Goal: Transaction & Acquisition: Purchase product/service

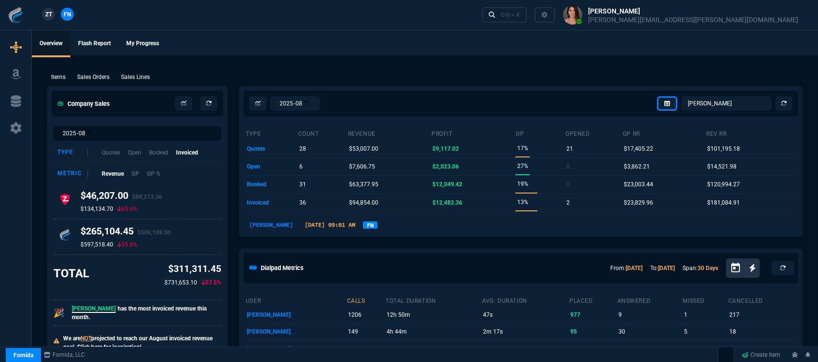
select select "12: [PERSON_NAME]"
click at [520, 16] on div "Ctrl + K" at bounding box center [510, 15] width 19 height 8
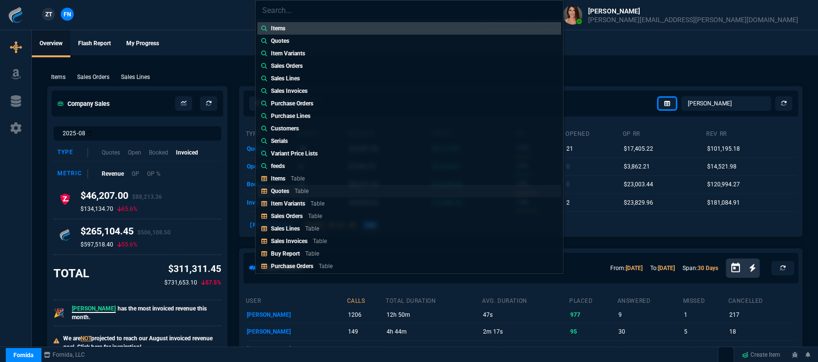
click at [312, 191] on link "Quotes Table" at bounding box center [409, 191] width 304 height 13
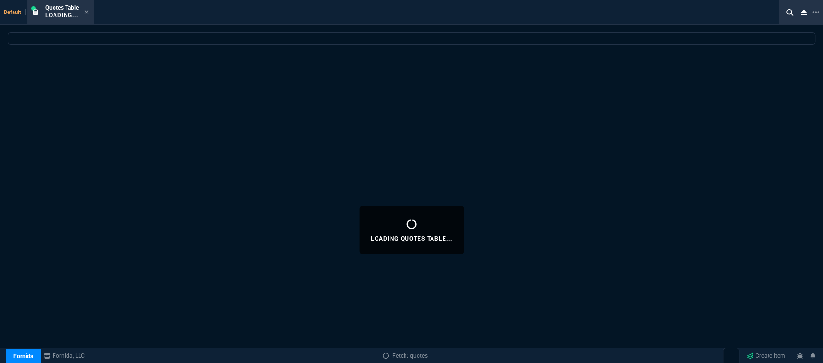
select select
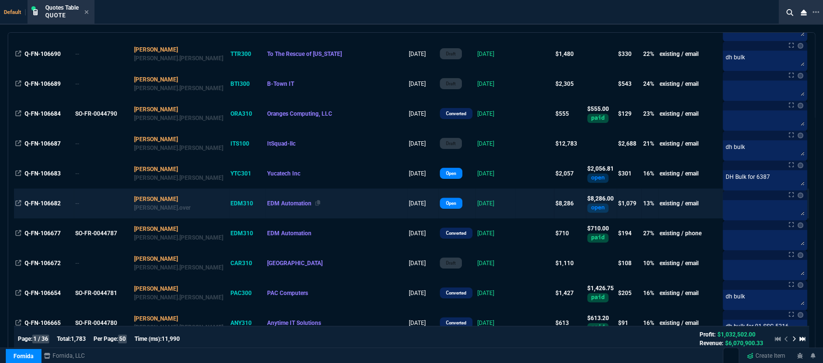
scroll to position [53, 0]
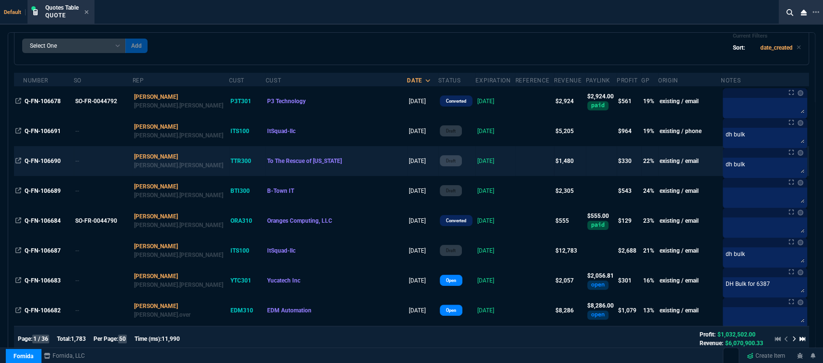
click at [515, 164] on td at bounding box center [534, 161] width 39 height 30
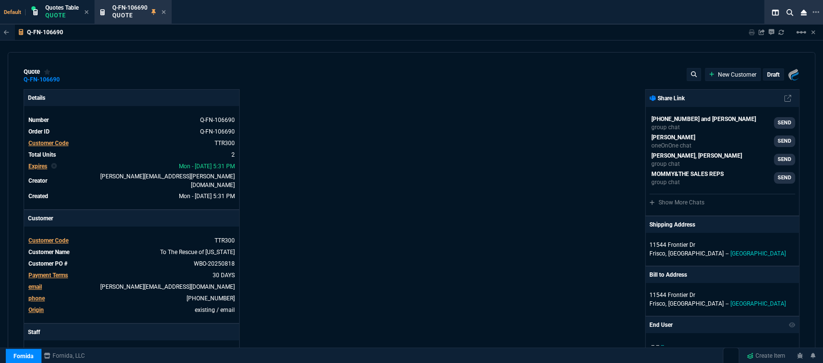
type input "26"
type input "195"
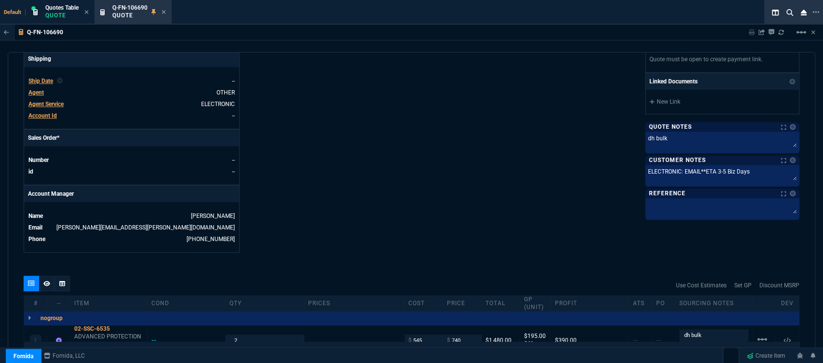
scroll to position [428, 0]
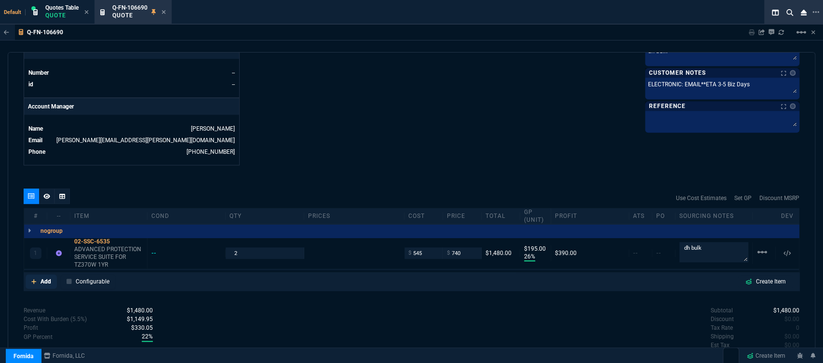
click at [34, 279] on icon at bounding box center [33, 281] width 5 height 5
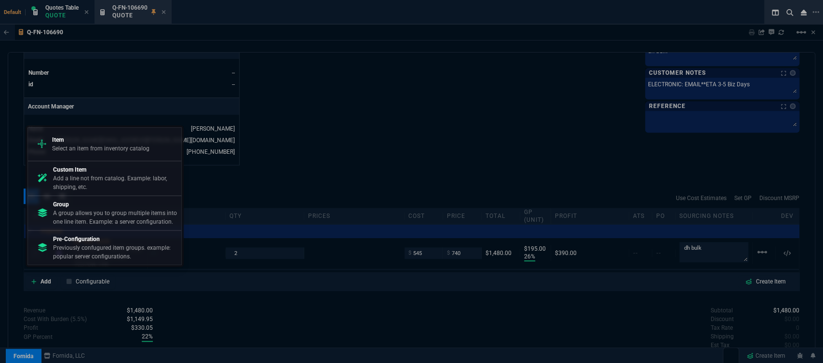
drag, startPoint x: 96, startPoint y: 153, endPoint x: 467, endPoint y: 132, distance: 372.2
click at [96, 153] on div "Item Select an item from inventory catalog" at bounding box center [105, 144] width 146 height 25
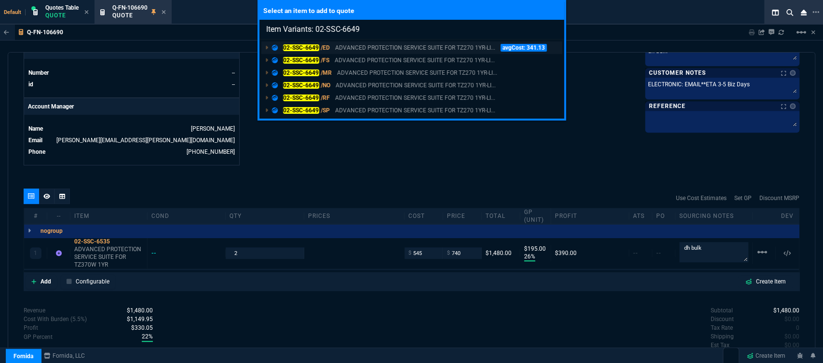
type input "Item Variants: 02-SSC-6649"
click at [411, 45] on p "ADVANCED PROTECTION SERVICE SUITE FOR TZ270 1YR-LI..." at bounding box center [415, 47] width 160 height 9
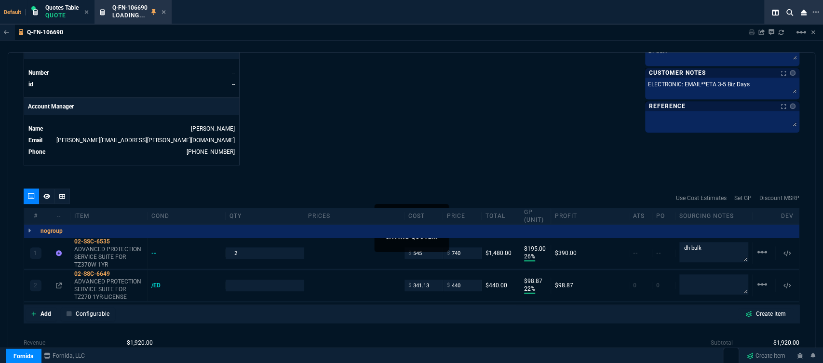
type input "22"
type input "99"
type input "525.24"
type input "16"
type input "26"
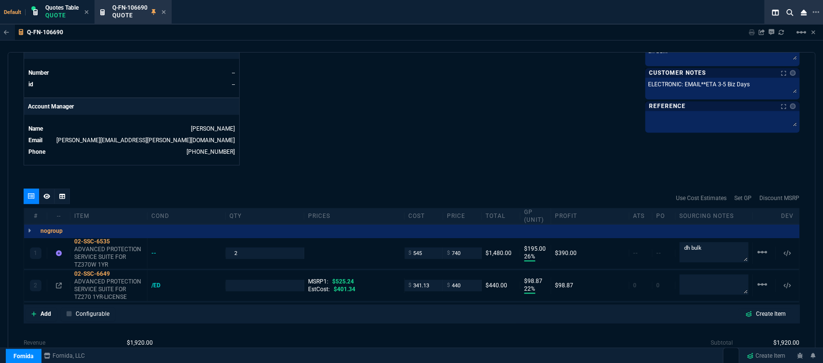
type input "195"
type input "22"
type input "99"
type input "16"
drag, startPoint x: 688, startPoint y: 245, endPoint x: 668, endPoint y: 242, distance: 20.0
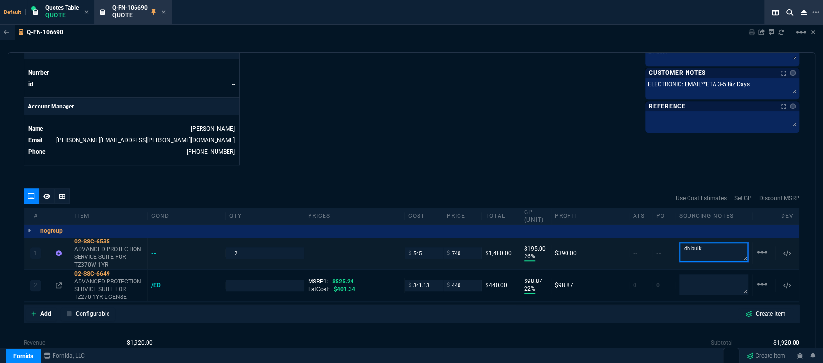
click at [668, 242] on div "1 02-SSC-6535 ADVANCED PROTECTION SERVICE SUITE FOR TZ370W 1YR -- 2 $ 545 $ 740…" at bounding box center [411, 253] width 774 height 31
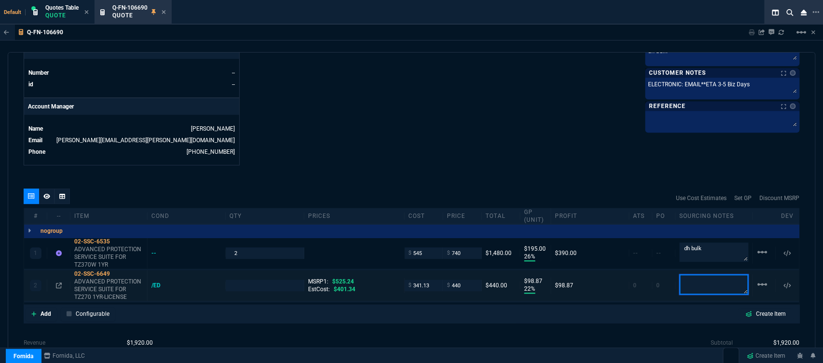
click at [710, 283] on textarea at bounding box center [713, 284] width 69 height 20
paste textarea "dh bulk"
type textarea "dh bulk"
type input "1"
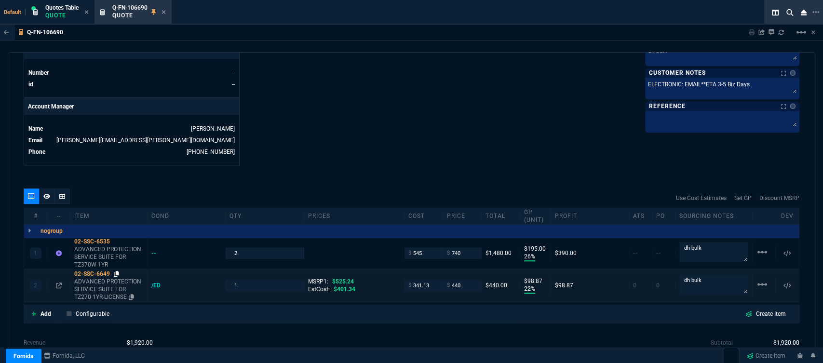
click at [116, 271] on icon at bounding box center [116, 274] width 5 height 6
drag, startPoint x: 433, startPoint y: 276, endPoint x: 389, endPoint y: 276, distance: 43.4
click at [389, 276] on div "2 02-SSC-6649 ADVANCED PROTECTION SERVICE SUITE FOR TZ270 1YR-LICENSE /ED 1 MSR…" at bounding box center [411, 285] width 774 height 31
type input "305"
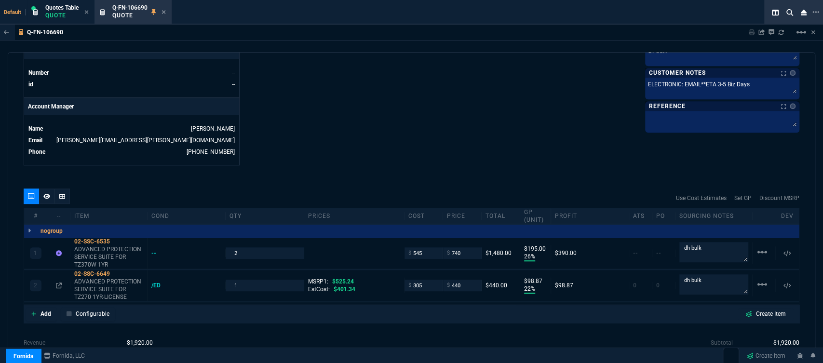
type input "305"
type input "31"
type input "135"
click at [117, 271] on icon at bounding box center [116, 274] width 5 height 6
click at [465, 280] on input "440" at bounding box center [462, 285] width 30 height 11
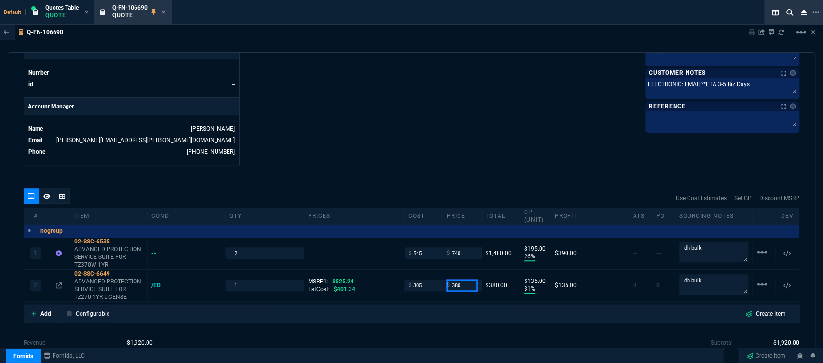
type input "380"
type input "20"
type input "75"
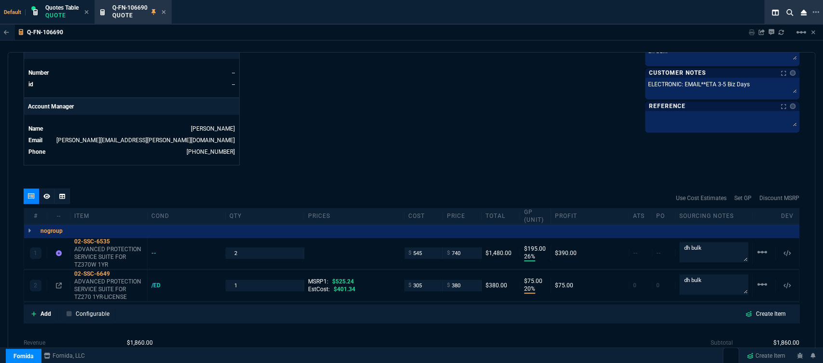
type input "28"
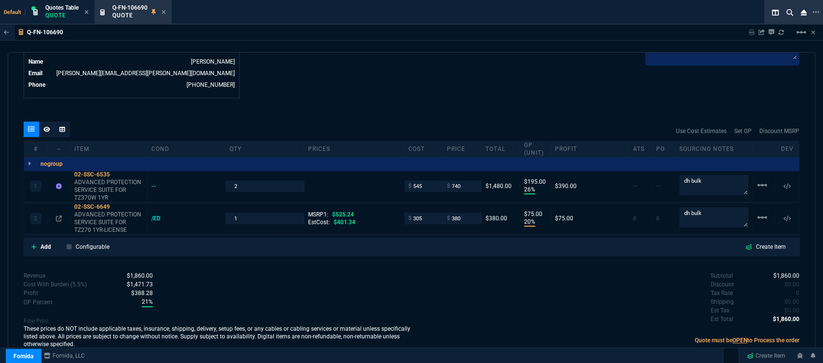
scroll to position [497, 0]
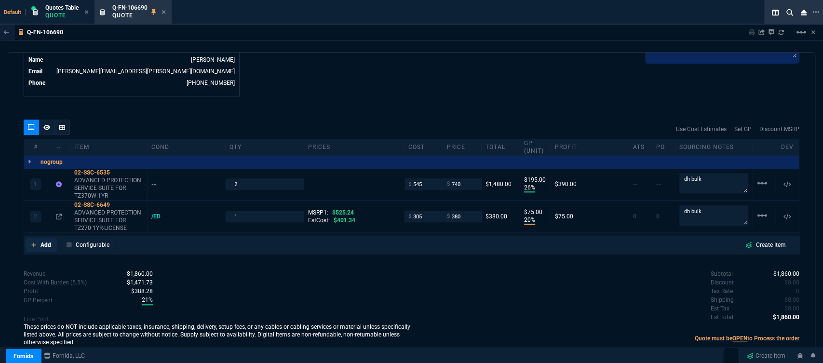
click at [33, 242] on icon at bounding box center [33, 245] width 5 height 6
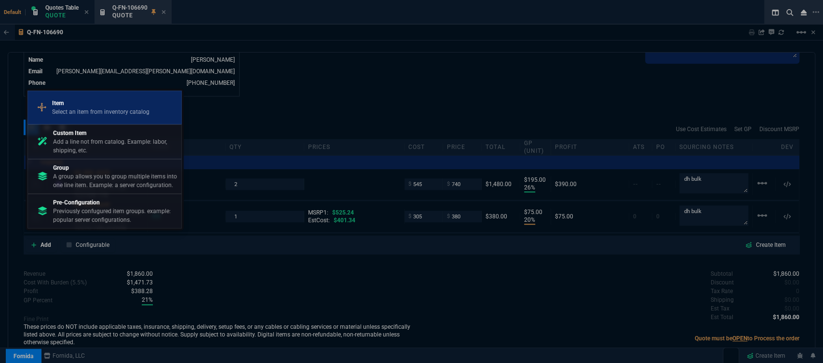
click at [94, 111] on p "Select an item from inventory catalog" at bounding box center [100, 111] width 97 height 9
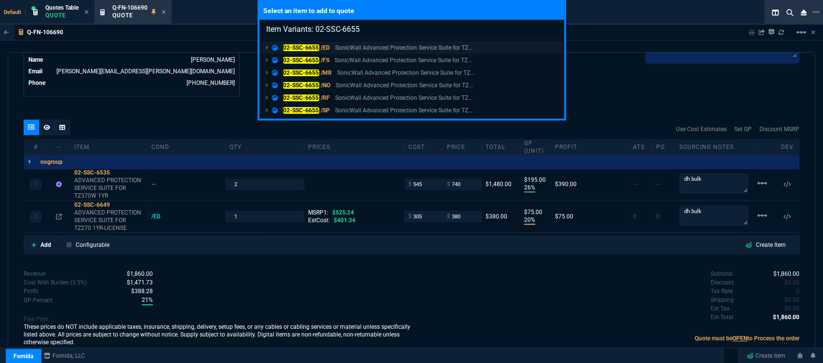
type input "Item Variants: 02-SSC-6655"
click at [385, 46] on p "SonicWall Advanced Protection Service Suite for TZ..." at bounding box center [403, 47] width 137 height 9
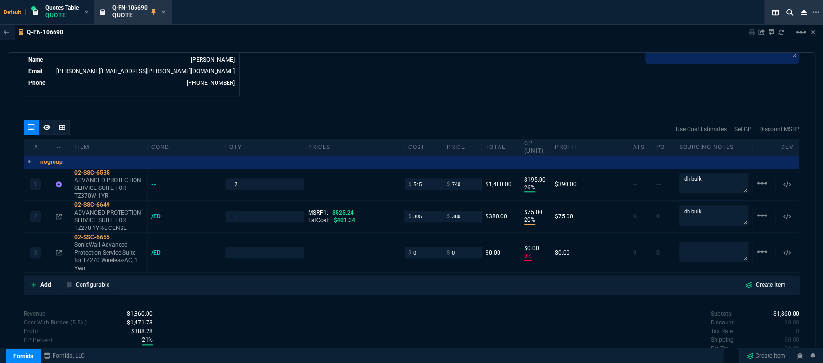
type input "26"
type input "195"
type input "20"
type input "75"
type input "0"
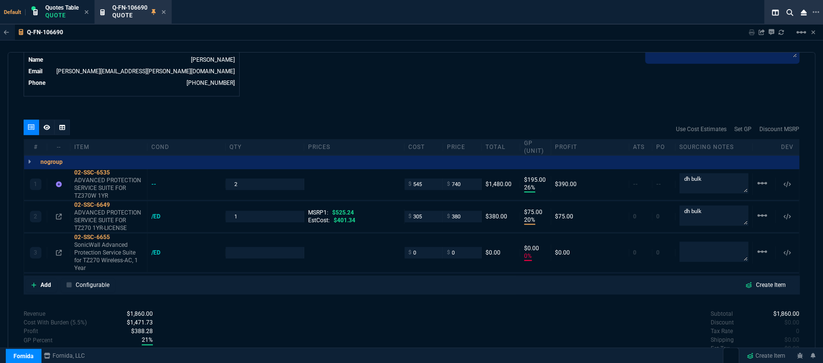
type input "0"
type input "28"
type input "590"
type input "100"
click at [114, 219] on p "ADVANCED PROTECTION SERVICE SUITE FOR TZ270 1YR-LICENSE" at bounding box center [108, 220] width 69 height 23
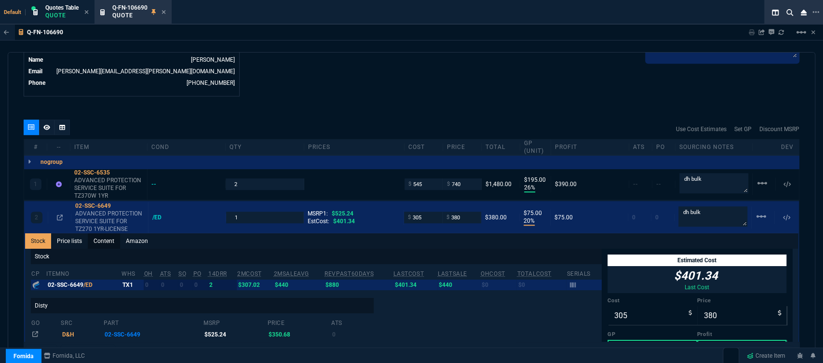
click at [105, 233] on link "Content" at bounding box center [104, 240] width 32 height 15
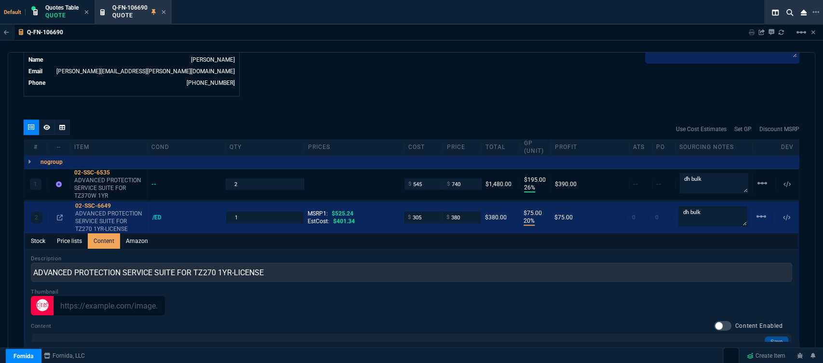
scroll to position [0, 0]
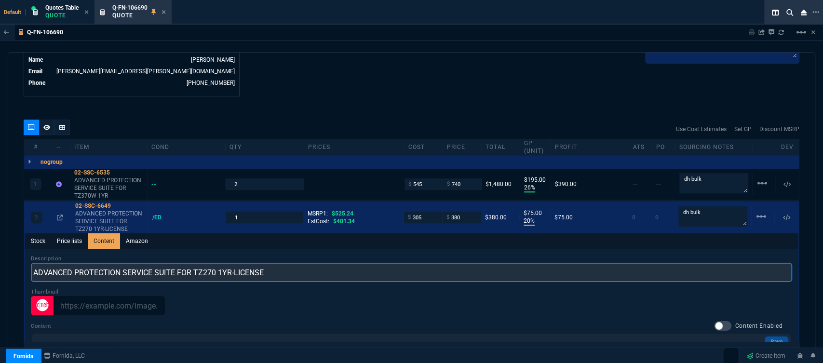
click at [306, 272] on input "ADVANCED PROTECTION SERVICE SUITE FOR TZ270 1YR-LICENSE" at bounding box center [411, 272] width 761 height 19
type input "ADVANCED PROTECTION SERVICE SUITE FOR TZ270 1YR"
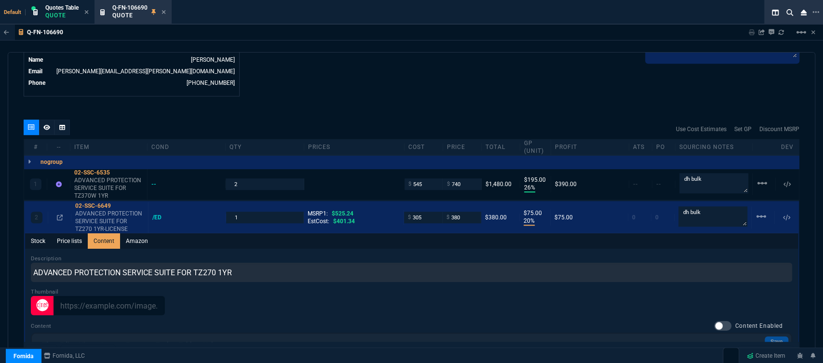
type input "1"
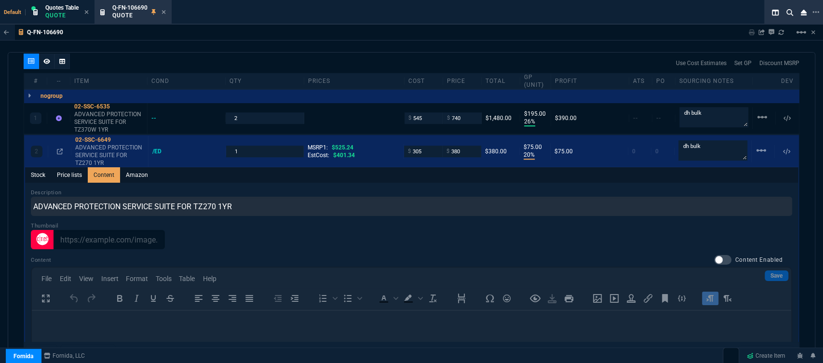
scroll to position [443, 0]
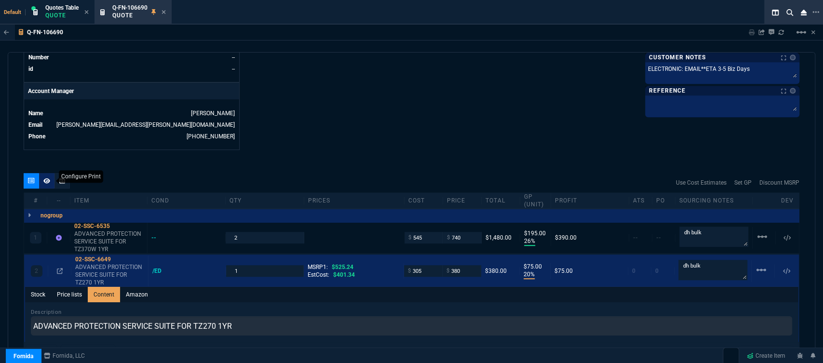
click at [46, 178] on icon at bounding box center [46, 181] width 7 height 6
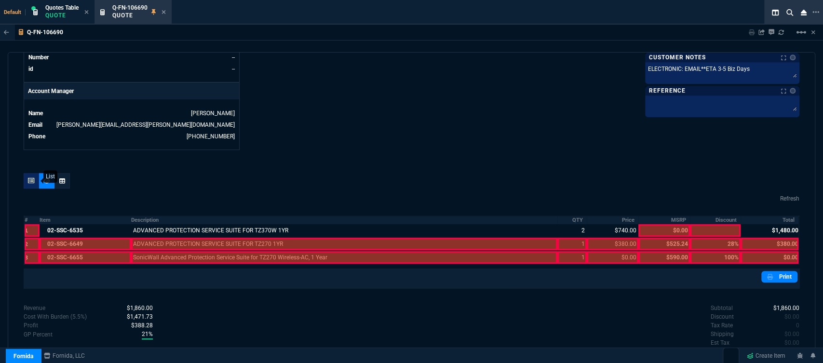
click at [26, 174] on div at bounding box center [31, 180] width 15 height 15
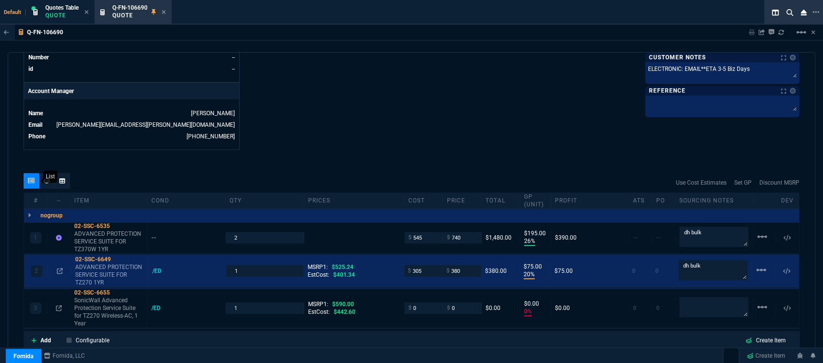
type input "26"
type input "195"
type input "20"
type input "75"
type input "0"
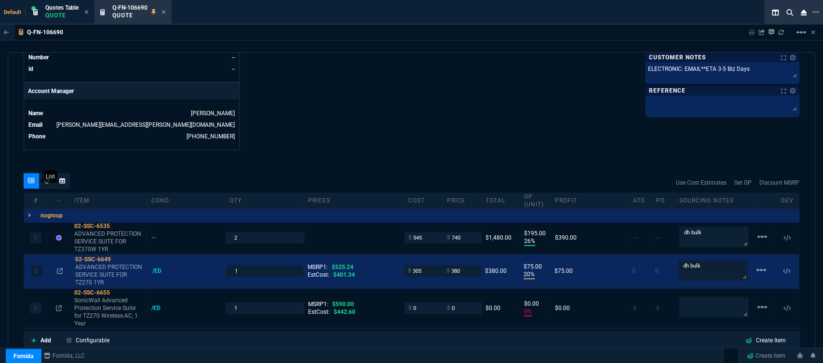
type input "0"
type input "28"
type input "100"
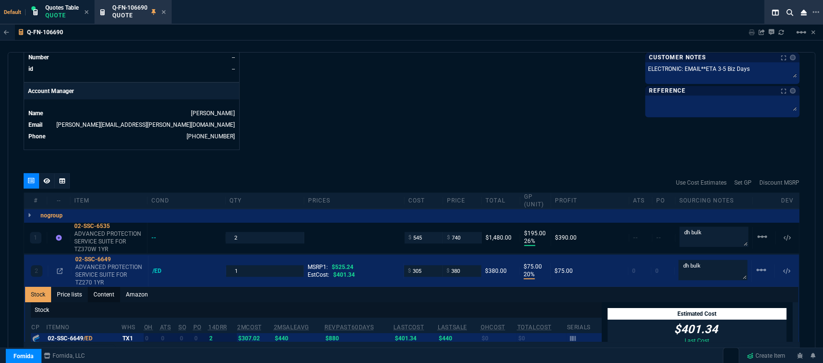
click at [104, 287] on link "Content" at bounding box center [104, 294] width 32 height 15
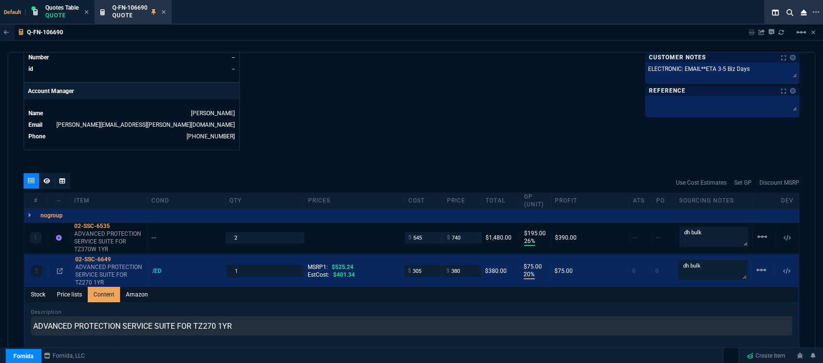
scroll to position [0, 0]
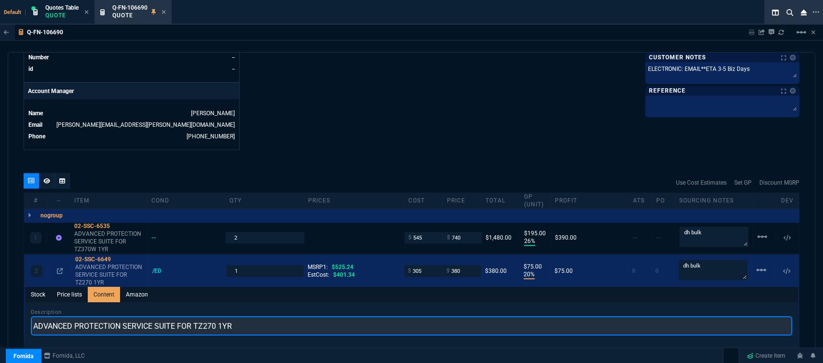
drag, startPoint x: 257, startPoint y: 315, endPoint x: 11, endPoint y: 315, distance: 246.3
click at [11, 315] on div "quote Q-FN-106690 draft Fornida, LLC 2609 Technology Dr Suite 300 Plano, TX 750…" at bounding box center [411, 206] width 807 height 308
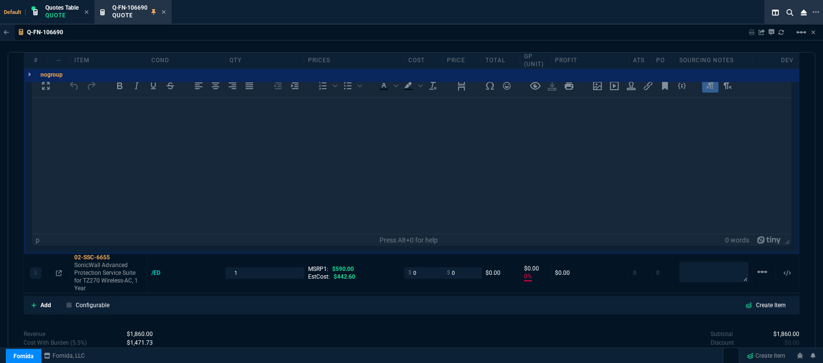
scroll to position [791, 0]
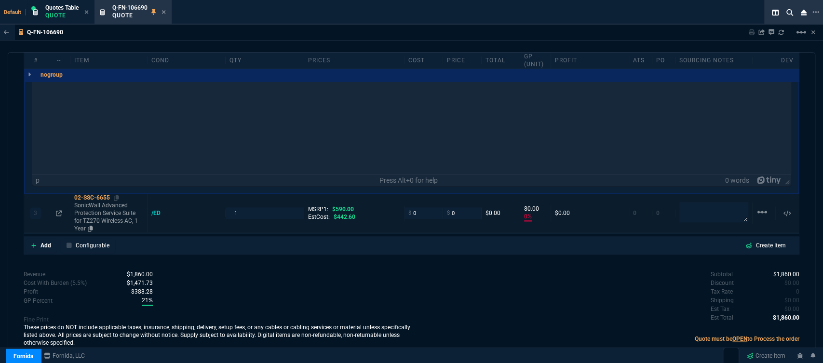
click at [120, 214] on p "SonicWall Advanced Protection Service Suite for TZ270 Wireless-AC, 1 Year" at bounding box center [108, 216] width 69 height 31
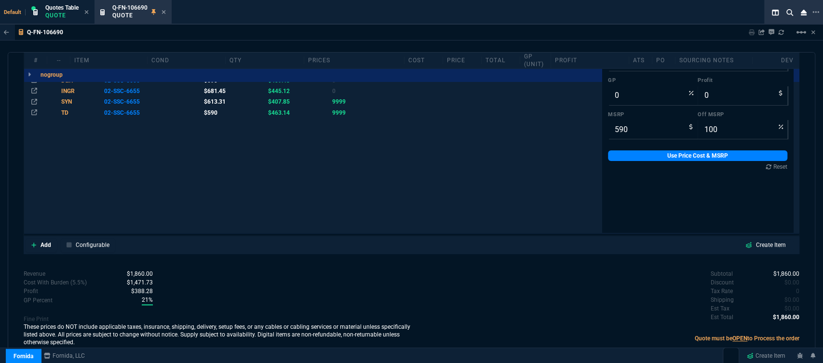
scroll to position [8, 0]
type input "20"
type input "75"
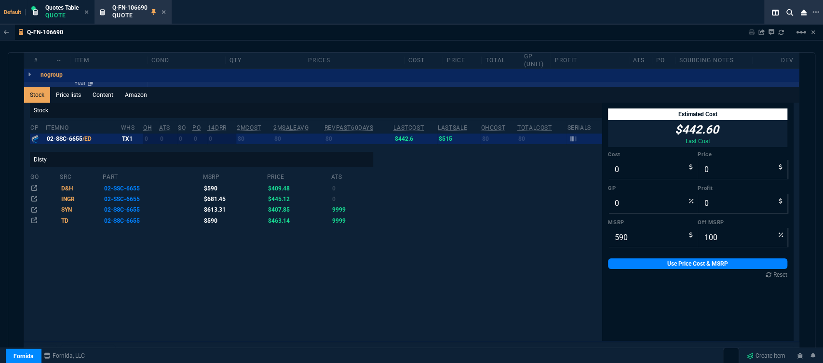
type input "28"
click at [114, 92] on link "Content" at bounding box center [103, 95] width 32 height 15
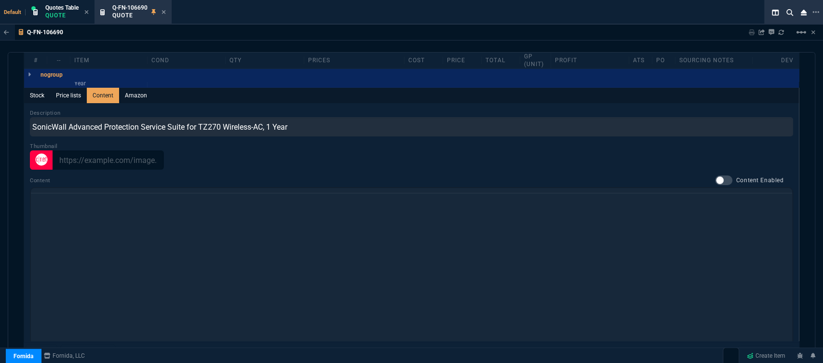
scroll to position [0, 0]
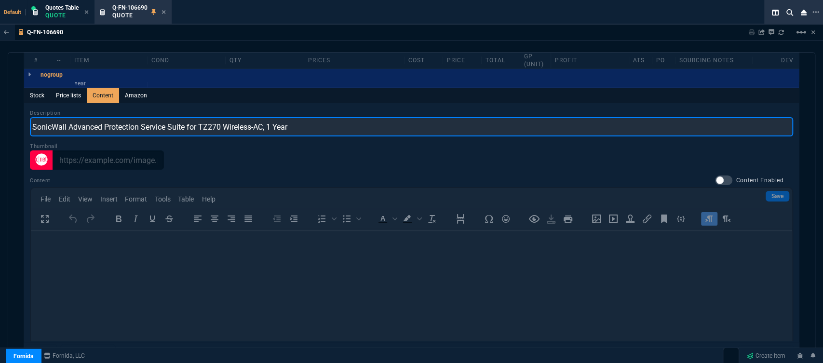
drag, startPoint x: 323, startPoint y: 118, endPoint x: 0, endPoint y: 107, distance: 323.0
click at [0, 107] on div "Q-FN-106690 Sharing Q-FN-106690 Link Dev Link Share on Teams linear_scale quote…" at bounding box center [411, 216] width 823 height 382
paste input "ADVANCED PROTECTION SERVICE SUITE FOR TZ270 1YR"
click at [217, 117] on input "ADVANCED PROTECTION SERVICE SUITE FOR TZ270 1YR" at bounding box center [411, 126] width 763 height 19
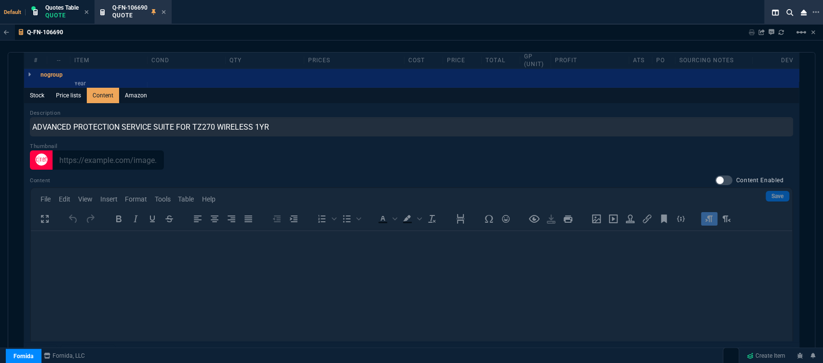
click at [375, 88] on div "Stock Price lists Content Amazon" at bounding box center [411, 95] width 774 height 15
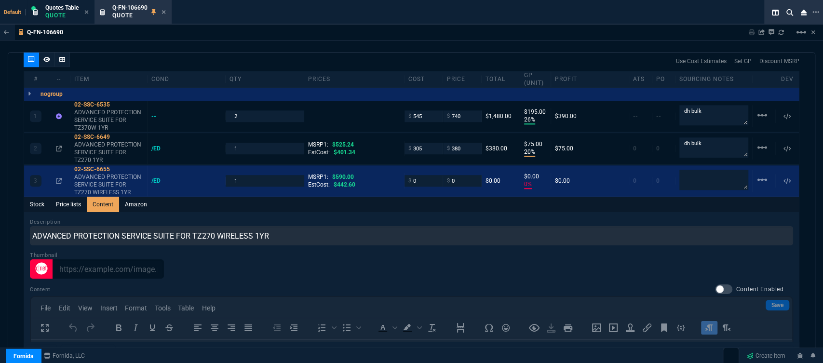
scroll to position [517, 0]
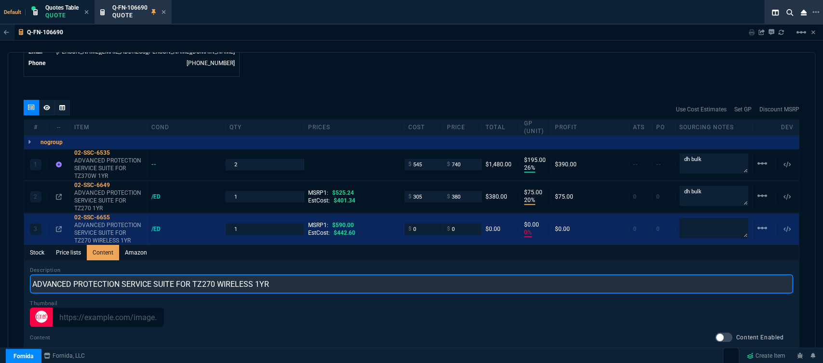
click at [251, 274] on input "ADVANCED PROTECTION SERVICE SUITE FOR TZ270 WIRELESS 1YR" at bounding box center [411, 283] width 763 height 19
type input "ADVANCED PROTECTION SERVICE SUITE FOR TZ270W 1YR"
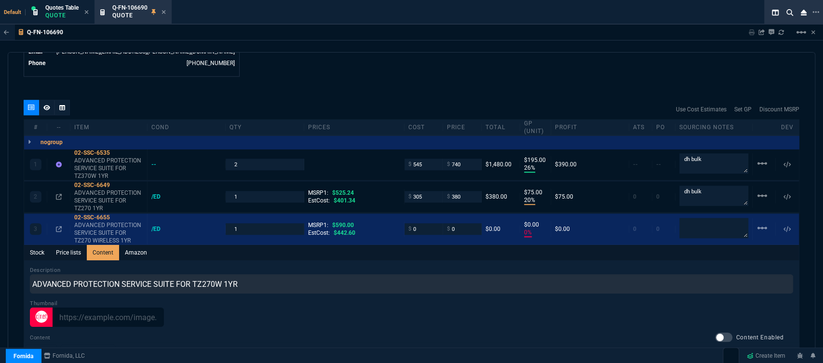
click at [390, 81] on div "quote Q-FN-106690 draft Fornida, LLC 2609 Technology Dr Suite 300 Plano, TX 750…" at bounding box center [411, 206] width 807 height 308
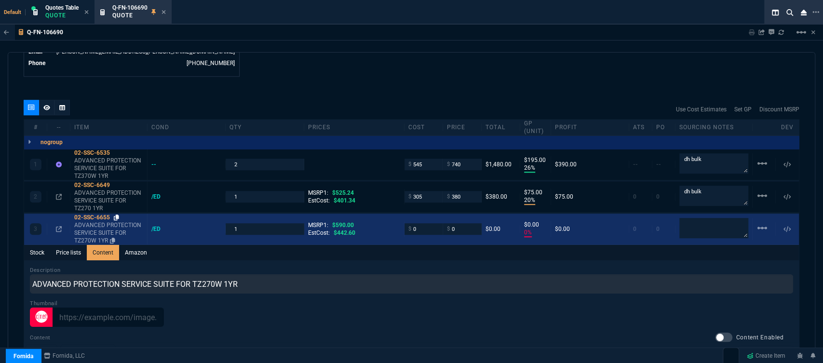
click at [115, 214] on icon at bounding box center [116, 217] width 5 height 6
drag, startPoint x: 415, startPoint y: 226, endPoint x: 399, endPoint y: 221, distance: 17.5
click at [399, 221] on div "3 02-SSC-6655 ADVANCED PROTECTION SERVICE SUITE FOR TZ270W 1YR /ED 1 MSRP1: $59…" at bounding box center [411, 228] width 774 height 31
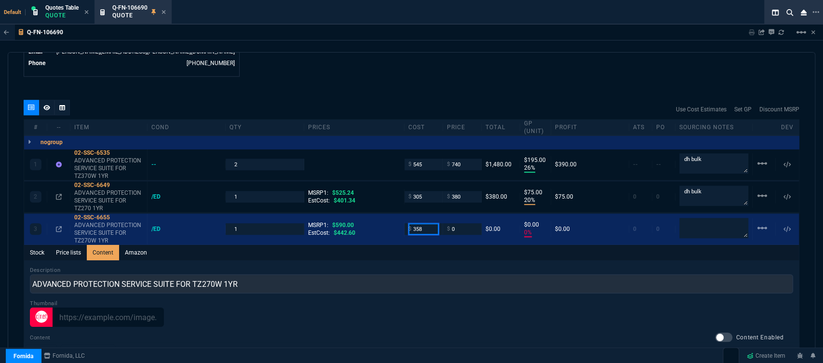
type input "358"
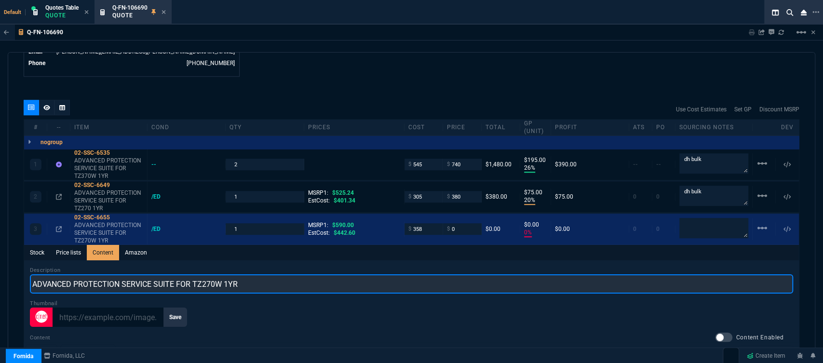
click at [413, 274] on input "ADVANCED PROTECTION SERVICE SUITE FOR TZ270W 1YR" at bounding box center [411, 283] width 763 height 19
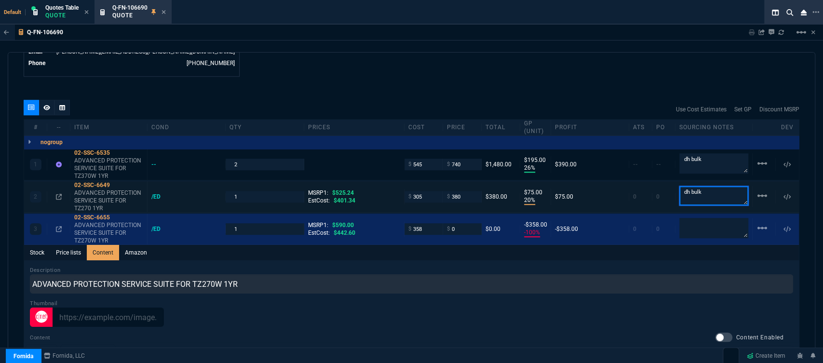
drag, startPoint x: 704, startPoint y: 181, endPoint x: 668, endPoint y: 184, distance: 36.3
click at [668, 184] on div "2 02-SSC-6649 ADVANCED PROTECTION SERVICE SUITE FOR TZ270 1YR /ED 1 MSRP1: $525…" at bounding box center [411, 196] width 774 height 31
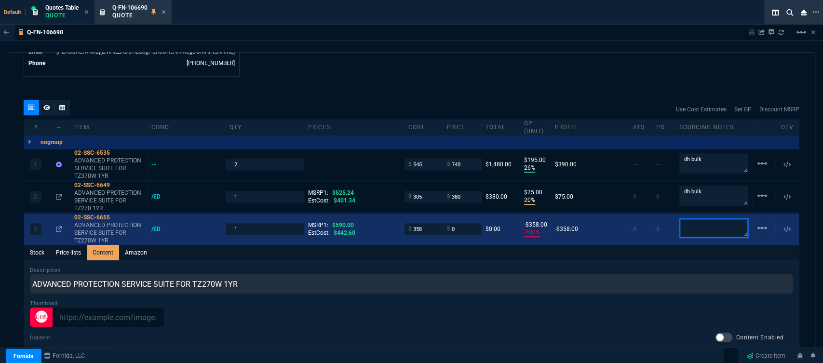
click at [698, 222] on textarea at bounding box center [713, 227] width 69 height 19
paste textarea "dh bulk"
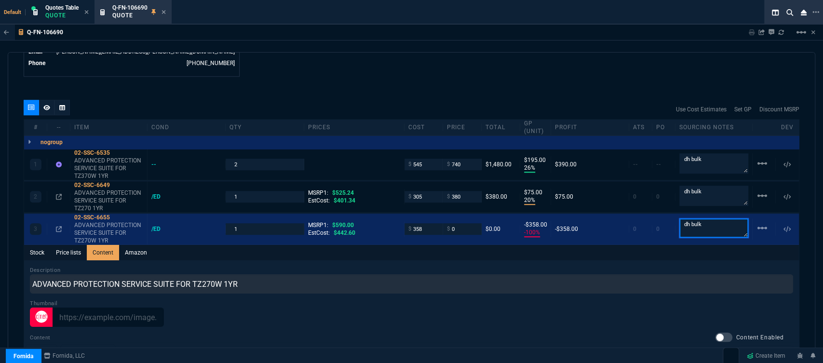
type textarea "dh bulk"
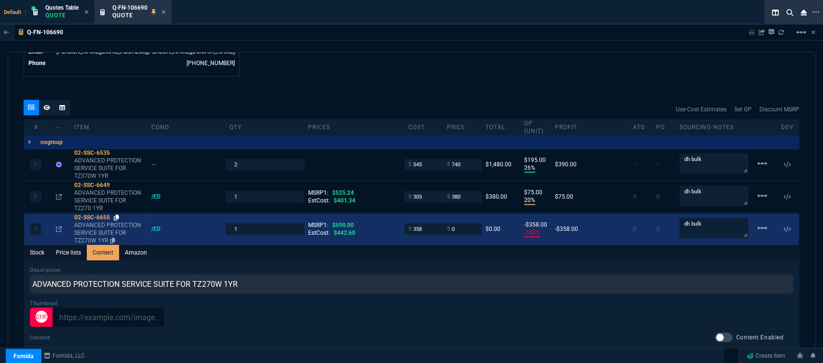
click at [116, 214] on icon at bounding box center [116, 217] width 5 height 6
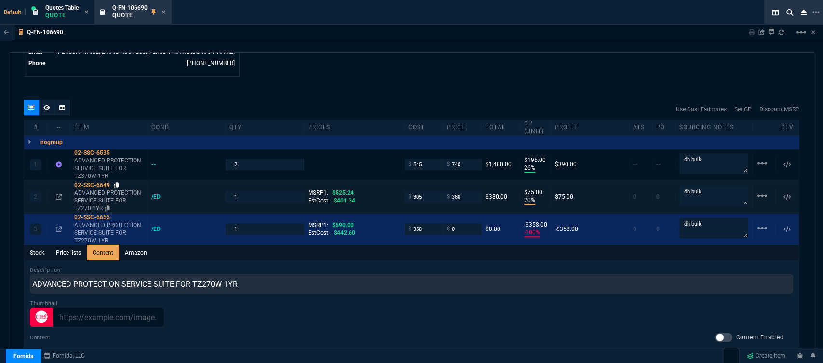
click at [115, 182] on icon at bounding box center [116, 185] width 5 height 6
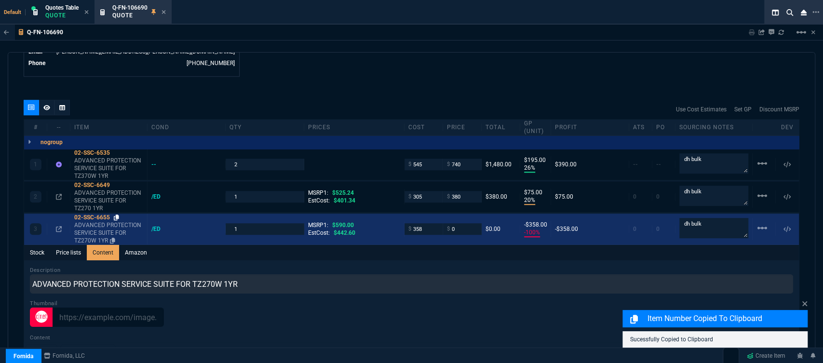
click at [119, 214] on icon at bounding box center [116, 217] width 5 height 6
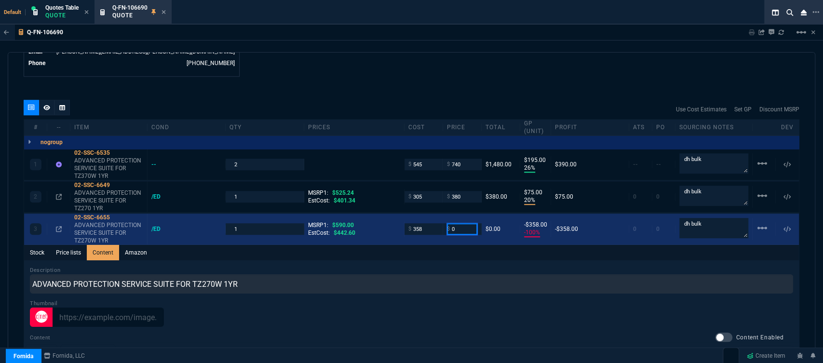
click at [458, 223] on input "0" at bounding box center [462, 228] width 30 height 11
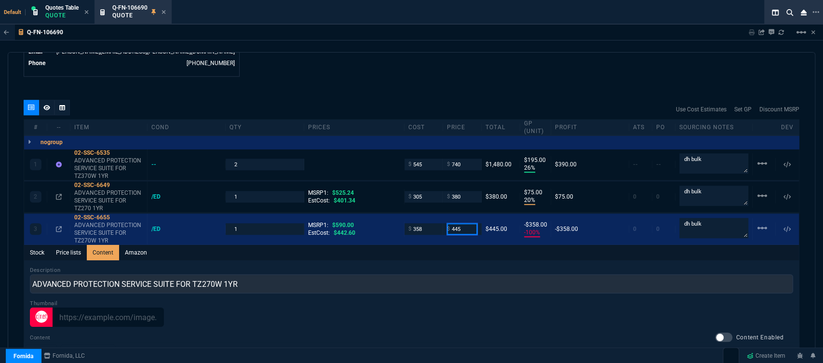
type input "445"
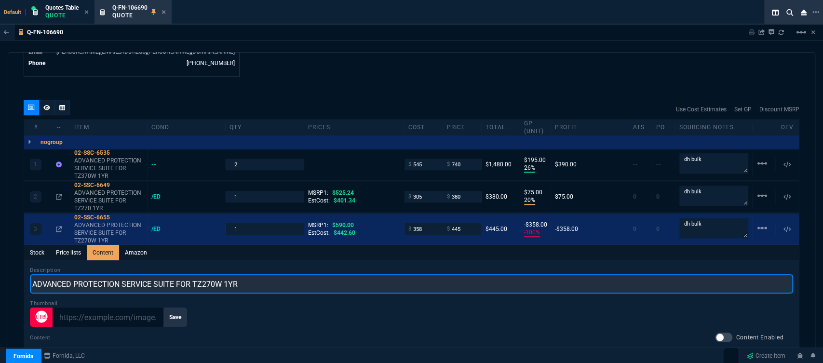
click at [457, 279] on input "ADVANCED PROTECTION SERVICE SUITE FOR TZ270W 1YR" at bounding box center [411, 283] width 763 height 19
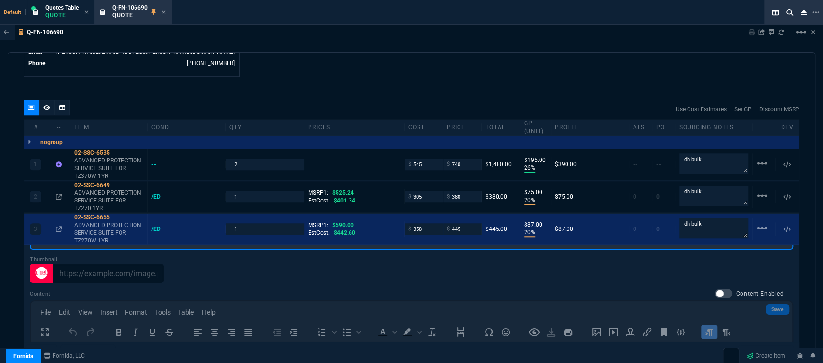
scroll to position [731, 0]
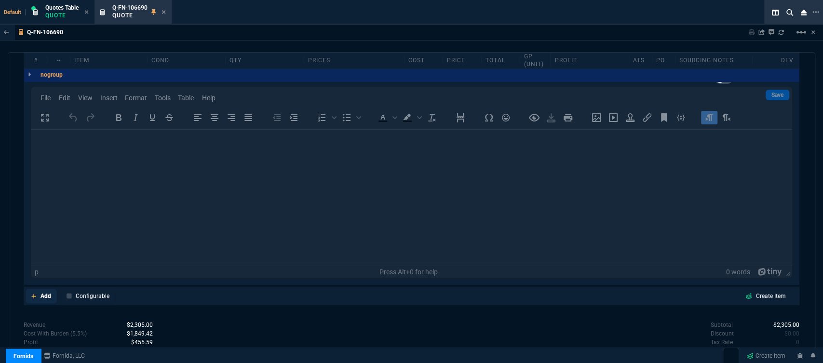
click at [35, 293] on icon at bounding box center [33, 296] width 5 height 6
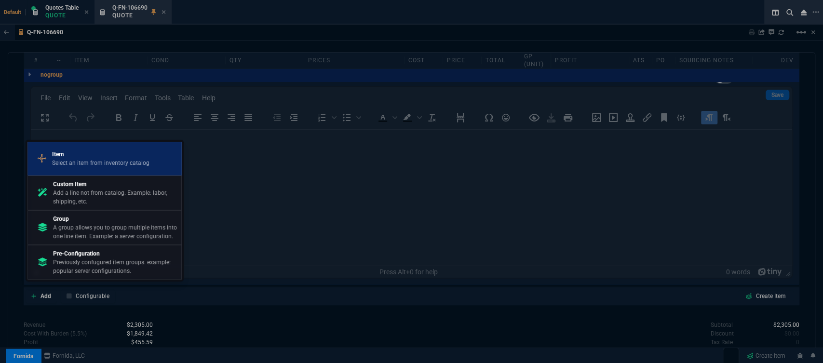
click at [82, 166] on p "Select an item from inventory catalog" at bounding box center [100, 163] width 97 height 9
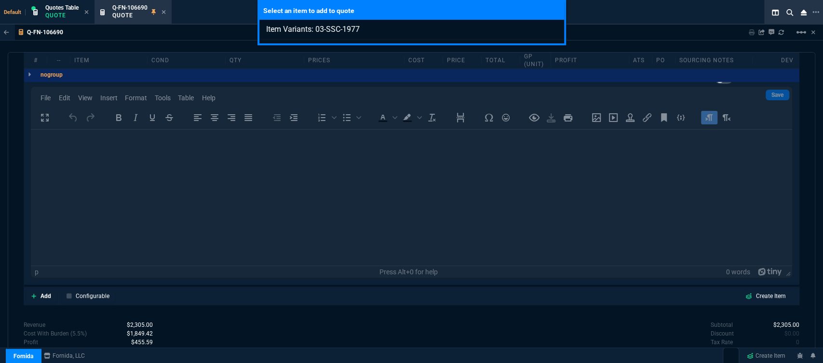
type input "Item Variants: 03-SSC-1977"
click at [285, 333] on div "Select an item to add to quote Item Variants: 03-SSC-1977" at bounding box center [411, 181] width 823 height 363
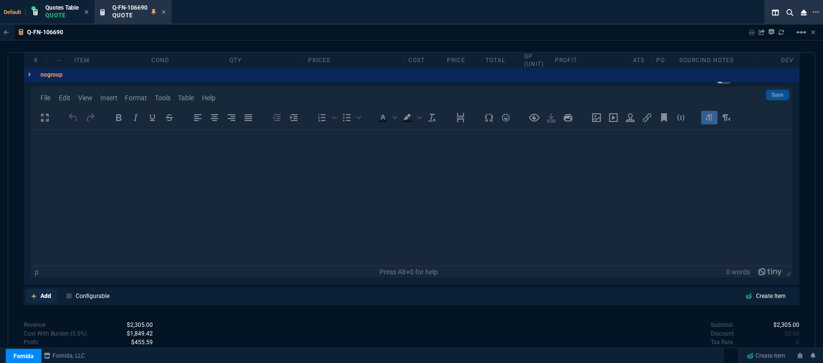
click at [31, 293] on icon at bounding box center [33, 296] width 5 height 6
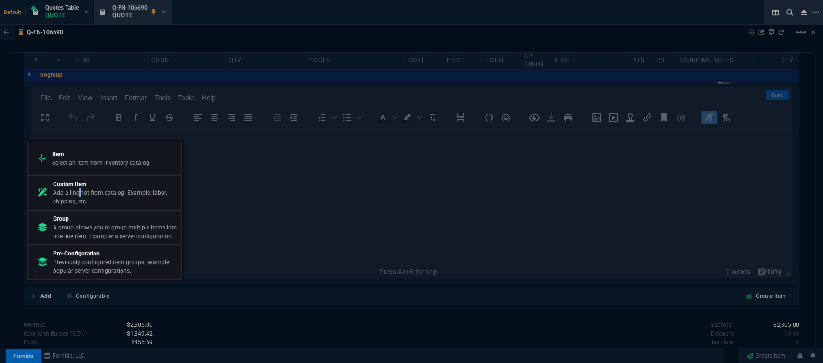
drag, startPoint x: 78, startPoint y: 197, endPoint x: 465, endPoint y: 347, distance: 414.5
click at [79, 197] on p "Add a line not from catalog. Example: labor, shipping, etc." at bounding box center [115, 196] width 124 height 17
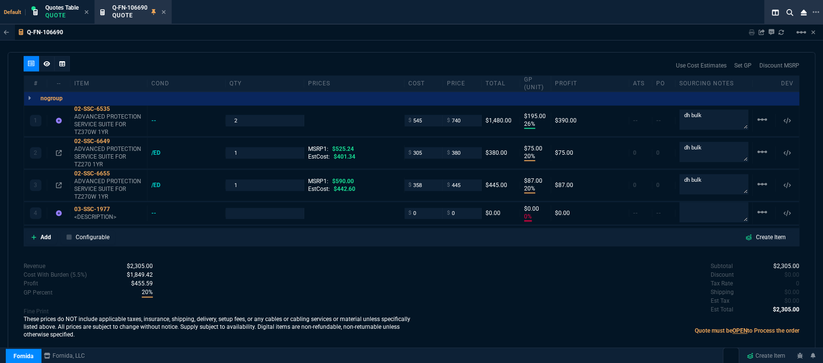
type input "20"
type input "87"
type input "0"
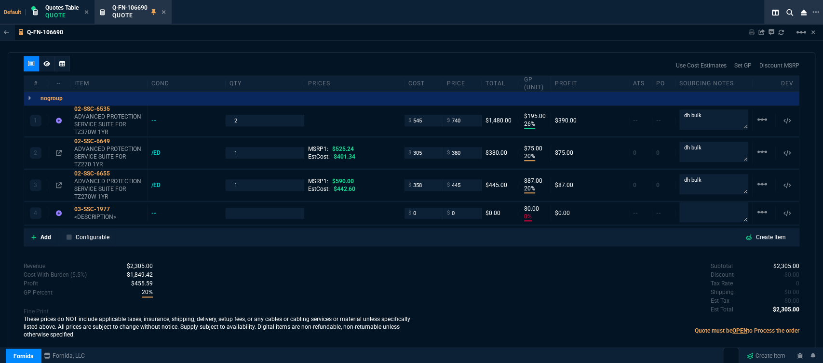
type input "26"
type input "195"
type input "20"
type input "75"
type input "20"
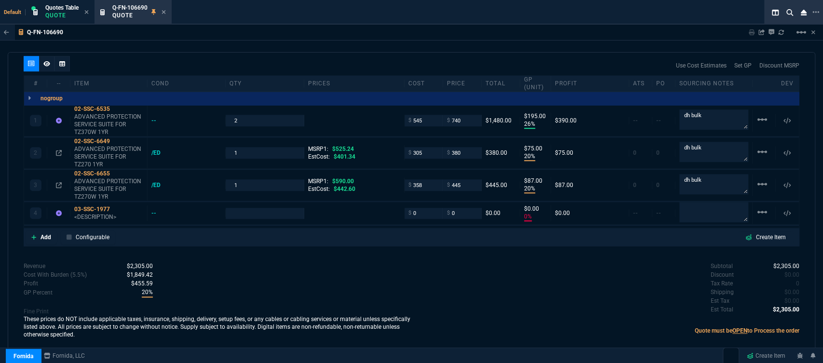
type input "87"
type input "0"
type input "28"
type input "25"
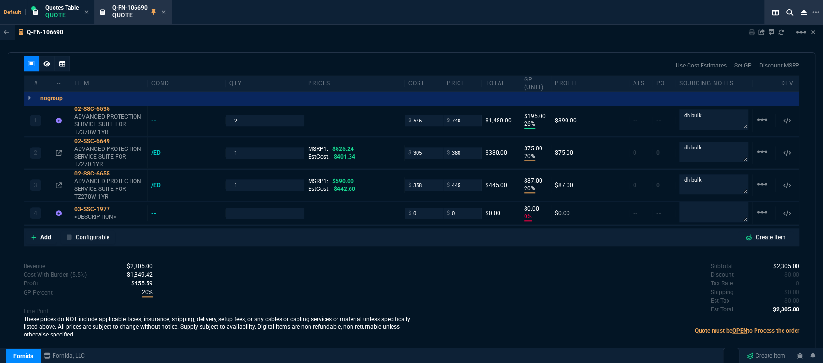
scroll to position [552, 0]
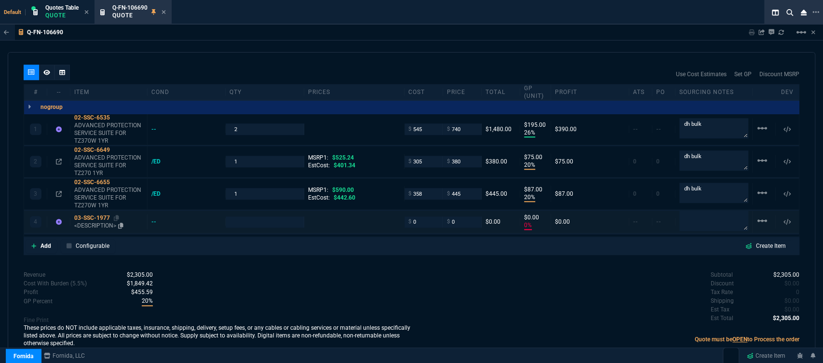
click at [92, 222] on p "<DESCRIPTION>" at bounding box center [108, 226] width 69 height 8
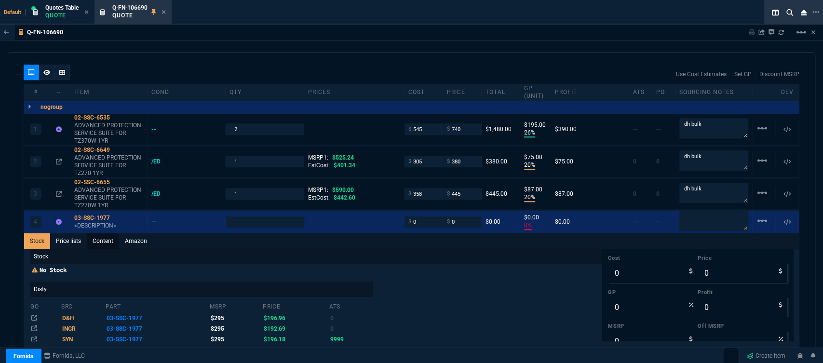
click at [106, 235] on link "Content" at bounding box center [103, 240] width 32 height 15
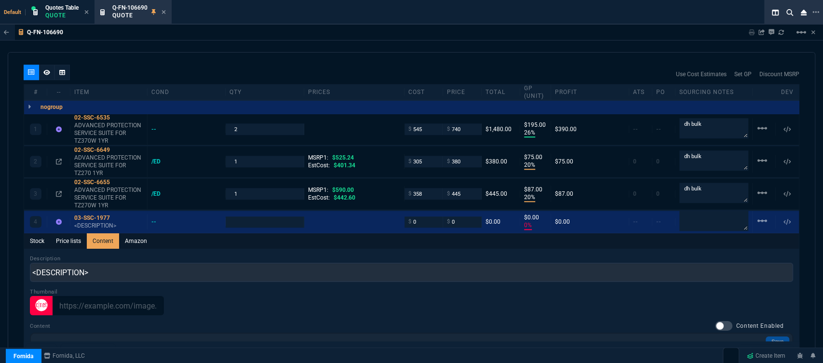
scroll to position [0, 0]
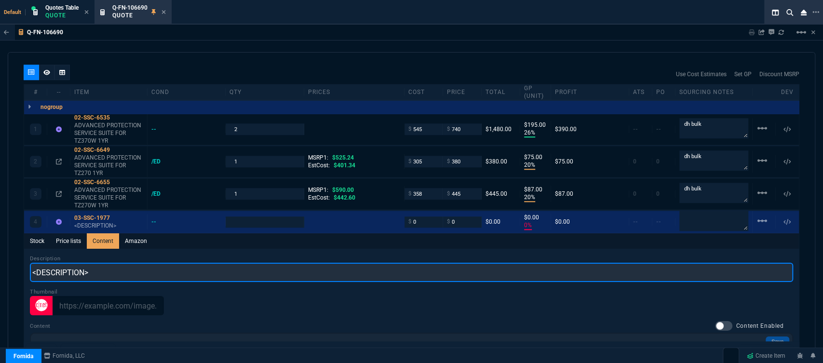
drag, startPoint x: 137, startPoint y: 266, endPoint x: 0, endPoint y: 257, distance: 137.6
click at [0, 257] on div "Q-FN-106690 Sharing Q-FN-106690 Link Dev Link Share on Teams linear_scale quote…" at bounding box center [411, 216] width 823 height 382
paste input "ADVANCED PROTECTION SECURITY SUITE FOR TZ80 1YR"
type input "ADVANCED PROTECTION SECURITY SUITE FOR TZ80 1YR"
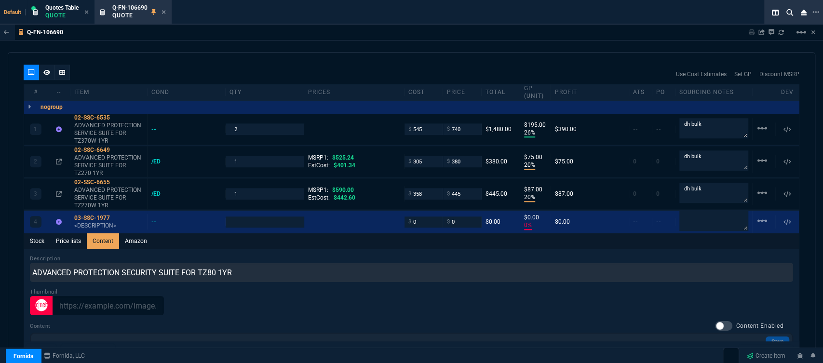
click at [392, 254] on div "Description ADVANCED PROTECTION SECURITY SUITE FOR TZ80 1YR" at bounding box center [411, 267] width 763 height 27
type input "1"
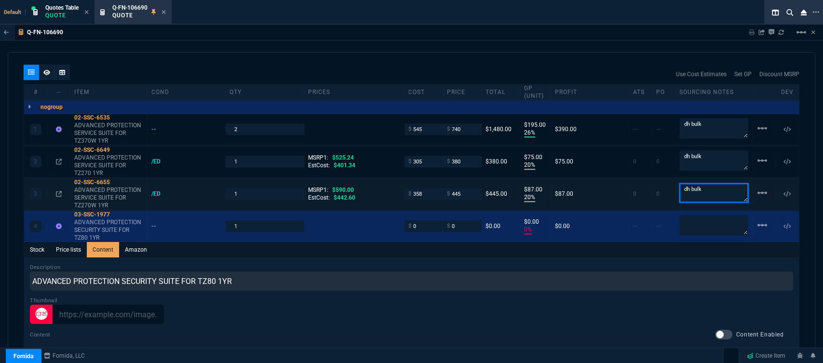
drag, startPoint x: 705, startPoint y: 182, endPoint x: 665, endPoint y: 182, distance: 40.0
click at [665, 182] on div "3 02-SSC-6655 ADVANCED PROTECTION SERVICE SUITE FOR TZ270W 1YR /ED 1 MSRP1: $59…" at bounding box center [411, 193] width 774 height 31
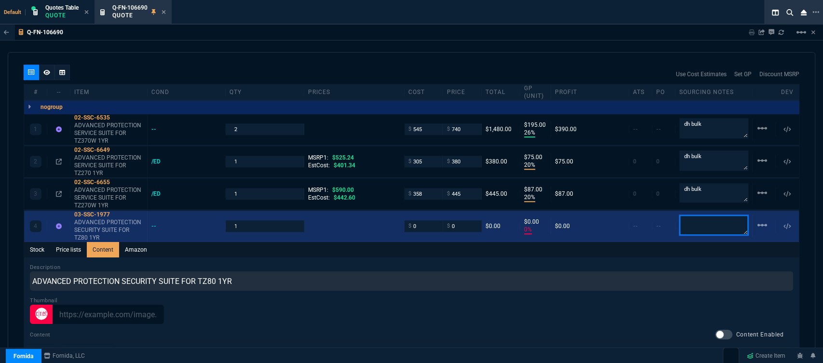
click at [696, 215] on textarea at bounding box center [713, 225] width 69 height 20
paste textarea "dh bulk"
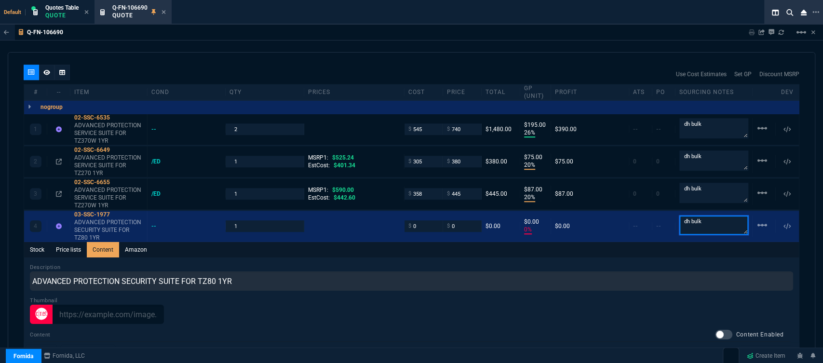
type textarea "dh bulk"
click at [623, 243] on div "Stock Price lists Content Amazon" at bounding box center [411, 249] width 774 height 15
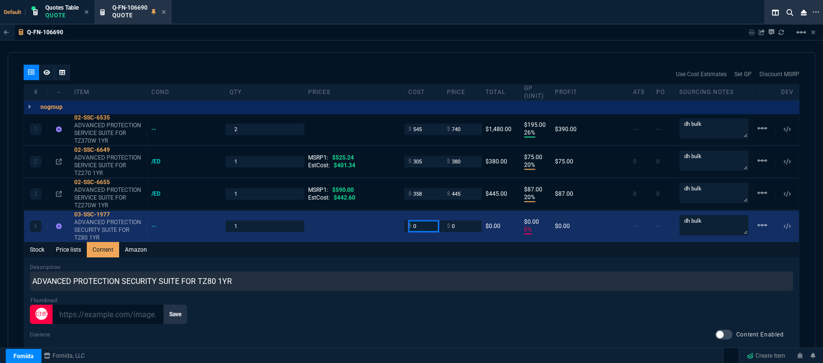
drag, startPoint x: 401, startPoint y: 218, endPoint x: 375, endPoint y: 215, distance: 25.7
click at [375, 215] on div "4 03-SSC-1977 ADVANCED PROTECTION SECURITY SUITE FOR TZ80 1YR -- 1 $ 0 $ 0 $0.0…" at bounding box center [411, 226] width 774 height 31
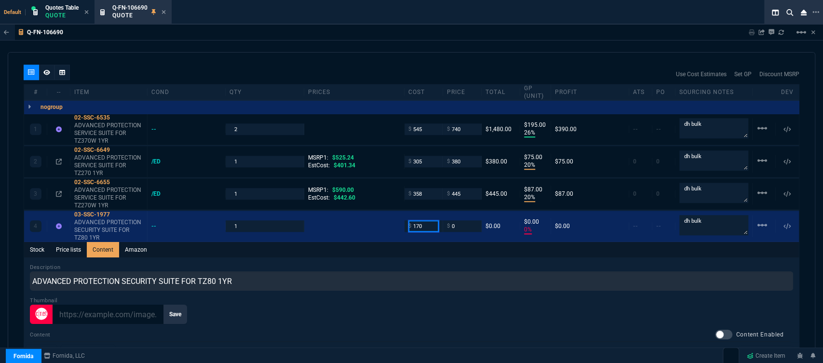
type input "170"
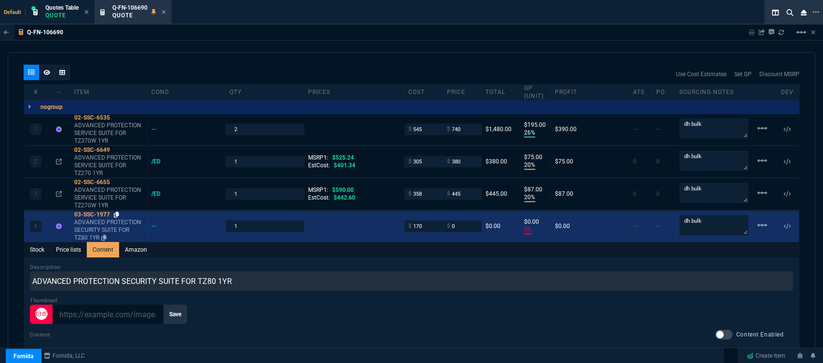
click at [117, 212] on icon at bounding box center [116, 215] width 5 height 6
drag, startPoint x: 452, startPoint y: 216, endPoint x: 436, endPoint y: 219, distance: 16.7
click at [436, 219] on div "4 03-SSC-1977 ADVANCED PROTECTION SECURITY SUITE FOR TZ80 1YR -- 1 $ 170 $ 0 $0…" at bounding box center [411, 226] width 774 height 31
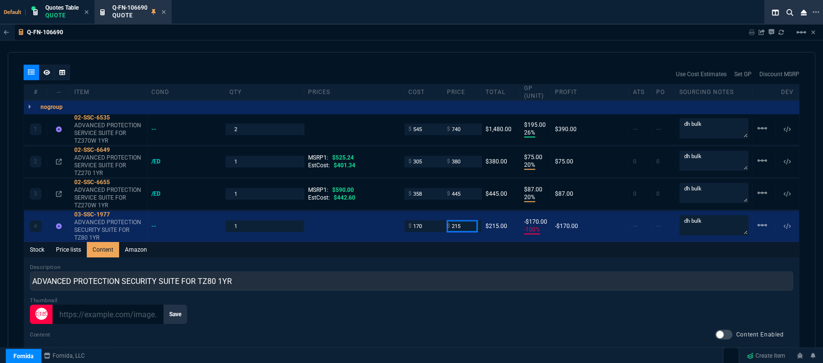
type input "215"
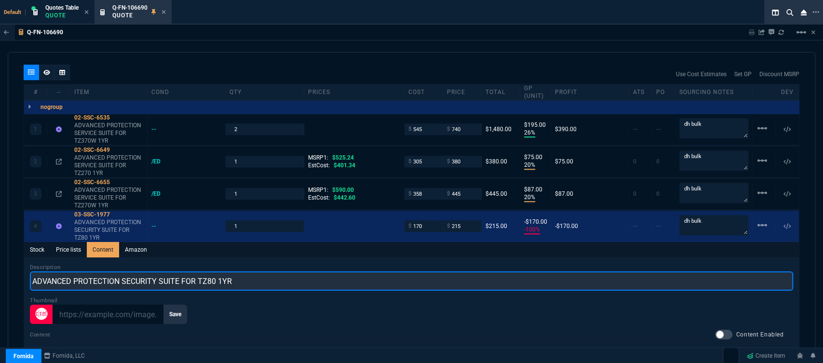
click at [424, 272] on input "ADVANCED PROTECTION SECURITY SUITE FOR TZ80 1YR" at bounding box center [411, 280] width 763 height 19
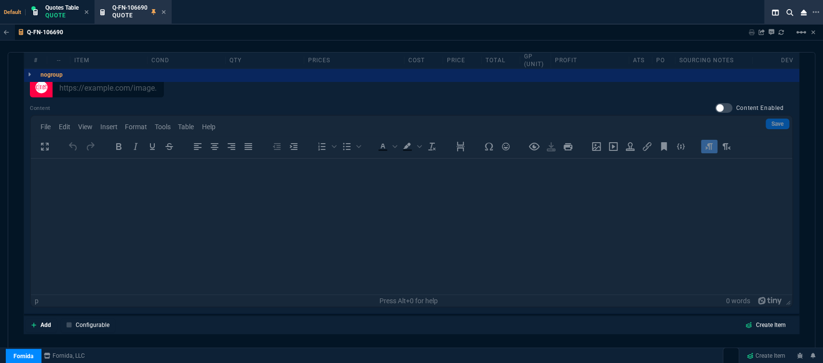
scroll to position [766, 0]
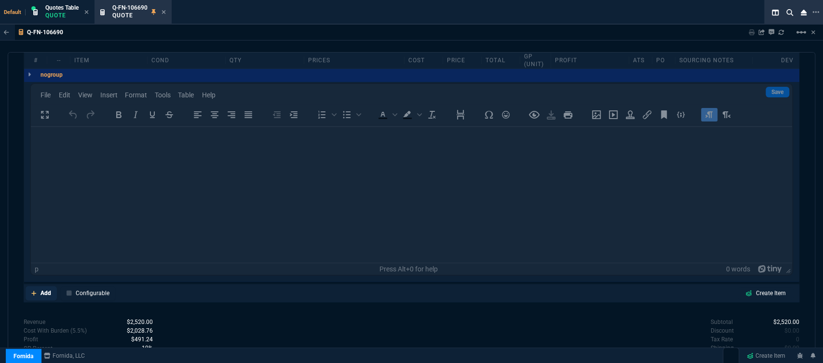
click at [32, 291] on icon at bounding box center [33, 293] width 5 height 5
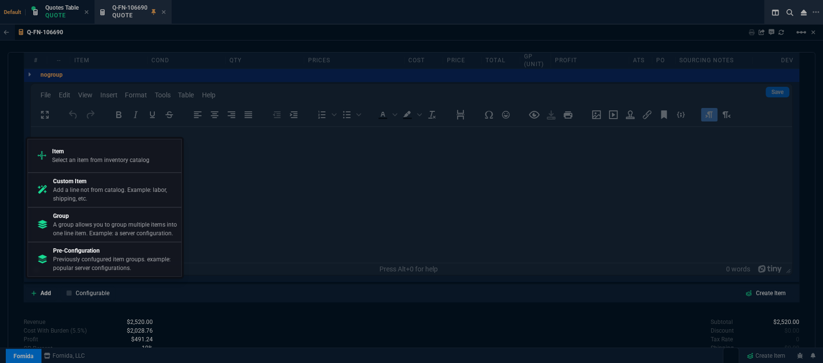
click at [96, 154] on p "Item" at bounding box center [100, 151] width 97 height 9
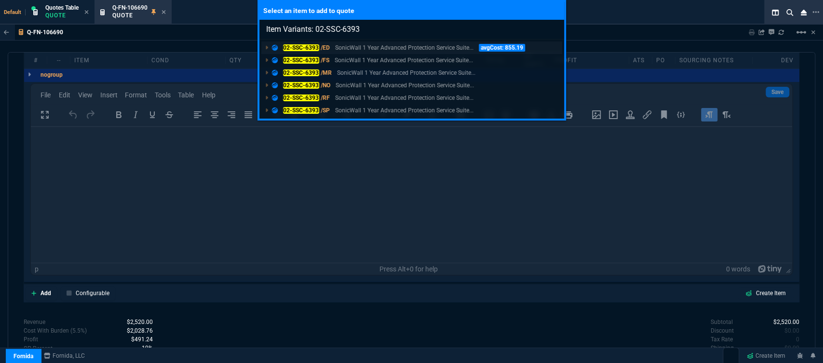
type input "Item Variants: 02-SSC-6393"
click at [390, 46] on p "SonicWall 1 Year Advanced Protection Service Suite..." at bounding box center [404, 47] width 138 height 9
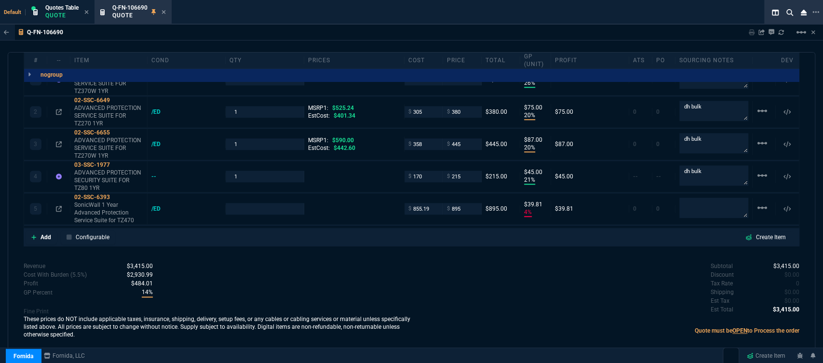
type input "21"
type input "45"
type input "4"
type input "40"
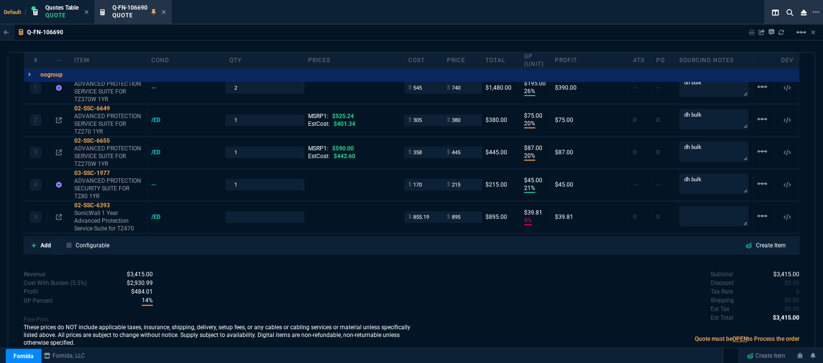
type input "1140"
type input "21"
type input "26"
type input "195"
type input "20"
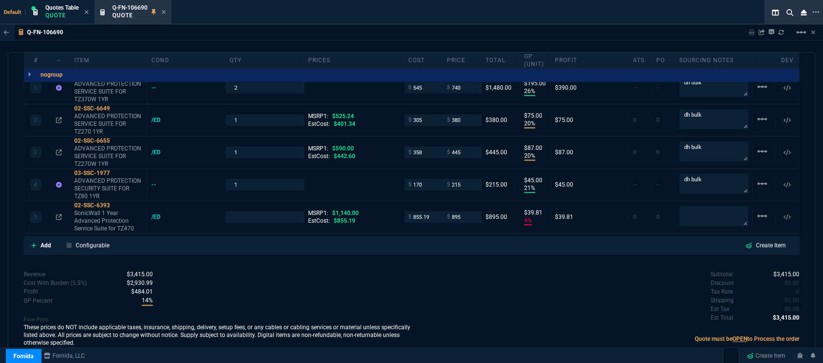
type input "75"
type input "20"
type input "87"
type input "21"
type input "45"
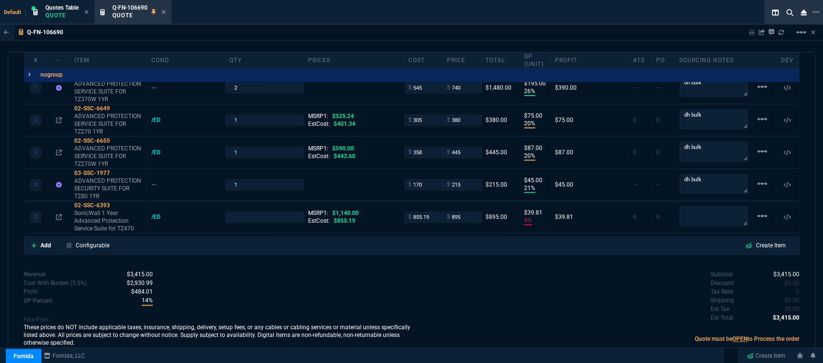
type input "4"
type input "40"
type input "28"
type input "25"
type input "21"
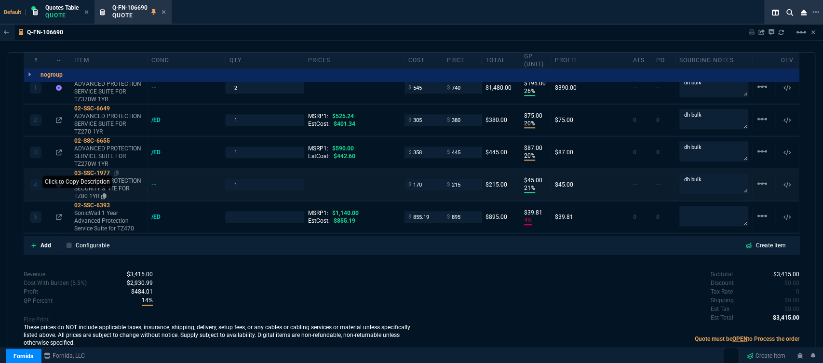
click at [106, 193] on icon at bounding box center [103, 196] width 5 height 6
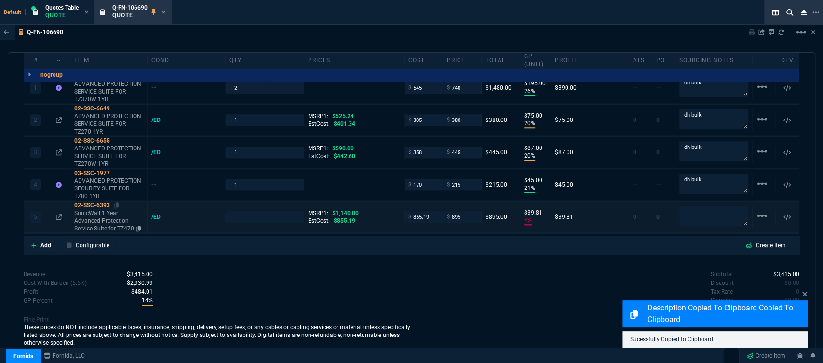
click at [111, 220] on p "SonicWall 1 Year Advanced Protection Service Suite for TZ470" at bounding box center [108, 220] width 69 height 23
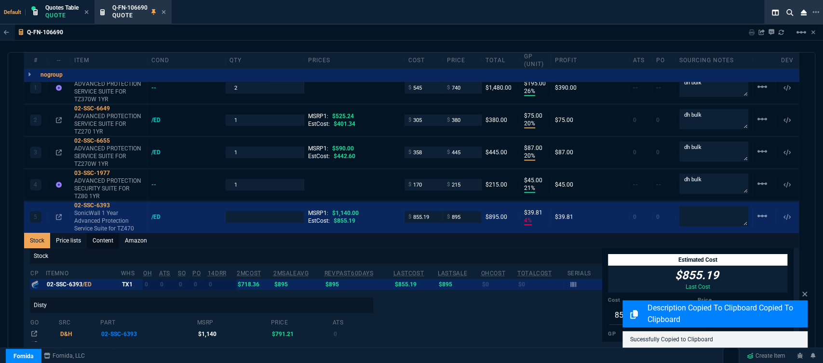
click at [110, 233] on link "Content" at bounding box center [103, 240] width 32 height 15
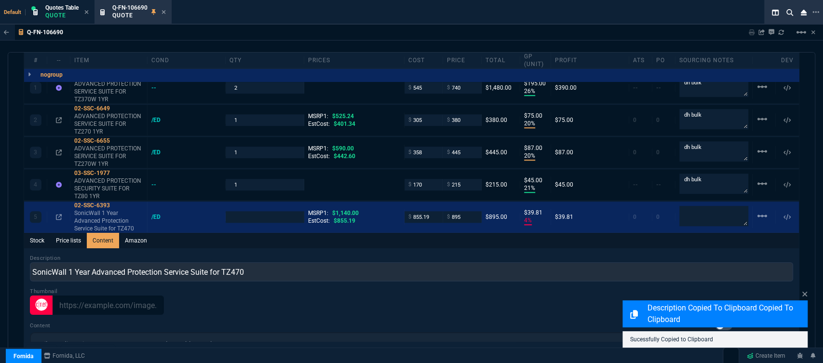
scroll to position [0, 0]
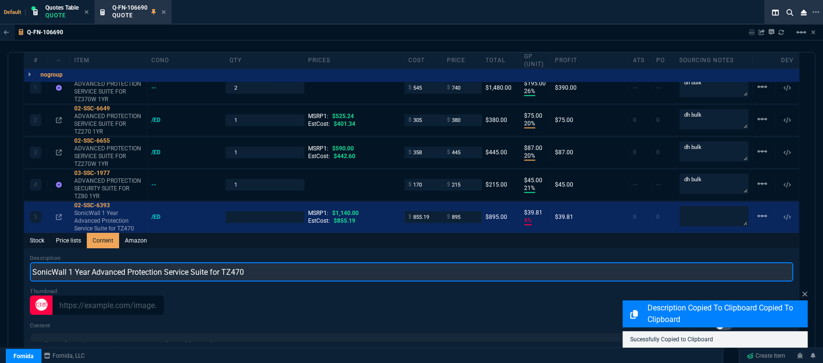
drag, startPoint x: 289, startPoint y: 266, endPoint x: 4, endPoint y: 260, distance: 285.3
click at [4, 260] on div "Q-FN-106690 Sharing Q-FN-106690 Link Dev Link Share on Teams linear_scale quote…" at bounding box center [411, 216] width 823 height 382
paste input "ADVANCED PROTECTION SECURITY SUITE FOR TZ80 1YR"
click at [213, 263] on input "ADVANCED PROTECTION SECURITY SUITE FOR TZ80 1YR" at bounding box center [411, 271] width 763 height 19
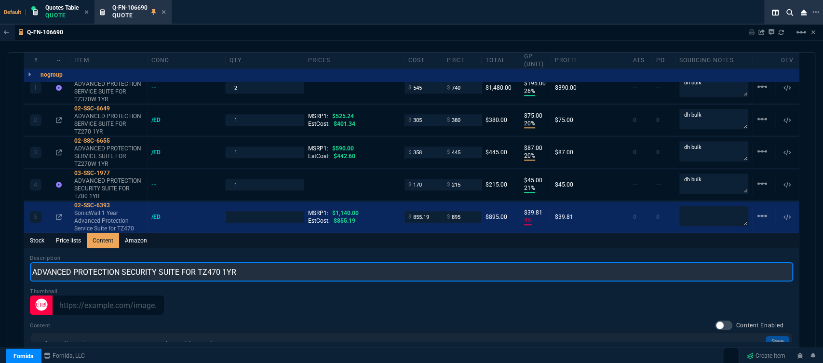
type input "ADVANCED PROTECTION SECURITY SUITE FOR TZ470 1YR"
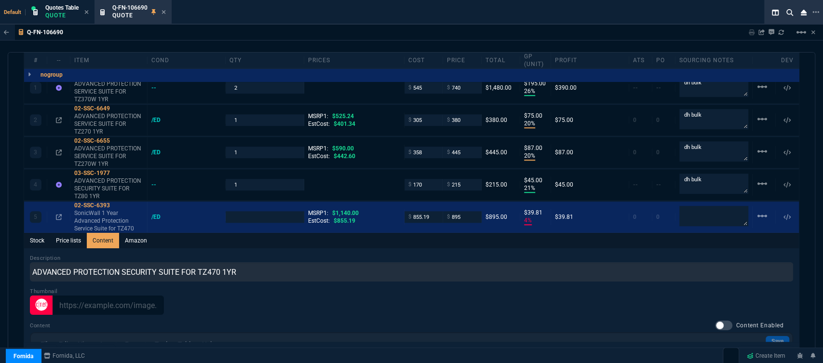
click at [300, 237] on div "Stock Price lists Content Amazon" at bounding box center [411, 240] width 774 height 15
type input "1"
drag, startPoint x: 714, startPoint y: 176, endPoint x: 641, endPoint y: 180, distance: 72.9
click at [641, 180] on div "4 03-SSC-1977 ADVANCED PROTECTION SECURITY SUITE FOR TZ80 1YR -- 1 $ 170 $ 215 …" at bounding box center [411, 184] width 774 height 31
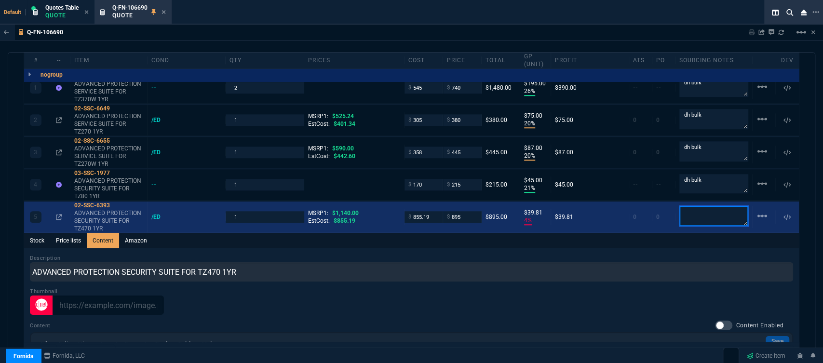
click at [700, 211] on textarea at bounding box center [713, 216] width 69 height 20
paste textarea "dh bulk"
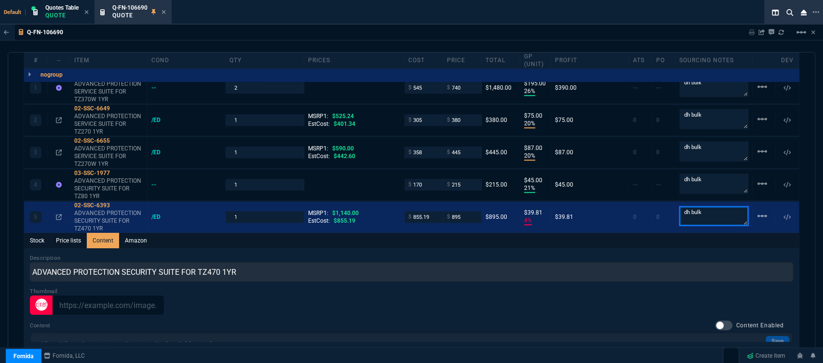
type textarea "dh bulk"
click at [505, 254] on div "Description ADVANCED PROTECTION SECURITY SUITE FOR TZ470 1YR" at bounding box center [411, 267] width 763 height 27
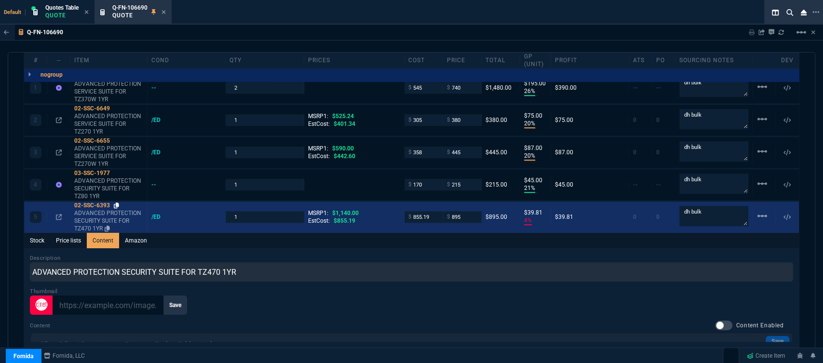
click at [119, 202] on icon at bounding box center [116, 205] width 5 height 6
drag, startPoint x: 427, startPoint y: 212, endPoint x: 395, endPoint y: 206, distance: 32.8
click at [395, 206] on div "5 02-SSC-6393 ADVANCED PROTECTION SECURITY SUITE FOR TZ470 1YR /ED 1 MSRP1: $1,…" at bounding box center [411, 216] width 774 height 31
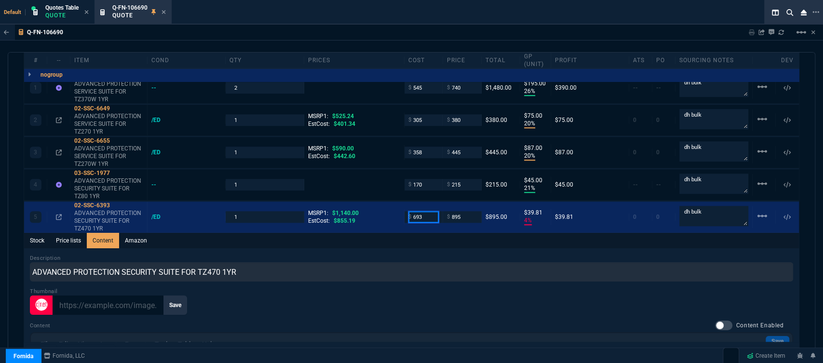
type input "693"
click at [409, 254] on div "Description ADVANCED PROTECTION SECURITY SUITE FOR TZ470 1YR" at bounding box center [411, 267] width 763 height 27
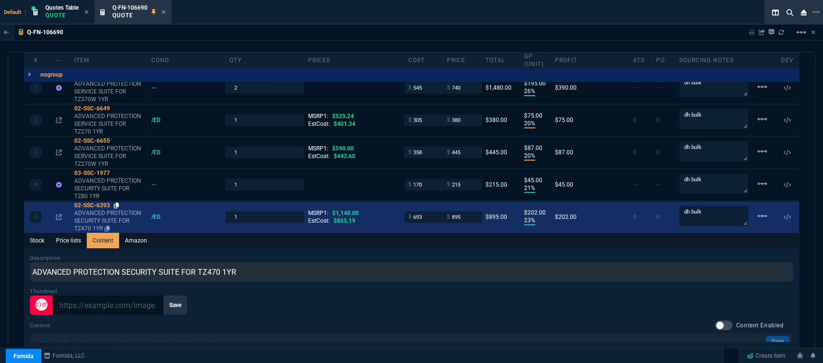
click at [118, 202] on icon at bounding box center [116, 205] width 5 height 6
drag, startPoint x: 465, startPoint y: 206, endPoint x: 443, endPoint y: 206, distance: 21.2
click at [447, 211] on div "$ 895" at bounding box center [462, 216] width 30 height 11
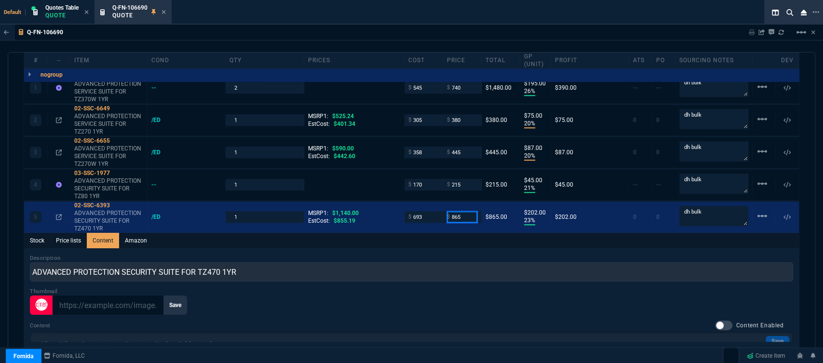
type input "865"
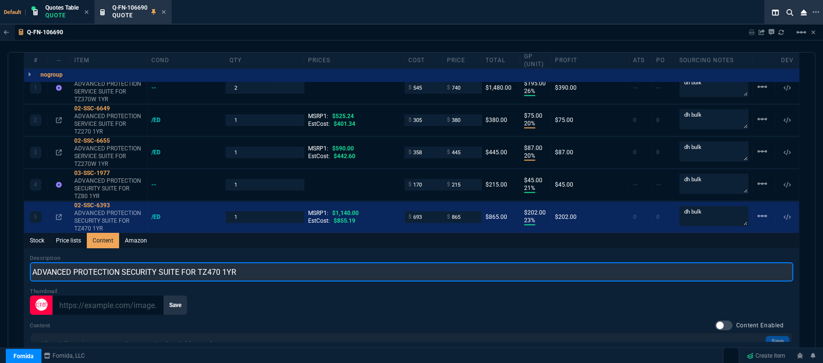
click at [397, 263] on input "ADVANCED PROTECTION SECURITY SUITE FOR TZ470 1YR" at bounding box center [411, 271] width 763 height 19
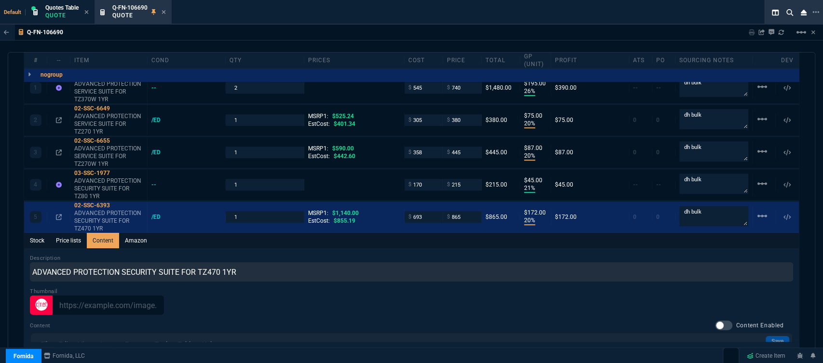
click at [407, 299] on div at bounding box center [411, 304] width 763 height 19
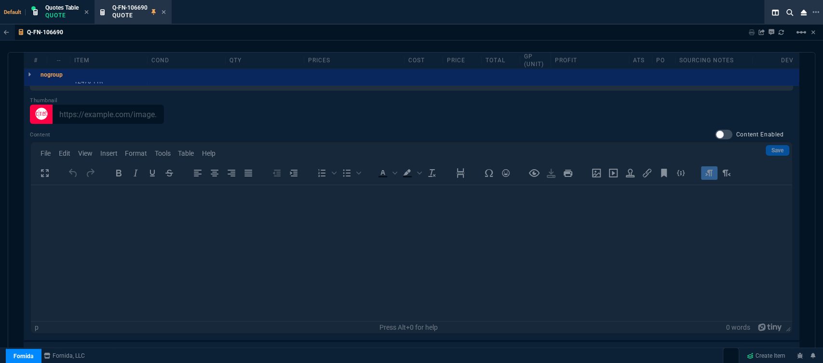
scroll to position [807, 0]
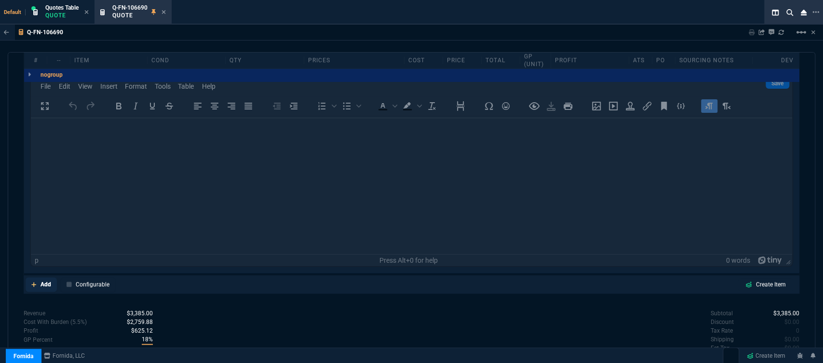
click at [33, 281] on icon at bounding box center [33, 284] width 5 height 6
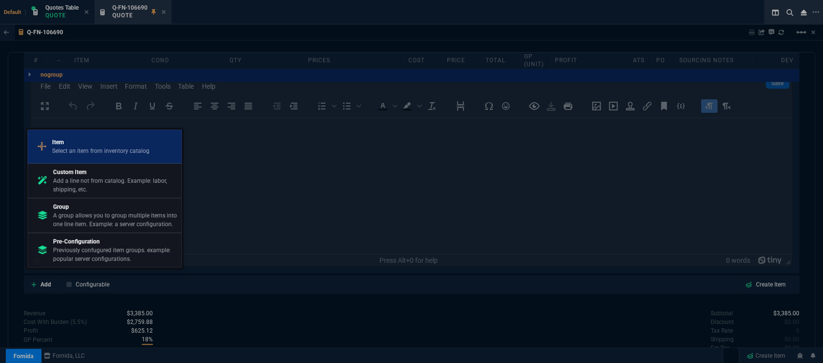
click at [87, 134] on div "Item Select an item from inventory catalog" at bounding box center [105, 146] width 146 height 25
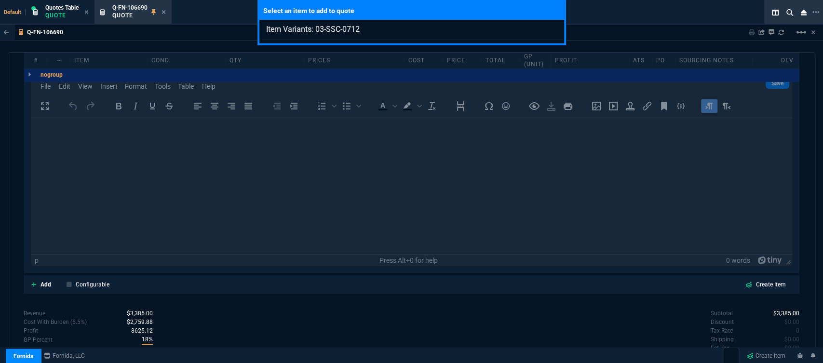
type input "Item Variants: 03-SSC-0712"
click at [270, 311] on div "Select an item to add to quote Item Variants: 03-SSC-0712" at bounding box center [411, 181] width 823 height 363
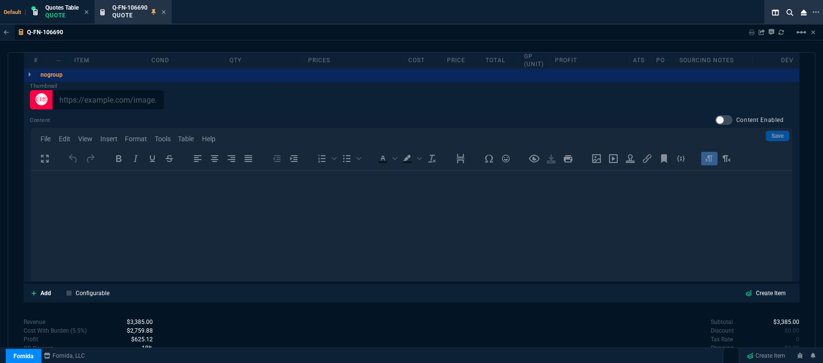
scroll to position [846, 0]
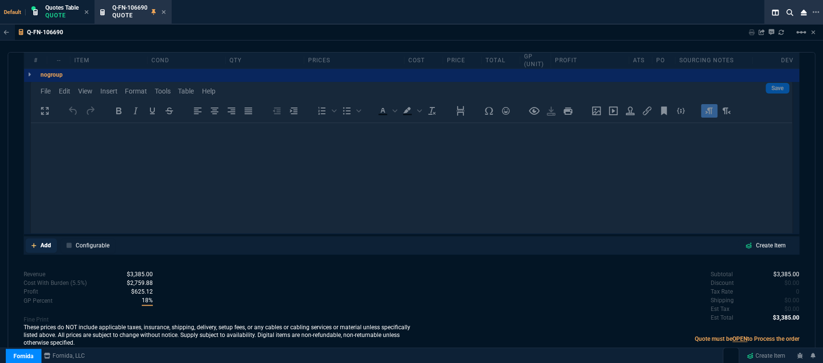
click at [35, 242] on icon at bounding box center [33, 245] width 5 height 6
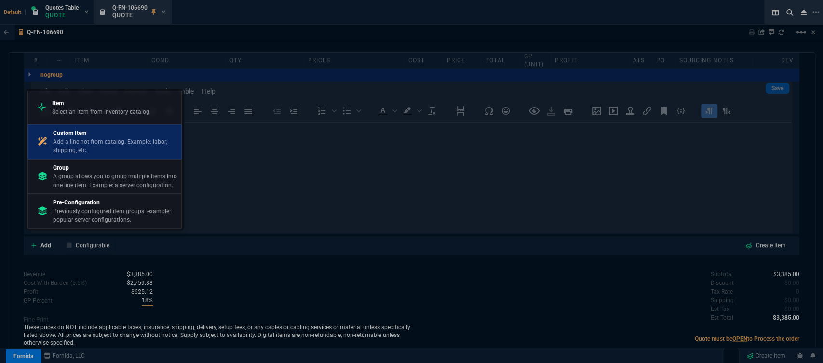
click at [113, 147] on p "Add a line not from catalog. Example: labor, shipping, etc." at bounding box center [115, 145] width 124 height 17
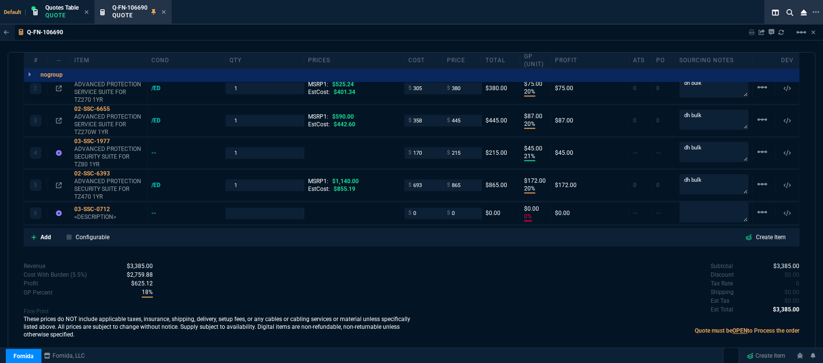
type input "0"
type input "20"
type input "172"
type input "24"
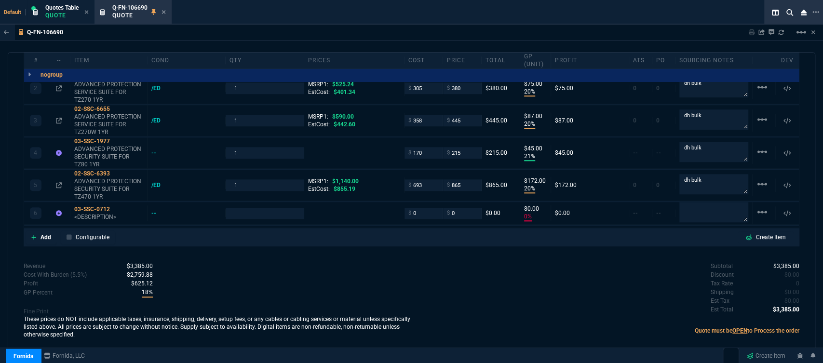
scroll to position [616, 0]
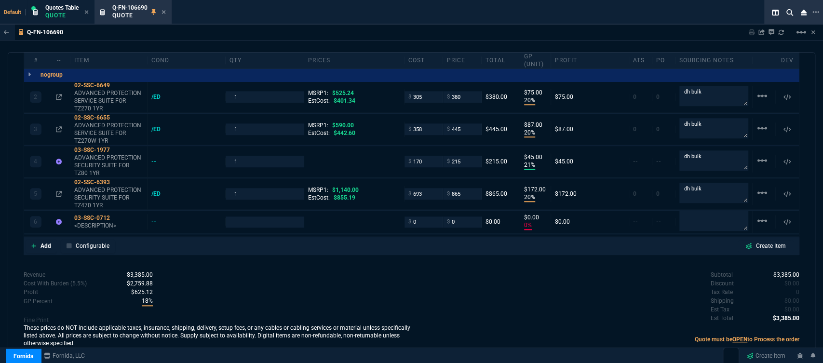
type input "26"
type input "195"
type input "20"
type input "75"
type input "20"
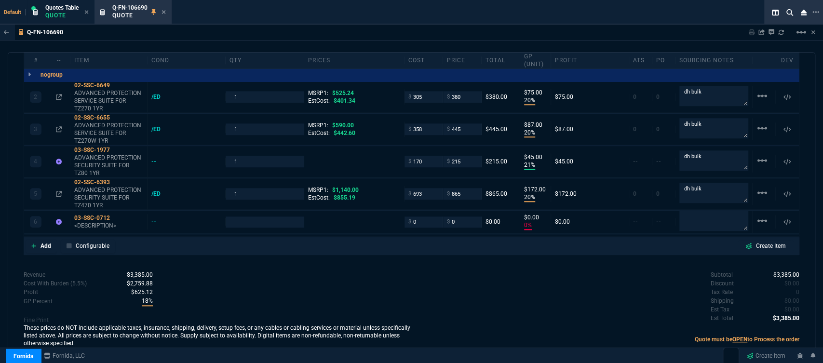
type input "87"
type input "21"
type input "45"
type input "20"
type input "172"
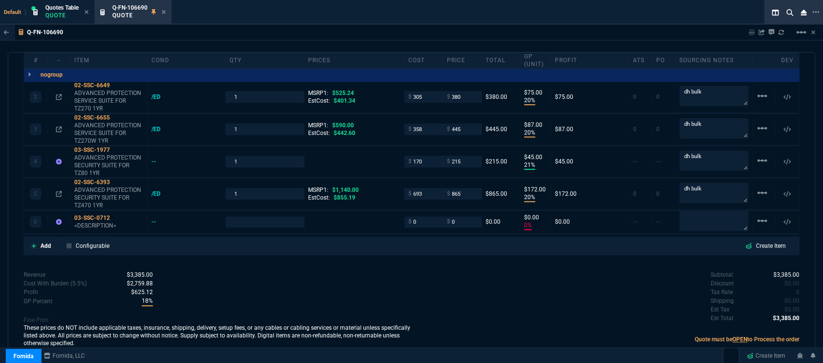
type input "0"
type input "28"
type input "25"
type input "24"
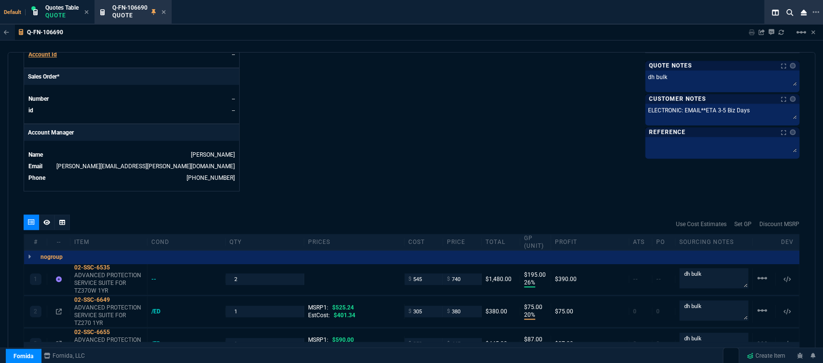
scroll to position [455, 0]
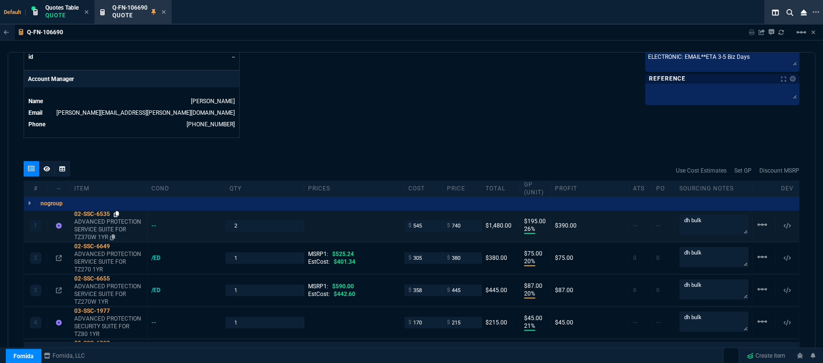
click at [118, 211] on icon at bounding box center [116, 214] width 5 height 6
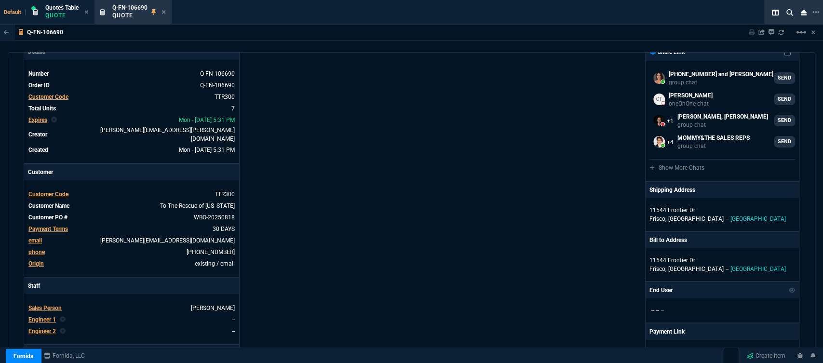
scroll to position [0, 0]
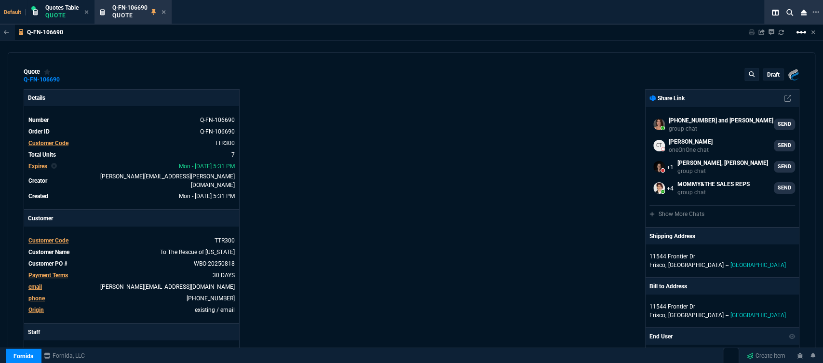
click at [798, 32] on mat-icon "linear_scale" at bounding box center [801, 33] width 12 height 12
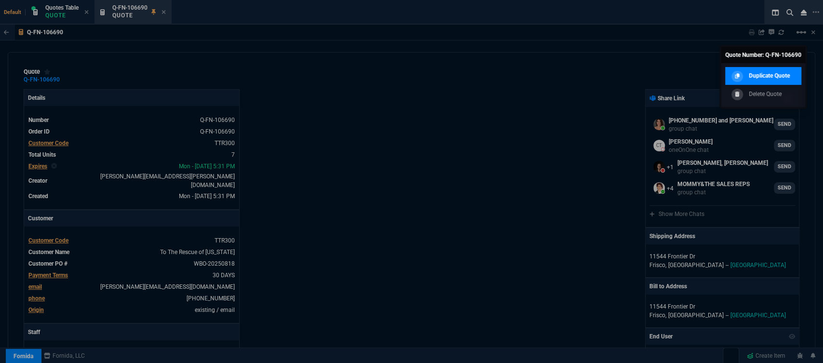
click at [764, 76] on p "Duplicate Quote" at bounding box center [768, 75] width 41 height 9
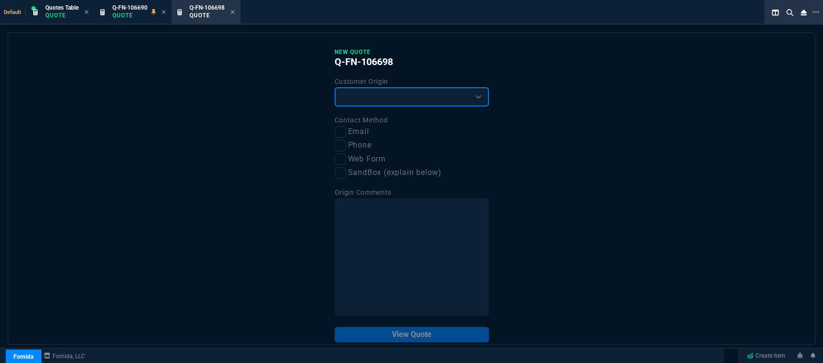
click at [409, 100] on select "Existing Customer Amazon Lead (first order) Website Lead (first order) Called (…" at bounding box center [411, 96] width 154 height 19
select select "existing"
click at [334, 88] on select "Existing Customer Amazon Lead (first order) Website Lead (first order) Called (…" at bounding box center [411, 96] width 154 height 19
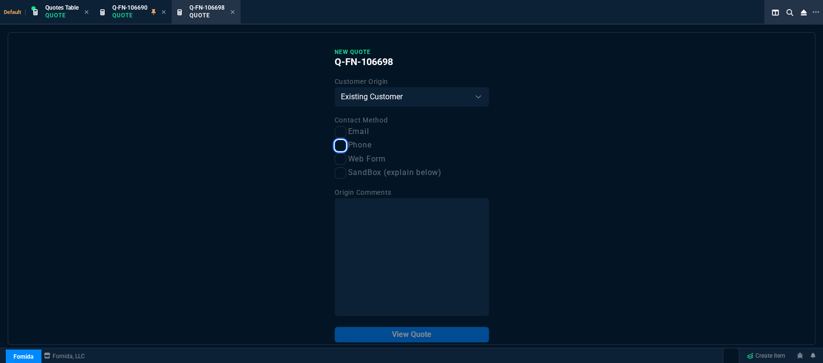
click at [340, 147] on input "Phone" at bounding box center [340, 146] width 12 height 12
checkbox input "true"
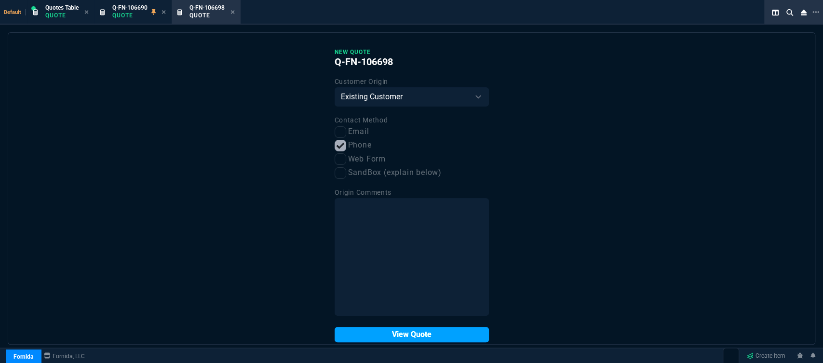
click at [401, 336] on button "View Quote" at bounding box center [411, 334] width 154 height 15
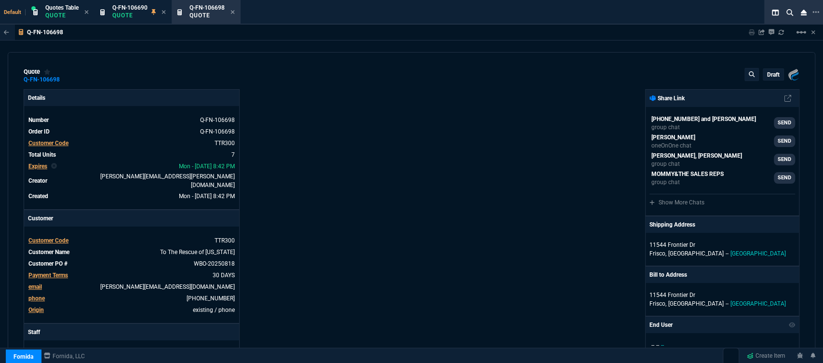
type input "26"
type input "195"
type input "20"
type input "75"
type input "20"
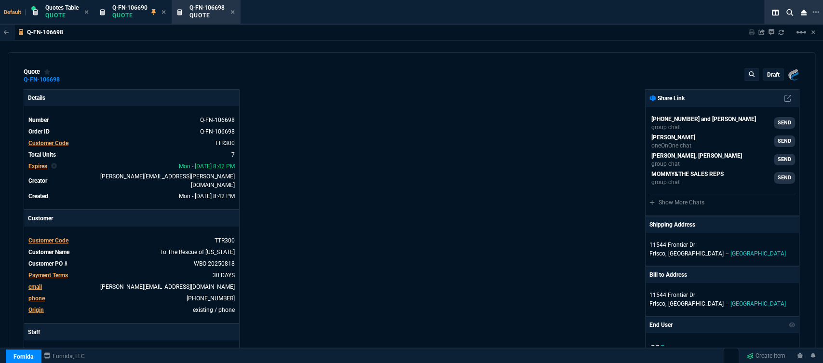
type input "87"
type input "21"
type input "45"
type input "20"
type input "172"
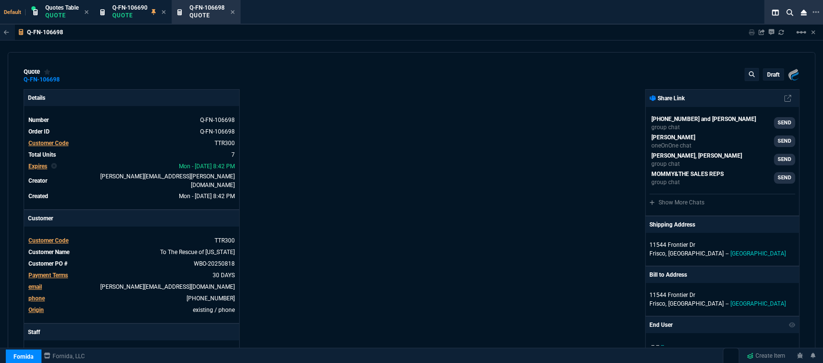
type input "0"
type input "28"
type input "25"
type input "24"
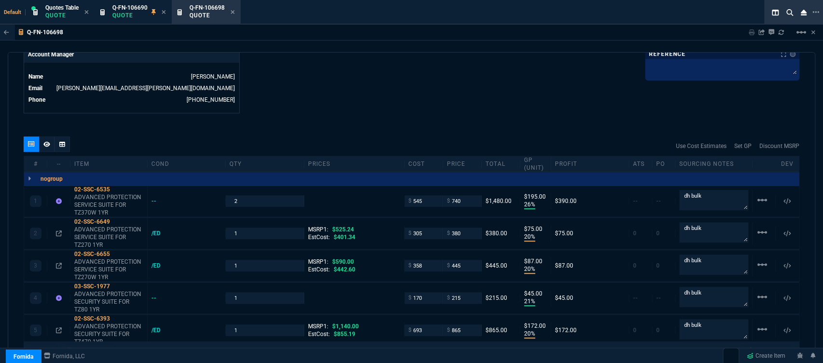
scroll to position [535, 0]
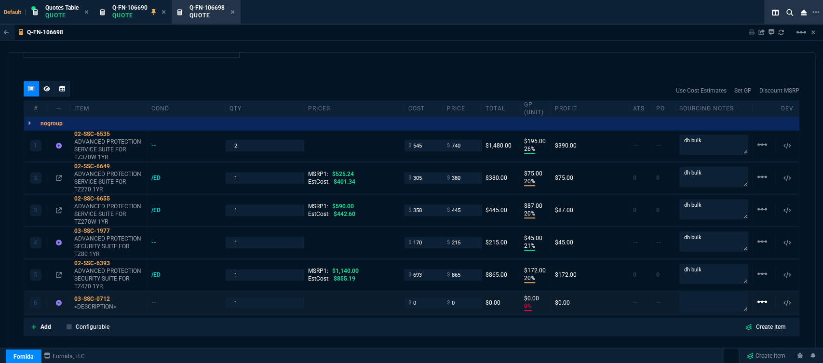
click at [757, 150] on mat-icon "linear_scale" at bounding box center [762, 145] width 12 height 12
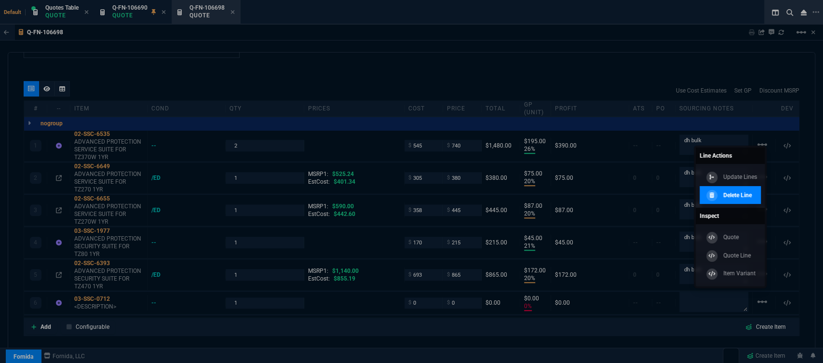
click at [738, 194] on p "Delete Line" at bounding box center [737, 195] width 28 height 9
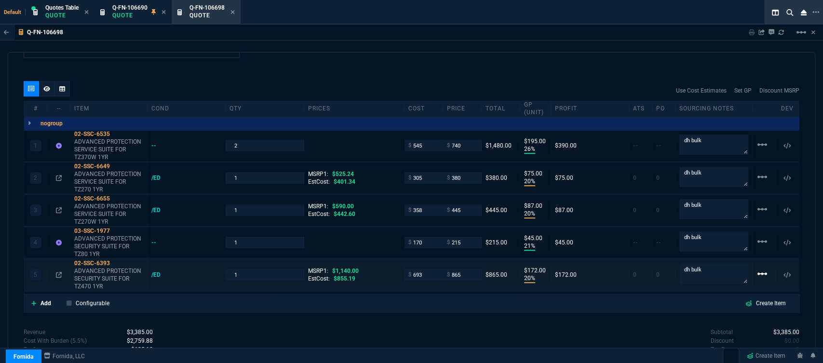
type input "26"
type input "195"
type input "20"
type input "75"
type input "20"
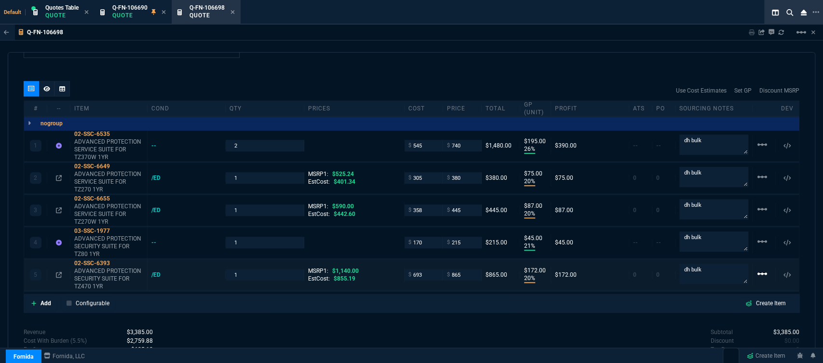
type input "87"
type input "21"
type input "45"
type input "20"
type input "172"
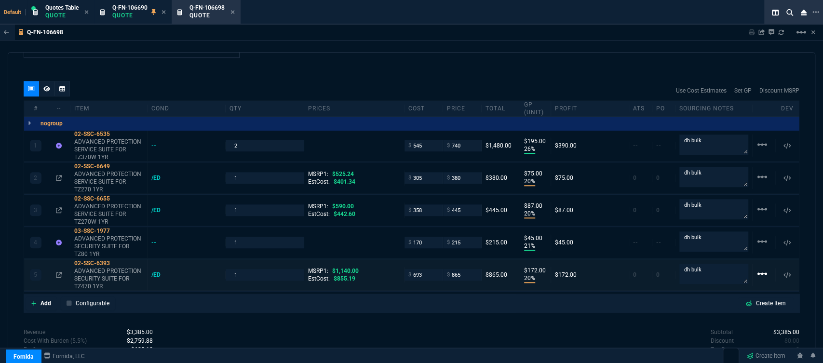
type input "28"
type input "25"
type input "24"
click at [759, 150] on mat-icon "linear_scale" at bounding box center [762, 145] width 12 height 12
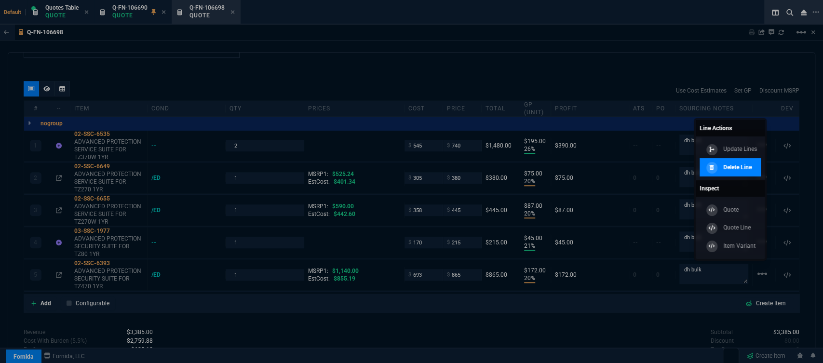
click at [740, 171] on p "Delete Line" at bounding box center [737, 167] width 28 height 9
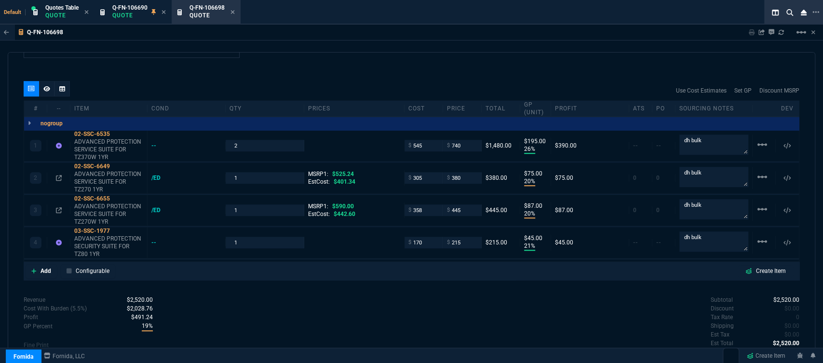
type input "26"
type input "195"
type input "20"
type input "75"
type input "20"
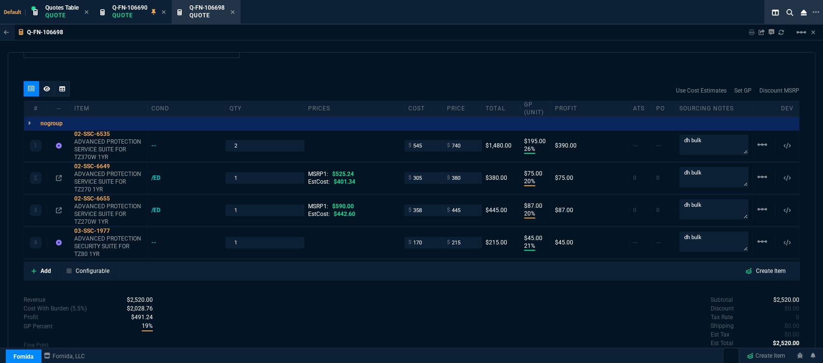
type input "87"
type input "21"
type input "45"
type input "28"
type input "25"
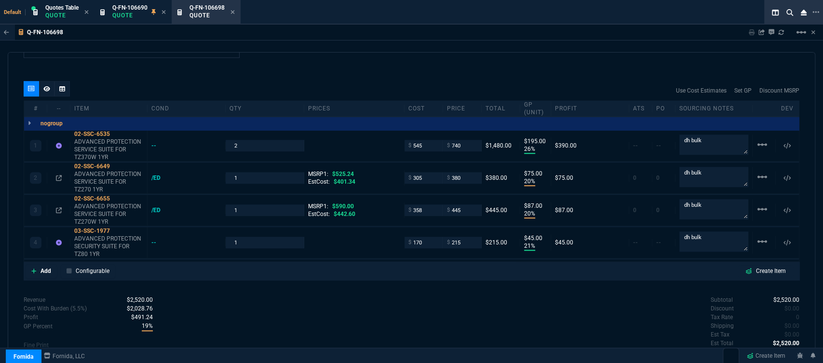
click at [756, 150] on mat-icon "linear_scale" at bounding box center [762, 145] width 12 height 12
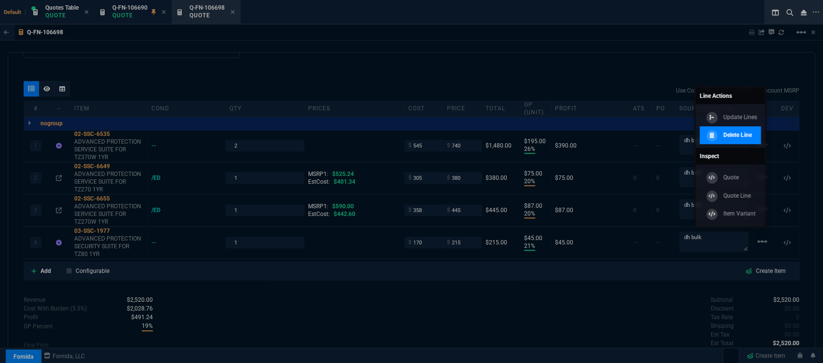
click at [726, 140] on div "Delete Line" at bounding box center [727, 135] width 48 height 11
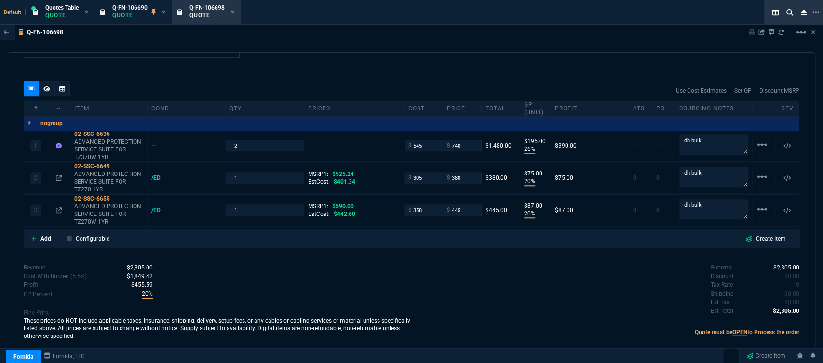
scroll to position [529, 0]
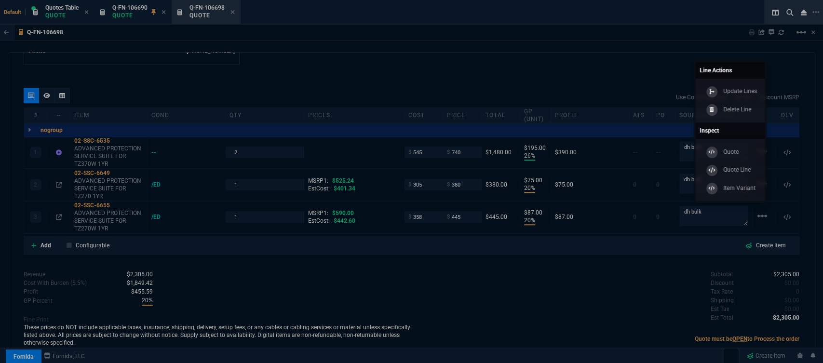
type input "26"
type input "195"
type input "20"
type input "75"
type input "20"
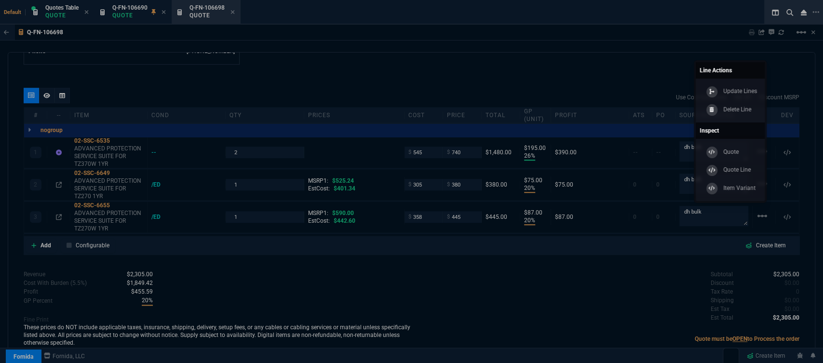
type input "87"
type input "28"
type input "25"
click at [757, 208] on div at bounding box center [411, 181] width 823 height 363
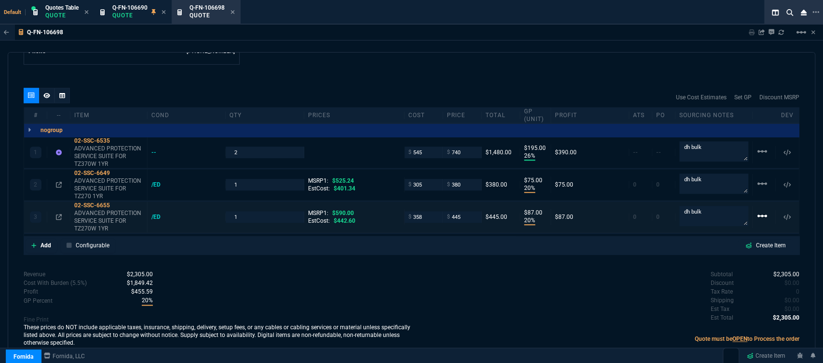
click at [761, 157] on mat-icon "linear_scale" at bounding box center [762, 152] width 12 height 12
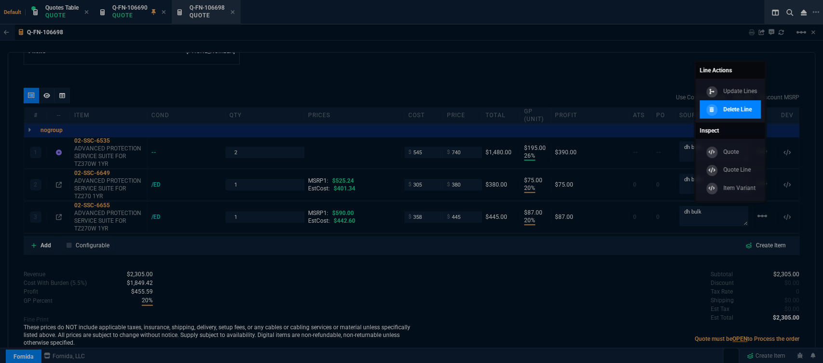
click at [744, 109] on p "Delete Line" at bounding box center [737, 109] width 28 height 9
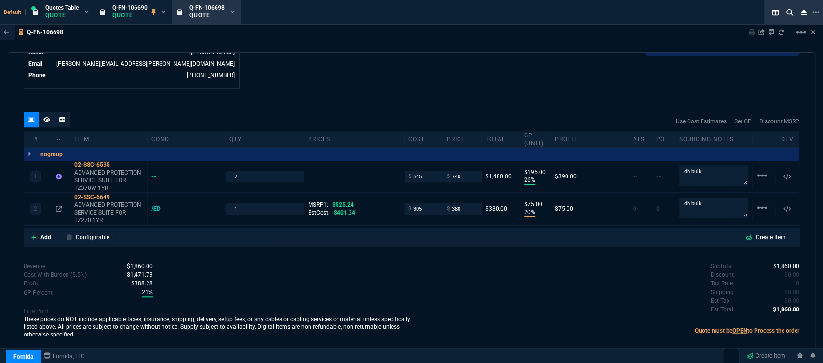
scroll to position [497, 0]
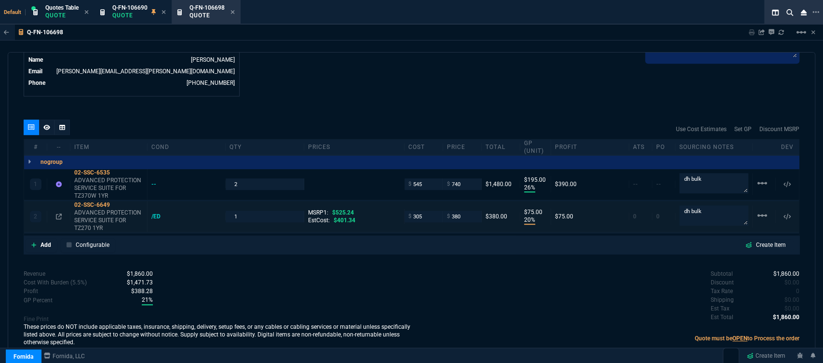
type input "26"
type input "195"
type input "20"
type input "75"
type input "28"
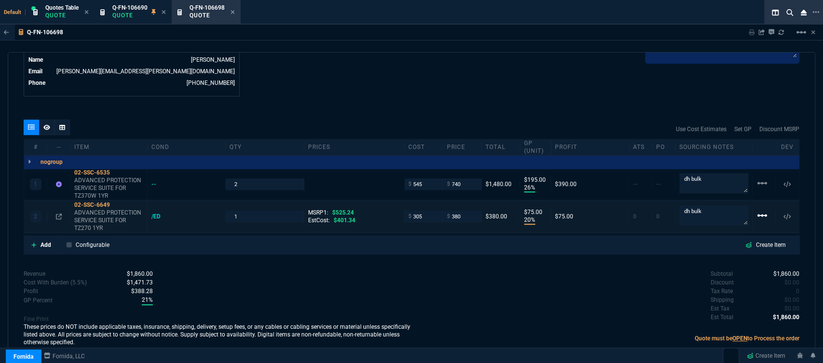
click at [757, 189] on mat-icon "linear_scale" at bounding box center [762, 183] width 12 height 12
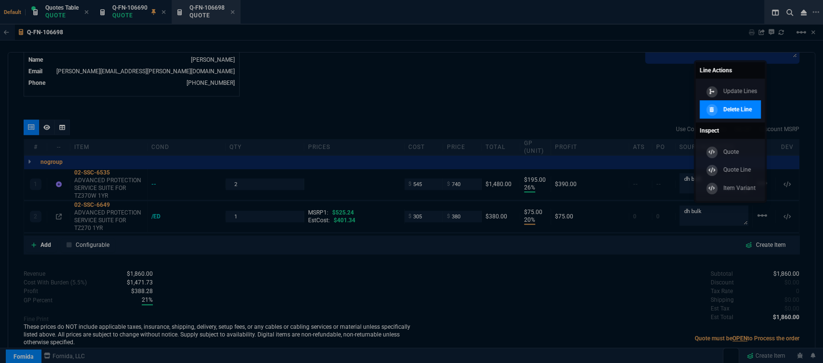
click at [734, 112] on p "Delete Line" at bounding box center [737, 109] width 28 height 9
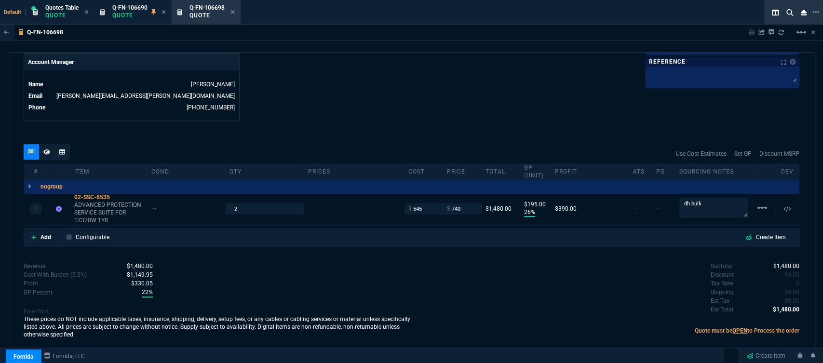
scroll to position [465, 0]
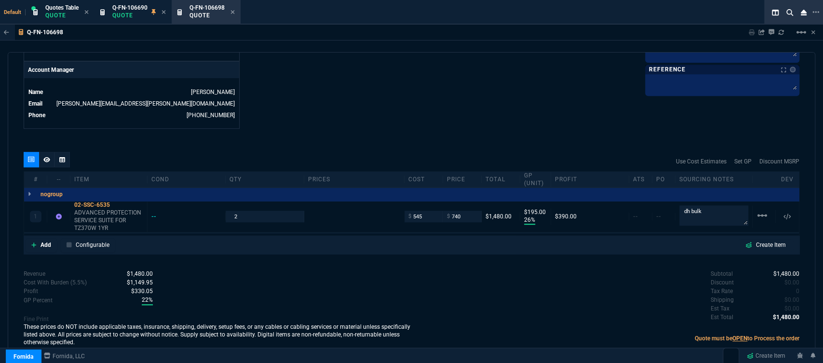
type input "26"
type input "195"
drag, startPoint x: 463, startPoint y: 208, endPoint x: 442, endPoint y: 208, distance: 20.2
click at [443, 211] on div "$ 740" at bounding box center [462, 216] width 39 height 11
type input "679"
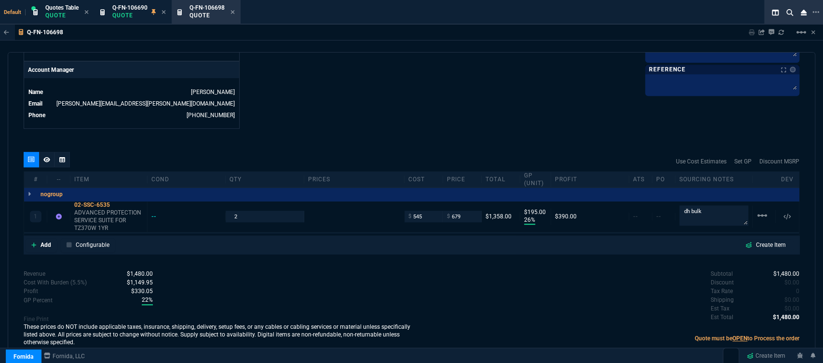
click at [121, 10] on span "Q-FN-106690" at bounding box center [129, 7] width 35 height 7
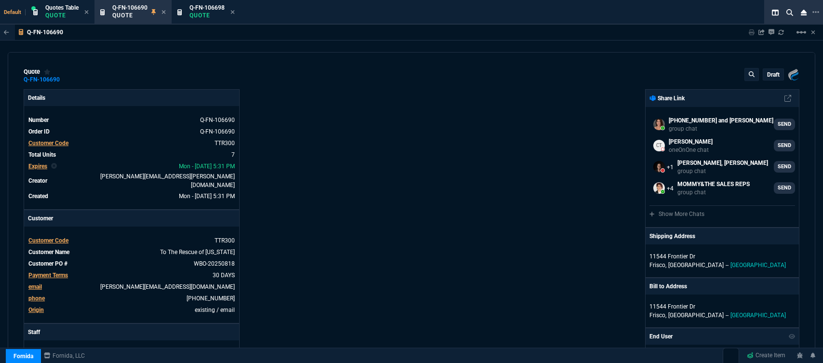
select select "12: [PERSON_NAME]"
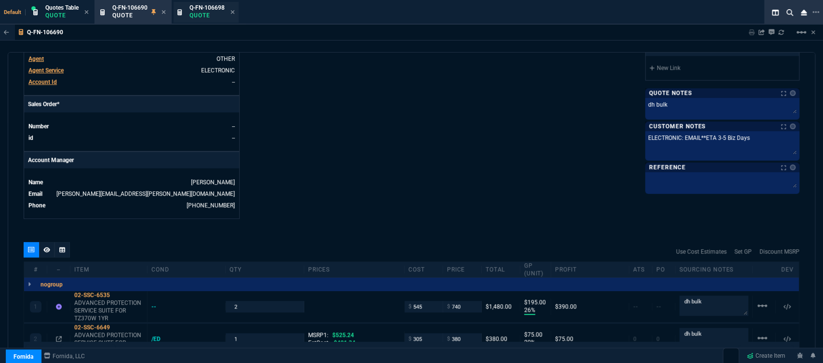
click at [189, 8] on div "Q-FN-106698 Quote" at bounding box center [205, 12] width 65 height 21
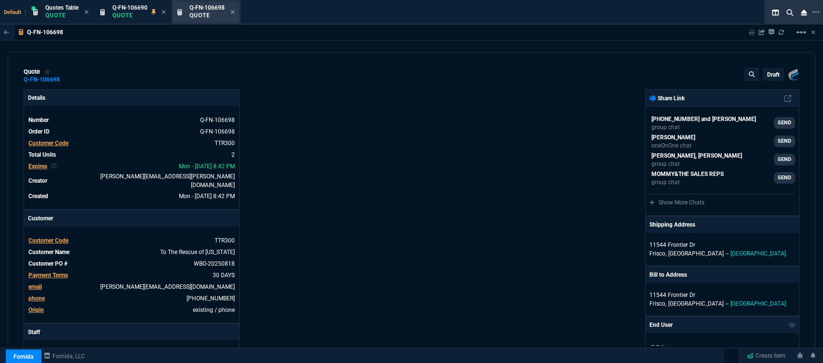
type input "20"
type input "134"
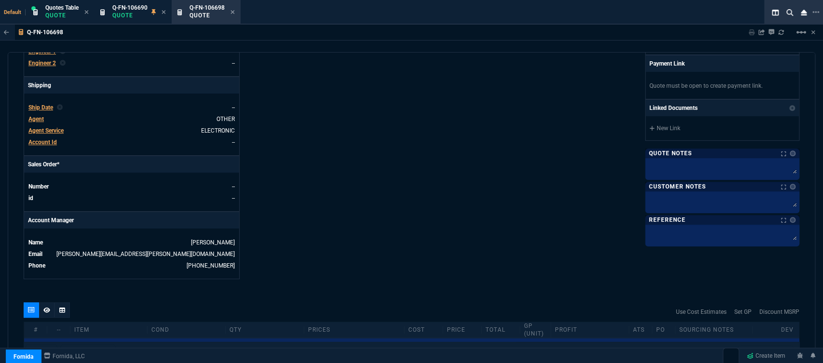
scroll to position [321, 0]
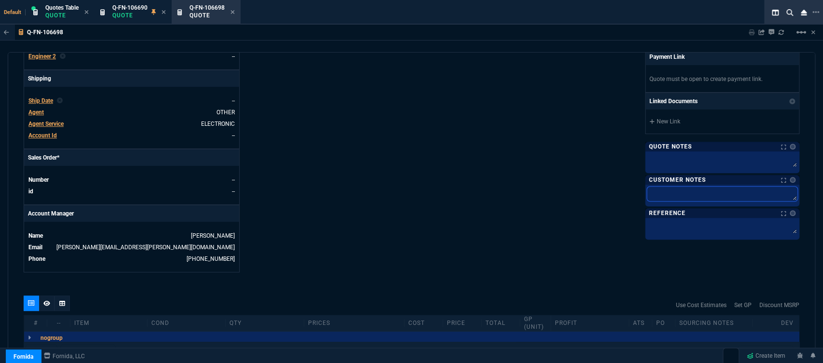
click at [706, 191] on textarea at bounding box center [722, 193] width 150 height 14
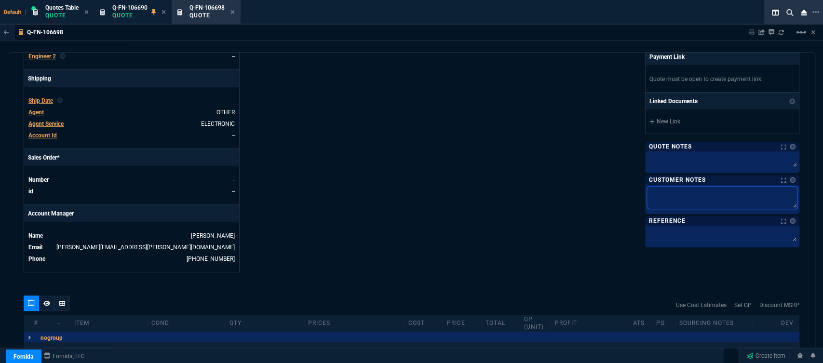
paste textarea "ELECTRONIC: EMAIL**ETA 3-5 Biz Days"
type textarea "ELECTRONIC: EMAIL**ETA 3-5 Biz Days"
click at [438, 117] on div "Fornida, LLC 2609 Technology Dr Suite 300 Plano, TX 75074 Share Link +1 401-524…" at bounding box center [606, 20] width 388 height 504
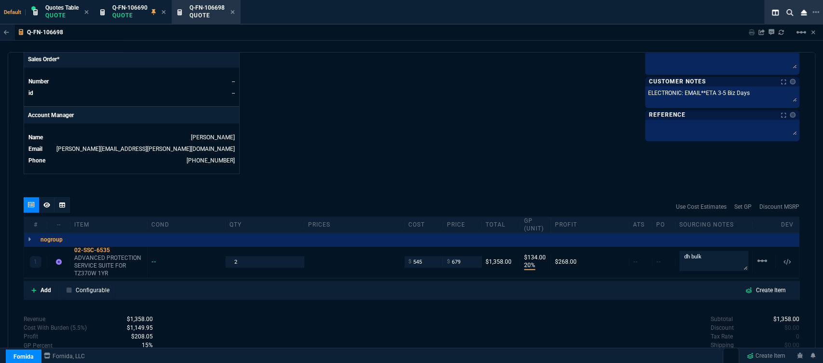
scroll to position [465, 0]
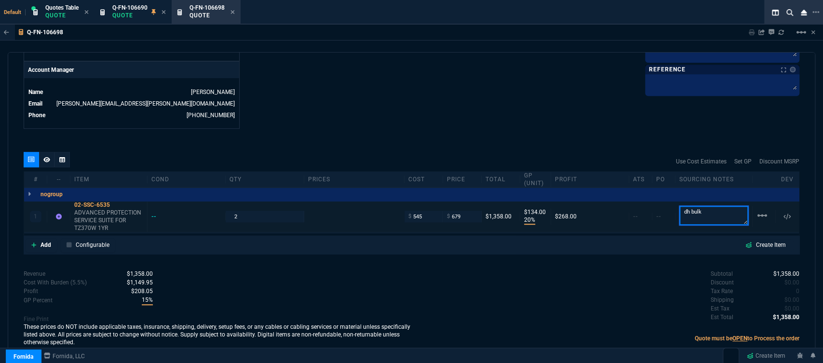
drag, startPoint x: 703, startPoint y: 207, endPoint x: 662, endPoint y: 203, distance: 41.2
click at [662, 203] on div "1 02-SSC-6535 ADVANCED PROTECTION SERVICE SUITE FOR TZ370W 1YR -- 2 $ 545 $ 679…" at bounding box center [411, 216] width 774 height 31
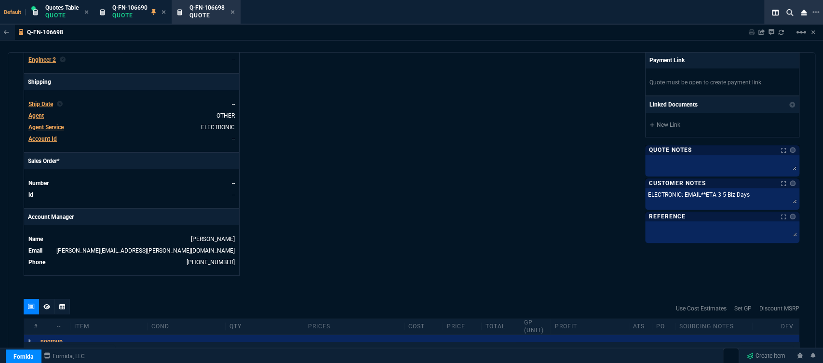
scroll to position [304, 0]
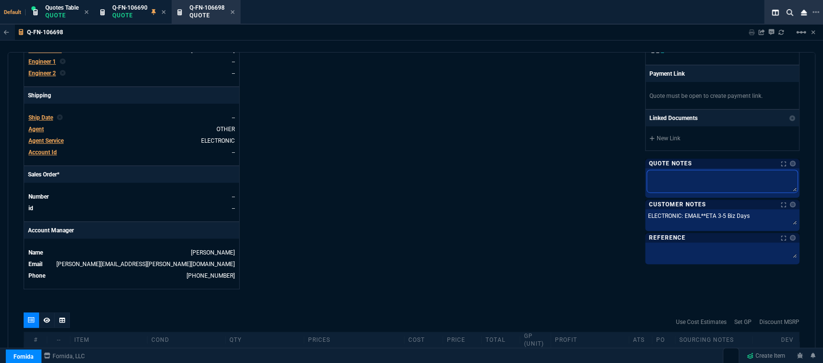
click at [666, 171] on textarea at bounding box center [722, 181] width 150 height 22
paste textarea "dh bulk"
type textarea "dh bulk"
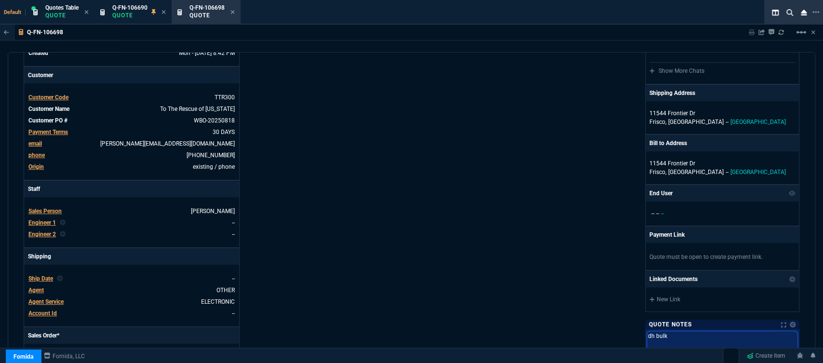
scroll to position [358, 0]
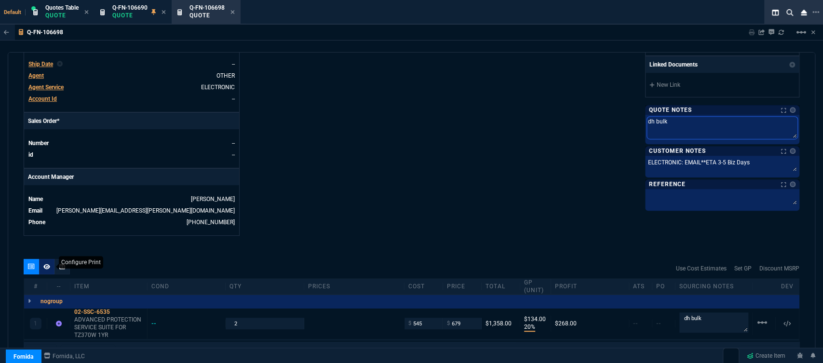
type textarea "dh bulk"
click at [47, 264] on icon at bounding box center [46, 267] width 7 height 6
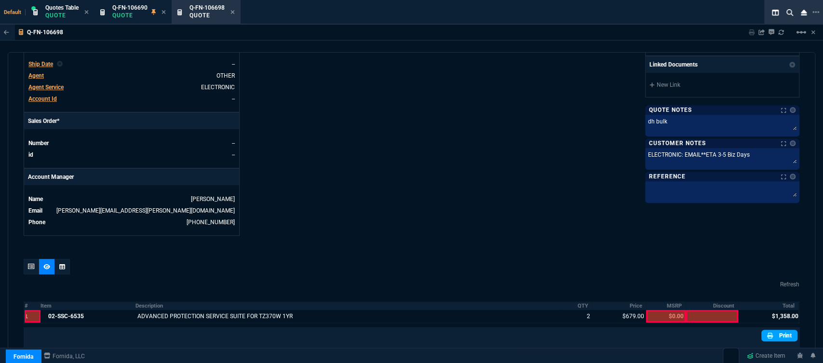
click at [782, 330] on link "Print" at bounding box center [779, 336] width 36 height 12
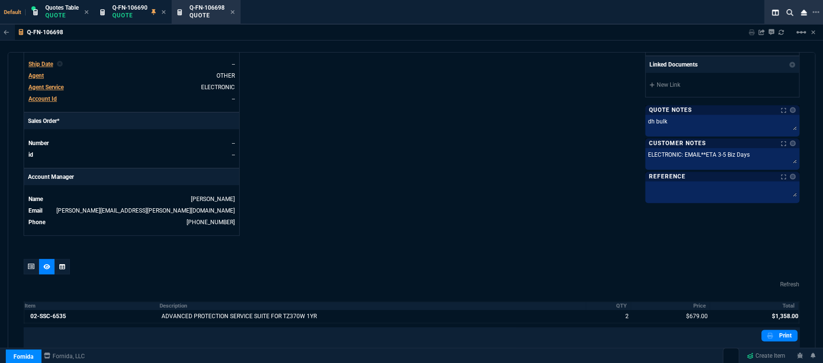
scroll to position [451, 0]
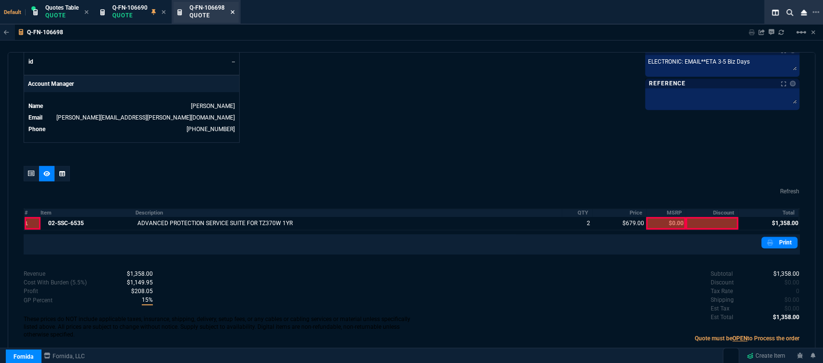
click at [234, 12] on icon at bounding box center [233, 12] width 4 height 4
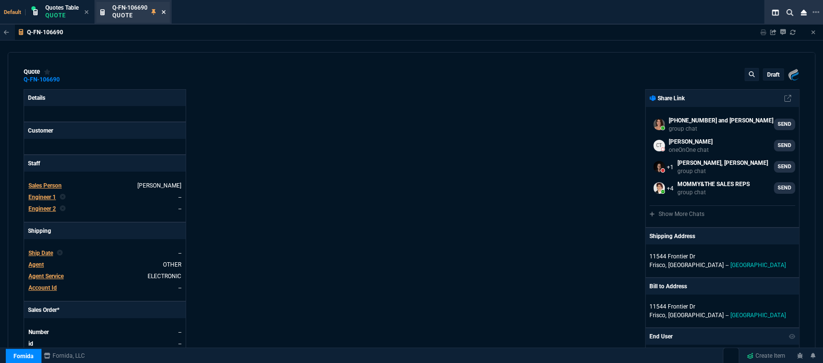
click at [163, 13] on icon at bounding box center [164, 12] width 4 height 4
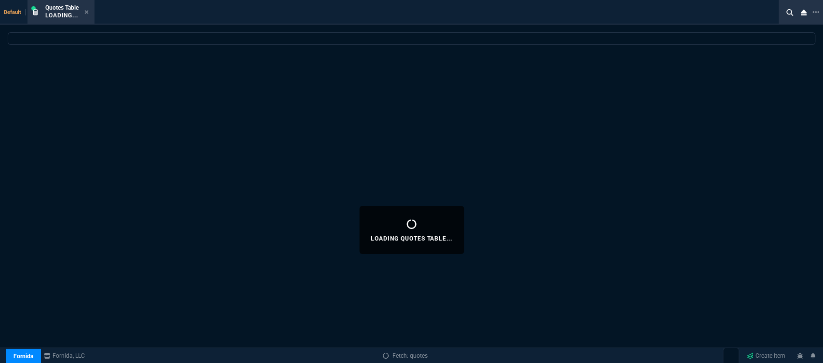
select select
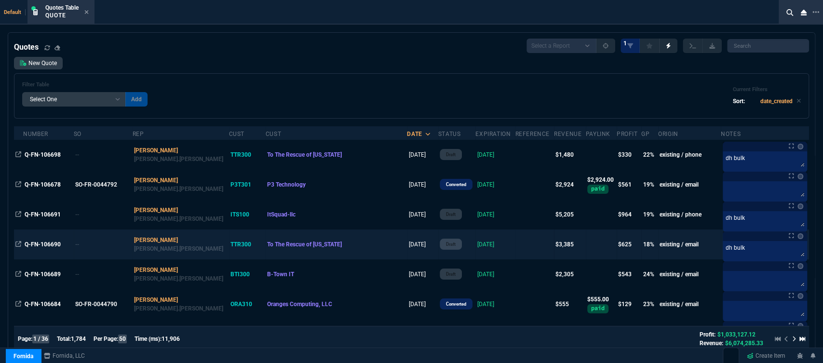
click at [475, 243] on td "[DATE]" at bounding box center [495, 244] width 40 height 30
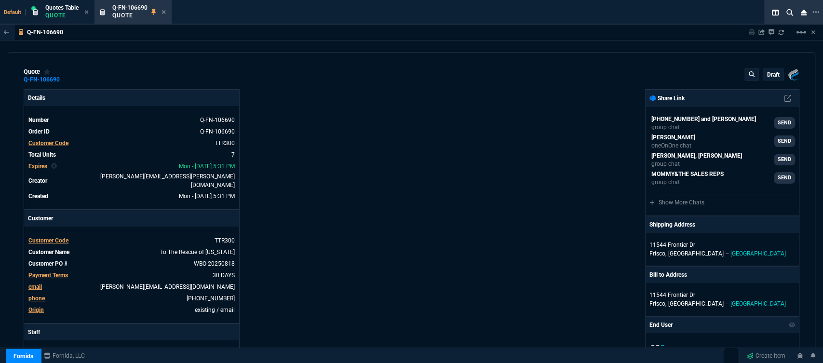
type input "26"
type input "195"
type input "20"
type input "75"
type input "20"
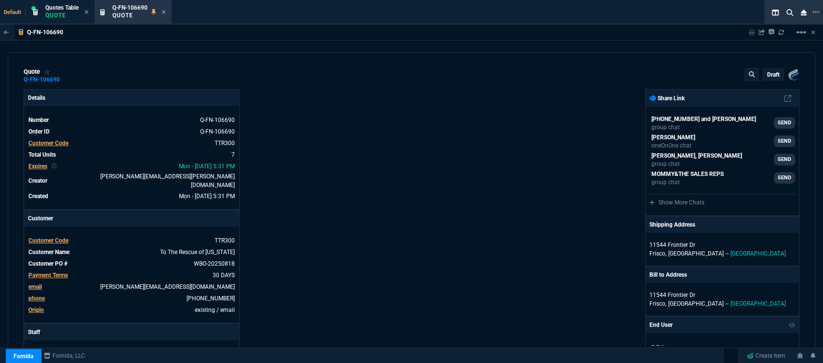
type input "87"
type input "21"
type input "45"
type input "20"
type input "172"
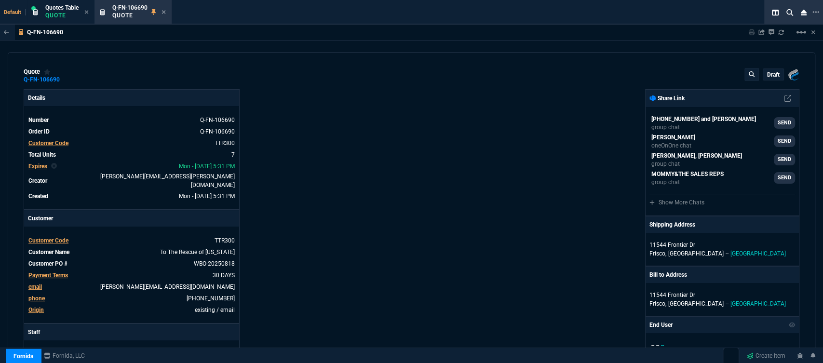
type input "0"
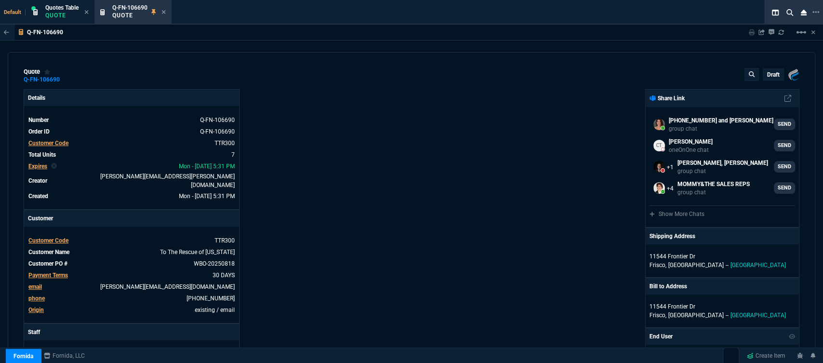
type input "525.24"
type input "590"
type input "1140"
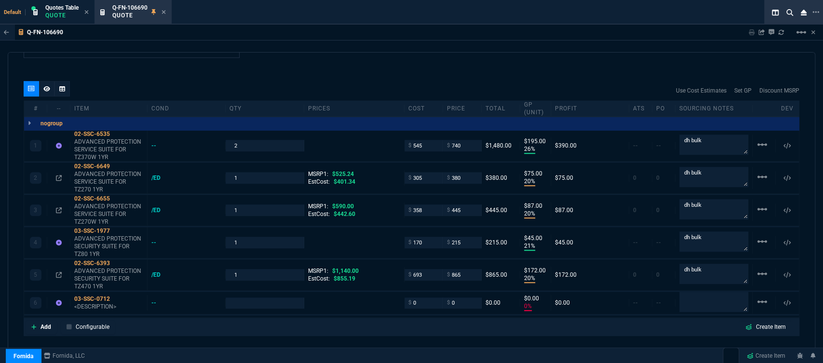
type input "28"
type input "25"
type input "24"
click at [759, 139] on mat-icon "linear_scale" at bounding box center [762, 145] width 12 height 12
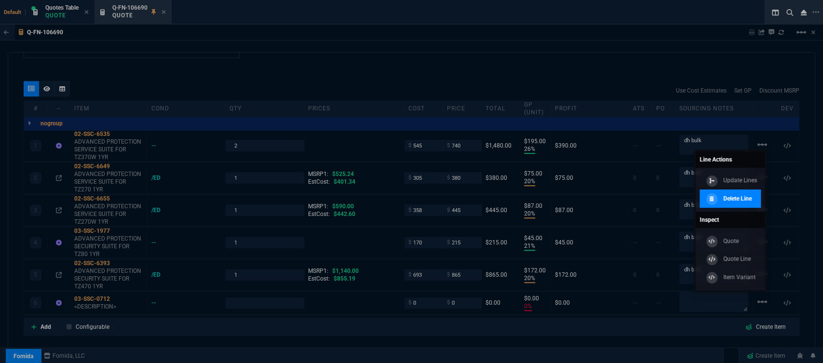
click at [744, 201] on p "Delete Line" at bounding box center [737, 198] width 28 height 9
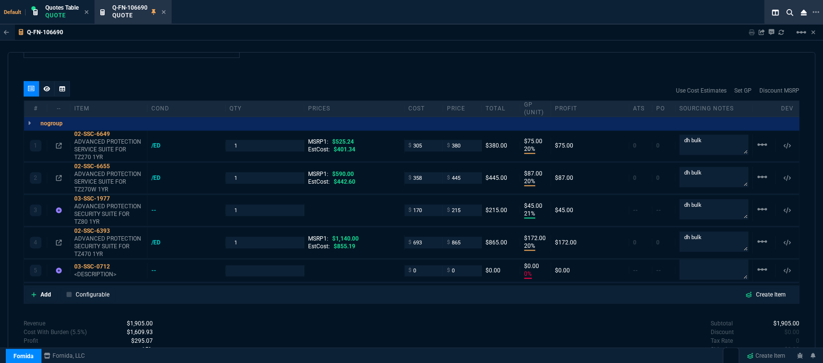
type input "1"
type input "20"
type input "75"
type input "20"
type input "87"
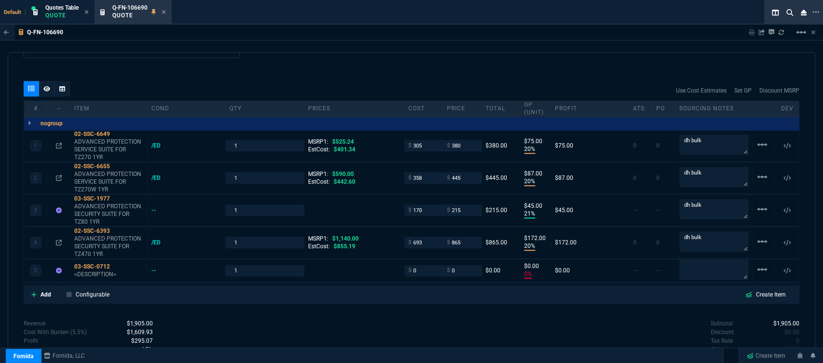
type input "21"
type input "45"
type input "20"
type input "172"
type input "0"
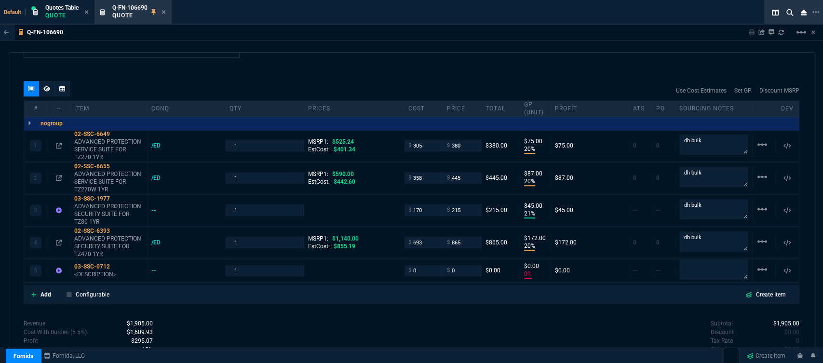
type input "0"
type input "28"
type input "25"
type input "24"
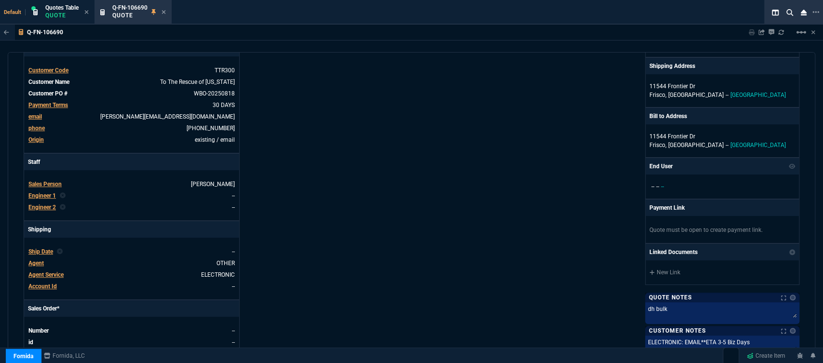
scroll to position [107, 0]
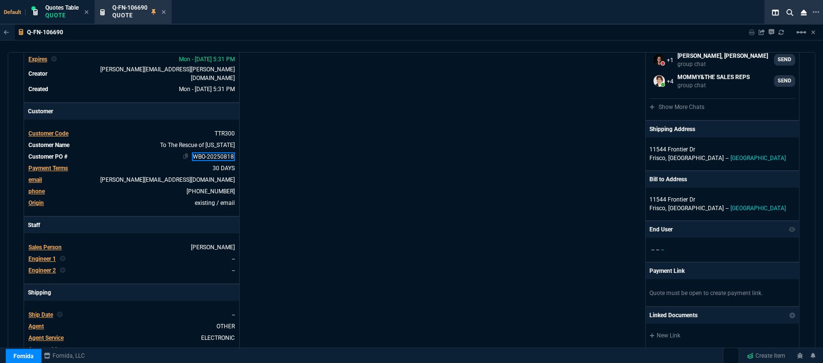
click at [229, 152] on link "WBO-20250818" at bounding box center [213, 156] width 43 height 9
click at [346, 124] on div "Details Number Q-FN-106690 Order ID Q-FN-106690 Customer Code TTR300 Total Unit…" at bounding box center [218, 234] width 388 height 504
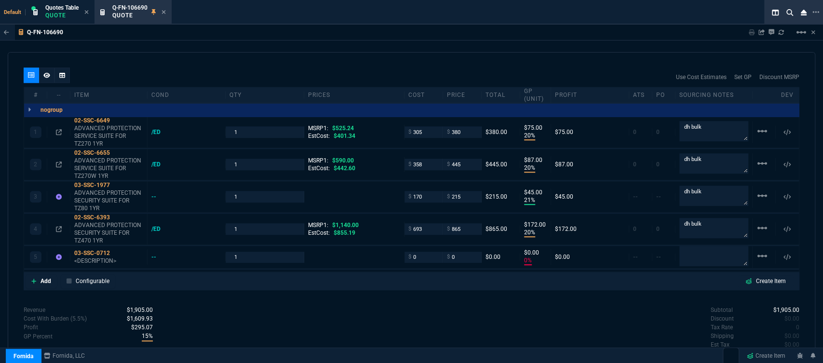
scroll to position [531, 0]
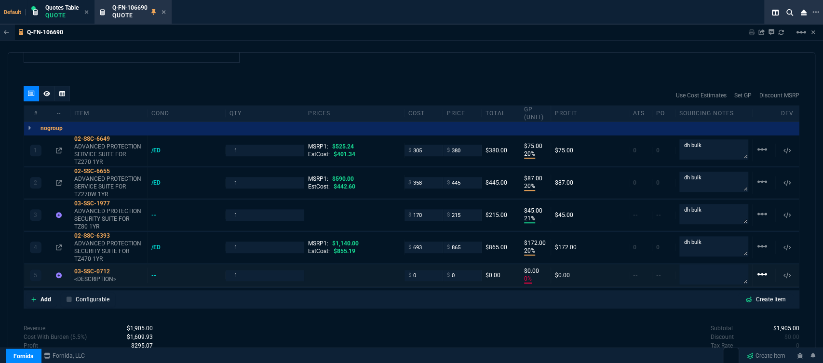
click at [759, 155] on mat-icon "linear_scale" at bounding box center [762, 150] width 12 height 12
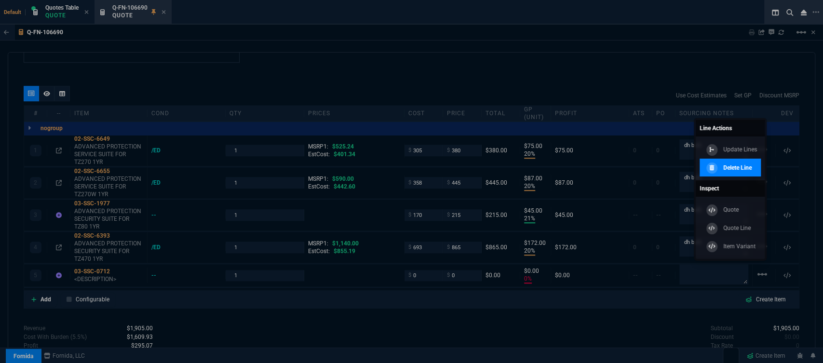
click at [750, 167] on p "Delete Line" at bounding box center [737, 167] width 28 height 9
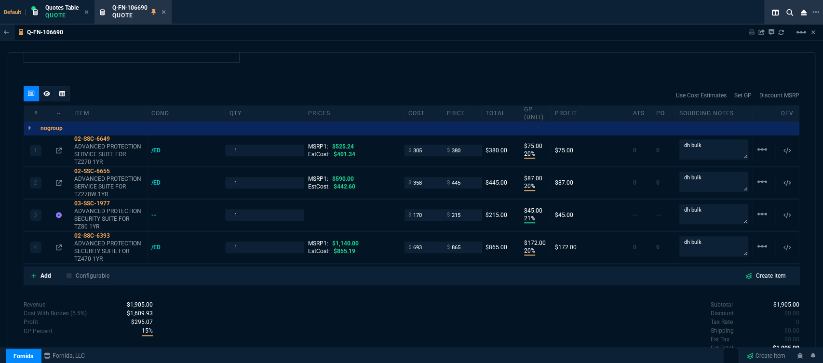
click at [32, 269] on nx-fornida-erp-document "Q-FN-106690 Sharing Q-FN-106690 Link Dev Link Share on Teams linear_scale quote…" at bounding box center [411, 216] width 823 height 382
type input "20"
type input "75"
type input "20"
type input "87"
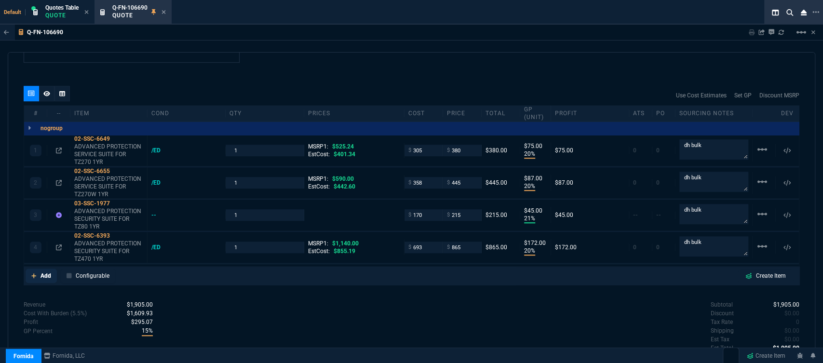
type input "21"
type input "45"
type input "20"
type input "172"
type input "28"
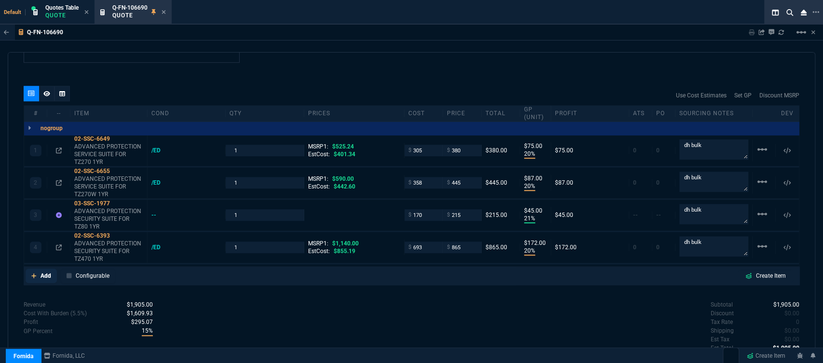
type input "25"
type input "24"
click at [34, 273] on icon at bounding box center [33, 275] width 5 height 5
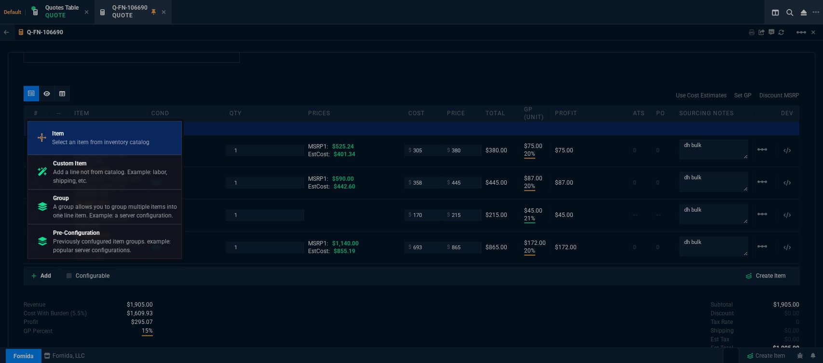
click at [92, 135] on p "Item" at bounding box center [100, 133] width 97 height 9
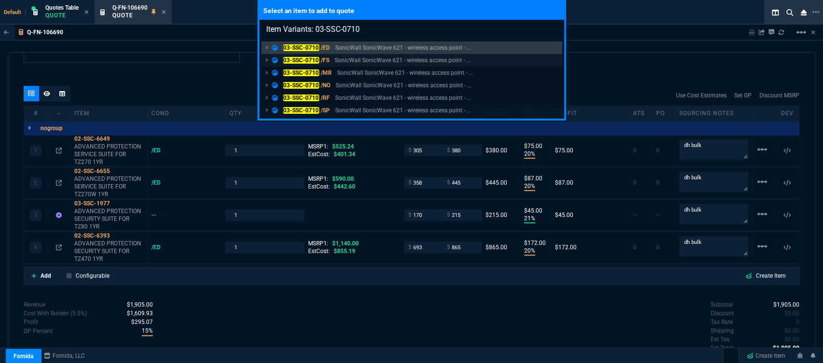
type input "Item Variants: 03-SSC-0710"
click at [367, 57] on p "SonicWall SonicWave 621 - wireless access point - ..." at bounding box center [402, 60] width 136 height 9
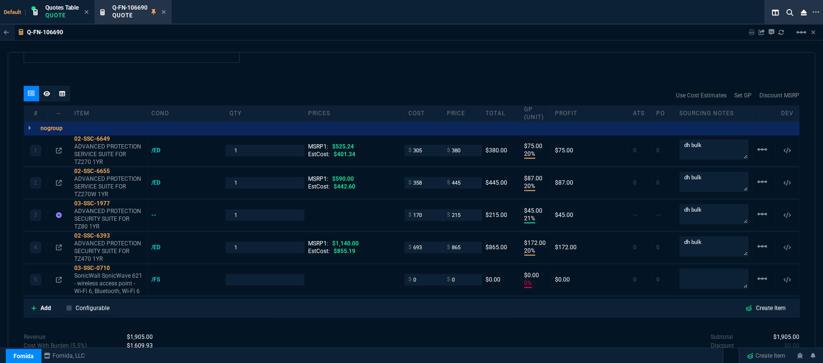
type input "0"
type input "588"
type input "100"
type input "20"
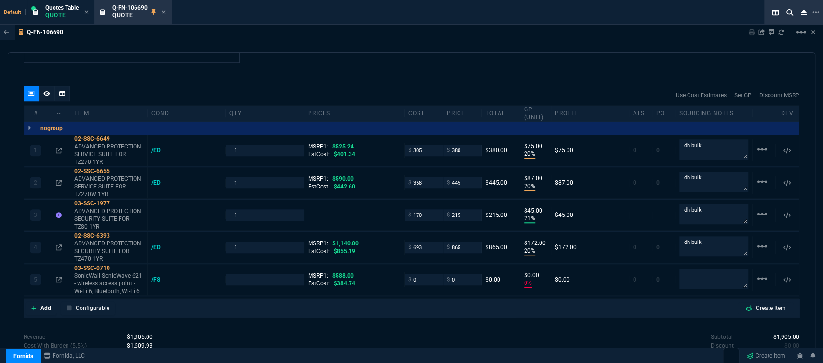
type input "75"
type input "20"
type input "87"
type input "21"
type input "45"
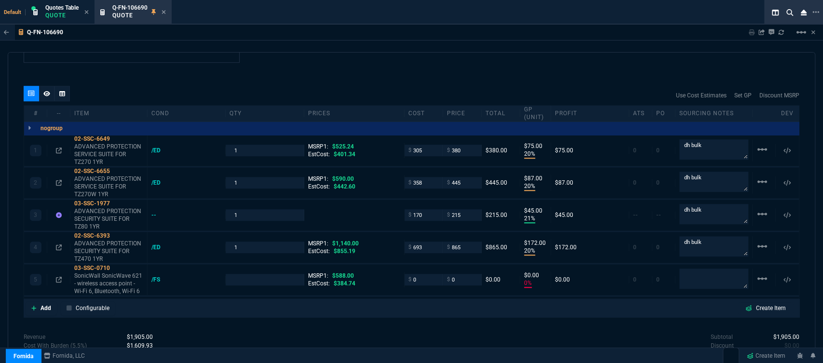
type input "20"
type input "172"
type input "0"
type input "28"
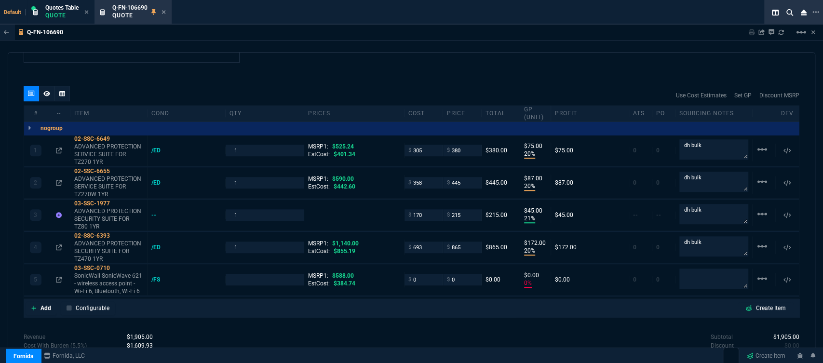
type input "25"
type input "24"
type input "100"
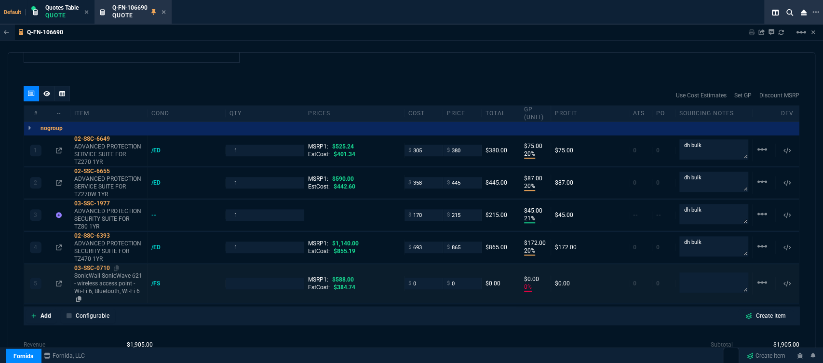
click at [115, 276] on p "SonicWall SonicWave 621 - wireless access point - Wi-Fi 6, Bluetooth, Wi-Fi 6" at bounding box center [108, 287] width 69 height 31
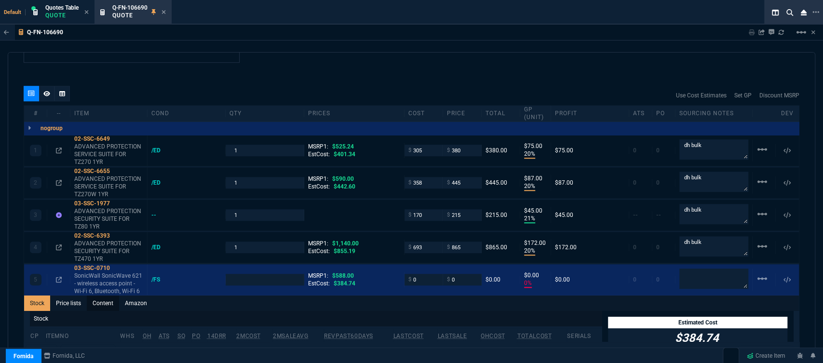
click at [106, 295] on link "Content" at bounding box center [103, 302] width 32 height 15
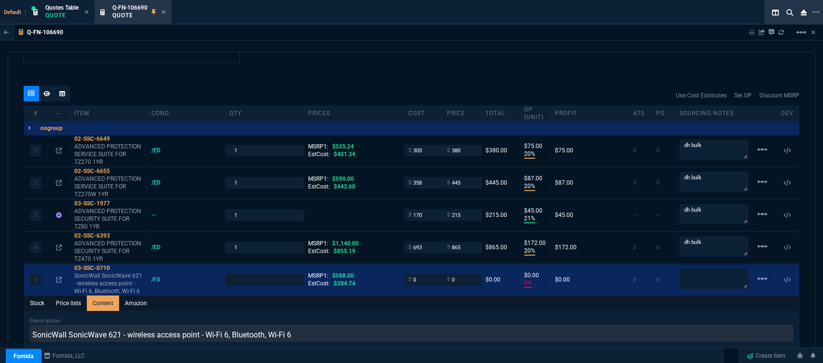
scroll to position [0, 0]
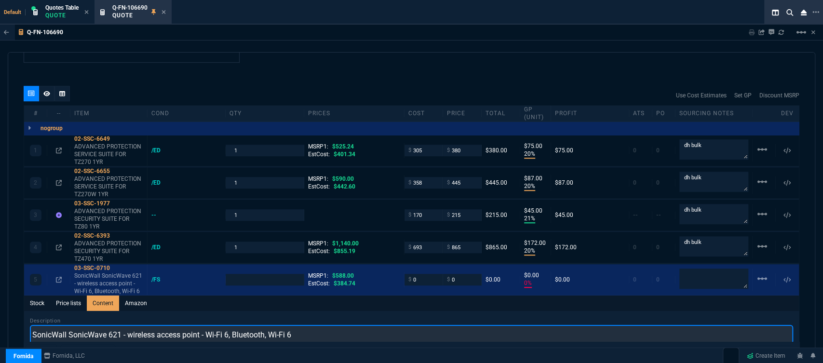
drag, startPoint x: 124, startPoint y: 324, endPoint x: 4, endPoint y: 320, distance: 120.5
click at [4, 320] on div "Q-FN-106690 Sharing Q-FN-106690 Link Dev Link Share on Teams linear_scale quote…" at bounding box center [411, 216] width 823 height 382
paste input "ONICWAVE 621 (US ONLY) WIRELESS ACCESS POINT WITH ESSENTIAL SECURE WIRELESS NET…"
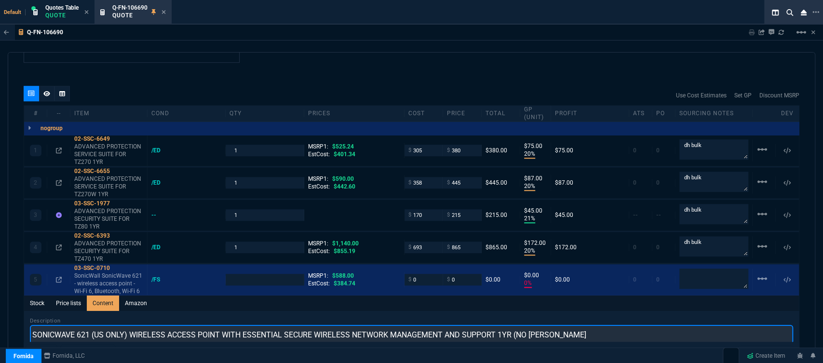
type input "SONICWAVE 621 (US ONLY) WIRELESS ACCESS POINT WITH ESSENTIAL SECURE WIRELESS NE…"
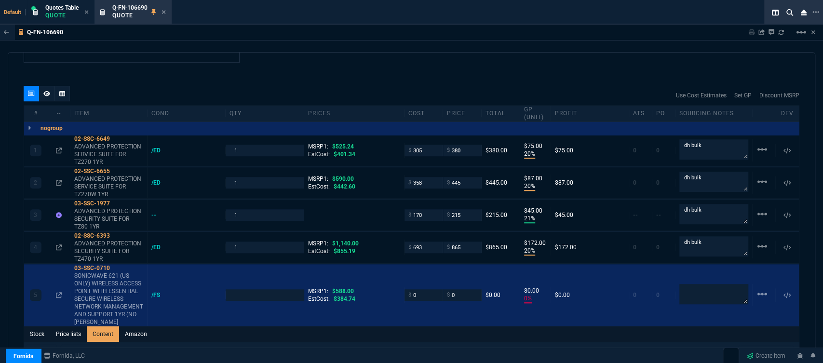
type input "1"
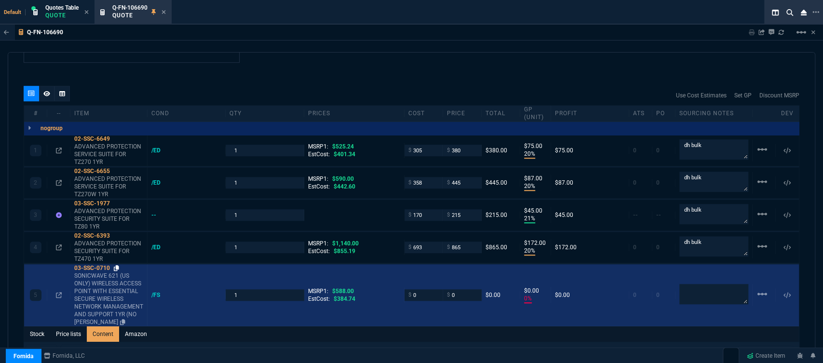
click at [115, 265] on icon at bounding box center [116, 268] width 5 height 6
drag, startPoint x: 419, startPoint y: 291, endPoint x: 400, endPoint y: 289, distance: 18.9
click at [400, 289] on div "5 03-SSC-0710 SONICWAVE 621 (US ONLY) WIRELESS ACCESS POINT WITH ESSENTIAL SECU…" at bounding box center [411, 295] width 774 height 62
type input "384"
click at [400, 304] on div "5 03-SSC-0710 SONICWAVE 621 (US ONLY) WIRELESS ACCESS POINT WITH ESSENTIAL SECU…" at bounding box center [411, 295] width 774 height 62
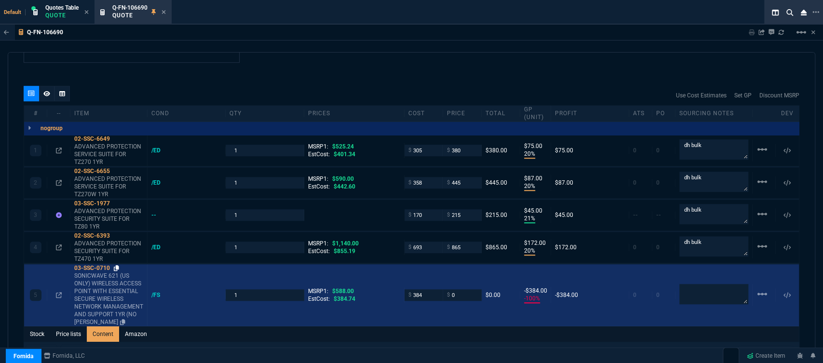
click at [119, 265] on icon at bounding box center [116, 268] width 5 height 6
drag, startPoint x: 465, startPoint y: 285, endPoint x: 423, endPoint y: 287, distance: 42.5
click at [423, 287] on div "5 03-SSC-0710 SONICWAVE 621 (US ONLY) WIRELESS ACCESS POINT WITH ESSENTIAL SECU…" at bounding box center [411, 295] width 774 height 62
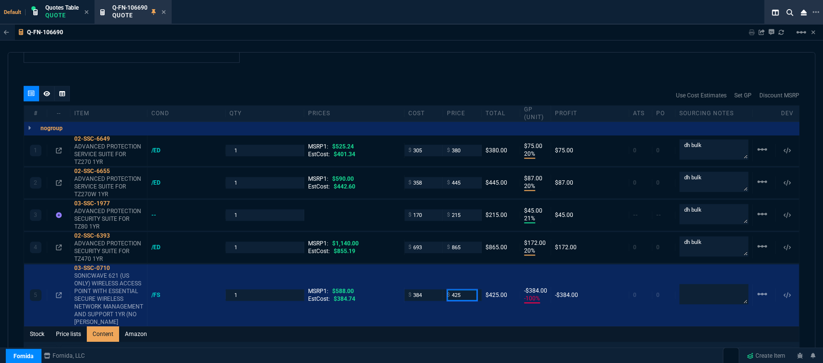
type input "425"
click at [409, 333] on div "Stock Price lists Content Amazon" at bounding box center [411, 333] width 774 height 15
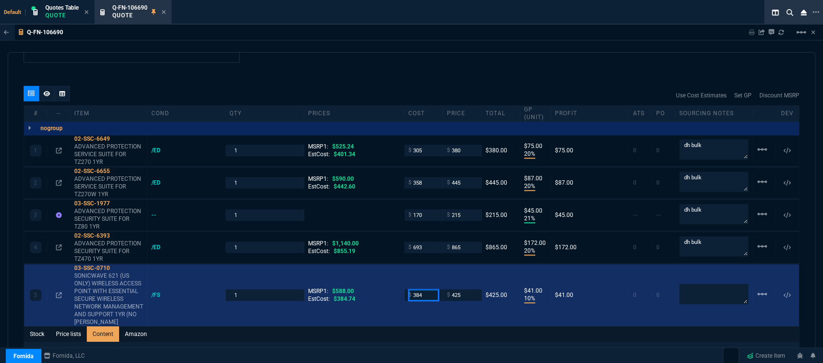
drag, startPoint x: 425, startPoint y: 284, endPoint x: 397, endPoint y: 282, distance: 27.6
click at [398, 282] on div "5 03-SSC-0710 SONICWAVE 621 (US ONLY) WIRELESS ACCESS POINT WITH ESSENTIAL SECU…" at bounding box center [411, 295] width 774 height 62
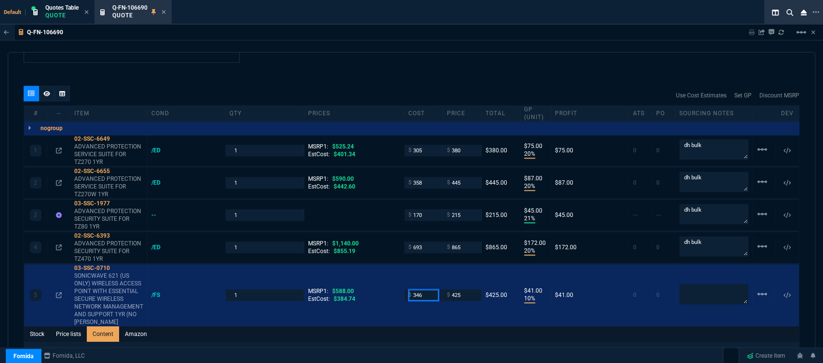
type input "346"
drag, startPoint x: 702, startPoint y: 236, endPoint x: 646, endPoint y: 236, distance: 55.9
click at [646, 236] on div "4 02-SSC-6393 ADVANCED PROTECTION SECURITY SUITE FOR TZ470 1YR /ED 1 MSRP1: $1,…" at bounding box center [411, 247] width 774 height 31
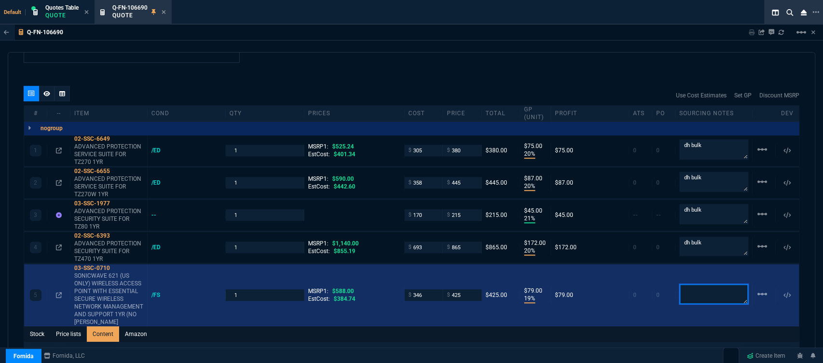
click at [697, 294] on textarea at bounding box center [713, 294] width 69 height 20
paste textarea "dh bulk"
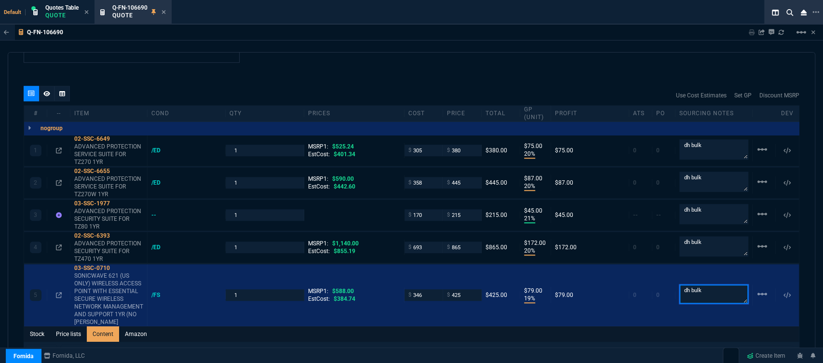
type textarea "dh bulk"
click at [480, 46] on div "Q-FN-106690 Sharing Q-FN-106690 Link Dev Link Share on Teams linear_scale quote…" at bounding box center [411, 216] width 823 height 382
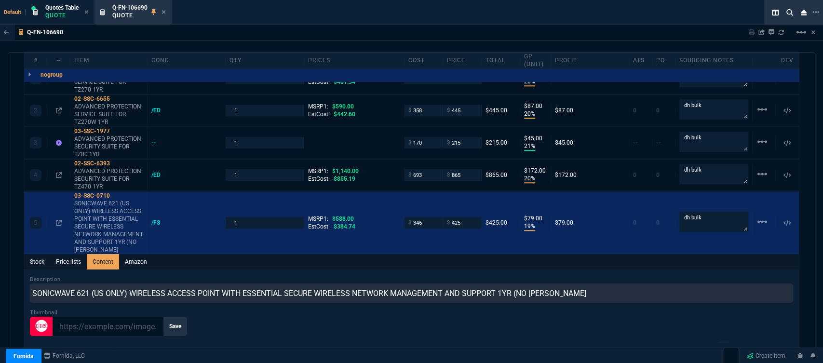
scroll to position [691, 0]
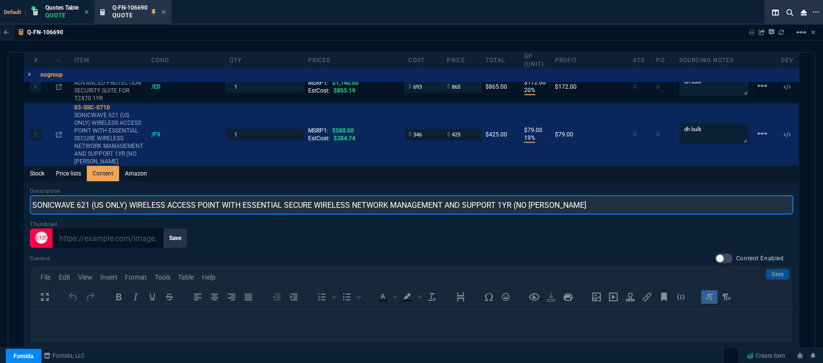
click at [589, 196] on input "SONICWAVE 621 (US ONLY) WIRELESS ACCESS POINT WITH ESSENTIAL SECURE WIRELESS NE…" at bounding box center [411, 204] width 763 height 19
type input "SONICWAVE 621 (US ONLY) WIRELESS ACCESS POINT WITH ESSENTIAL SECURE WIRELESS NE…"
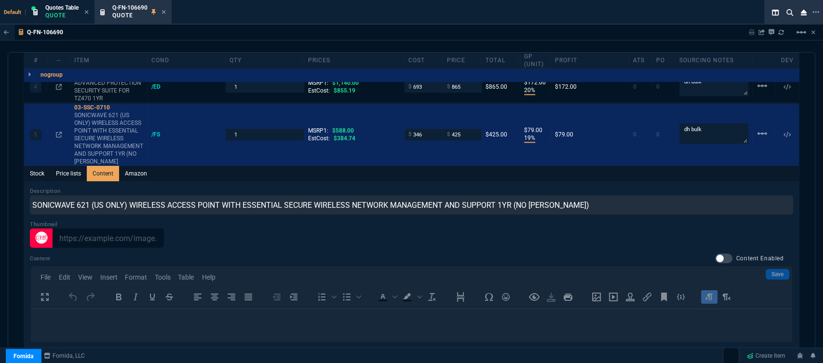
click at [571, 173] on div "Stock Price lists Content Amazon" at bounding box center [411, 173] width 774 height 15
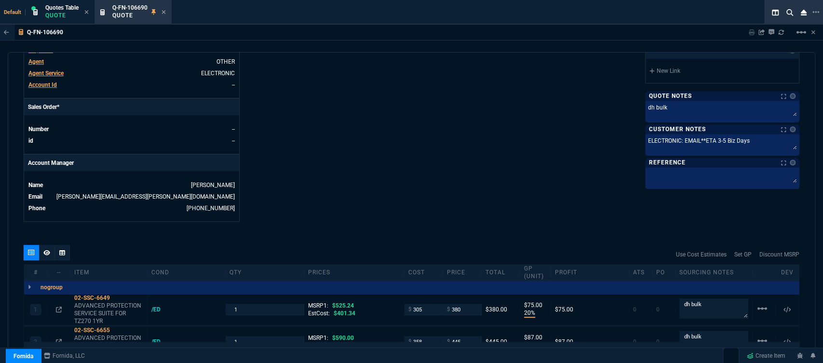
scroll to position [370, 0]
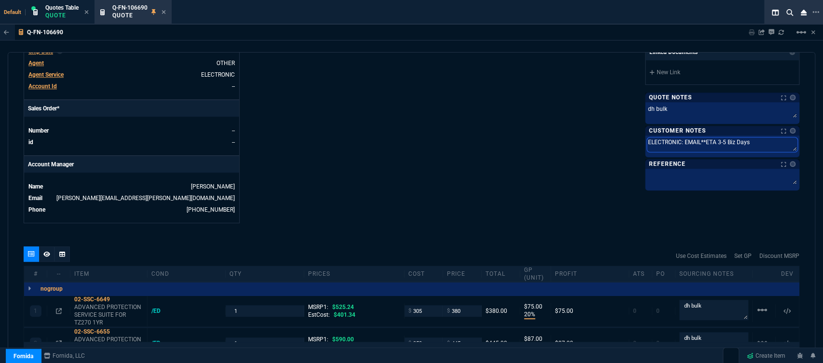
click at [701, 140] on textarea "ELECTRONIC: EMAIL**ETA 3-5 Biz Days" at bounding box center [722, 144] width 150 height 14
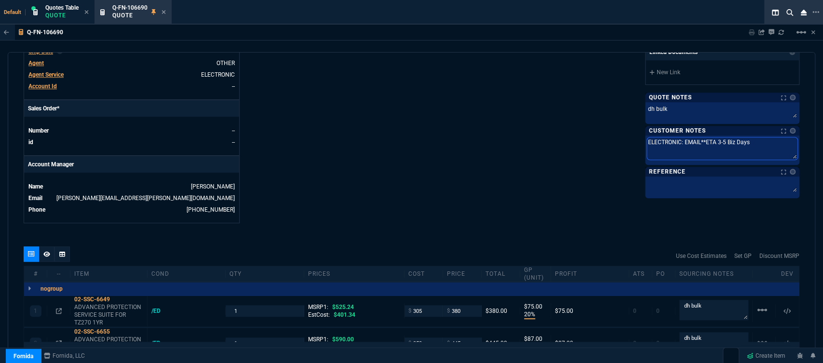
type textarea "ELECTRONIC: EMAIL*ETA 3-5 Biz Days"
type textarea "ELECTRONIC: EMAILETA 3-5 Biz Days"
type textarea "ELECTRONIC: EMAIETA 3-5 Biz Days"
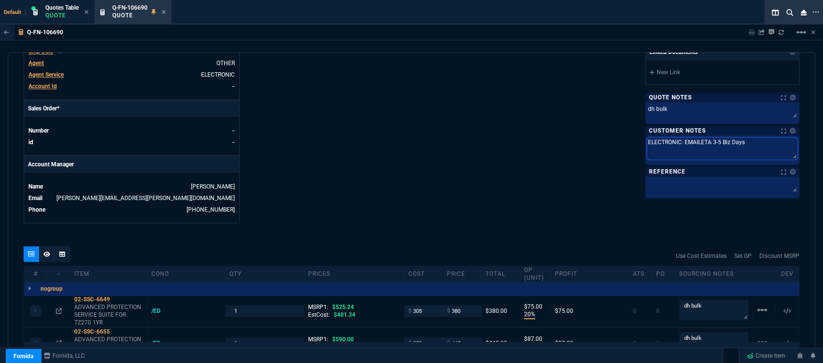
type textarea "ELECTRONIC: EMAIETA 3-5 Biz Days"
type textarea "ELECTRONIC: EMAETA 3-5 Biz Days"
type textarea "ELECTRONIC: EMETA 3-5 Biz Days"
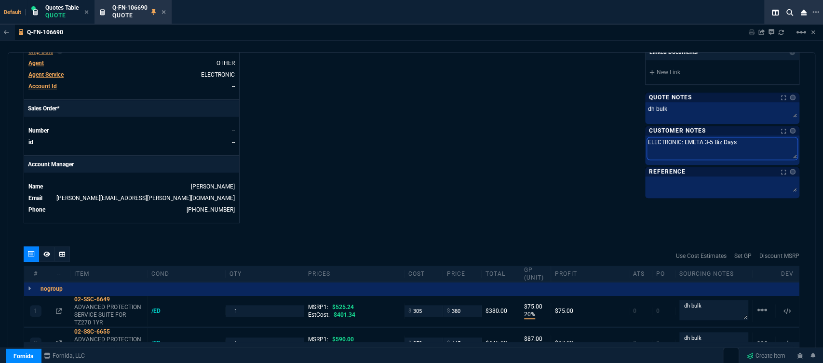
type textarea "ELECTRONIC: EETA 3-5 Biz Days"
type textarea "ELECTRONIC: ETA 3-5 Biz Days"
type textarea "ELECTRONIC:ETA 3-5 Biz Days"
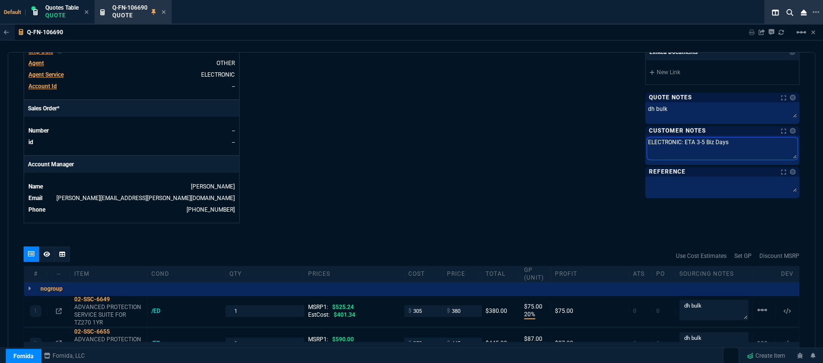
type textarea "ELECTRONIC:ETA 3-5 Biz Days"
type textarea "ELECTRONICETA 3-5 Biz Days"
type textarea "ELECTRONIETA 3-5 Biz Days"
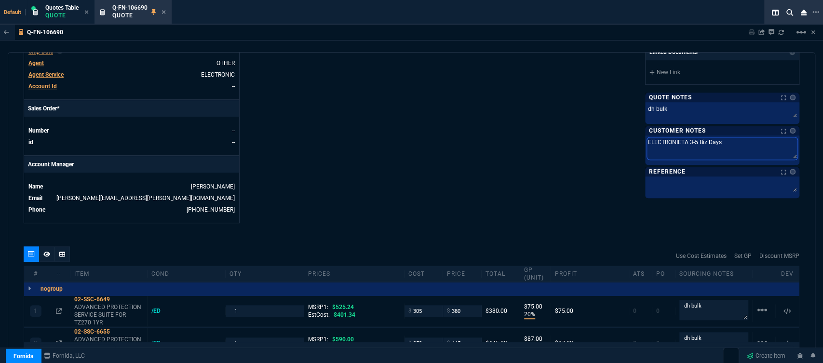
type textarea "ELECTRONETA 3-5 Biz Days"
type textarea "ELECTROETA 3-5 Biz Days"
type textarea "ELECTRETA 3-5 Biz Days"
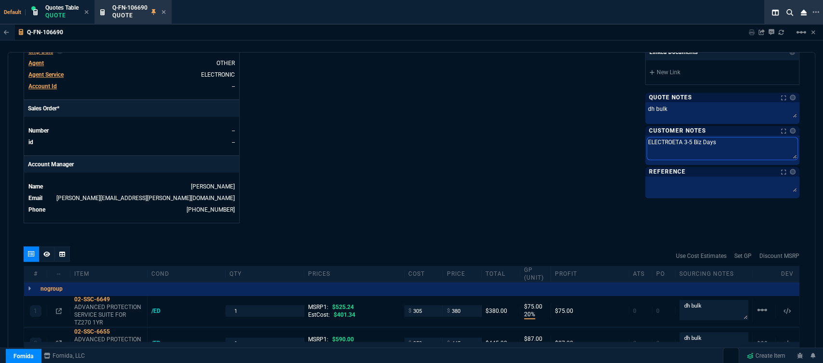
type textarea "ELECTRETA 3-5 Biz Days"
type textarea "ELECTETA 3-5 Biz Days"
type textarea "ELECETA 3-5 Biz Days"
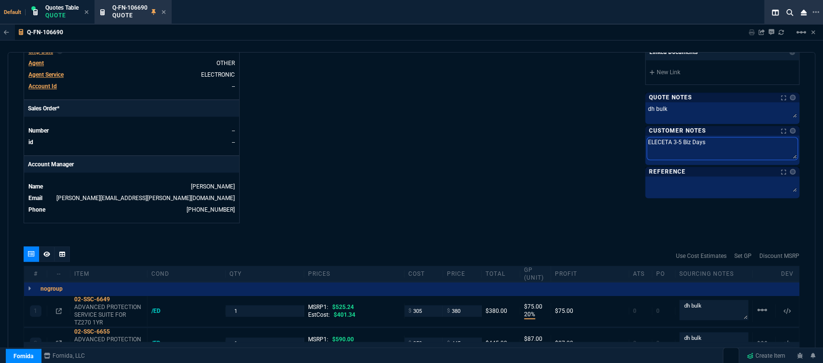
type textarea "ELEETA 3-5 Biz Days"
type textarea "ELETA 3-5 Biz Days"
type textarea "EETA 3-5 Biz Days"
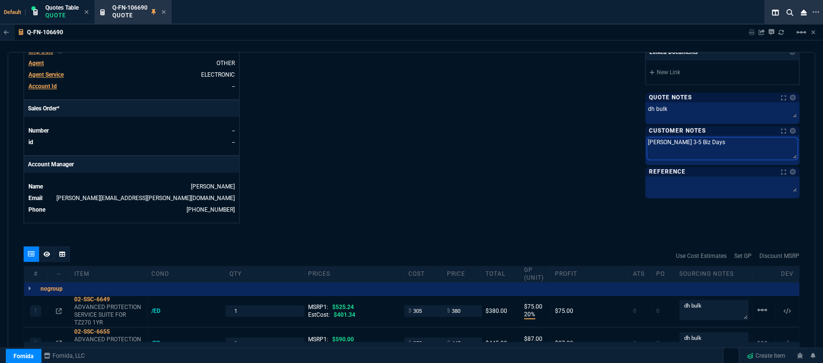
type textarea "EETA 3-5 Biz Days"
type textarea "ETA 3-5 Biz Days"
click at [662, 139] on textarea "ETA 3-5 Biz Days" at bounding box center [722, 148] width 150 height 22
type textarea "ETA 3- Biz Days"
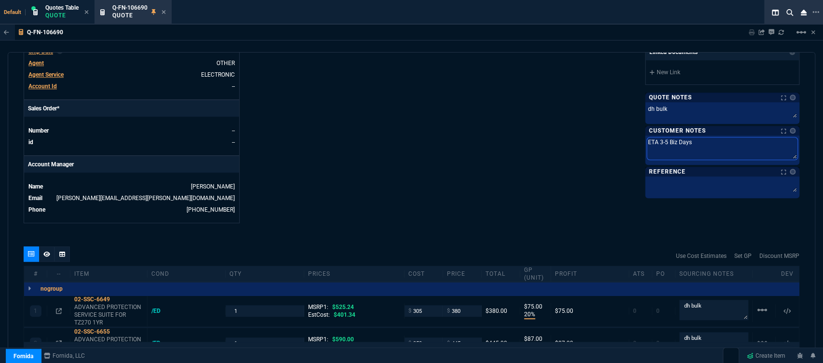
type textarea "ETA 3- Biz Days"
type textarea "ETA 3 Biz Days"
type textarea "ETA Biz Days"
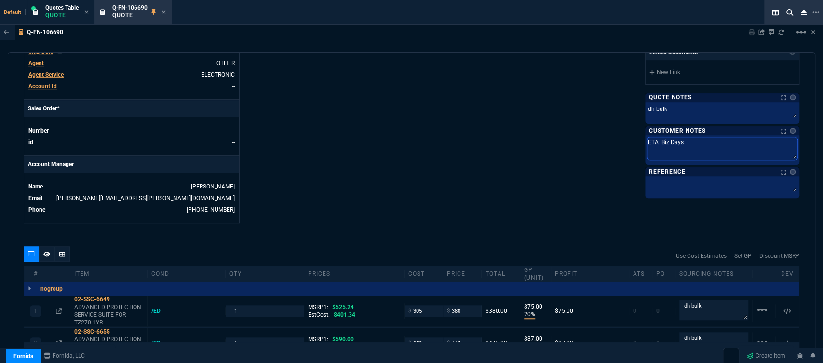
type textarea "ETA 5 Biz Days"
type textarea "ETA 5- Biz Days"
type textarea "ETA 5-7 Biz Days"
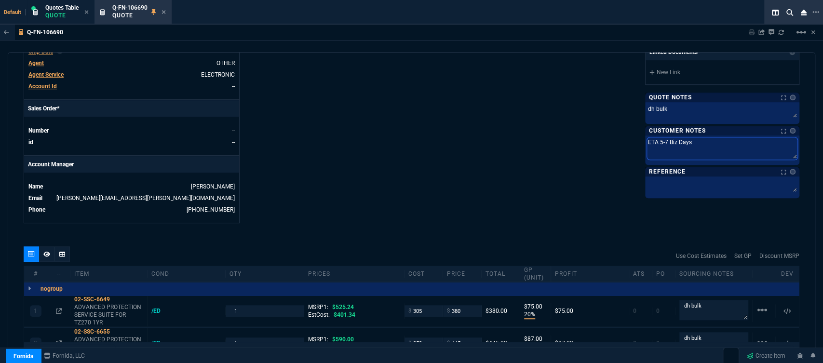
type textarea "ETA 5-7 Biz Days"
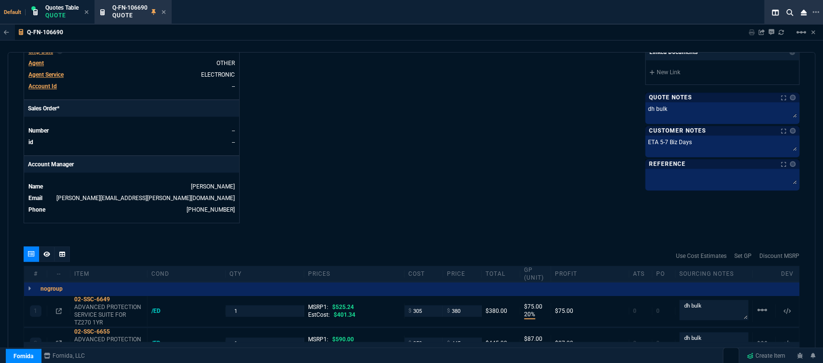
click at [46, 251] on icon at bounding box center [46, 254] width 7 height 6
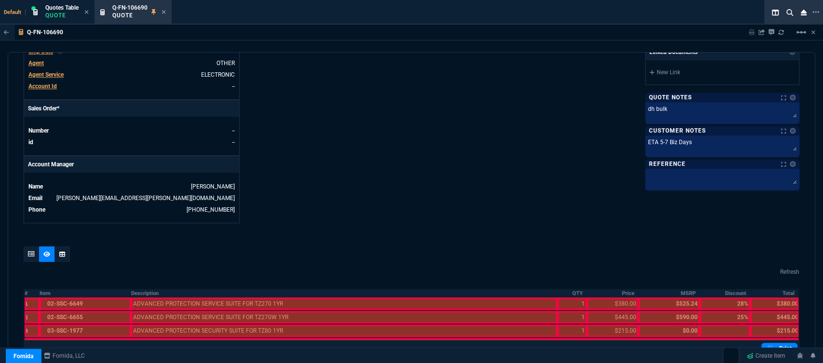
scroll to position [477, 0]
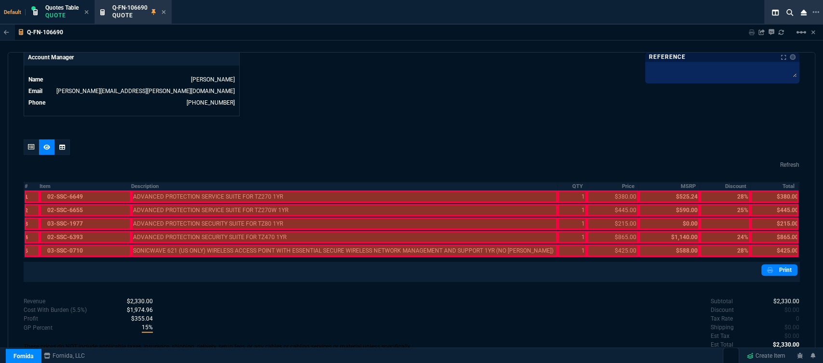
click at [77, 244] on div at bounding box center [86, 250] width 92 height 13
click at [80, 190] on div at bounding box center [86, 196] width 92 height 13
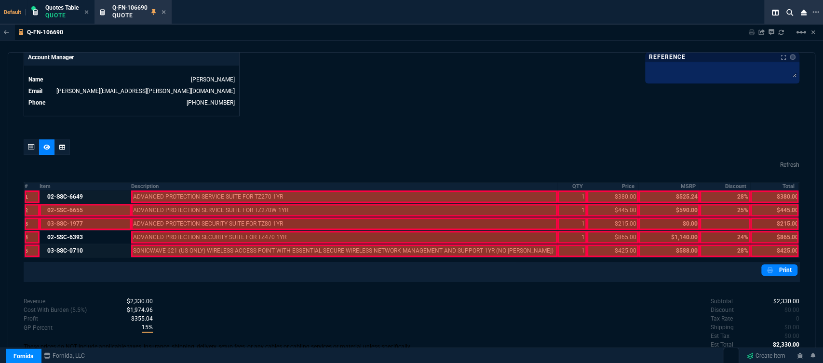
click at [78, 204] on div at bounding box center [86, 210] width 92 height 13
click at [79, 217] on div at bounding box center [86, 223] width 92 height 13
click at [171, 246] on div at bounding box center [344, 250] width 426 height 13
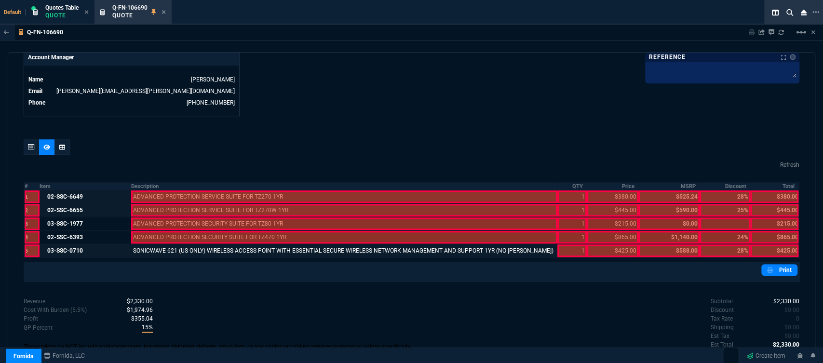
click at [169, 231] on div at bounding box center [344, 237] width 426 height 13
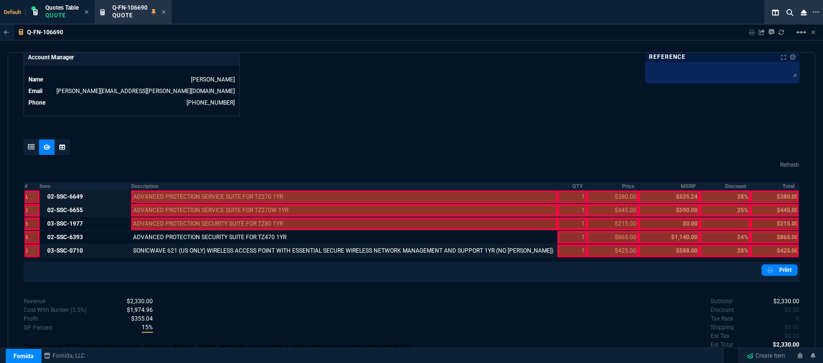
click at [167, 217] on div at bounding box center [344, 223] width 426 height 13
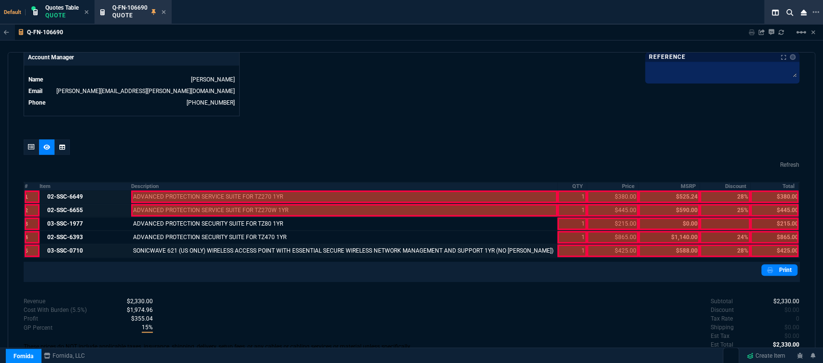
click at [167, 204] on div at bounding box center [344, 210] width 426 height 13
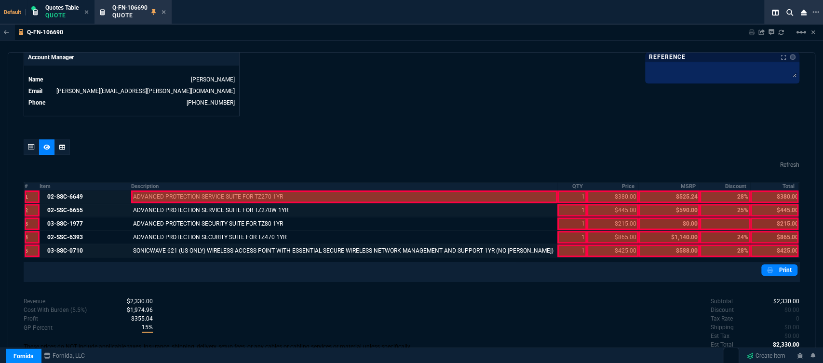
click at [171, 190] on div at bounding box center [344, 196] width 426 height 13
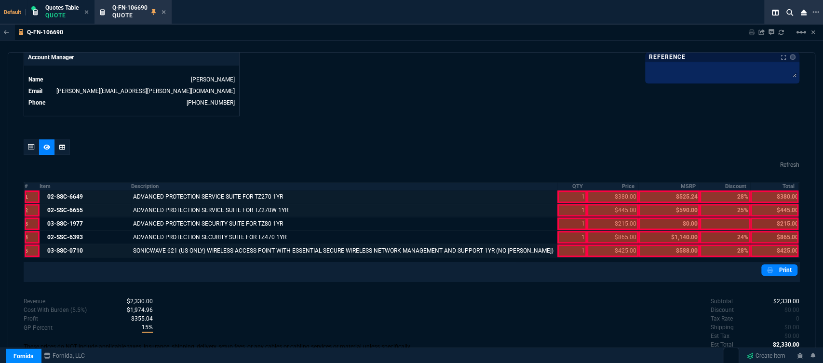
click at [570, 246] on div at bounding box center [571, 250] width 29 height 13
click at [570, 231] on div at bounding box center [571, 237] width 29 height 13
click at [567, 217] on div at bounding box center [571, 223] width 29 height 13
click at [564, 204] on div at bounding box center [571, 210] width 29 height 13
click at [564, 190] on div at bounding box center [571, 196] width 29 height 13
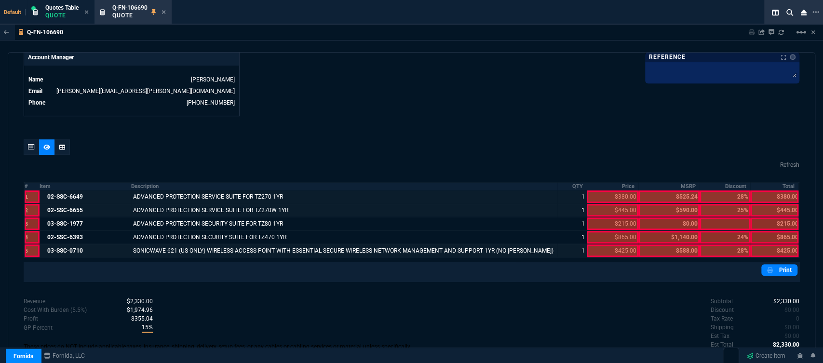
click at [609, 245] on div at bounding box center [612, 250] width 52 height 13
click at [605, 231] on div at bounding box center [612, 237] width 52 height 13
click at [605, 218] on div at bounding box center [612, 223] width 52 height 13
click at [601, 204] on div at bounding box center [612, 210] width 52 height 13
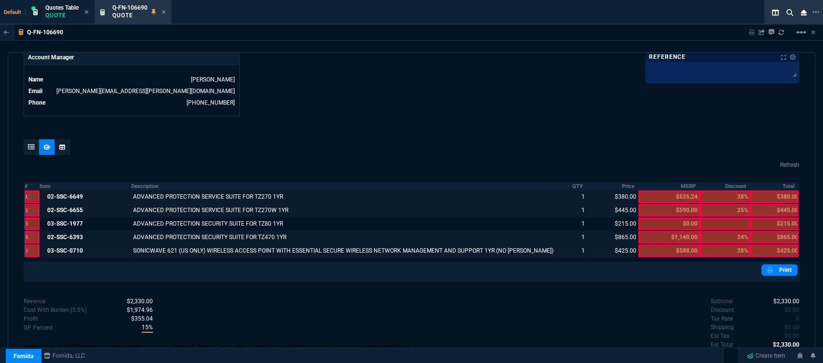
click at [777, 247] on div at bounding box center [774, 250] width 48 height 13
click at [775, 231] on div at bounding box center [774, 237] width 48 height 13
click at [773, 217] on div at bounding box center [774, 223] width 48 height 13
click at [772, 204] on div at bounding box center [774, 210] width 48 height 13
click at [772, 190] on div at bounding box center [774, 196] width 48 height 13
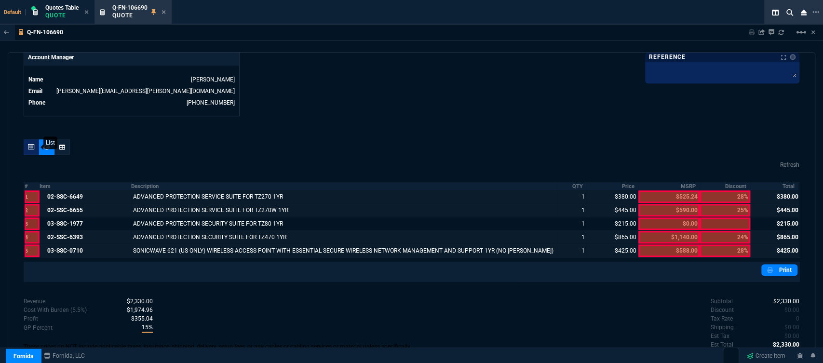
click at [28, 144] on icon at bounding box center [31, 147] width 7 height 6
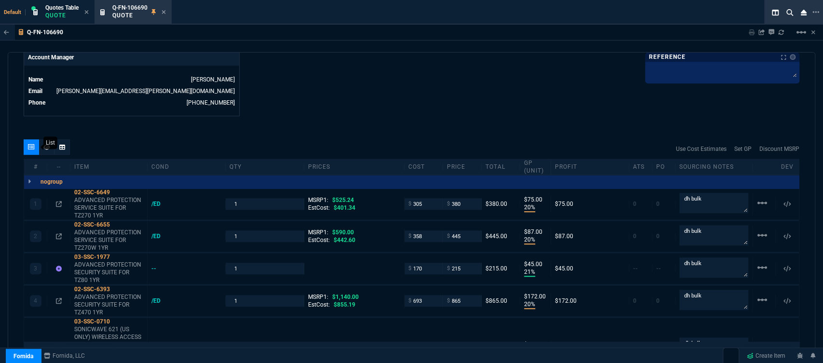
type input "20"
type input "75"
type input "20"
type input "87"
type input "21"
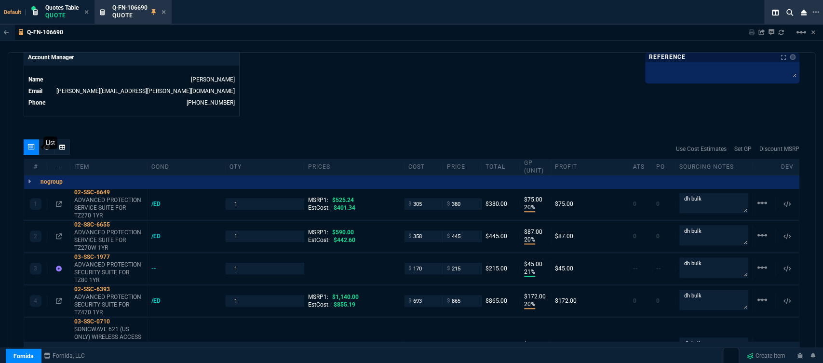
type input "45"
type input "20"
type input "172"
type input "19"
type input "79"
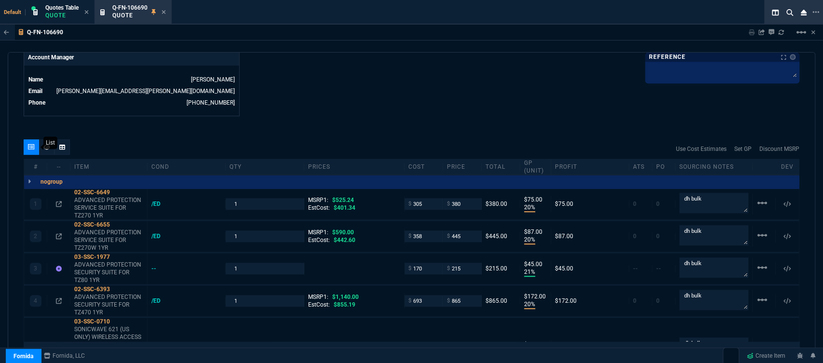
type input "28"
type input "25"
type input "24"
type input "28"
click at [119, 189] on icon at bounding box center [116, 192] width 5 height 6
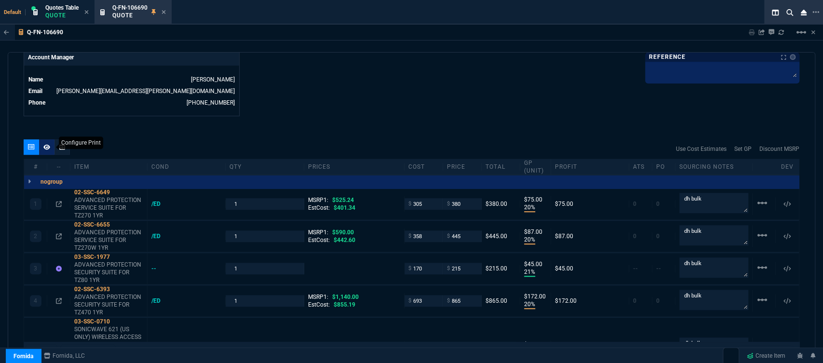
click at [51, 139] on div at bounding box center [46, 146] width 15 height 15
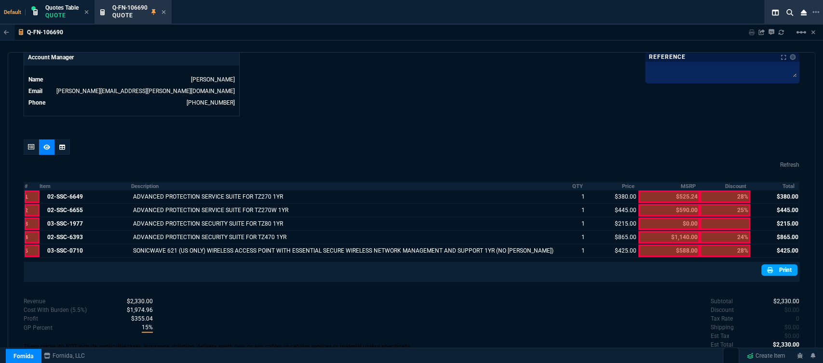
click at [776, 264] on link "Print" at bounding box center [779, 270] width 36 height 12
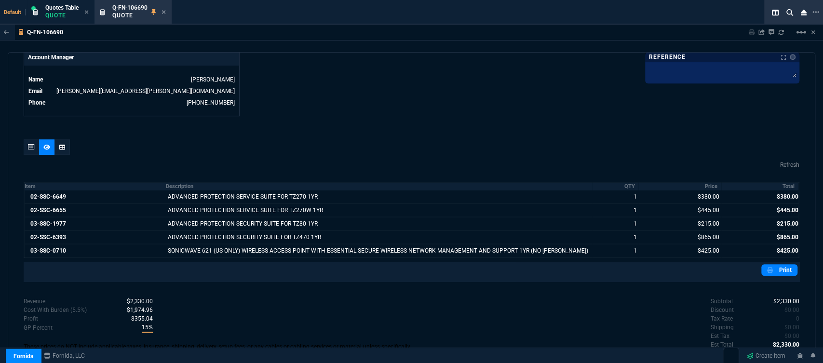
scroll to position [504, 0]
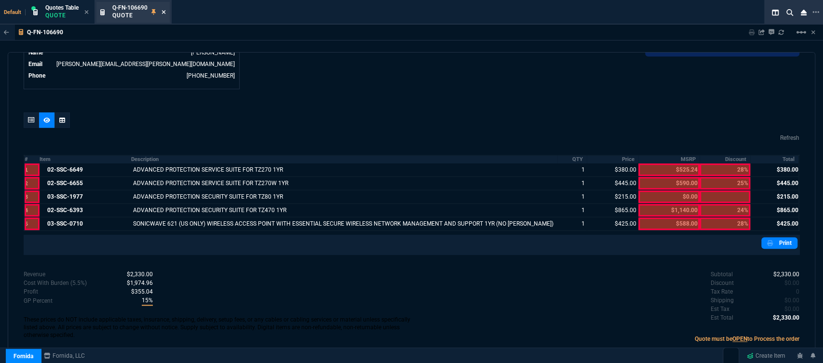
click at [166, 12] on icon at bounding box center [163, 12] width 4 height 6
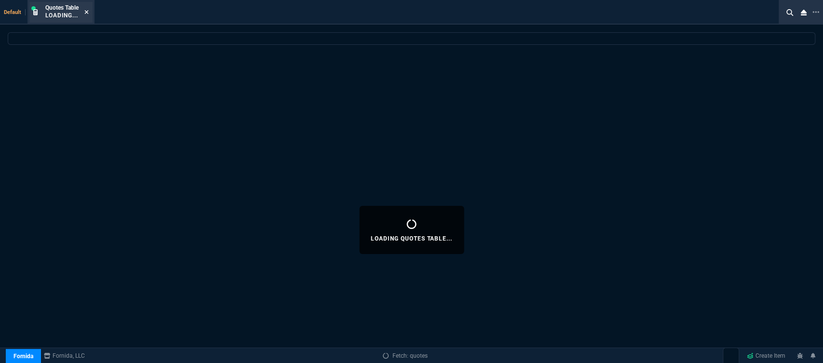
click at [87, 12] on icon at bounding box center [87, 12] width 4 height 4
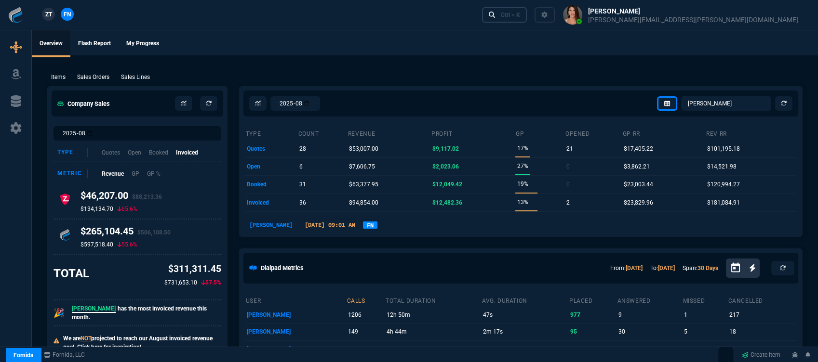
click at [527, 13] on link "Ctrl + K" at bounding box center [504, 14] width 45 height 15
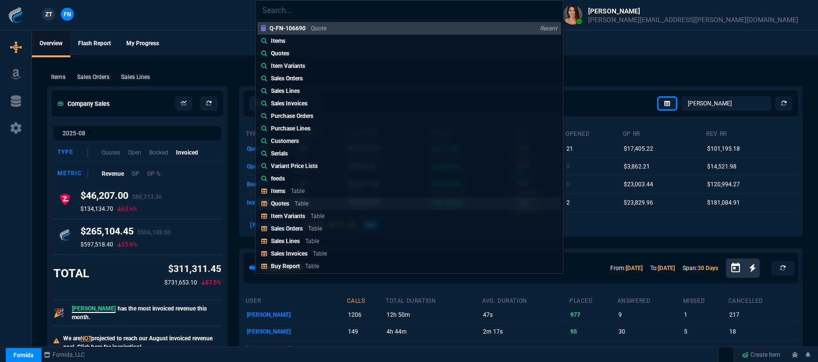
click at [304, 204] on p "Table" at bounding box center [301, 203] width 14 height 7
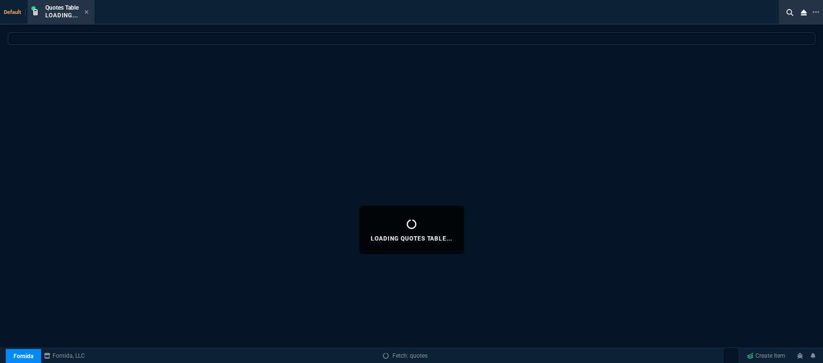
select select
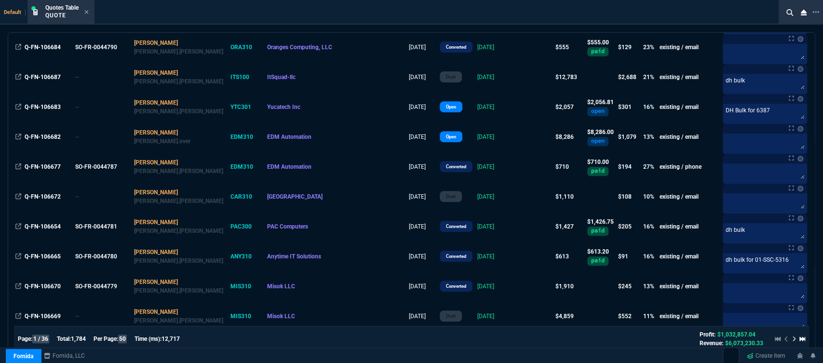
scroll to position [321, 0]
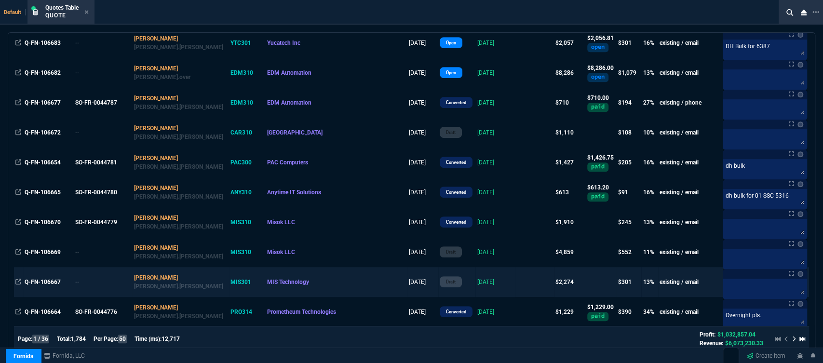
click at [515, 281] on td at bounding box center [534, 282] width 39 height 30
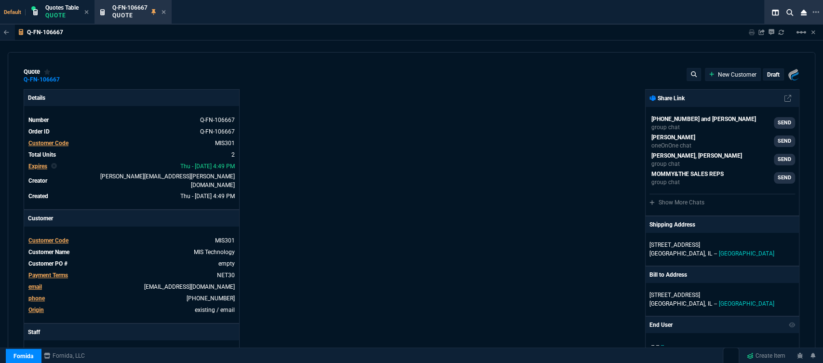
type input "17"
type input "230"
type input "20"
type input "174"
type input "1965"
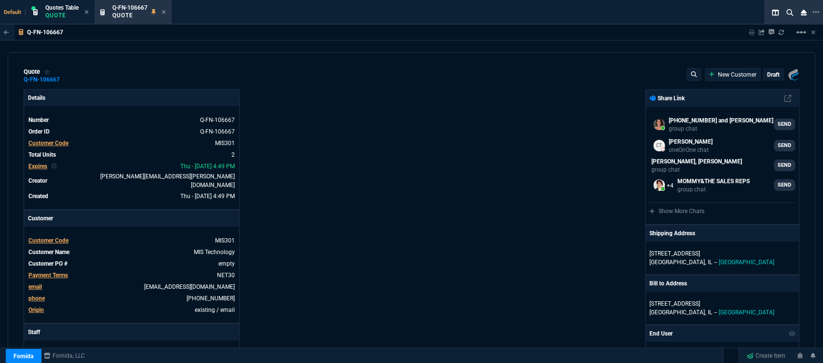
type input "30"
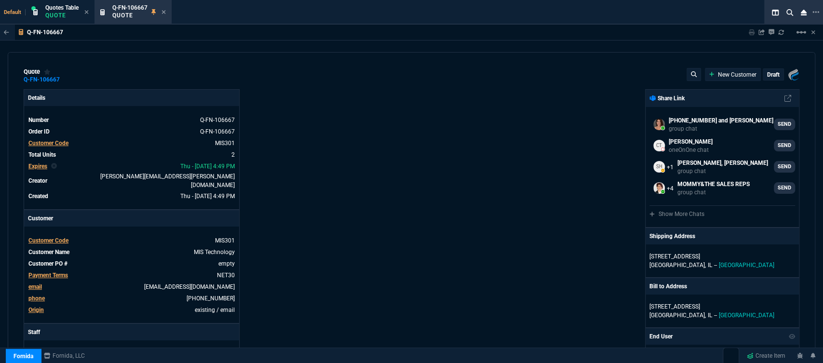
type input "1270"
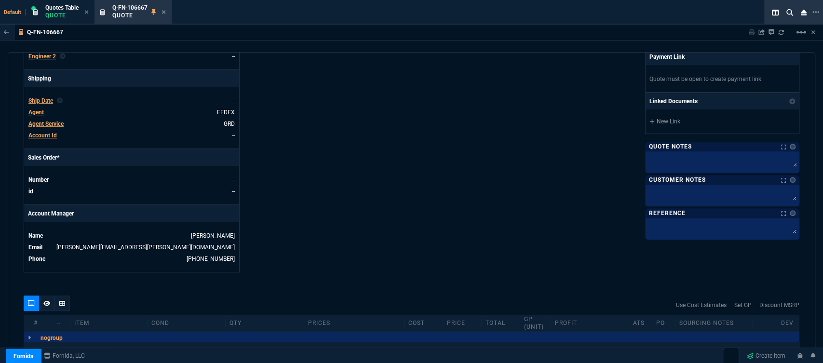
type input "30"
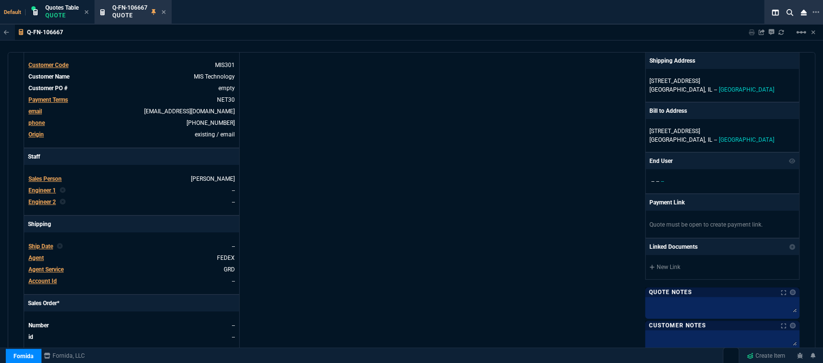
scroll to position [0, 0]
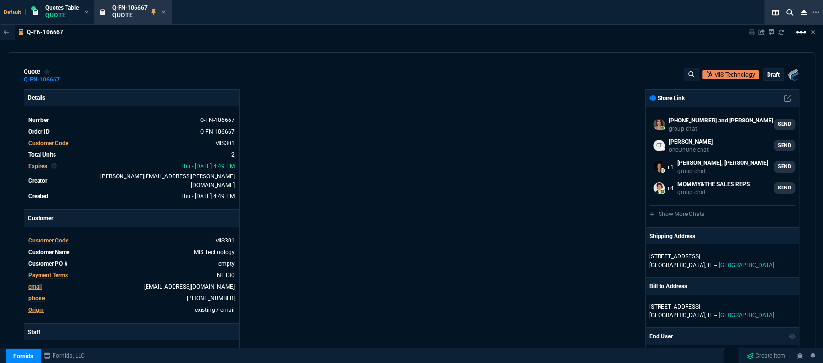
click at [798, 33] on mat-icon "linear_scale" at bounding box center [801, 33] width 12 height 12
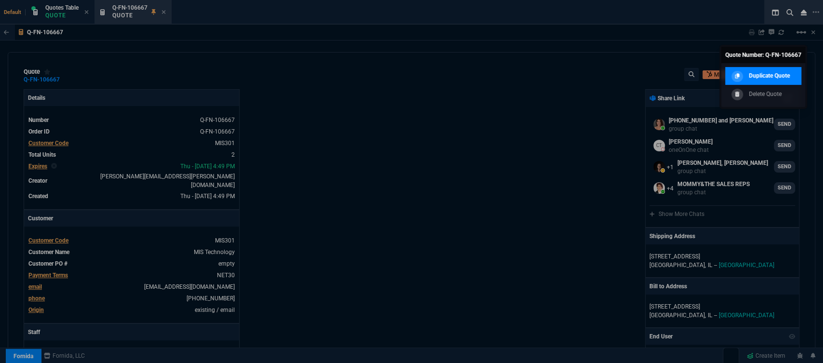
click at [763, 77] on p "Duplicate Quote" at bounding box center [768, 75] width 41 height 9
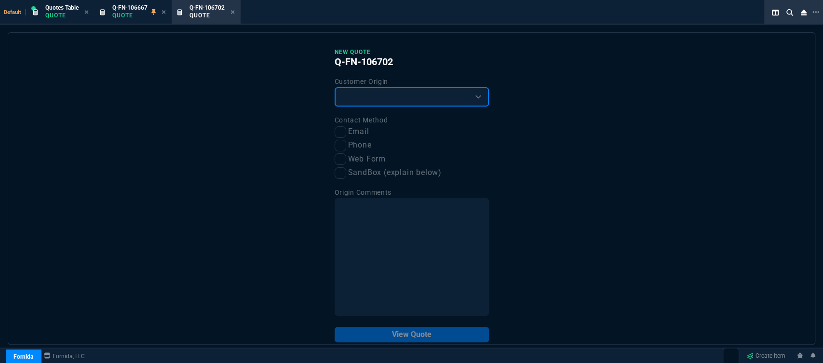
drag, startPoint x: 391, startPoint y: 98, endPoint x: 387, endPoint y: 105, distance: 7.8
click at [391, 98] on select "Existing Customer Amazon Lead (first order) Website Lead (first order) Called (…" at bounding box center [411, 96] width 154 height 19
select select "existing"
click at [334, 88] on select "Existing Customer Amazon Lead (first order) Website Lead (first order) Called (…" at bounding box center [411, 96] width 154 height 19
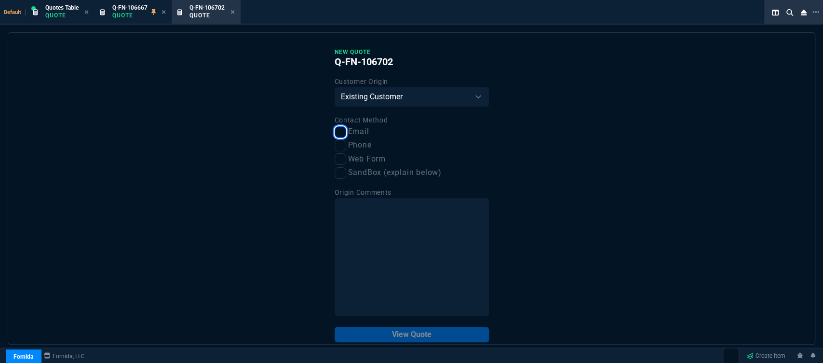
click at [338, 134] on input "Email" at bounding box center [340, 132] width 12 height 12
checkbox input "true"
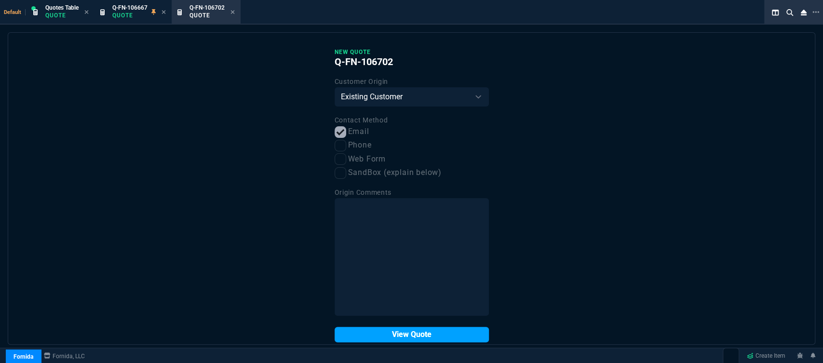
click at [393, 334] on button "View Quote" at bounding box center [411, 334] width 154 height 15
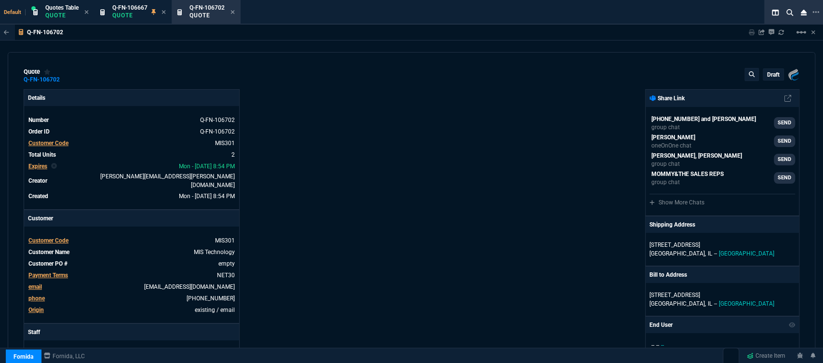
type input "17"
type input "230"
type input "20"
type input "174"
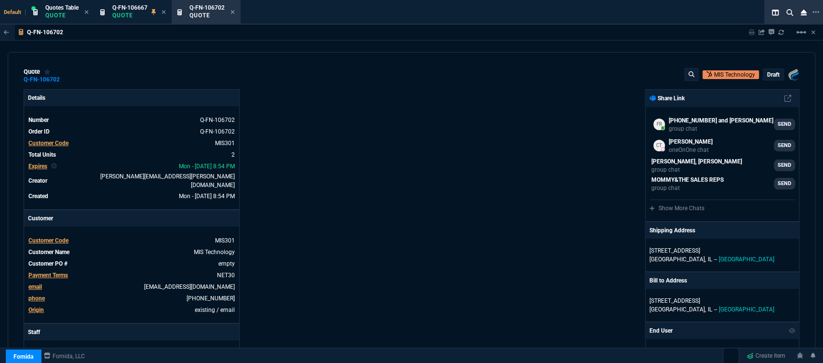
type input "30"
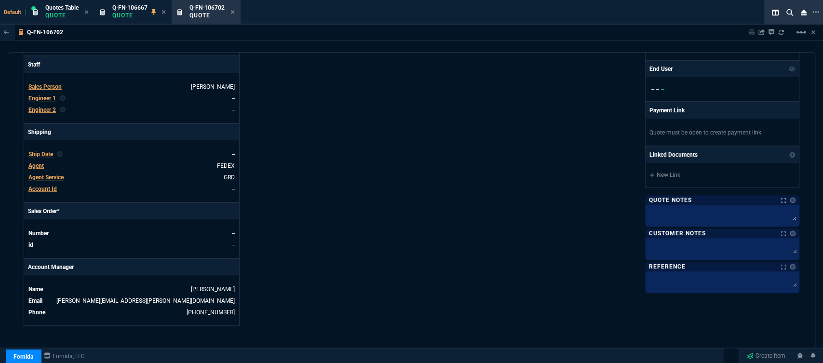
scroll to position [497, 0]
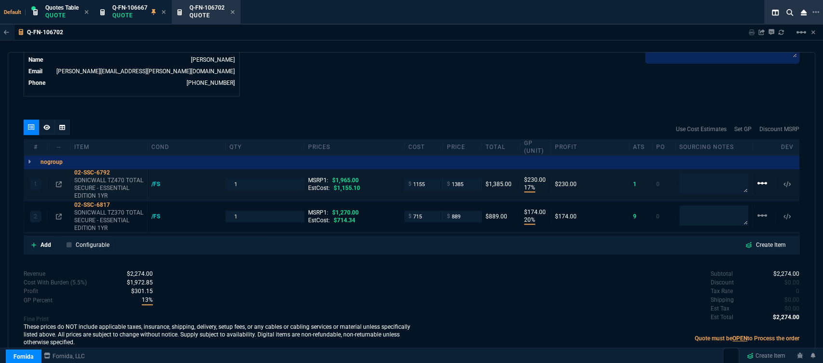
click at [758, 177] on mat-icon "linear_scale" at bounding box center [762, 183] width 12 height 12
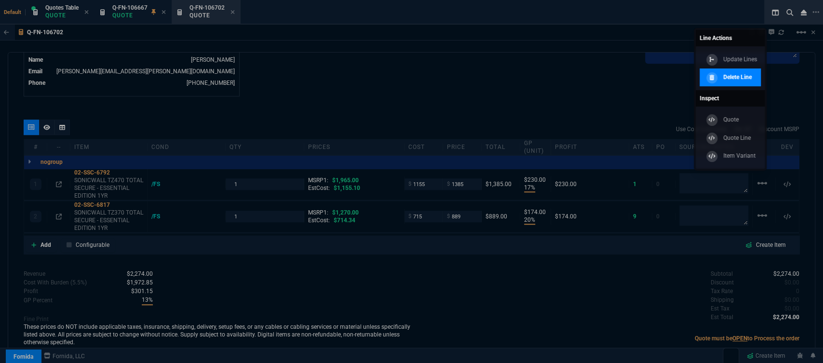
click at [749, 78] on p "Delete Line" at bounding box center [737, 77] width 28 height 9
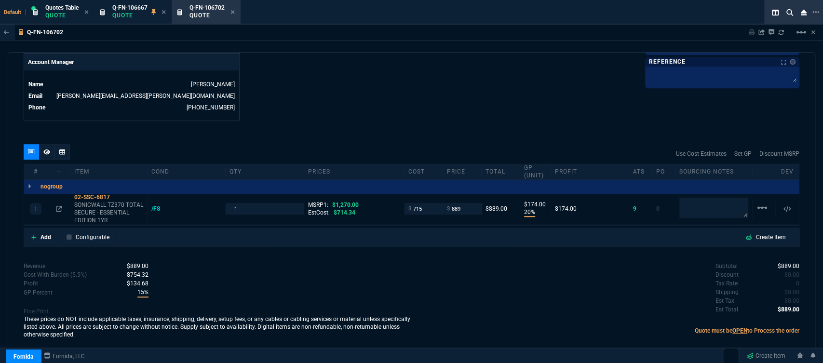
scroll to position [465, 0]
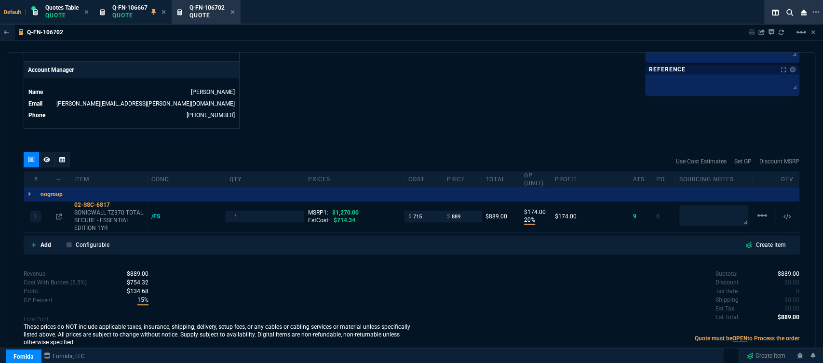
type input "20"
type input "174"
type input "30"
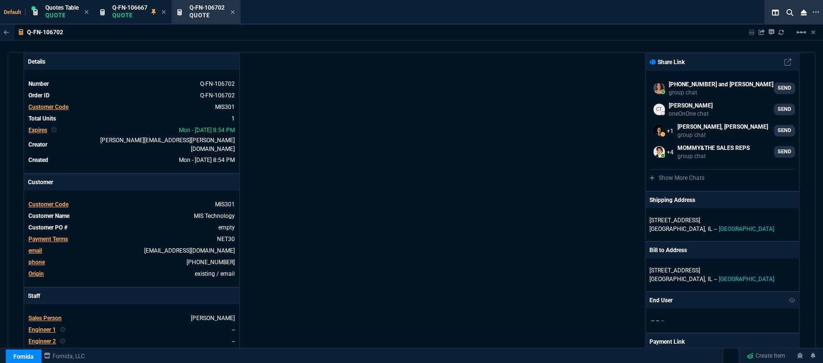
scroll to position [0, 0]
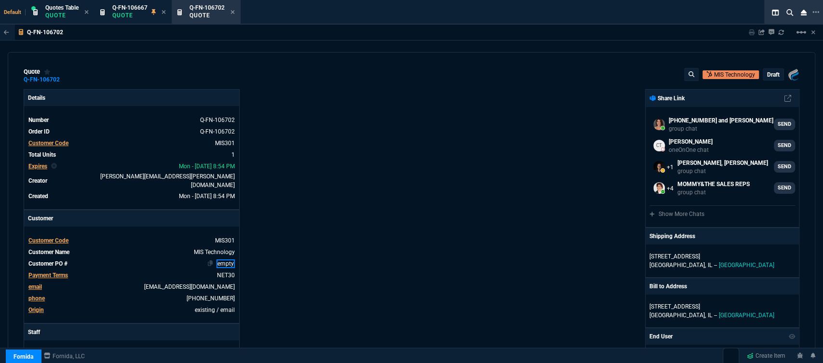
click at [231, 261] on td "empty" at bounding box center [153, 264] width 164 height 10
click at [414, 219] on div "Fornida, LLC 2609 Technology Dr Suite 300 Plano, TX 75074 Share Link +1 401-524…" at bounding box center [606, 341] width 388 height 505
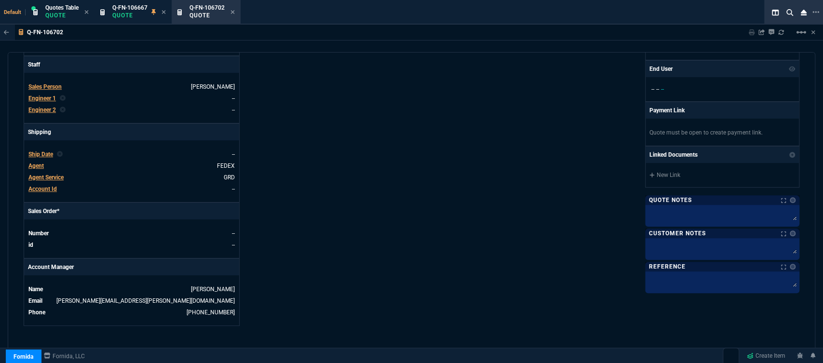
scroll to position [465, 0]
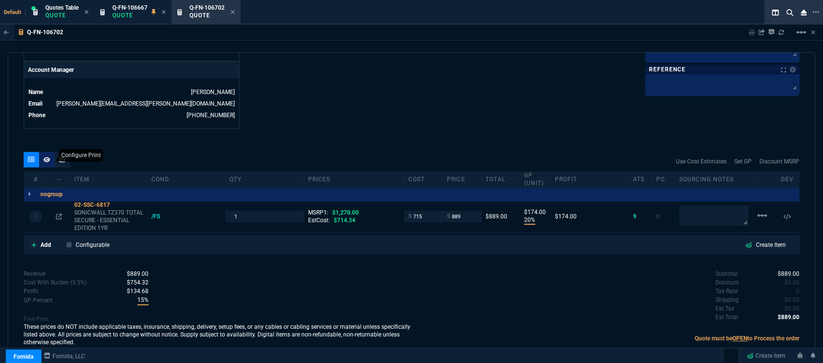
click at [48, 157] on icon at bounding box center [46, 159] width 7 height 5
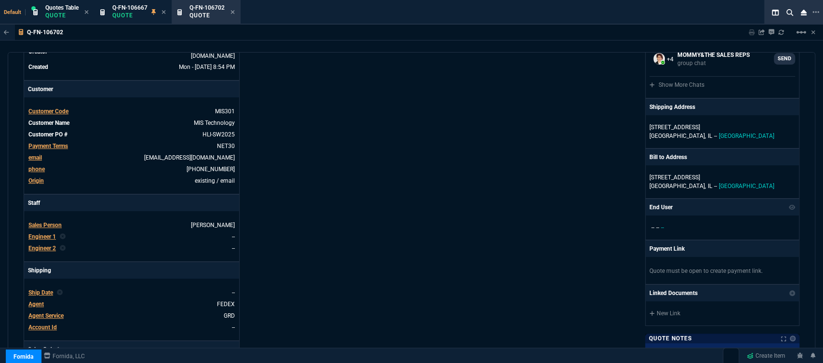
scroll to position [0, 0]
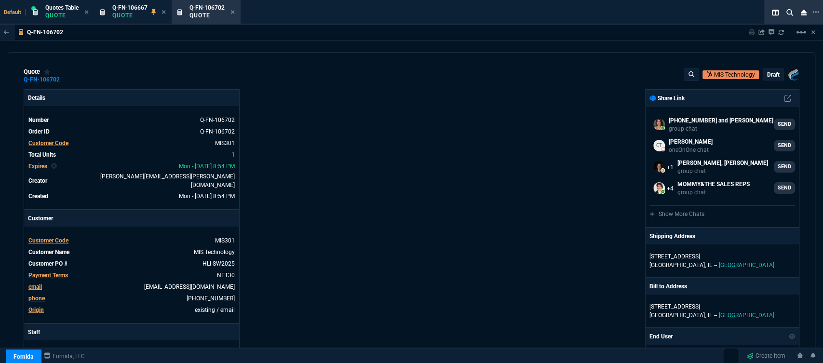
click at [769, 73] on p "draft" at bounding box center [773, 75] width 13 height 8
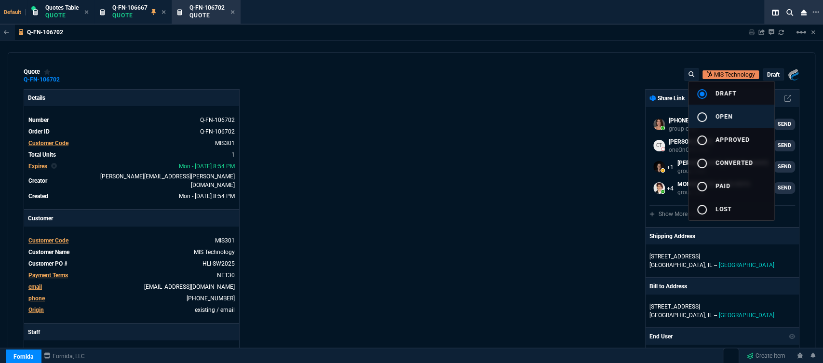
click at [738, 113] on button "radio_button_unchecked open" at bounding box center [731, 116] width 86 height 23
type input "20"
type input "174"
type input "30"
click at [603, 88] on div at bounding box center [411, 181] width 823 height 363
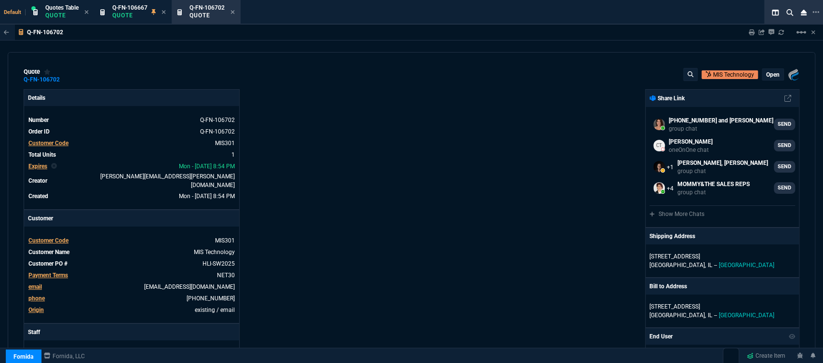
click at [768, 78] on p "open" at bounding box center [772, 75] width 13 height 8
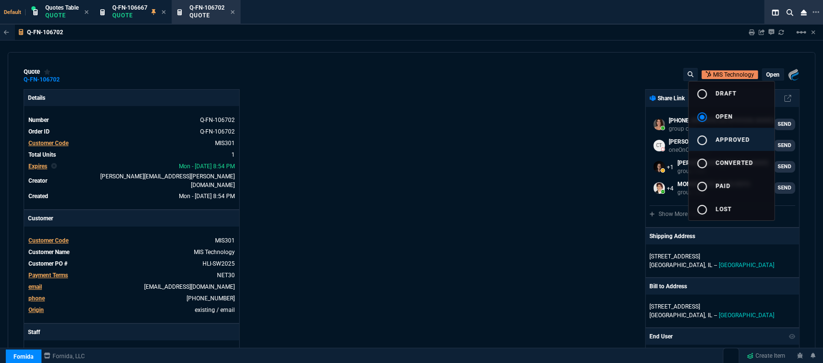
click at [737, 146] on button "radio_button_unchecked approved" at bounding box center [731, 139] width 86 height 23
click at [474, 133] on div at bounding box center [411, 181] width 823 height 363
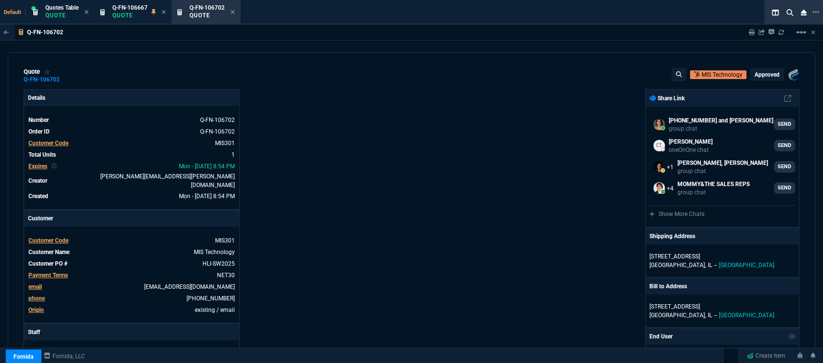
type input "20"
type input "174"
type input "30"
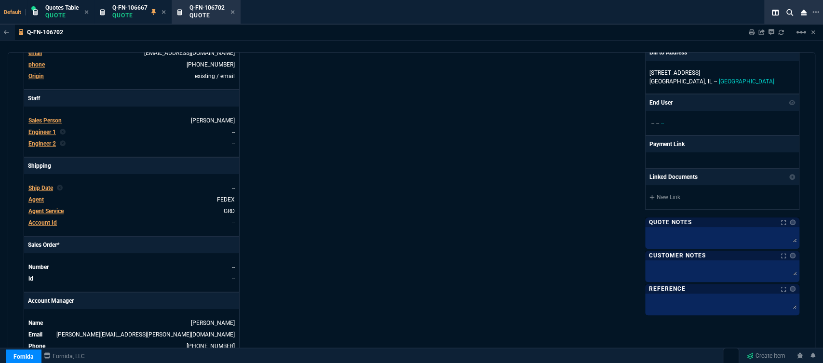
scroll to position [398, 0]
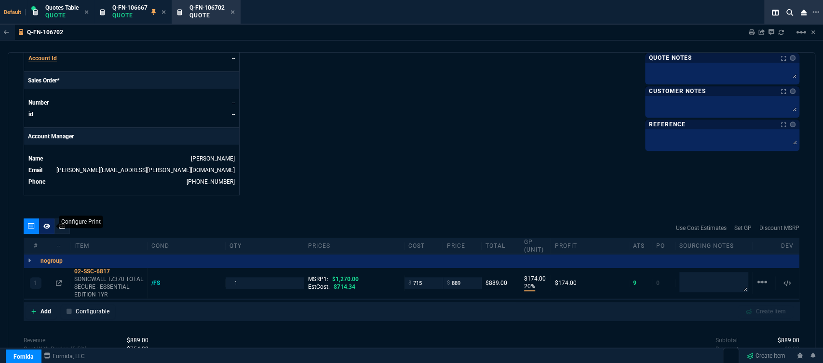
click at [49, 223] on icon at bounding box center [46, 225] width 7 height 5
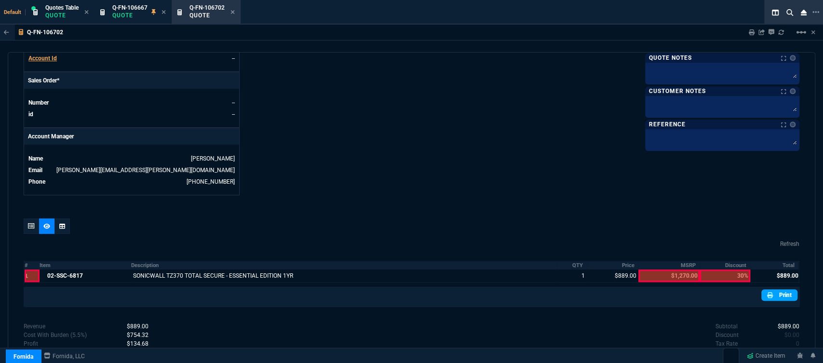
click at [767, 292] on fa-icon at bounding box center [770, 295] width 6 height 7
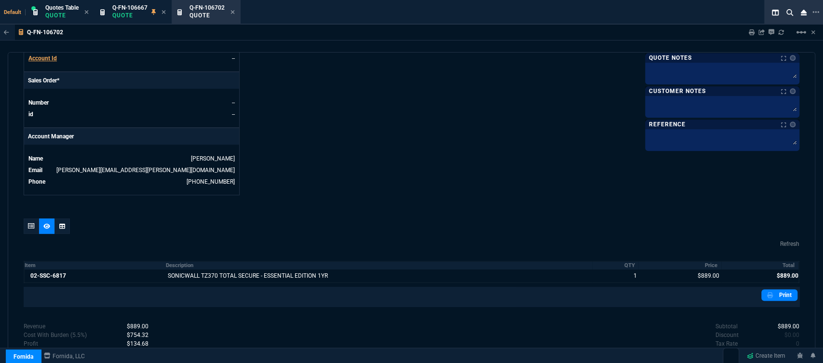
scroll to position [440, 0]
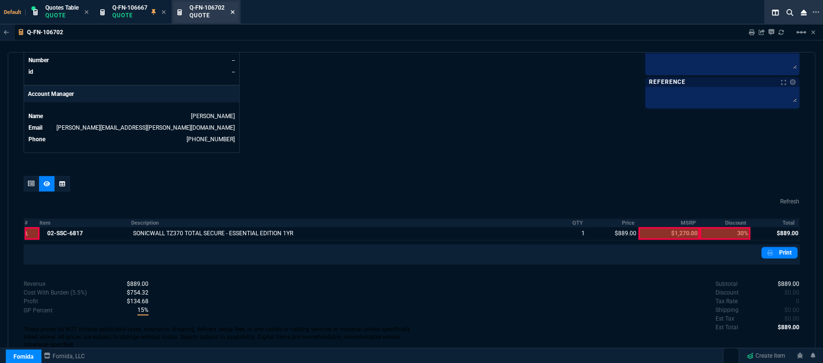
click at [233, 12] on icon at bounding box center [233, 12] width 4 height 4
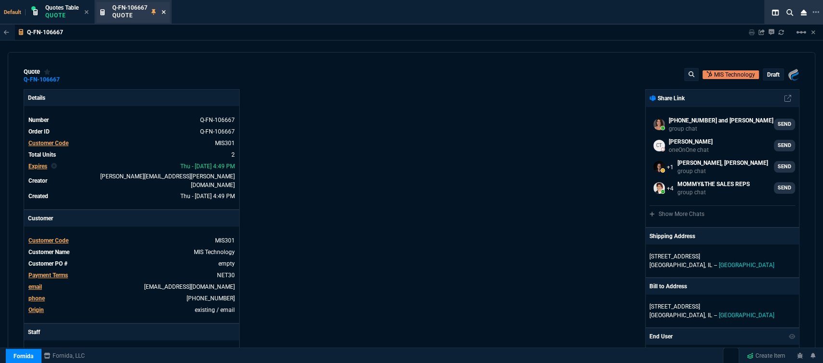
click at [165, 11] on icon at bounding box center [163, 12] width 4 height 6
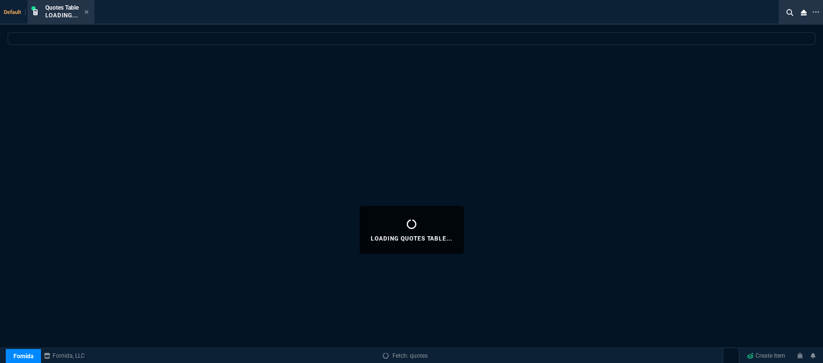
select select
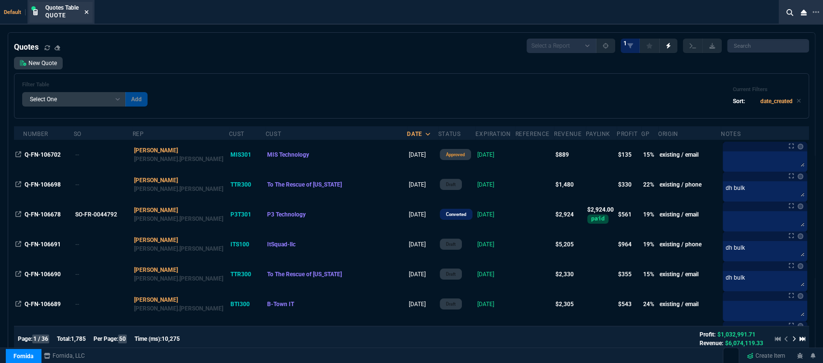
click at [89, 9] on icon at bounding box center [86, 12] width 4 height 6
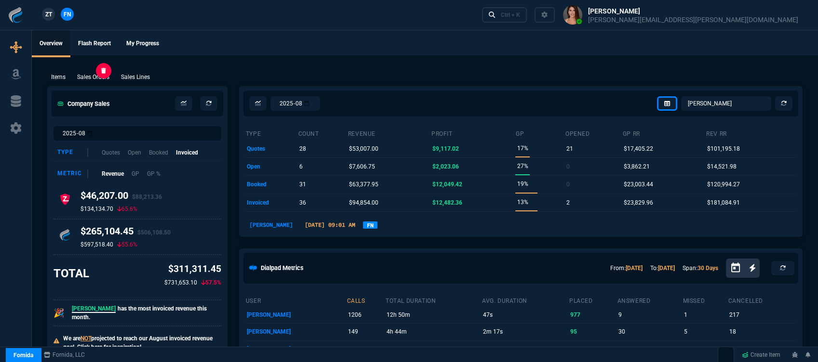
click at [85, 78] on p "Sales Orders" at bounding box center [93, 77] width 32 height 9
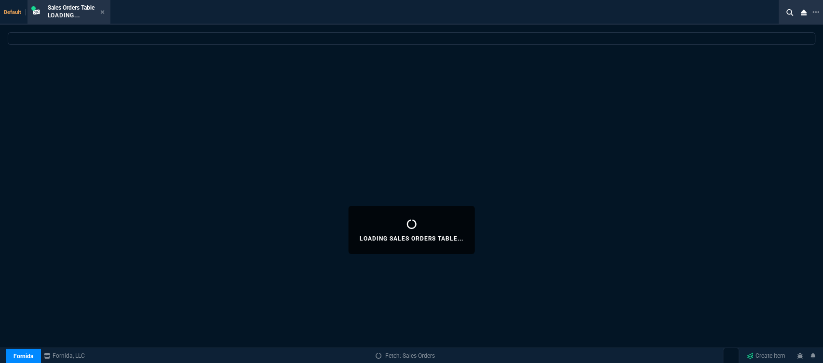
select select
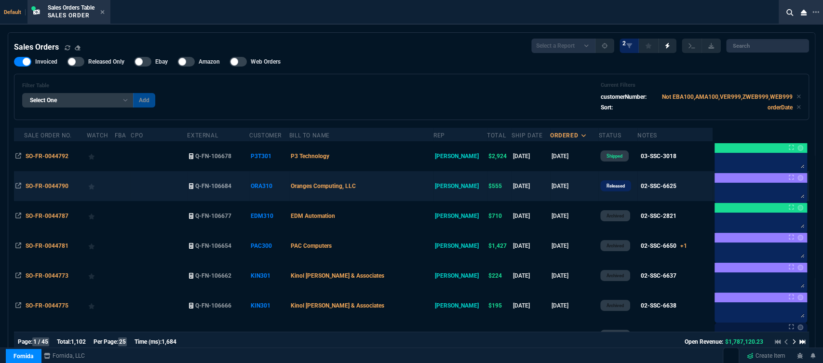
click at [400, 187] on td "Oranges Computing, LLC" at bounding box center [361, 186] width 144 height 30
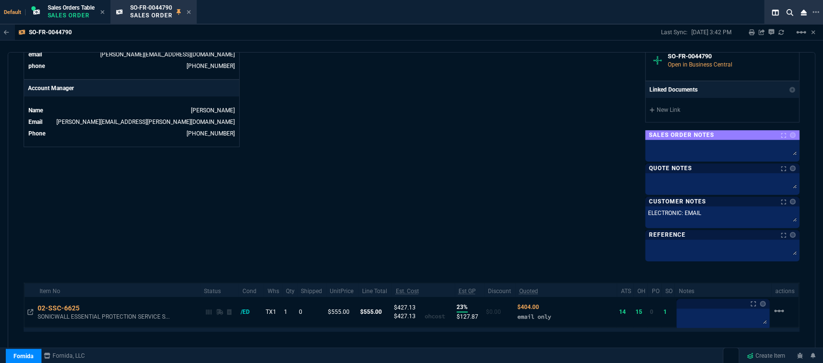
scroll to position [497, 0]
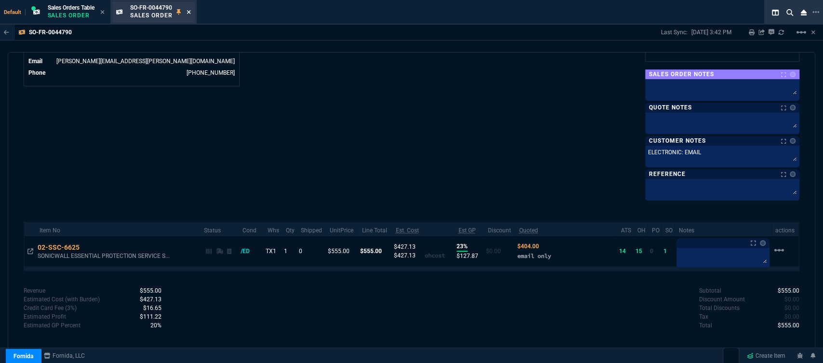
click at [189, 10] on icon at bounding box center [188, 12] width 4 height 6
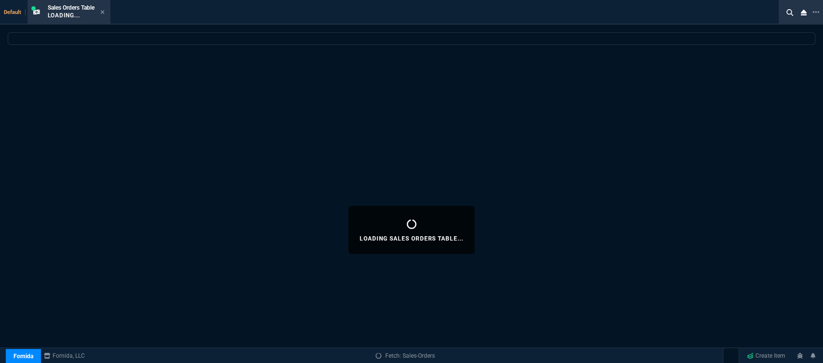
select select
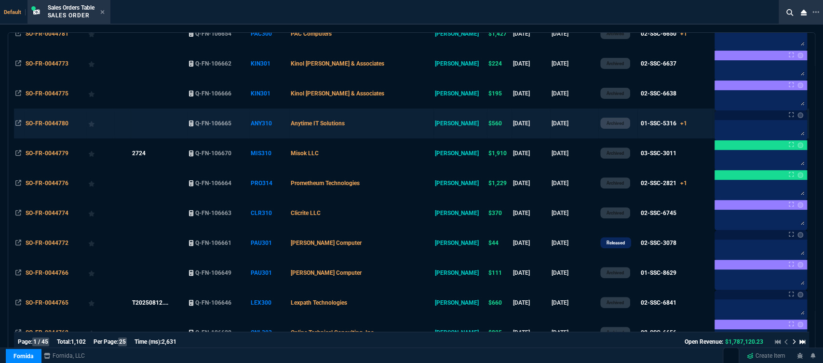
scroll to position [267, 0]
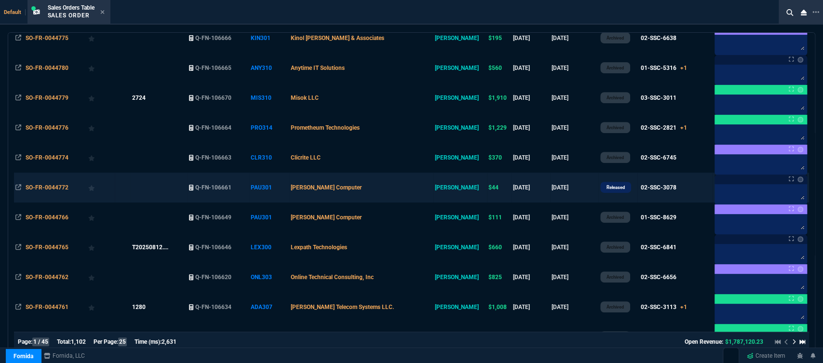
click at [398, 186] on td "[PERSON_NAME] Computer" at bounding box center [361, 188] width 144 height 30
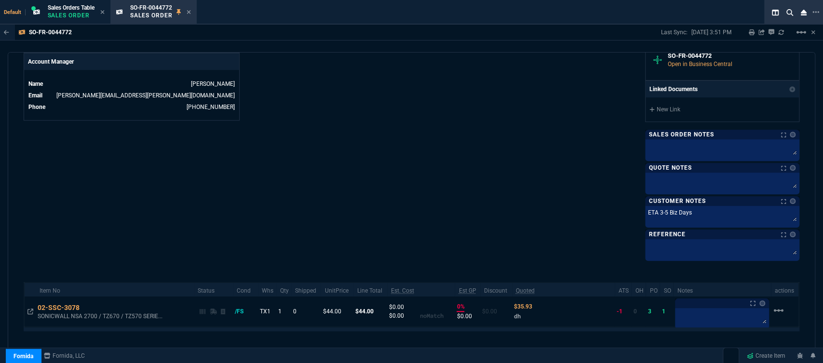
scroll to position [482, 0]
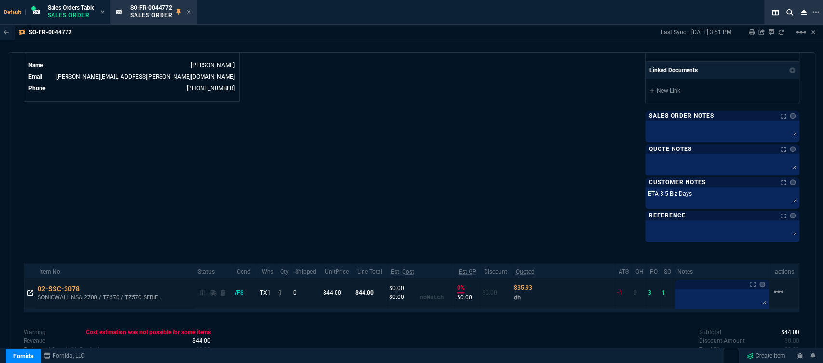
click at [31, 292] on icon at bounding box center [30, 293] width 6 height 6
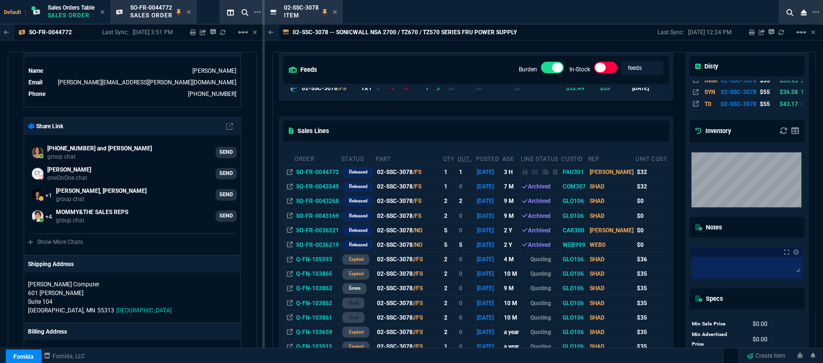
scroll to position [321, 0]
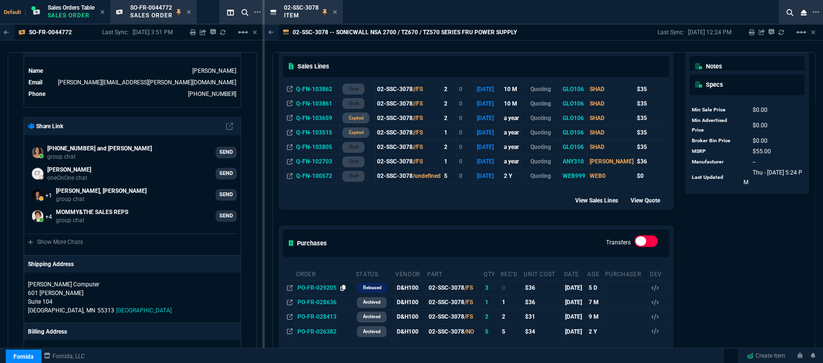
click at [341, 286] on icon at bounding box center [342, 288] width 5 height 6
click at [332, 11] on div "02-SSC-3078 Item" at bounding box center [310, 12] width 53 height 17
click at [334, 12] on icon at bounding box center [335, 12] width 4 height 4
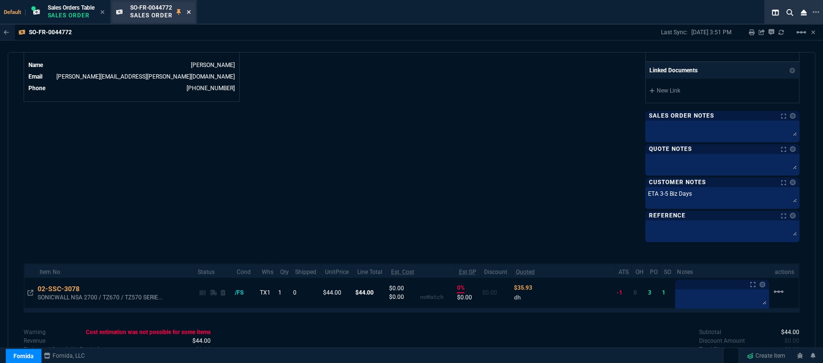
click at [190, 9] on fa-icon at bounding box center [188, 12] width 4 height 7
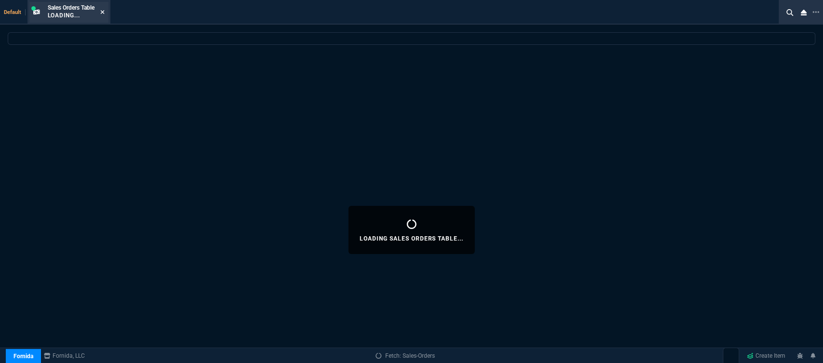
click at [104, 9] on icon at bounding box center [102, 12] width 4 height 6
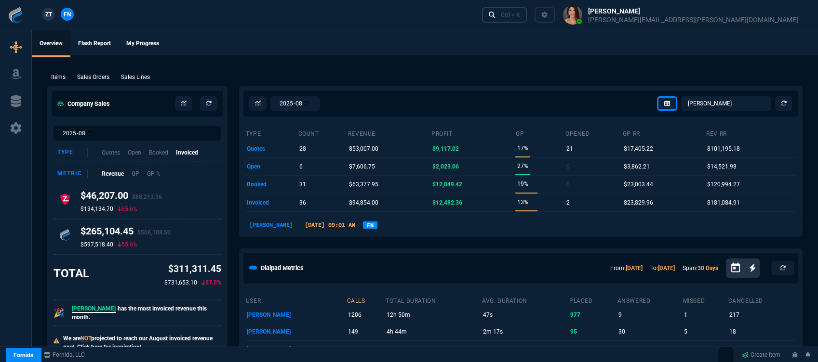
click at [520, 14] on div "Ctrl + K" at bounding box center [510, 15] width 19 height 8
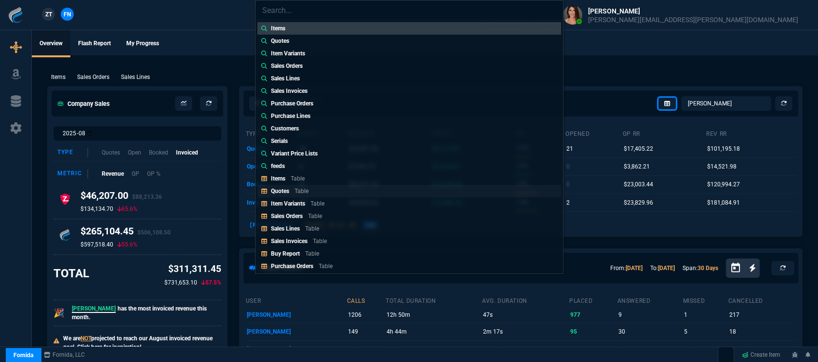
click at [345, 196] on link "Quotes Table" at bounding box center [409, 191] width 304 height 13
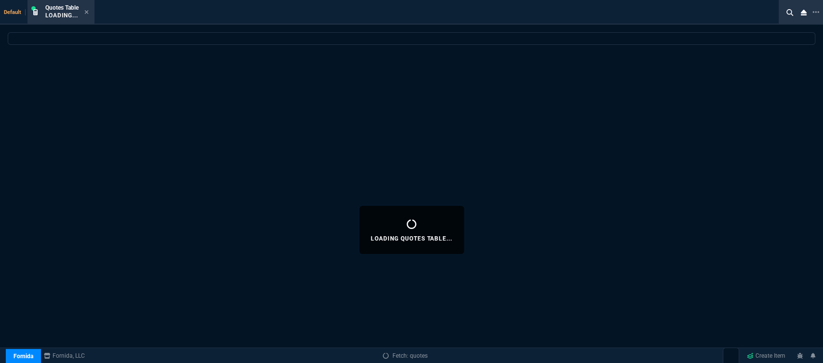
select select
select select "12: [PERSON_NAME]"
select select
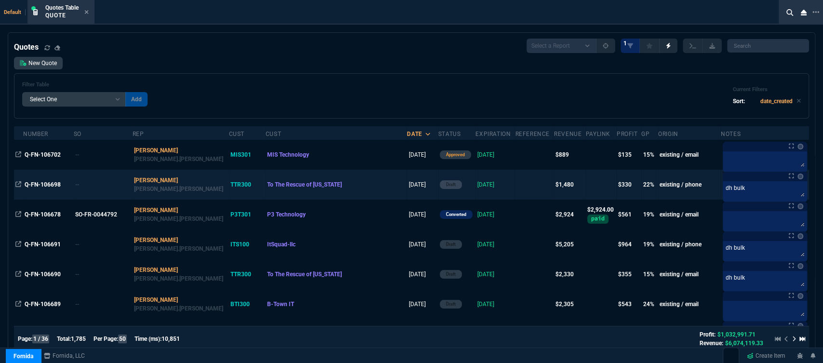
click at [515, 190] on td at bounding box center [534, 185] width 39 height 30
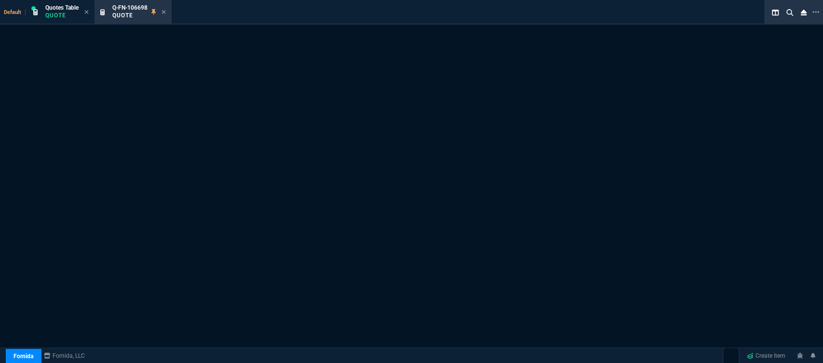
click at [483, 190] on div "Quote Not Found. Q-FN-106698 It may have been deleted." at bounding box center [411, 218] width 823 height 387
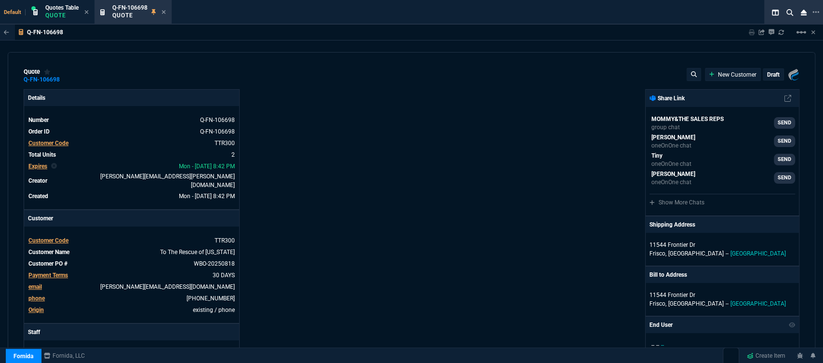
type input "20"
type input "134"
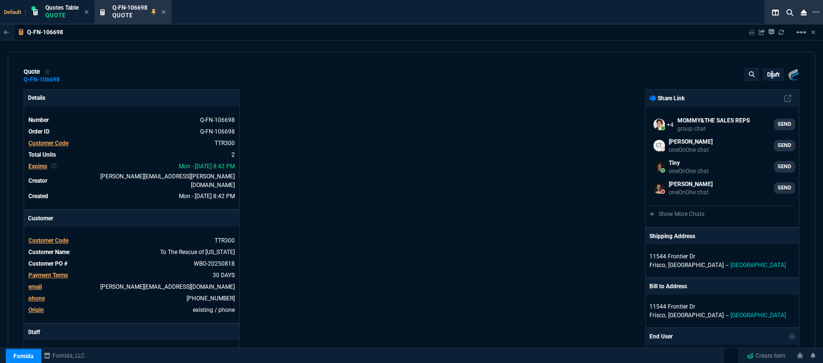
click at [767, 71] on p "draft" at bounding box center [773, 75] width 13 height 8
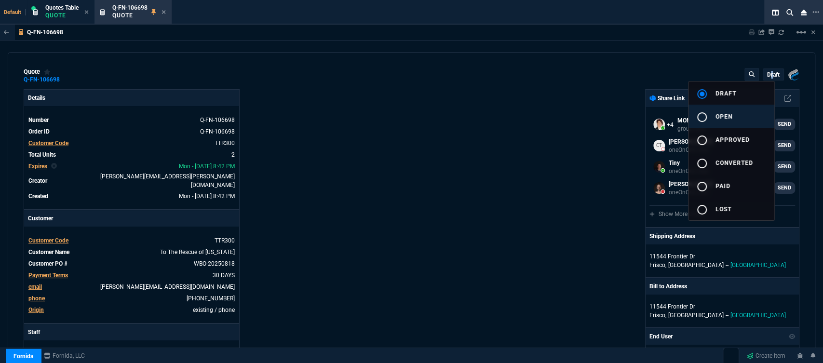
click at [739, 115] on button "radio_button_unchecked open" at bounding box center [731, 116] width 86 height 23
click at [556, 111] on div at bounding box center [411, 181] width 823 height 363
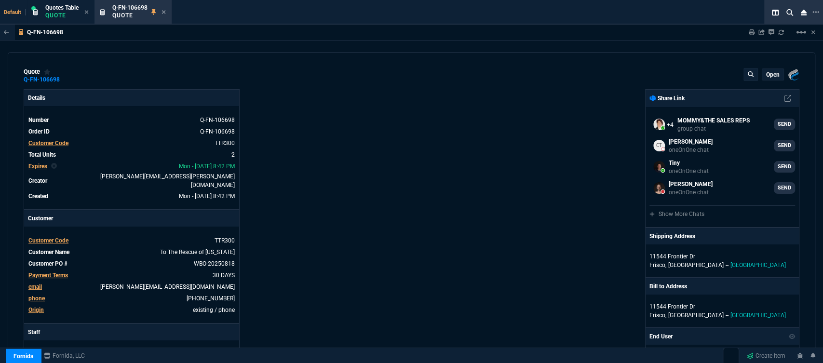
type input "20"
type input "134"
click at [769, 75] on p "open" at bounding box center [772, 75] width 13 height 8
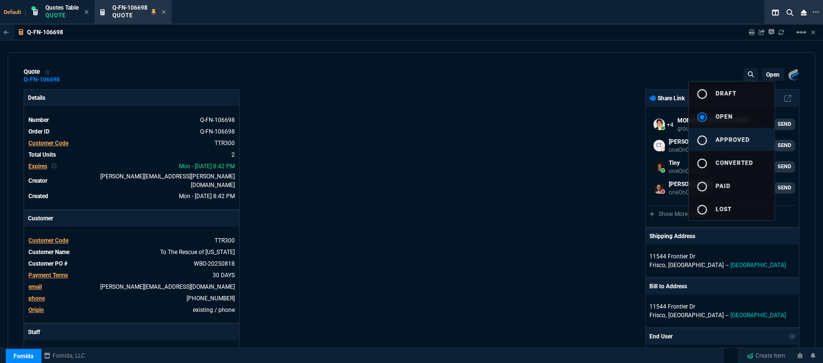
click at [728, 139] on span "approved" at bounding box center [732, 139] width 34 height 7
click at [315, 161] on div at bounding box center [411, 181] width 823 height 363
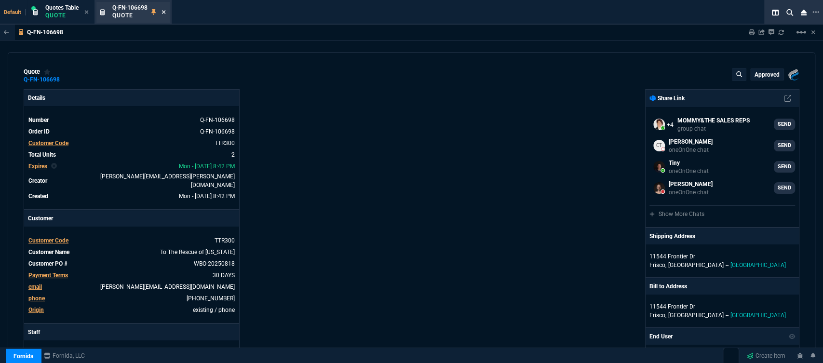
type input "20"
type input "134"
click at [166, 14] on icon at bounding box center [163, 12] width 4 height 6
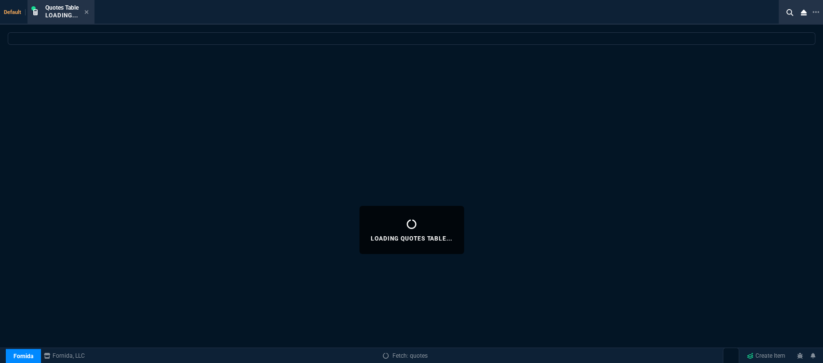
select select
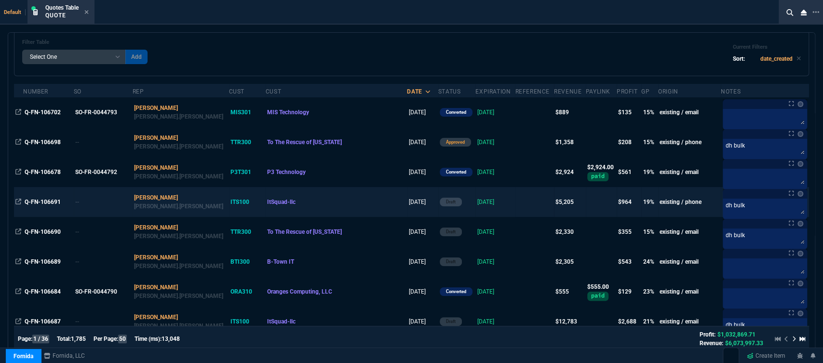
scroll to position [107, 0]
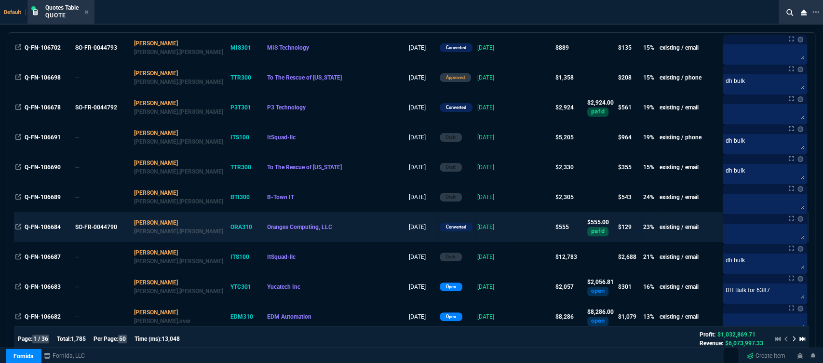
click at [475, 224] on td "[DATE]" at bounding box center [495, 227] width 40 height 30
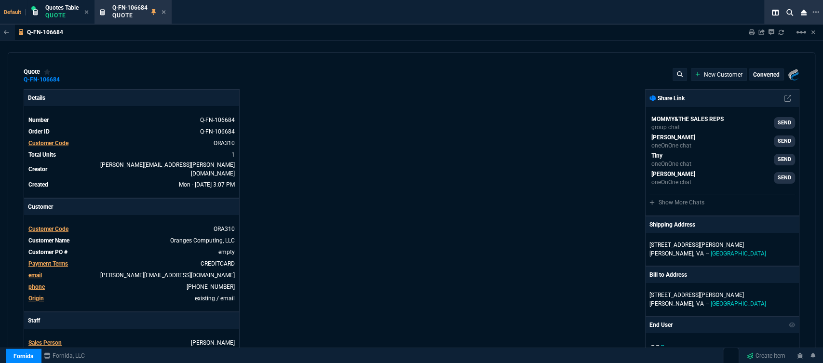
type input "27"
type input "151"
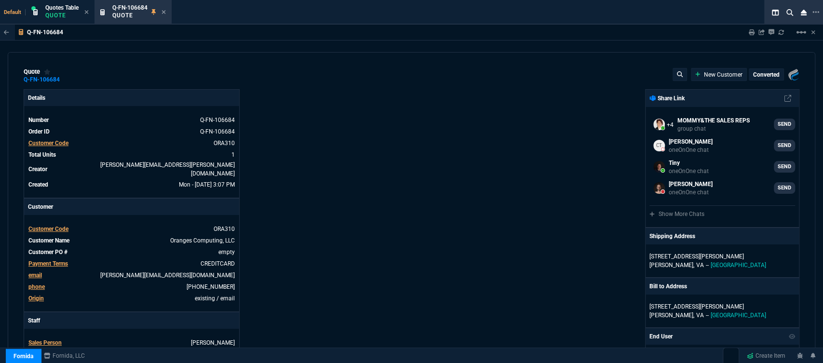
type input "630"
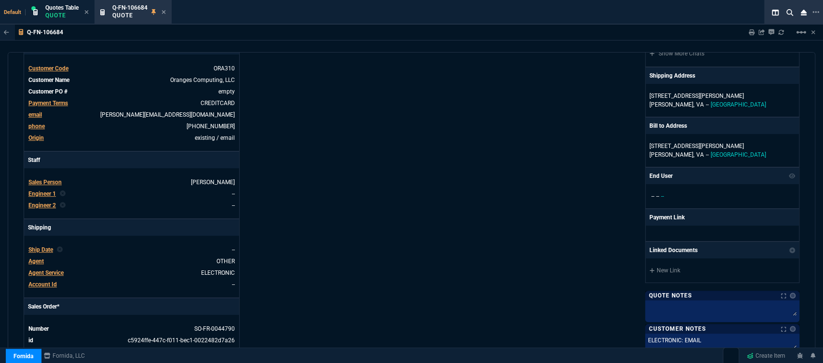
type input "12"
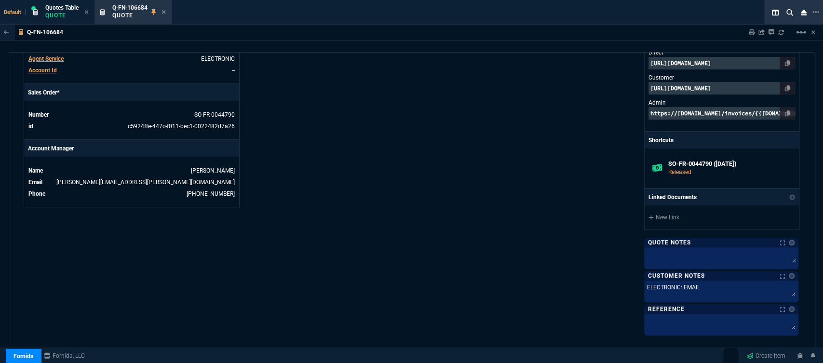
scroll to position [586, 0]
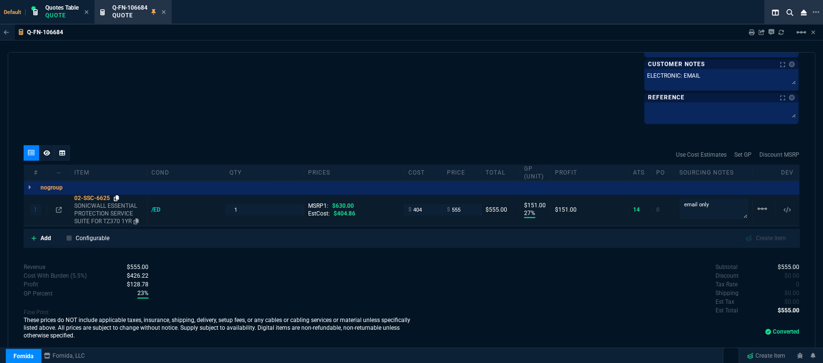
click at [116, 198] on icon at bounding box center [116, 198] width 5 height 6
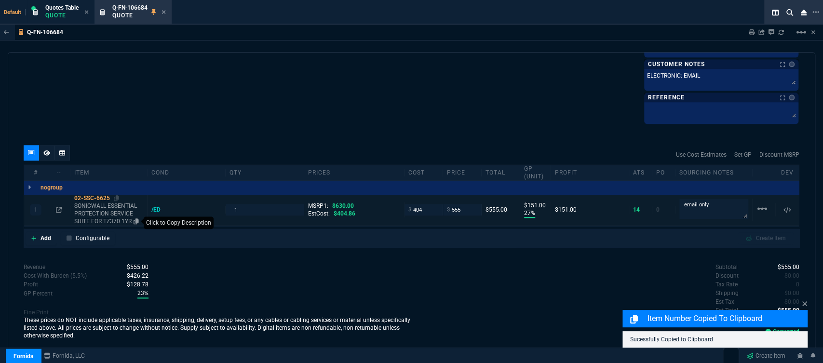
click at [134, 219] on icon at bounding box center [135, 221] width 5 height 6
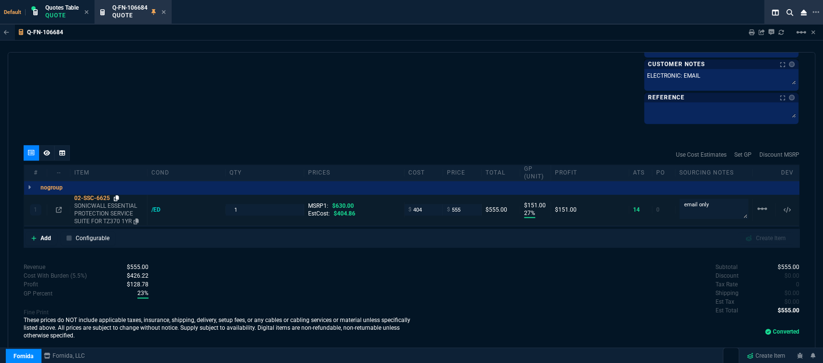
click at [118, 197] on icon at bounding box center [116, 198] width 5 height 6
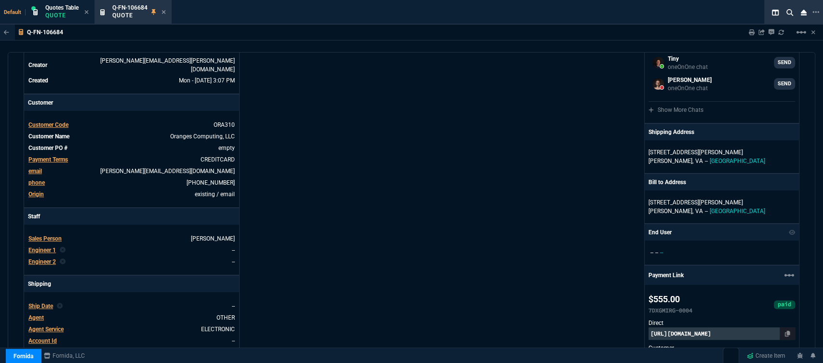
scroll to position [0, 0]
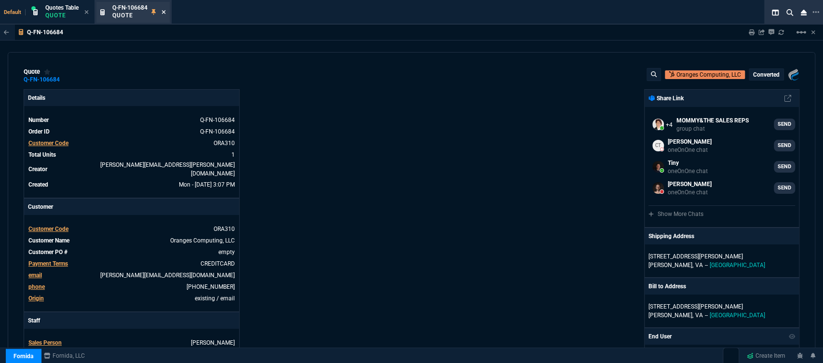
click at [165, 13] on icon at bounding box center [164, 12] width 4 height 4
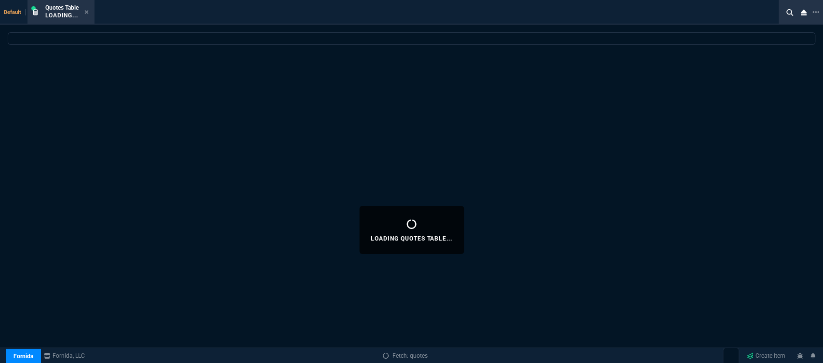
select select
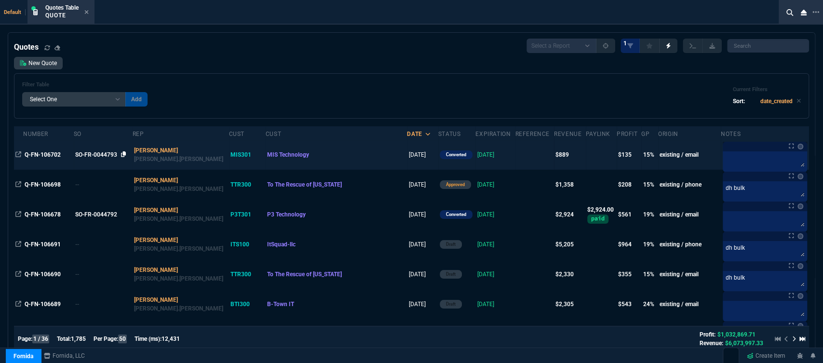
click at [126, 153] on icon at bounding box center [123, 154] width 5 height 6
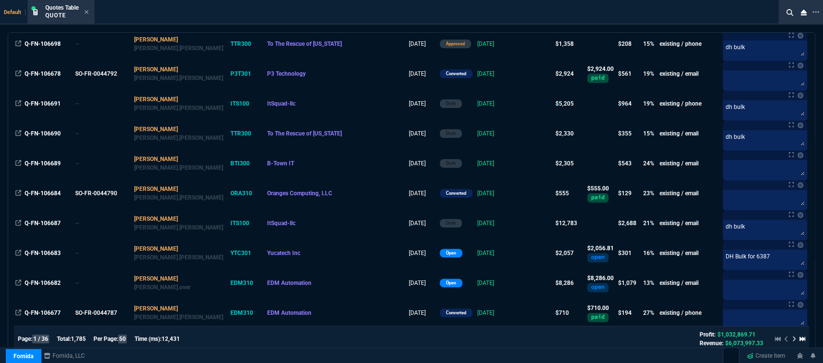
scroll to position [160, 0]
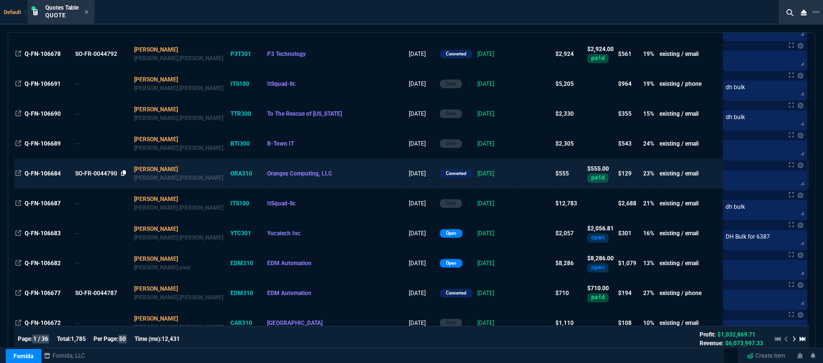
click at [126, 173] on icon at bounding box center [123, 173] width 5 height 6
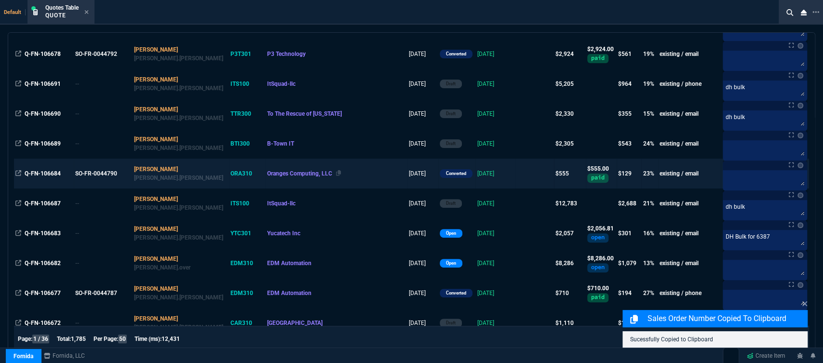
click at [319, 172] on div "Oranges Computing, LLC" at bounding box center [336, 173] width 138 height 9
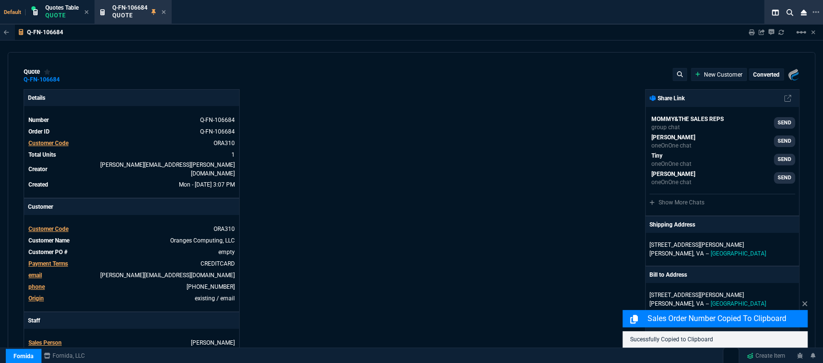
type input "27"
type input "151"
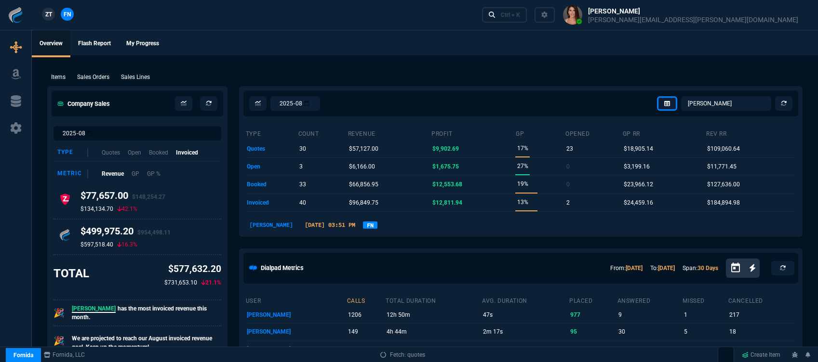
select select "12: [PERSON_NAME]"
click at [95, 75] on p "Sales Orders" at bounding box center [93, 77] width 32 height 9
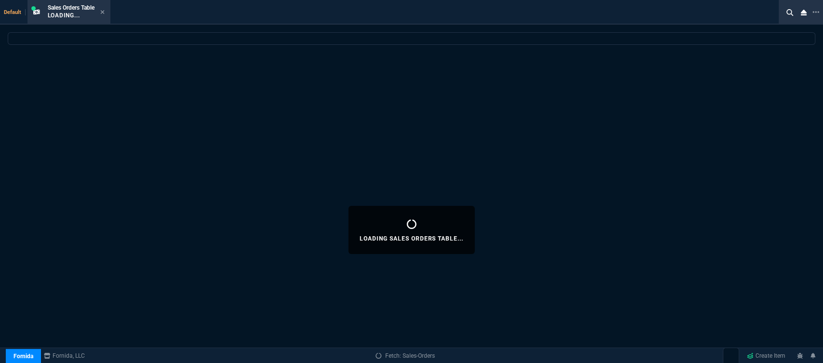
select select
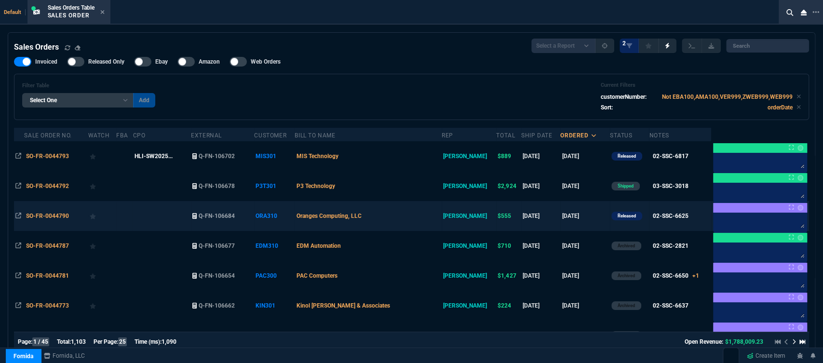
click at [416, 211] on td "Oranges Computing, LLC" at bounding box center [367, 216] width 147 height 30
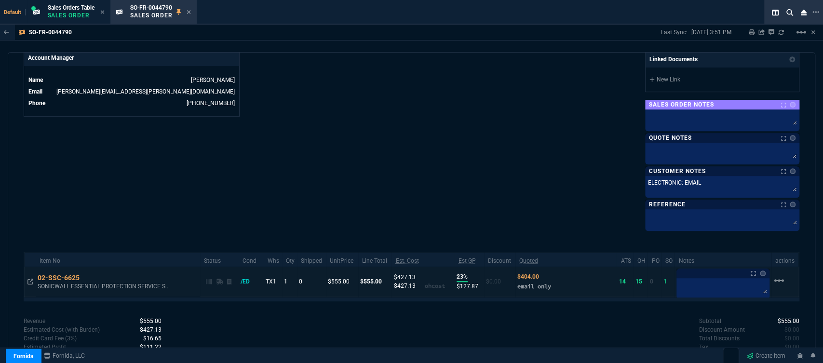
scroll to position [497, 0]
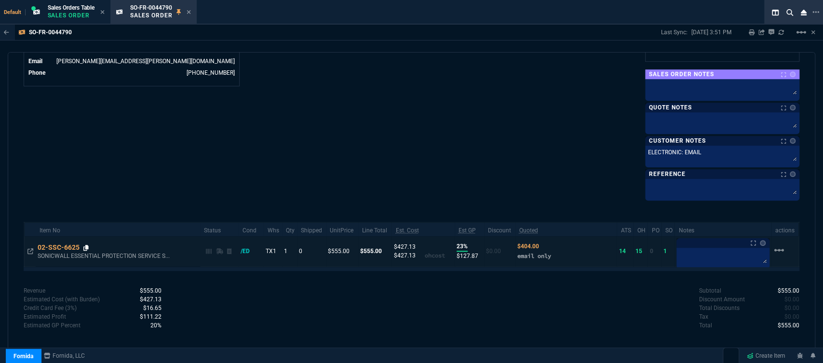
click at [85, 246] on icon at bounding box center [85, 248] width 5 height 6
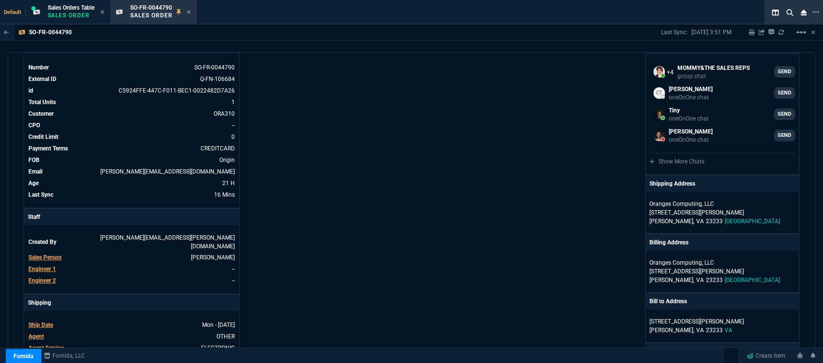
scroll to position [0, 0]
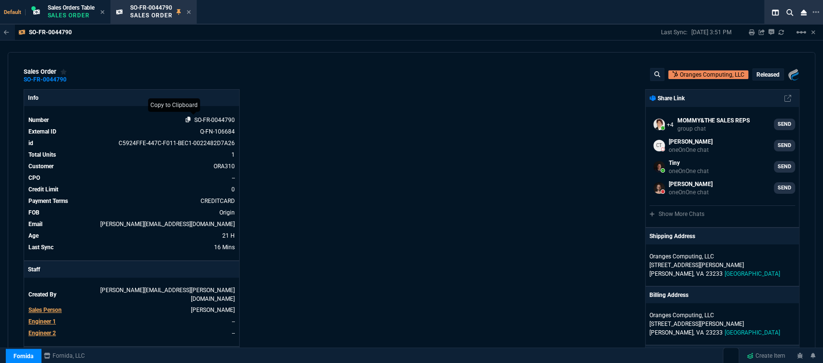
click at [188, 120] on icon at bounding box center [188, 120] width 5 height 6
click at [191, 13] on icon at bounding box center [188, 12] width 4 height 6
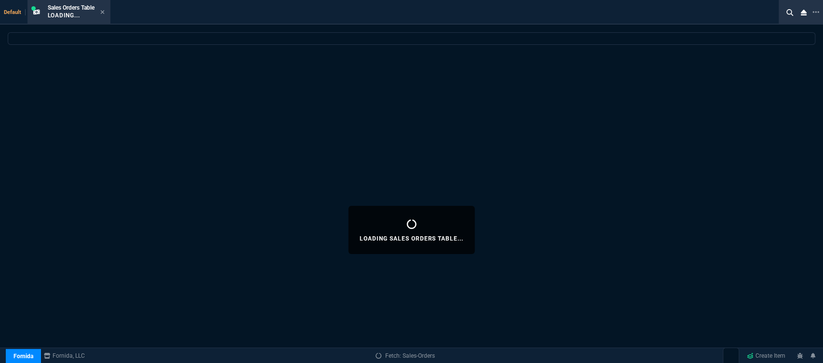
select select
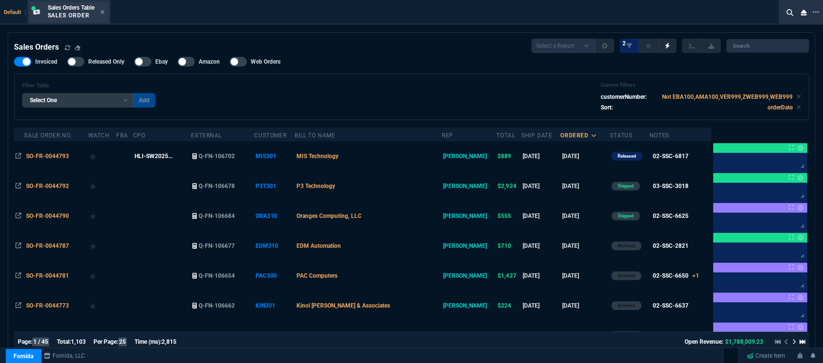
click at [107, 12] on div "Sales Orders Table Sales Order" at bounding box center [68, 12] width 79 height 21
click at [102, 12] on icon at bounding box center [102, 12] width 4 height 6
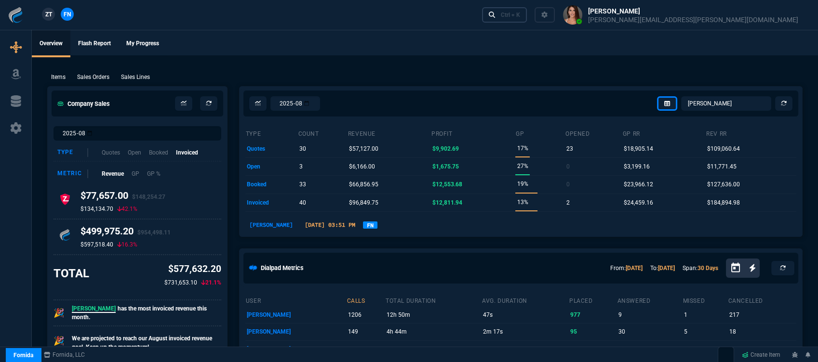
click at [520, 17] on div "Ctrl + K" at bounding box center [510, 15] width 19 height 8
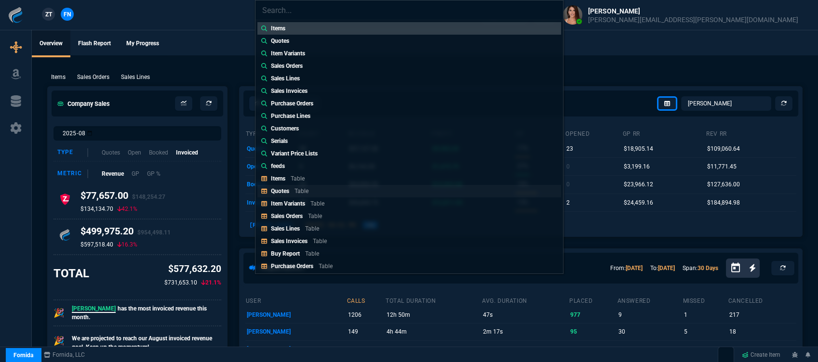
click at [292, 192] on div "Quotes Table" at bounding box center [291, 191] width 41 height 9
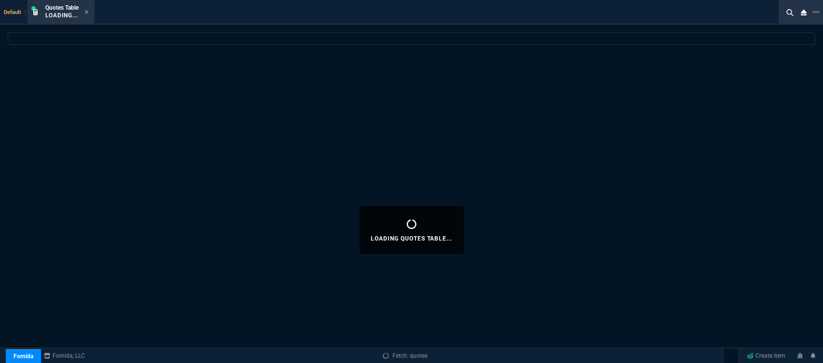
select select
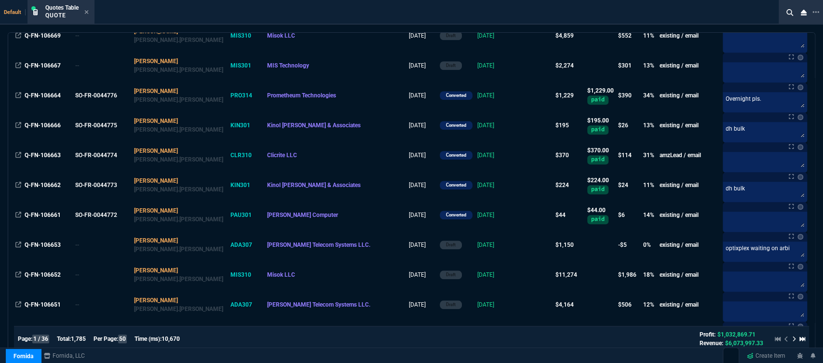
scroll to position [642, 0]
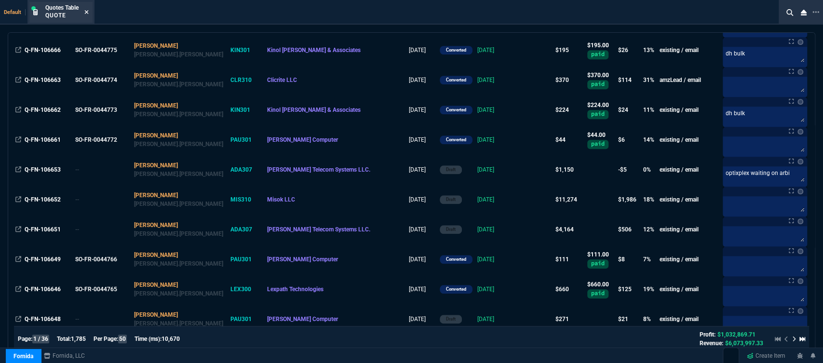
click at [86, 13] on icon at bounding box center [86, 12] width 4 height 6
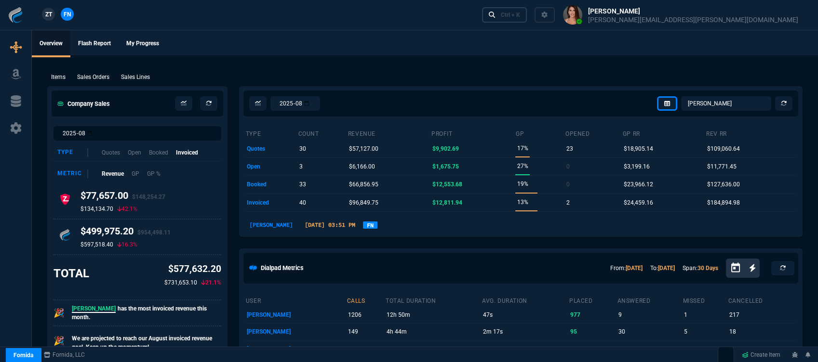
click at [520, 17] on div "Ctrl + K" at bounding box center [510, 15] width 19 height 8
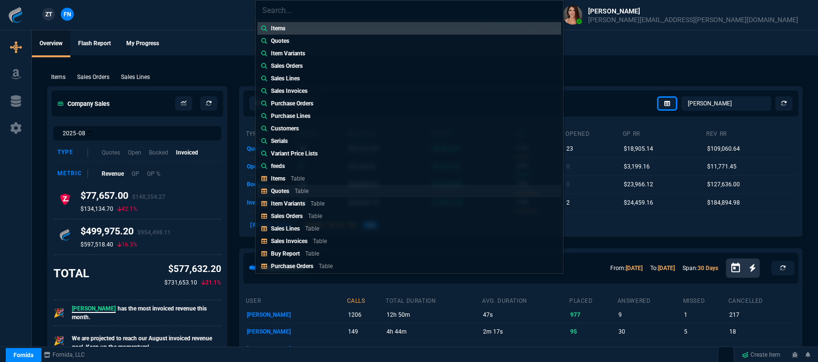
click at [306, 193] on p "Table" at bounding box center [301, 191] width 14 height 7
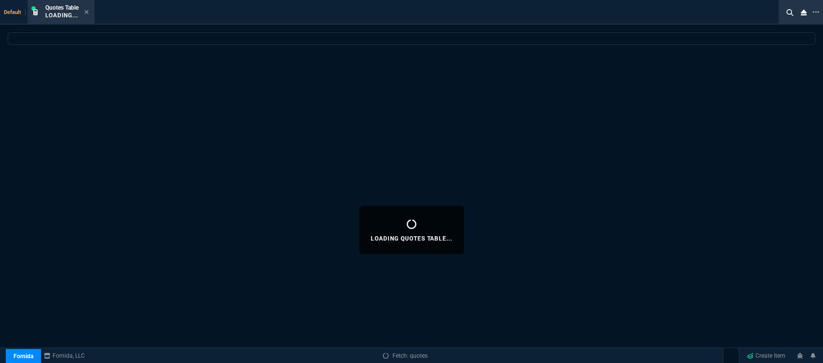
select select
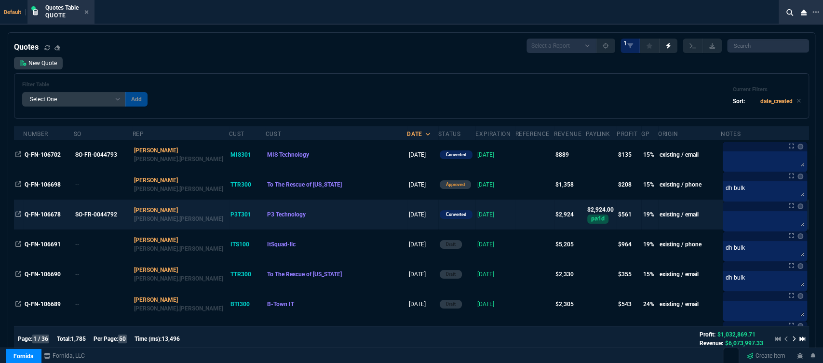
click at [515, 221] on td at bounding box center [534, 215] width 39 height 30
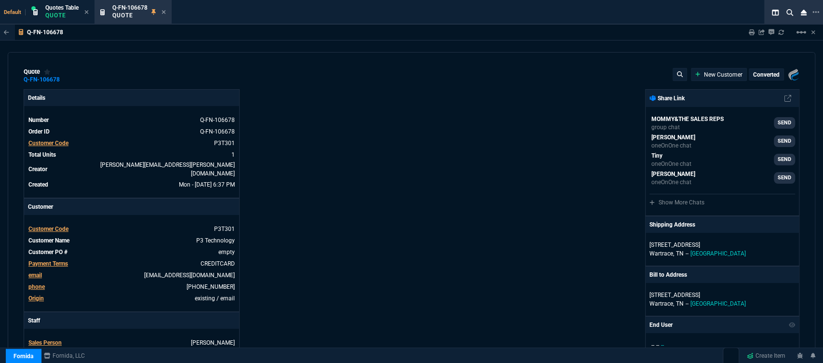
type input "23"
type input "684"
type input "4041.58"
type input "28"
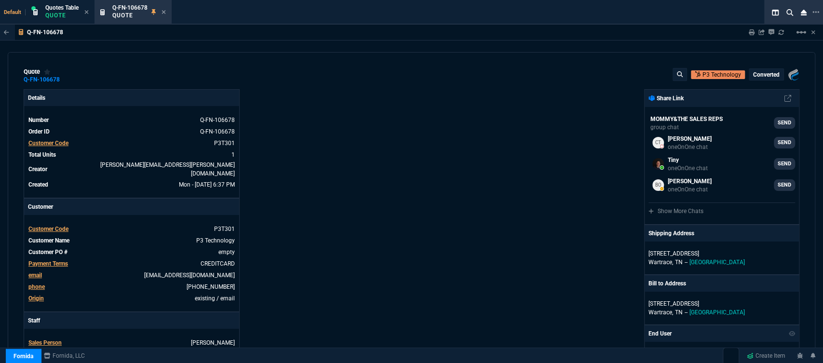
scroll to position [160, 0]
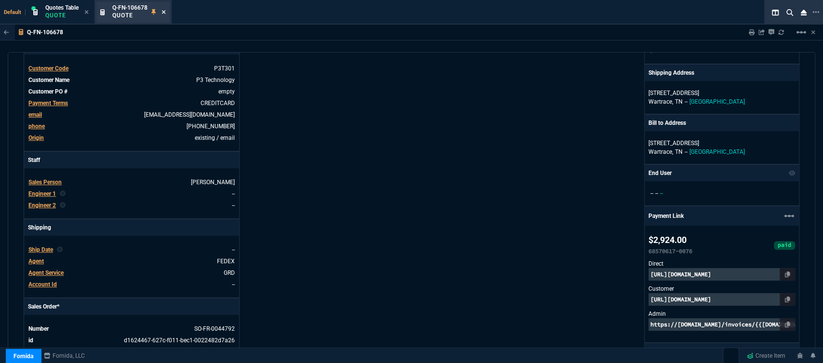
click at [164, 13] on icon at bounding box center [164, 12] width 4 height 4
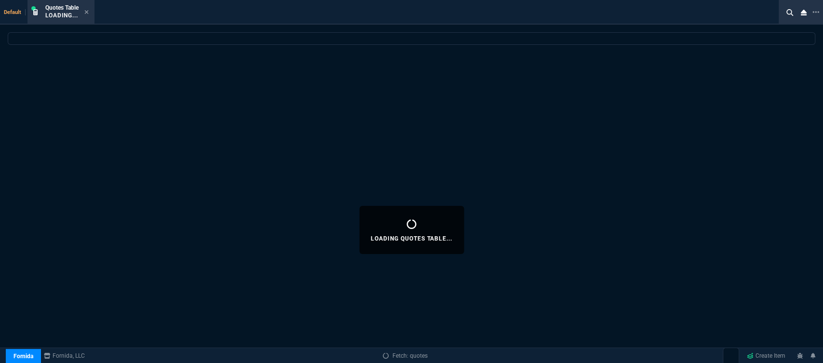
select select
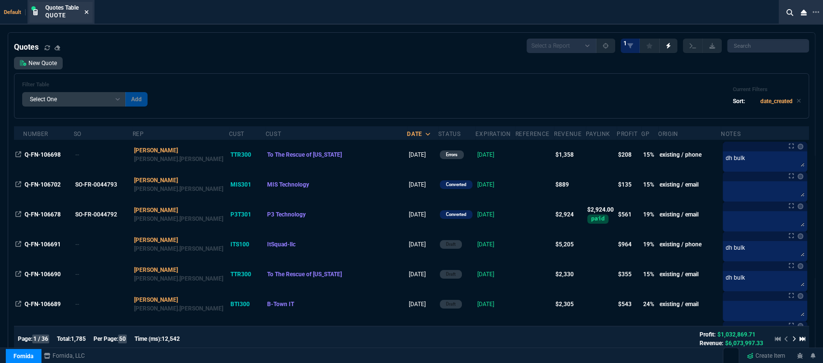
click at [87, 13] on icon at bounding box center [86, 12] width 4 height 6
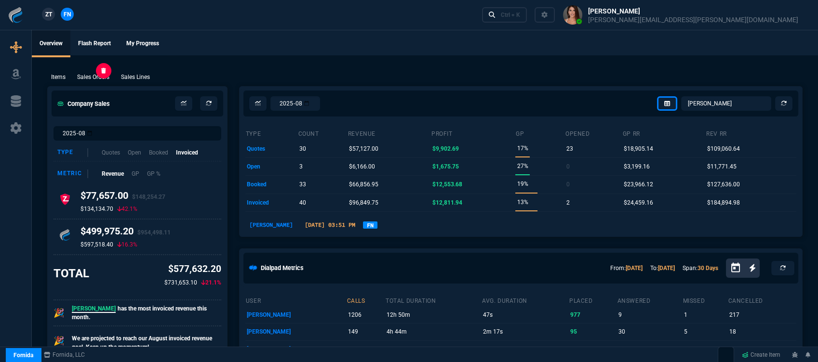
click at [101, 75] on p "Sales Orders" at bounding box center [93, 77] width 32 height 9
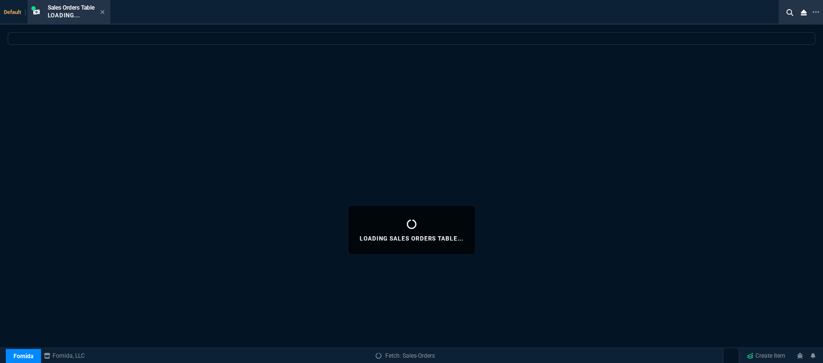
select select
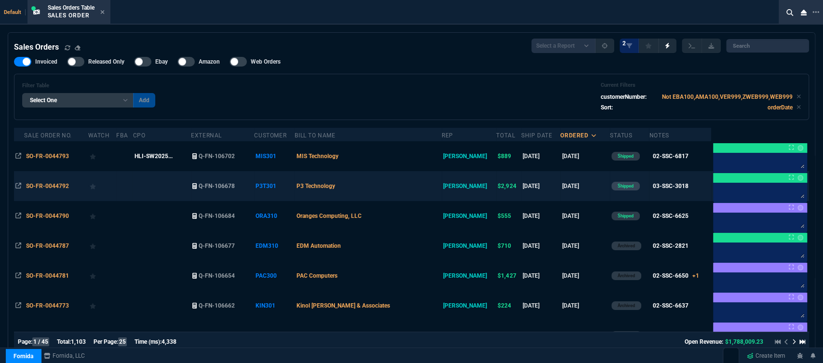
click at [416, 183] on td "P3 Technology" at bounding box center [367, 186] width 147 height 30
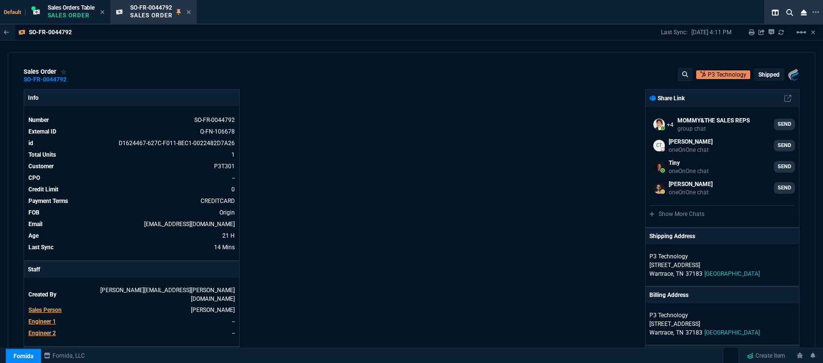
select select "12: [PERSON_NAME]"
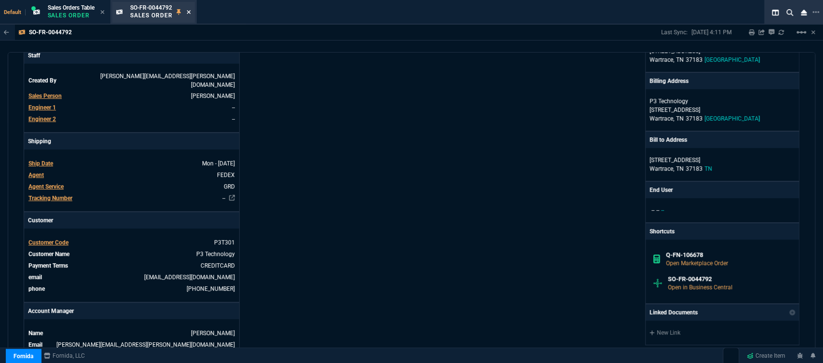
click at [190, 11] on icon at bounding box center [188, 12] width 4 height 6
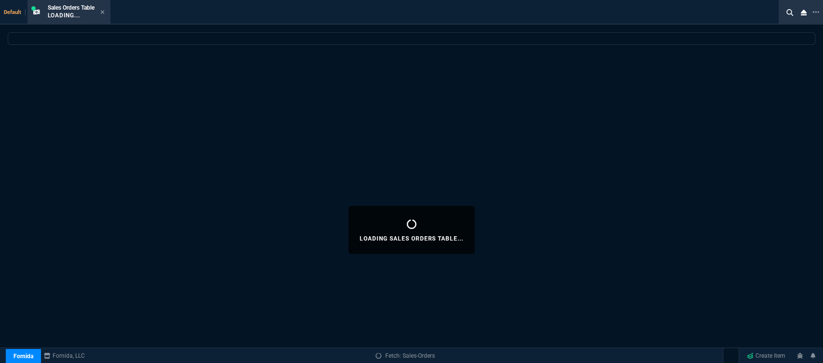
select select
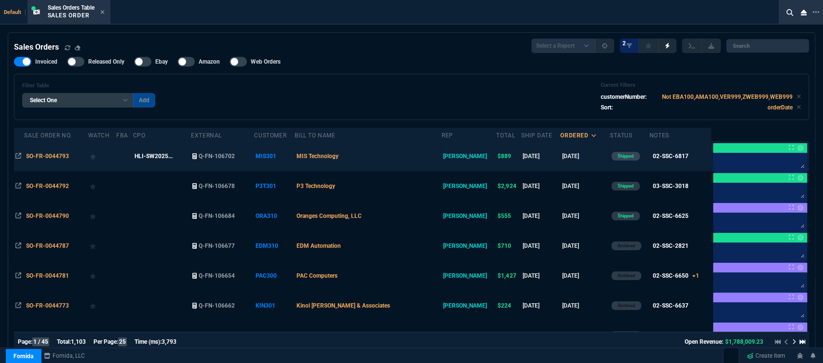
click at [413, 160] on td "MIS Technology" at bounding box center [367, 156] width 147 height 30
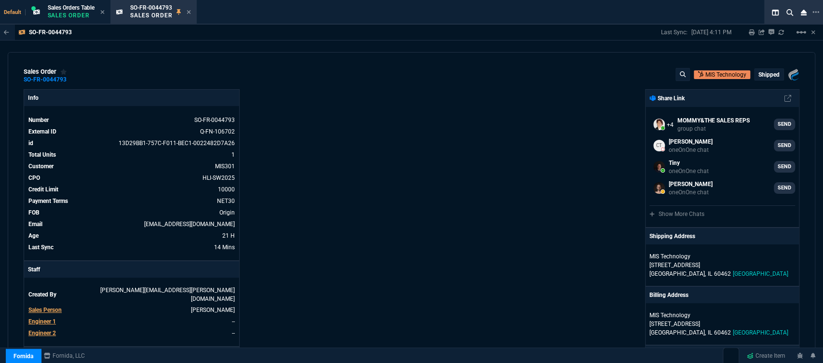
scroll to position [160, 0]
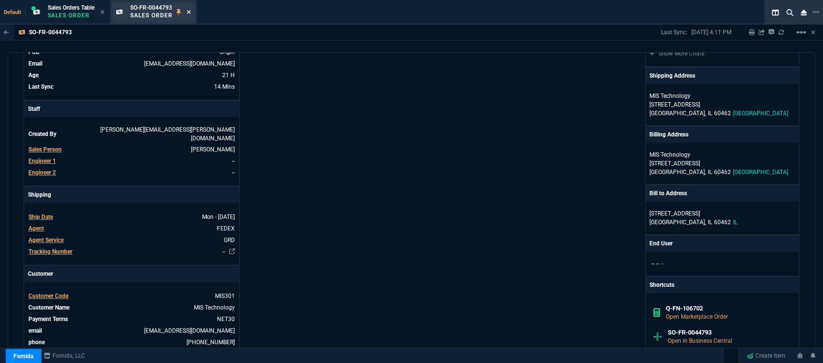
click at [188, 13] on icon at bounding box center [188, 12] width 4 height 6
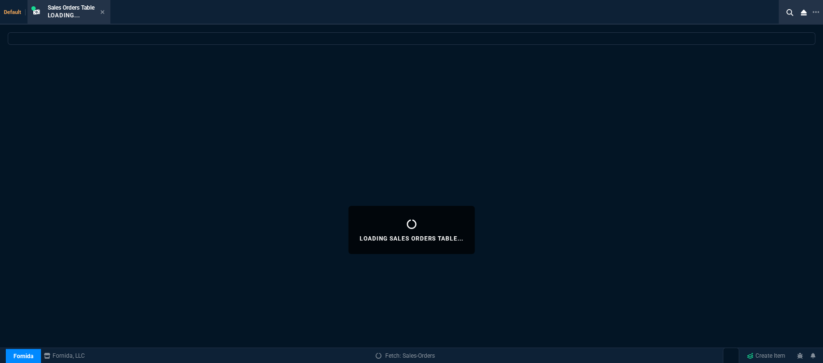
select select
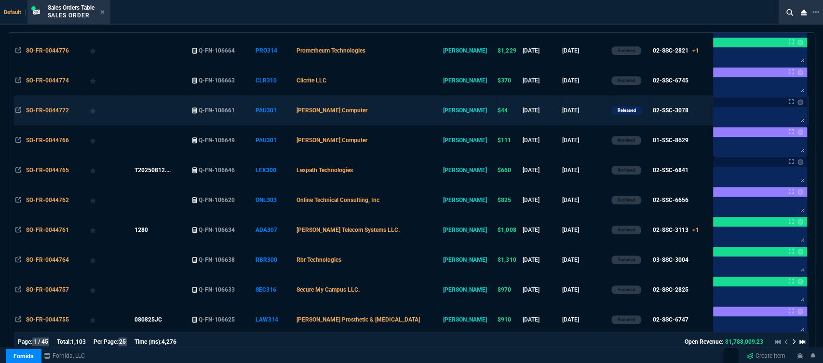
scroll to position [562, 0]
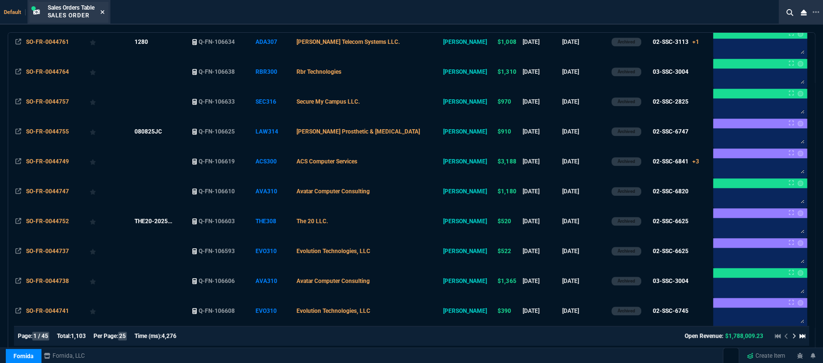
click at [103, 12] on icon at bounding box center [102, 12] width 4 height 4
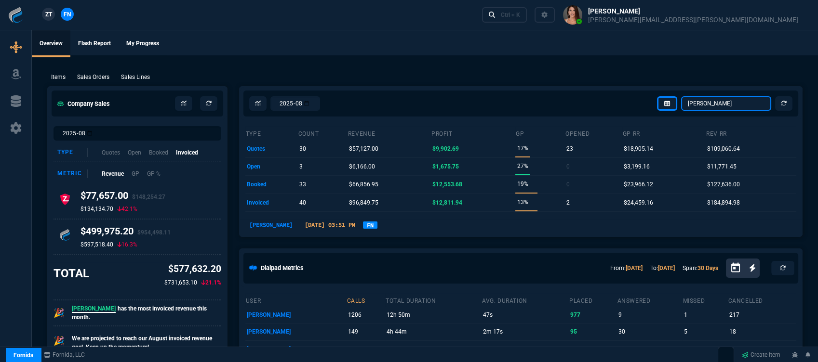
click at [718, 101] on select "[PERSON_NAME] Over [PERSON_NAME] [PERSON_NAME] Seti [PERSON_NAME] Wafek [PERSON…" at bounding box center [726, 103] width 90 height 14
click at [681, 96] on select "[PERSON_NAME] Over [PERSON_NAME] [PERSON_NAME] Seti [PERSON_NAME] Wafek [PERSON…" at bounding box center [726, 103] width 90 height 14
click at [727, 98] on select "[PERSON_NAME] Over [PERSON_NAME] [PERSON_NAME] Seti [PERSON_NAME] Wafek [PERSON…" at bounding box center [726, 103] width 90 height 14
select select "12: [PERSON_NAME]"
click at [681, 96] on select "[PERSON_NAME] Over [PERSON_NAME] [PERSON_NAME] Seti [PERSON_NAME] Wafek [PERSON…" at bounding box center [726, 103] width 90 height 14
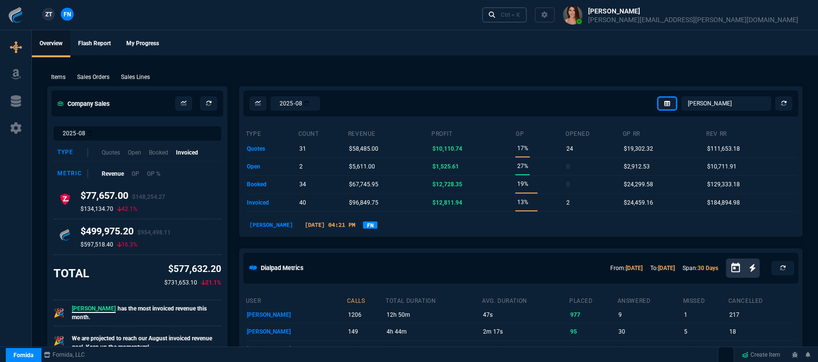
click at [527, 19] on link "Ctrl + K" at bounding box center [504, 14] width 45 height 15
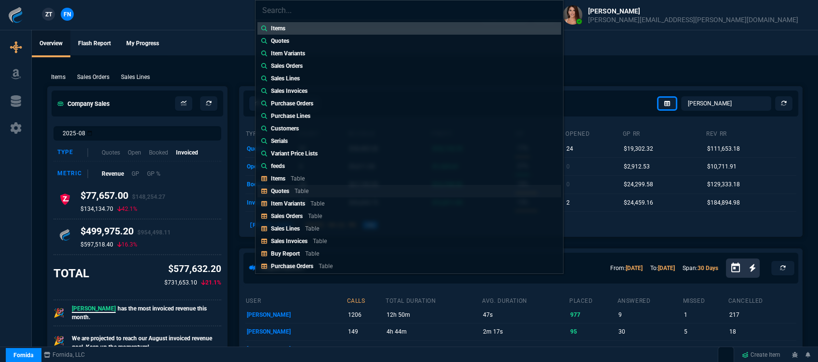
click at [329, 193] on link "Quotes Table" at bounding box center [409, 191] width 304 height 13
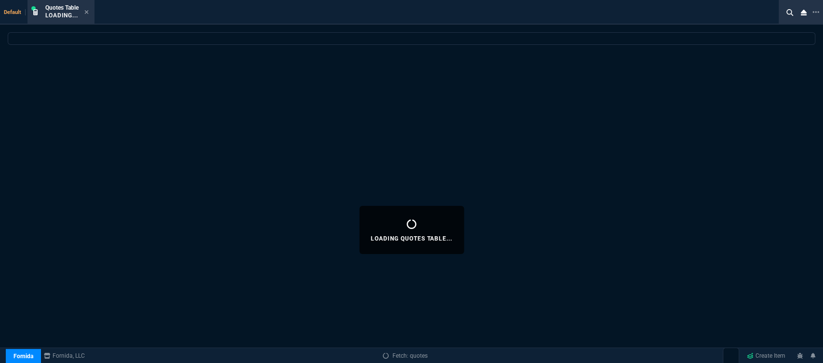
select select
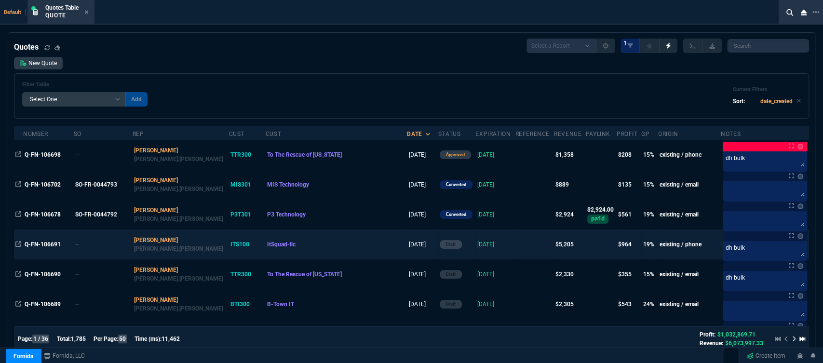
click at [515, 246] on td at bounding box center [534, 244] width 39 height 30
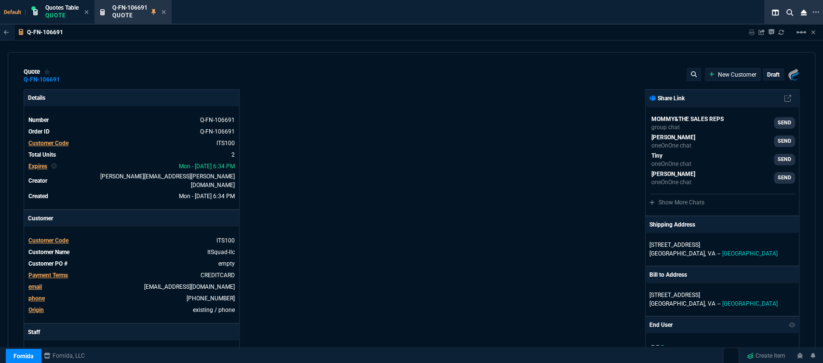
type input "20"
type input "585"
type input "27"
type input "600"
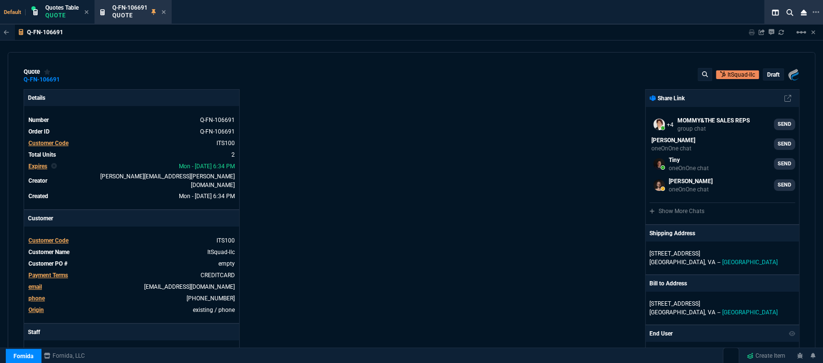
type input "4041.58"
type input "2844.07"
type input "27"
type input "21"
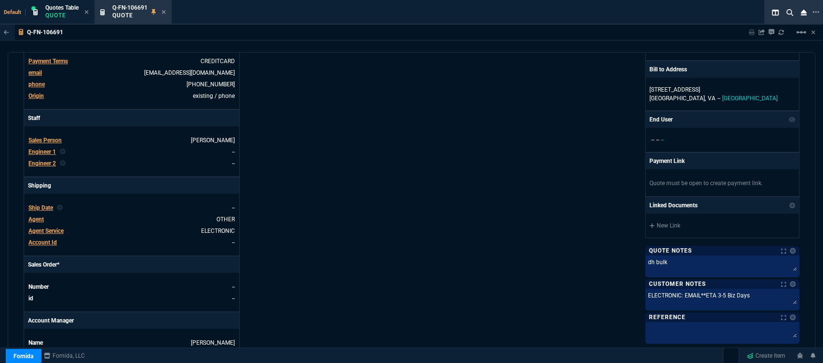
scroll to position [428, 0]
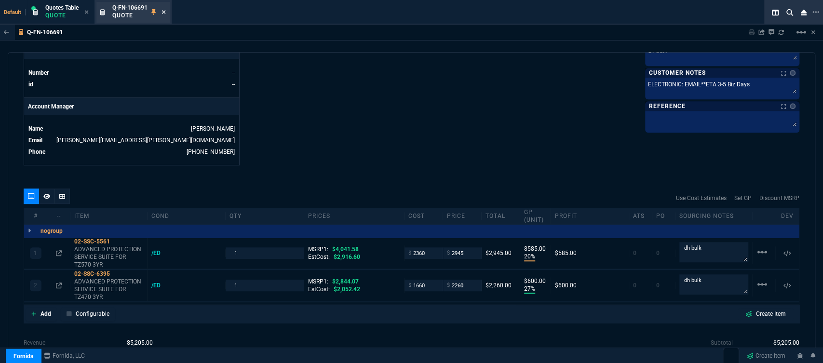
click at [162, 11] on icon at bounding box center [163, 12] width 4 height 6
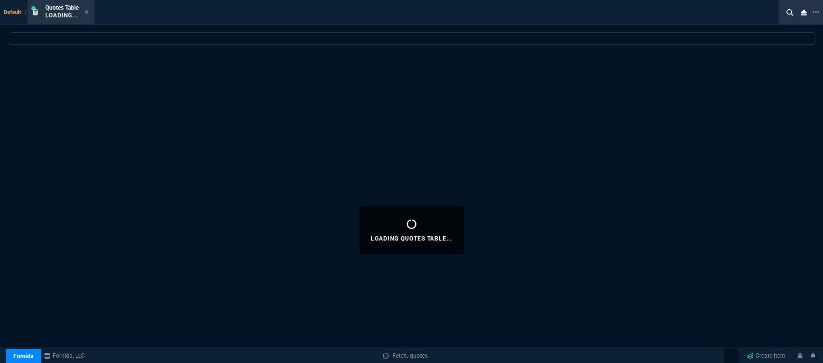
select select
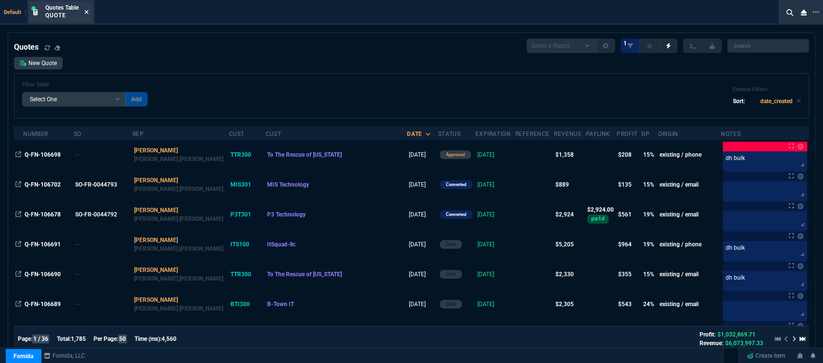
click at [87, 10] on icon at bounding box center [86, 12] width 4 height 6
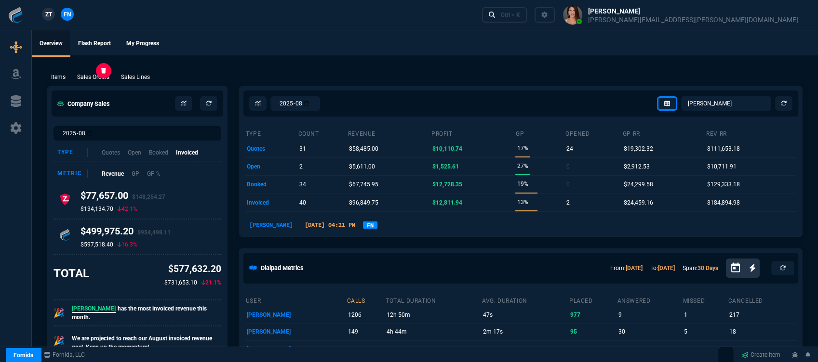
click at [82, 76] on p "Sales Orders" at bounding box center [93, 77] width 32 height 9
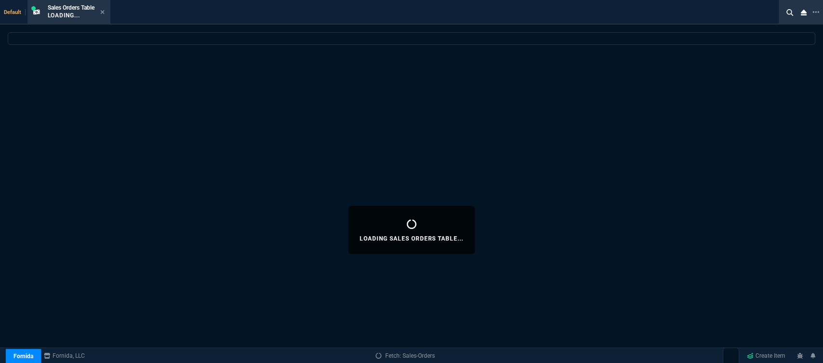
select select
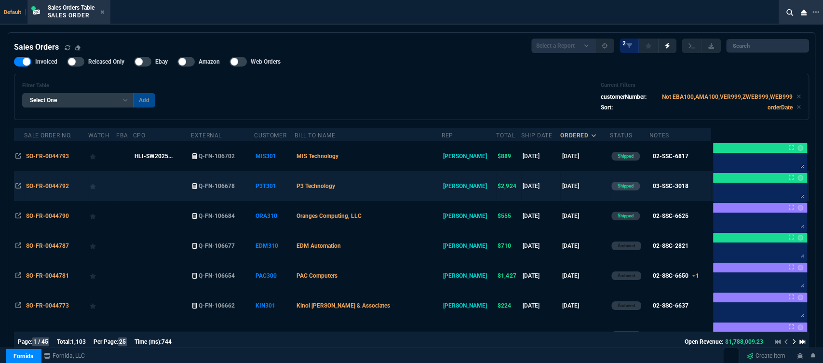
click at [403, 186] on td "P3 Technology" at bounding box center [367, 186] width 147 height 30
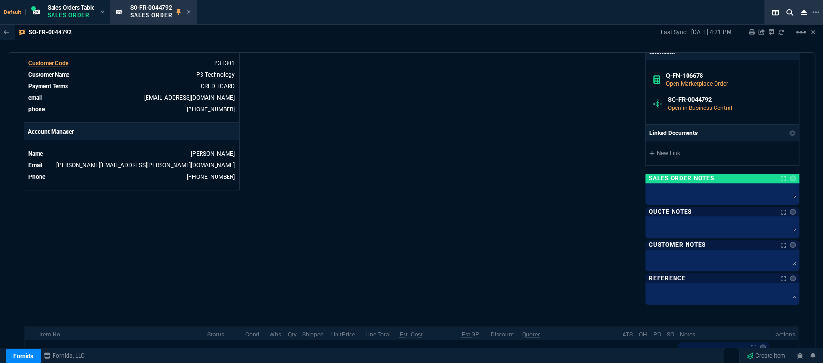
scroll to position [214, 0]
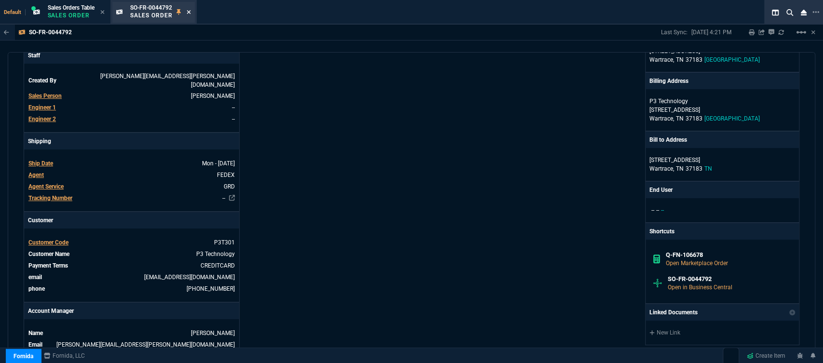
click at [189, 11] on icon at bounding box center [188, 12] width 4 height 6
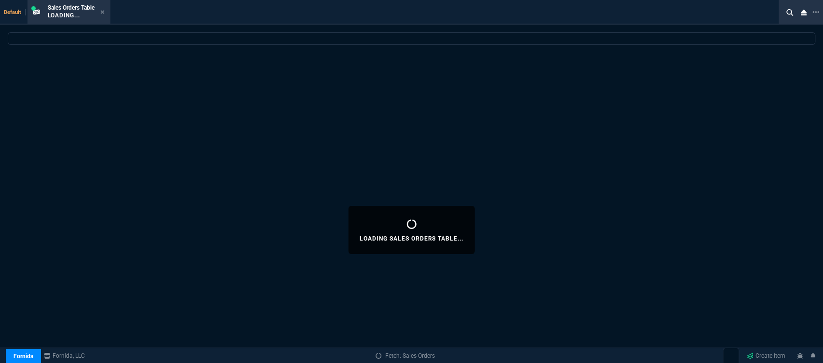
select select
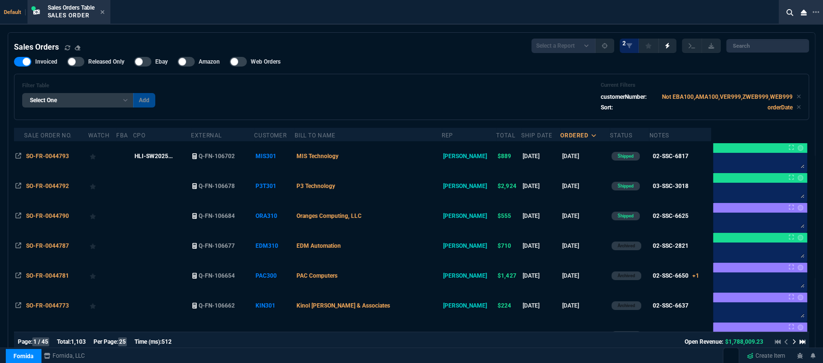
click at [398, 164] on td "MIS Technology" at bounding box center [367, 156] width 147 height 30
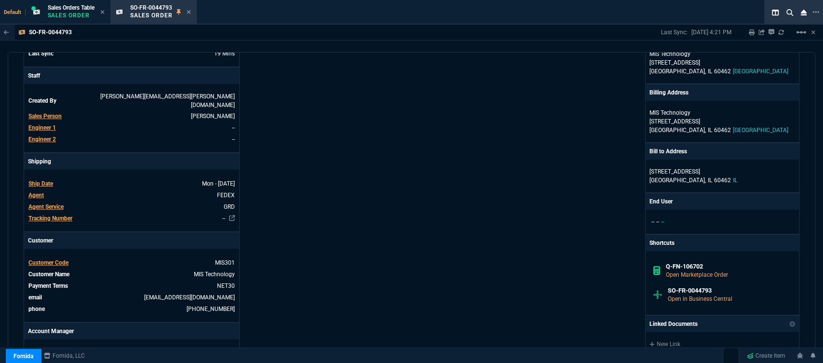
scroll to position [267, 0]
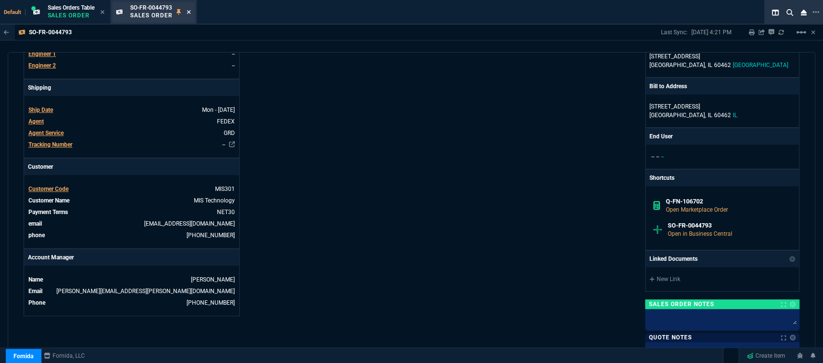
click at [189, 10] on icon at bounding box center [188, 12] width 4 height 6
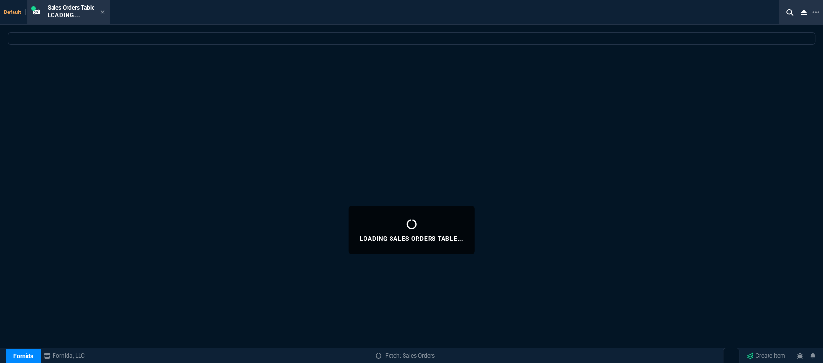
select select
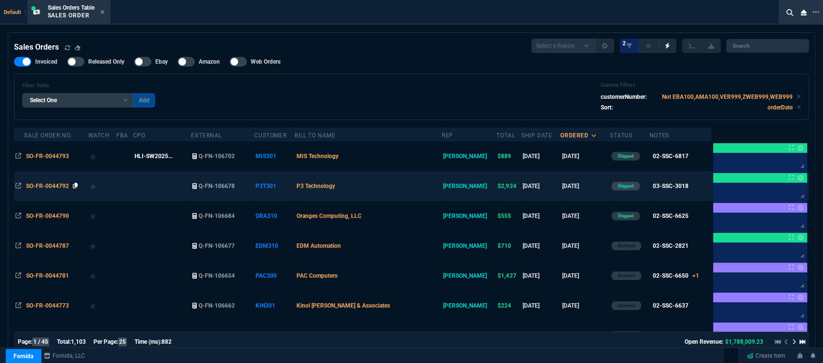
click at [77, 186] on icon at bounding box center [75, 186] width 5 height 6
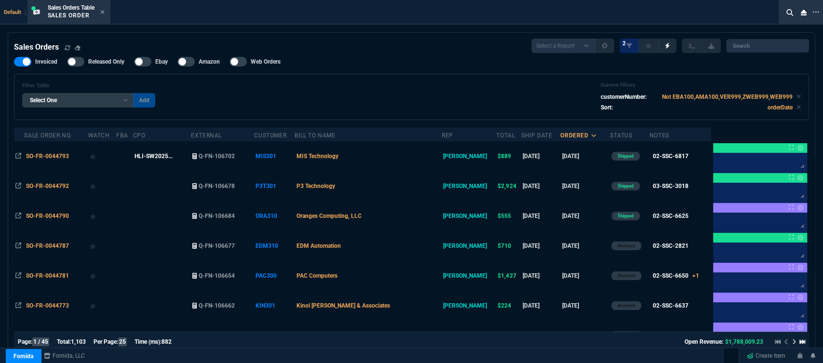
click at [409, 164] on td "MIS Technology" at bounding box center [367, 156] width 147 height 30
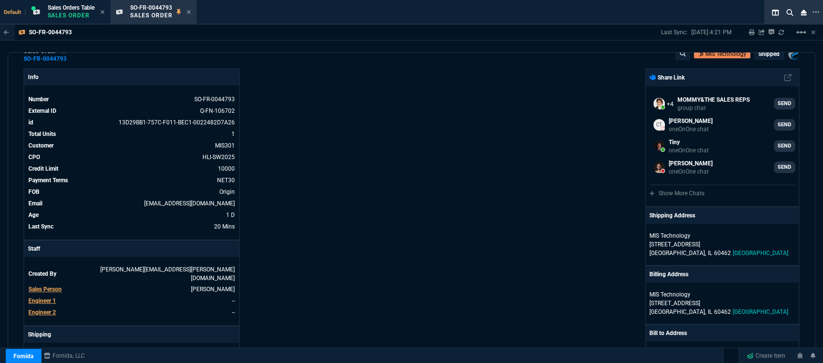
scroll to position [0, 0]
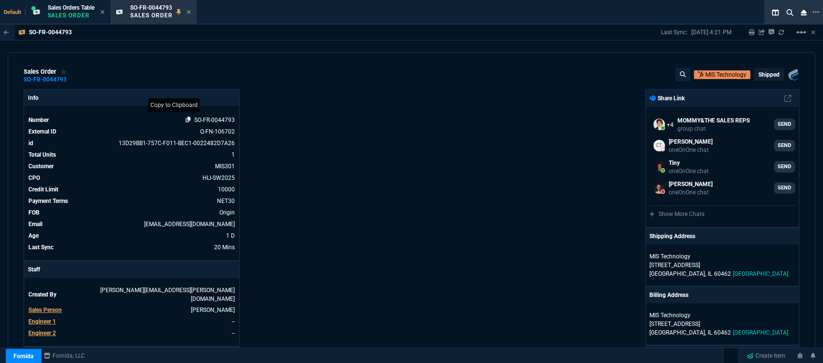
click at [186, 120] on icon at bounding box center [188, 120] width 5 height 6
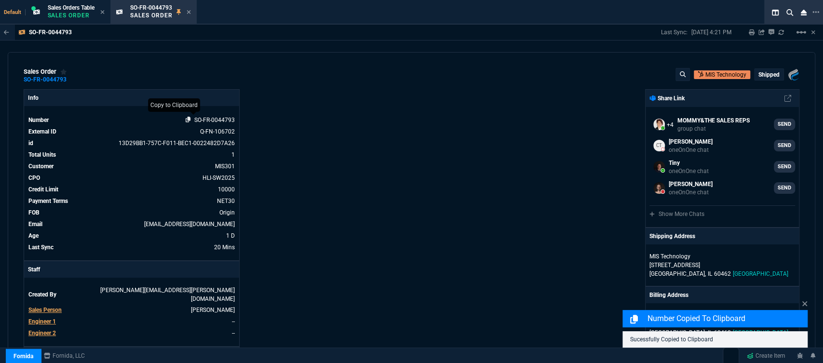
click at [186, 120] on icon at bounding box center [188, 120] width 5 height 6
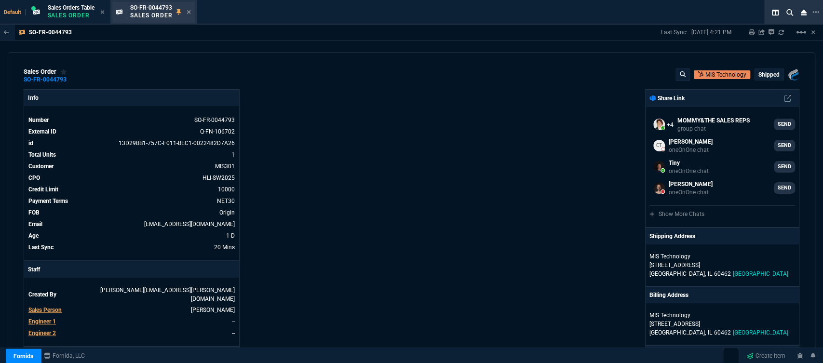
click at [193, 12] on div "SO-FR-0044793 Sales Order" at bounding box center [153, 12] width 82 height 21
click at [189, 10] on icon at bounding box center [188, 12] width 4 height 6
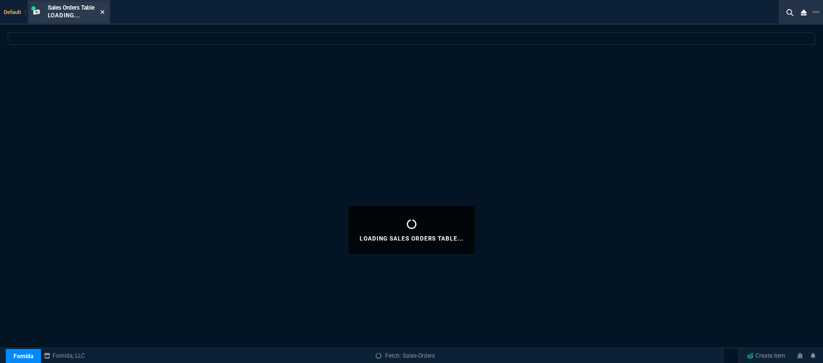
click at [103, 13] on icon at bounding box center [102, 12] width 4 height 6
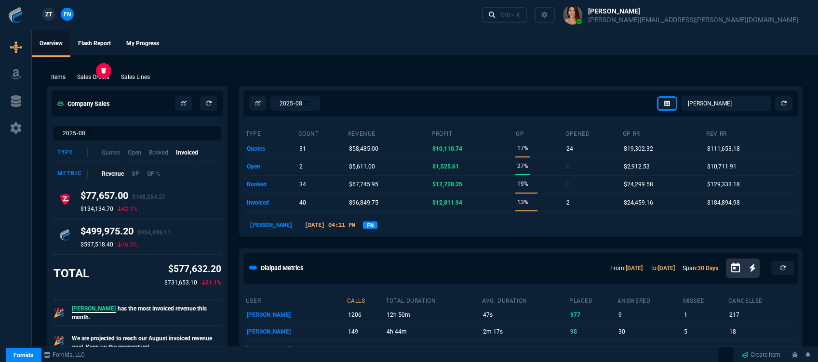
click at [102, 77] on p "Sales Orders" at bounding box center [93, 77] width 32 height 9
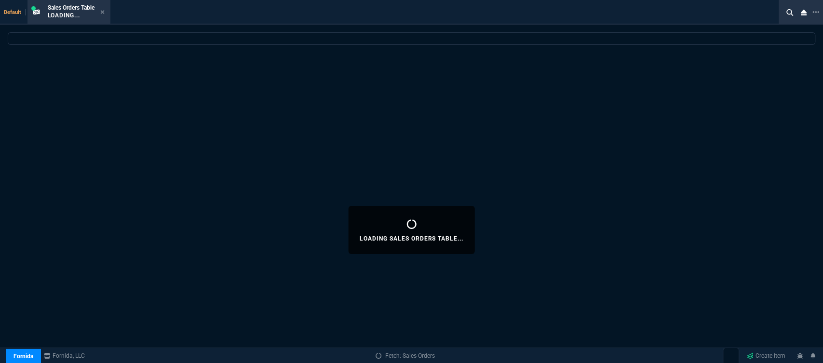
select select
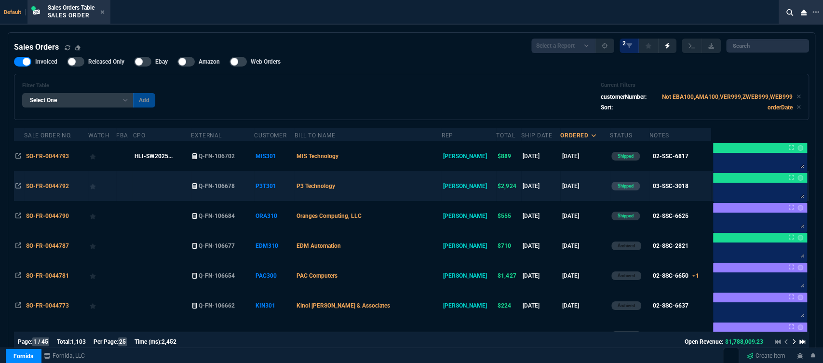
click at [421, 186] on td "P3 Technology" at bounding box center [367, 186] width 147 height 30
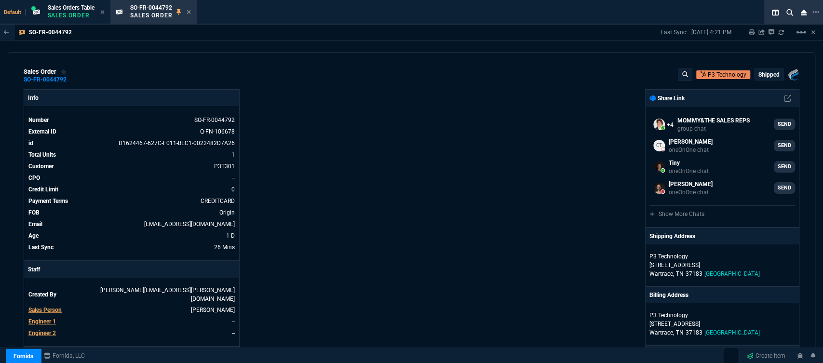
scroll to position [214, 0]
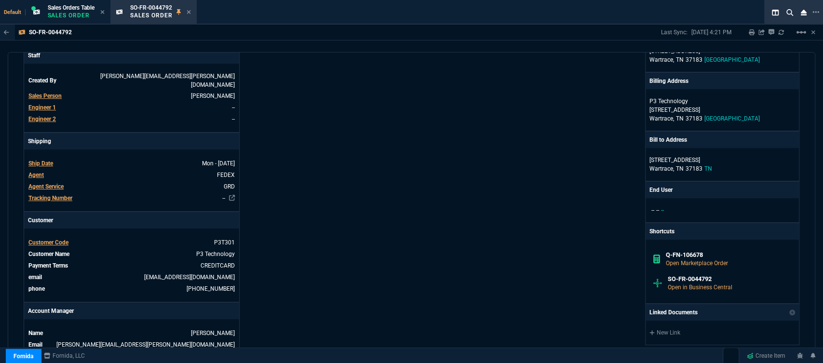
drag, startPoint x: 190, startPoint y: 15, endPoint x: 184, endPoint y: 19, distance: 7.2
click at [190, 14] on icon at bounding box center [188, 12] width 4 height 6
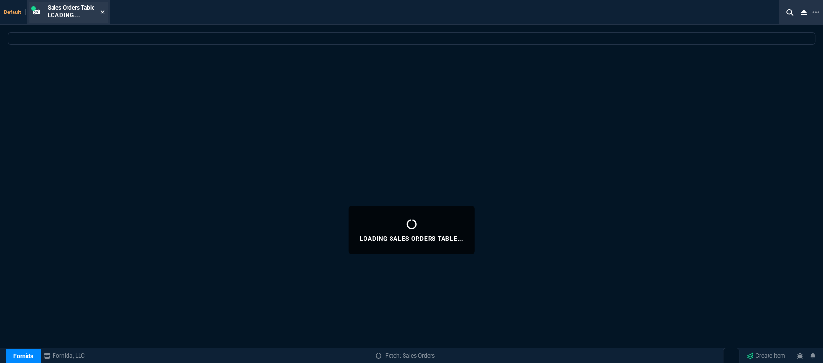
click at [105, 9] on fa-icon at bounding box center [102, 12] width 4 height 7
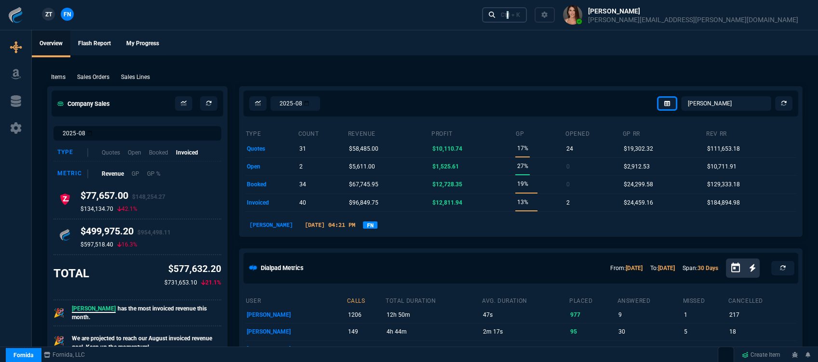
click at [520, 16] on div "Ctrl + K" at bounding box center [510, 15] width 19 height 8
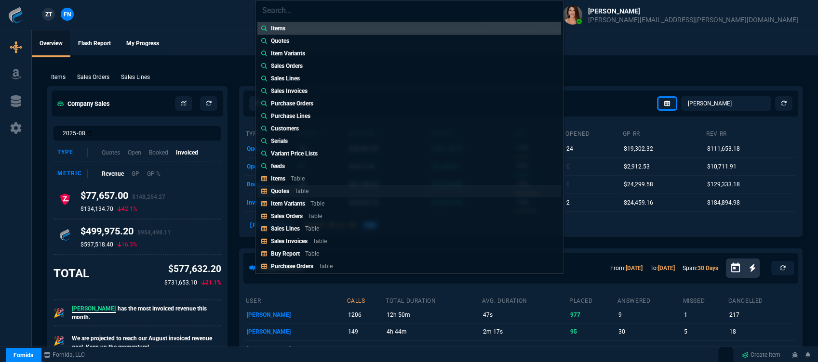
click at [285, 190] on p "Quotes" at bounding box center [280, 191] width 18 height 7
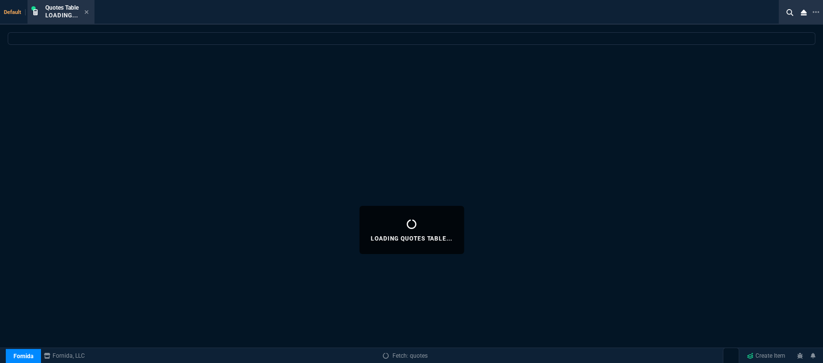
select select
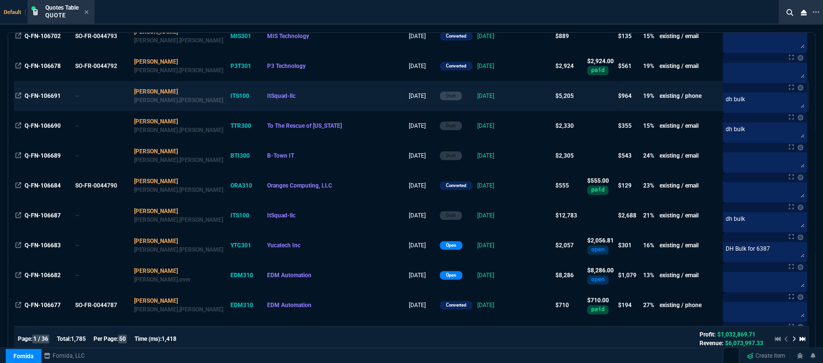
scroll to position [267, 0]
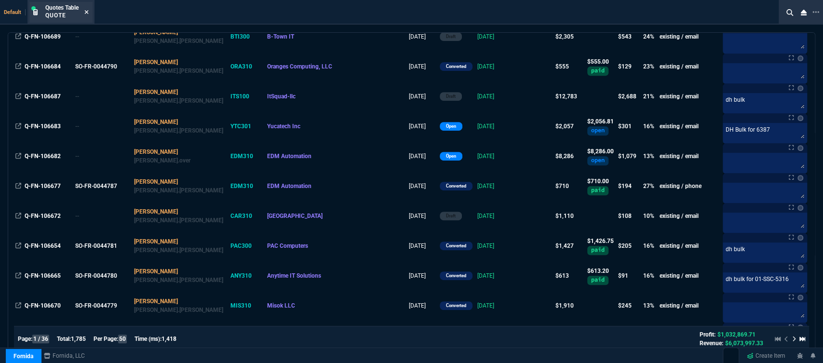
click at [88, 14] on icon at bounding box center [86, 12] width 4 height 6
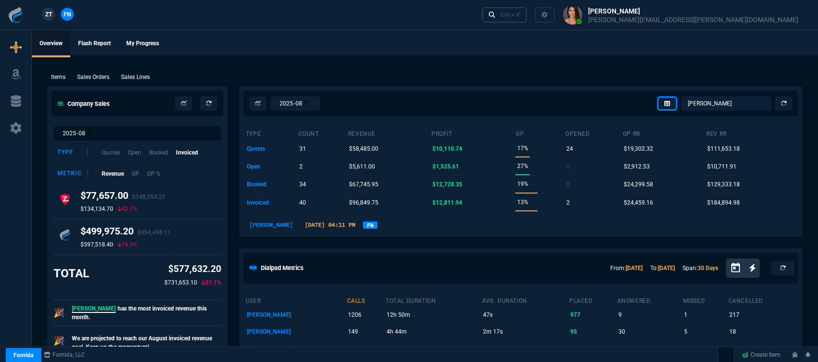
click at [520, 16] on div "Ctrl + K" at bounding box center [510, 15] width 19 height 8
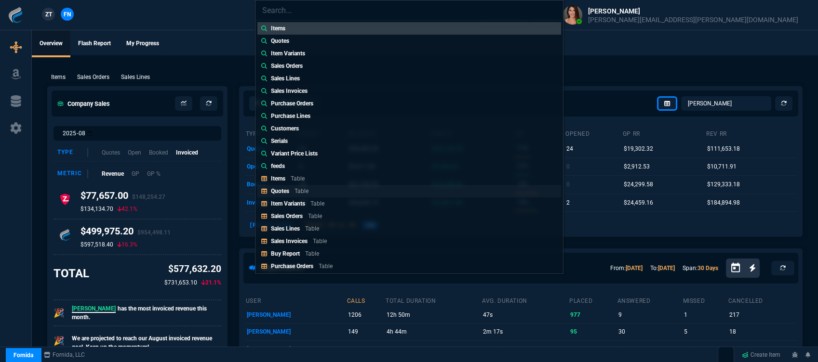
click at [299, 189] on p "Table" at bounding box center [301, 191] width 14 height 7
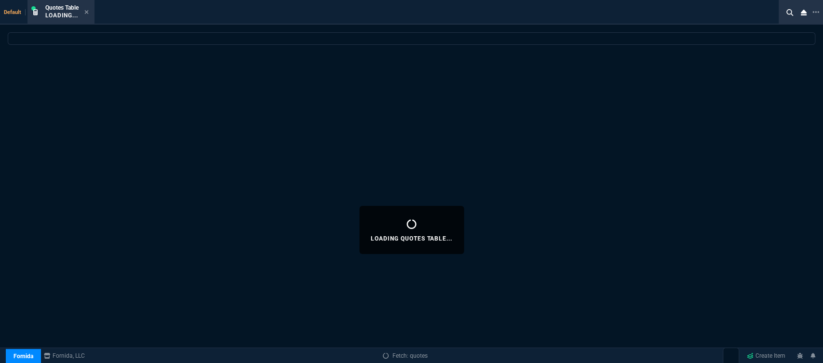
select select
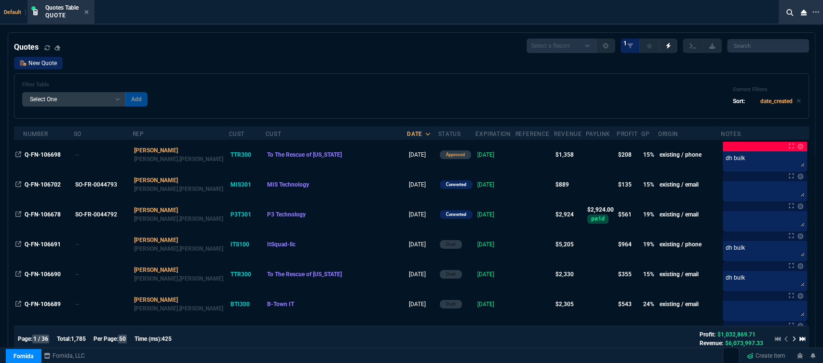
click at [58, 64] on link "New Quote" at bounding box center [38, 63] width 49 height 13
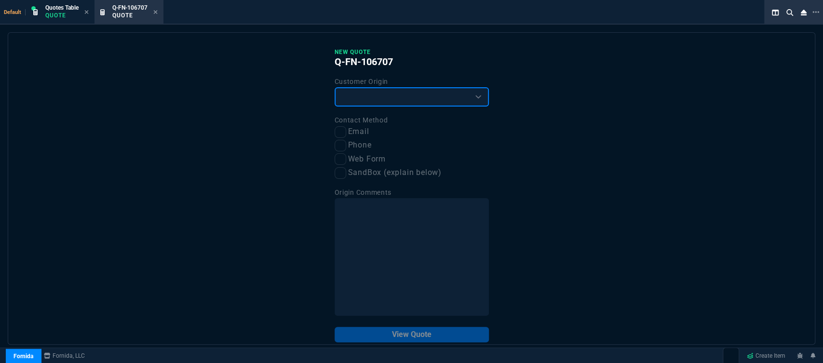
click at [390, 100] on select "Existing Customer Amazon Lead (first order) Website Lead (first order) Called (…" at bounding box center [411, 96] width 154 height 19
select select "existing"
click at [334, 88] on select "Existing Customer Amazon Lead (first order) Website Lead (first order) Called (…" at bounding box center [411, 96] width 154 height 19
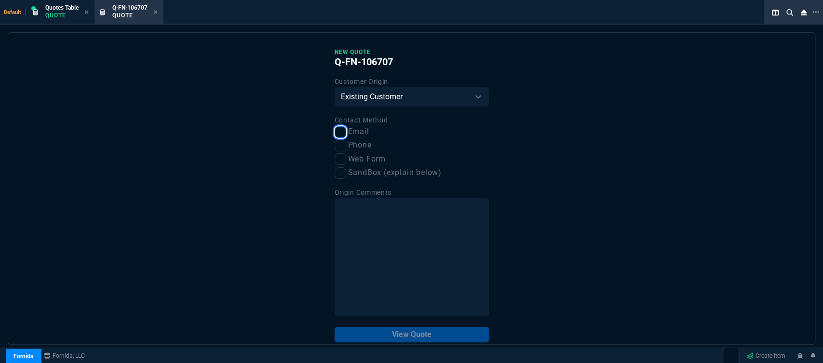
click at [337, 137] on input "Email" at bounding box center [340, 132] width 12 height 12
checkbox input "true"
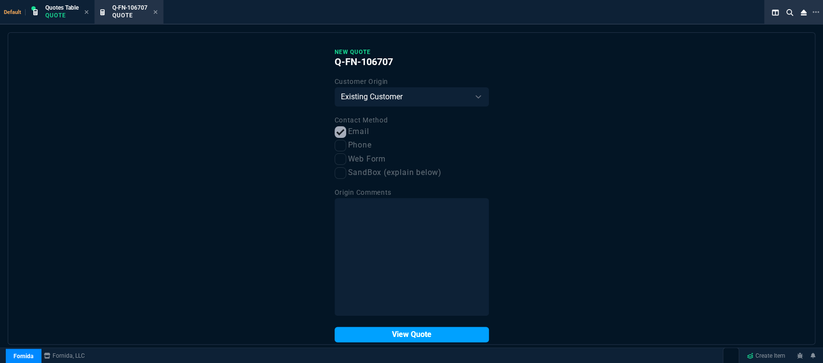
click at [442, 335] on button "View Quote" at bounding box center [411, 334] width 154 height 15
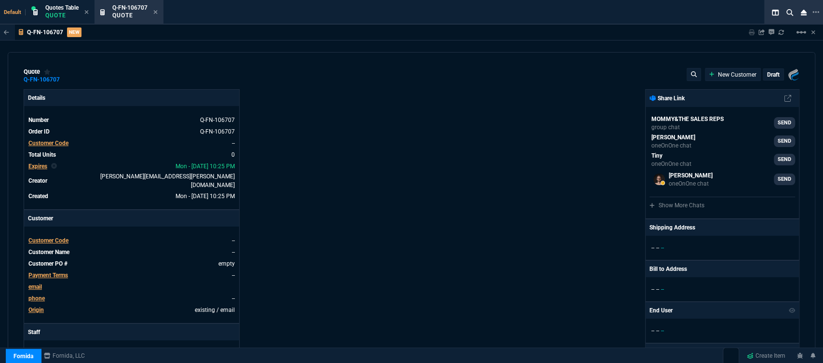
click at [66, 237] on span "Customer Code" at bounding box center [48, 240] width 40 height 7
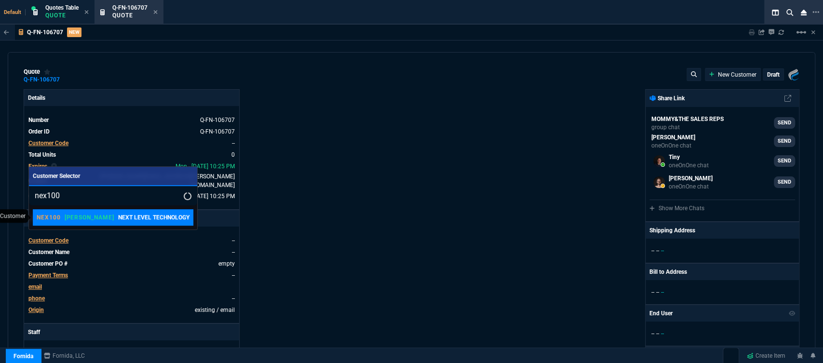
type input "nex100"
click at [118, 219] on p "NEXT LEVEL TECHNOLOGY" at bounding box center [153, 217] width 71 height 9
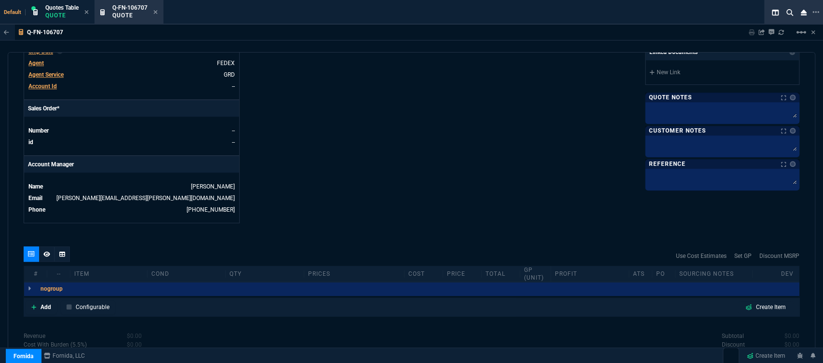
scroll to position [432, 0]
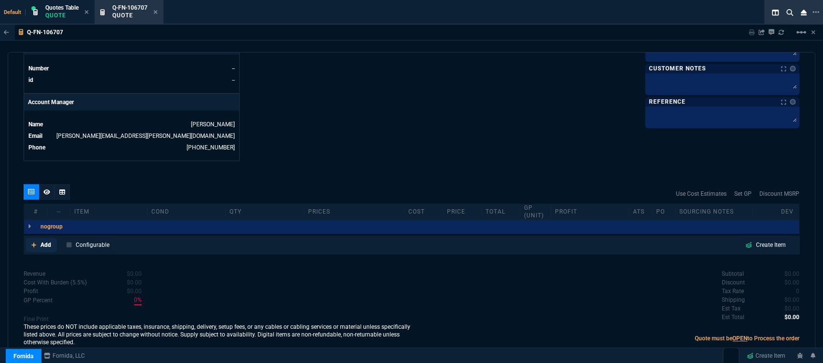
click at [34, 242] on icon at bounding box center [33, 244] width 5 height 5
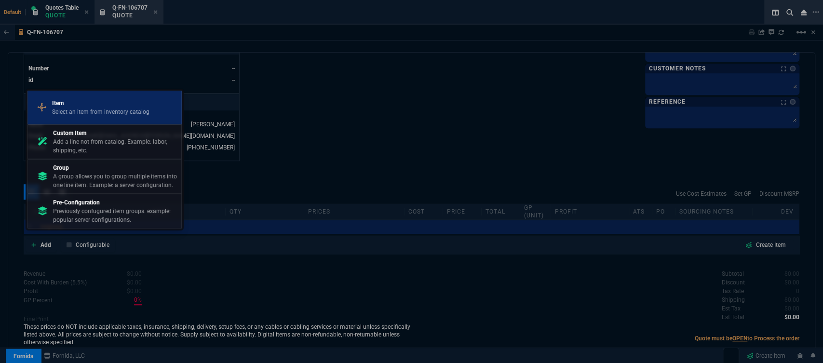
click at [88, 100] on p "Item" at bounding box center [100, 103] width 97 height 9
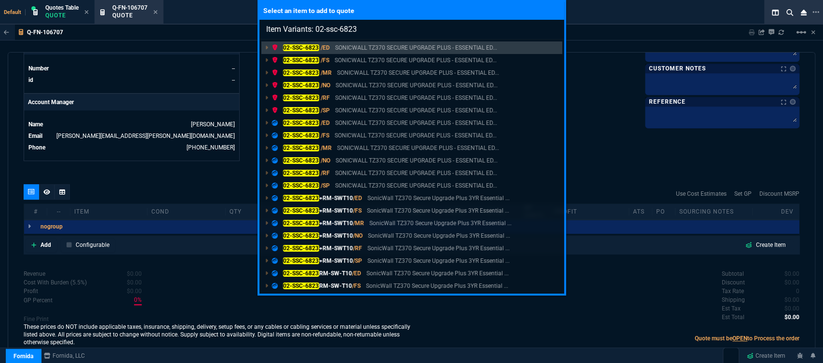
type input "Item Variants: 02-ssc-6823"
click at [359, 139] on p "SONICWALL TZ370 SECURE UPGRADE PLUS - ESSENTIAL ED..." at bounding box center [415, 135] width 162 height 9
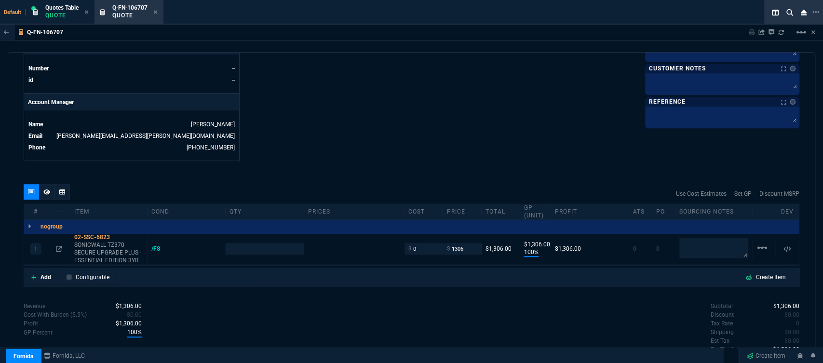
type input "100"
type input "1306"
type input "1890"
type input "31"
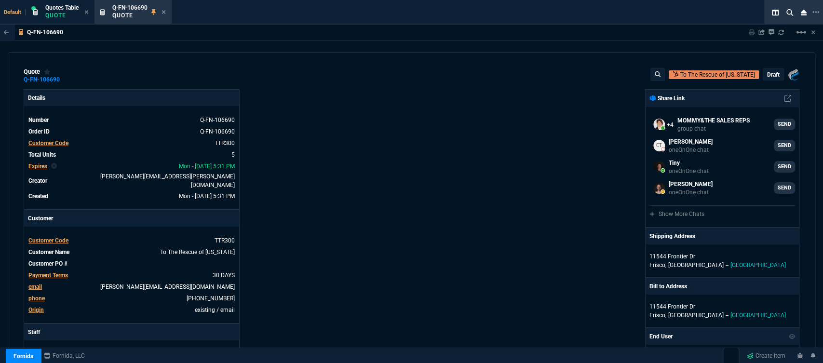
type input "20"
type input "75"
type input "20"
type input "87"
type input "21"
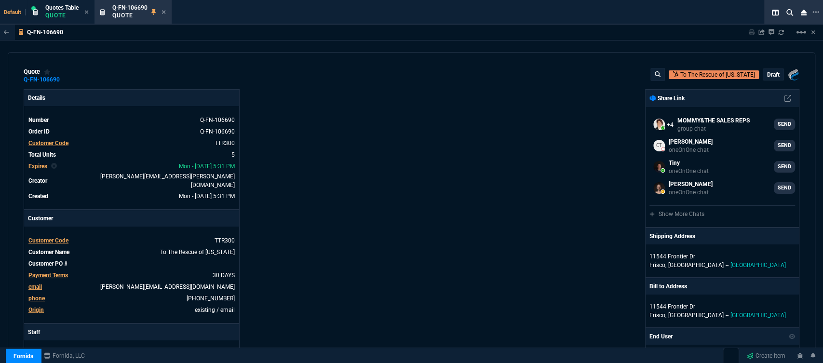
type input "45"
type input "20"
type input "172"
type input "19"
type input "79"
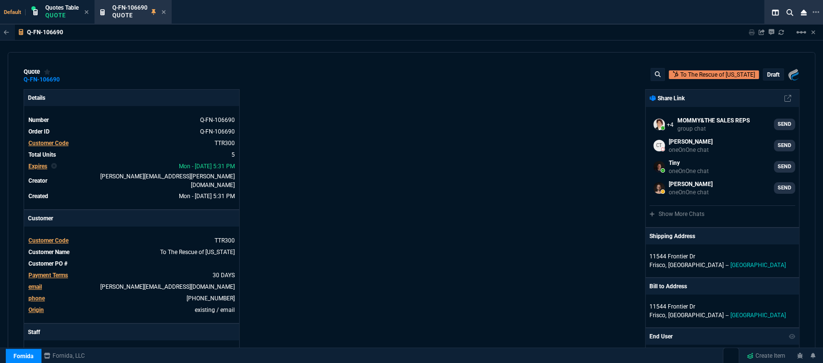
type input "28"
type input "25"
type input "24"
type input "28"
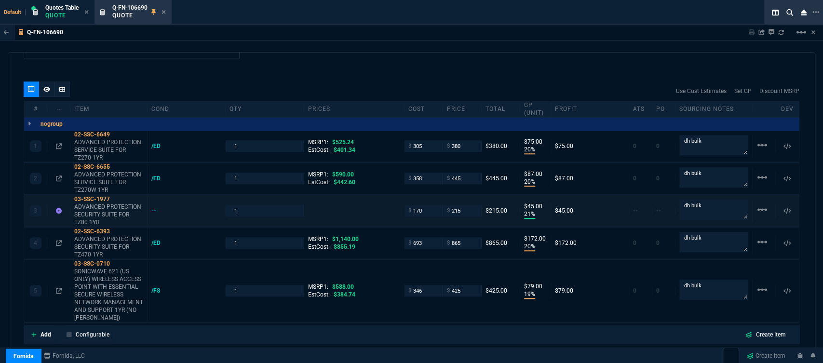
scroll to position [535, 0]
drag, startPoint x: 161, startPoint y: 9, endPoint x: 176, endPoint y: 24, distance: 21.1
click at [162, 9] on div "Q-FN-106690 Quote" at bounding box center [138, 12] width 53 height 17
click at [165, 11] on icon at bounding box center [163, 12] width 4 height 6
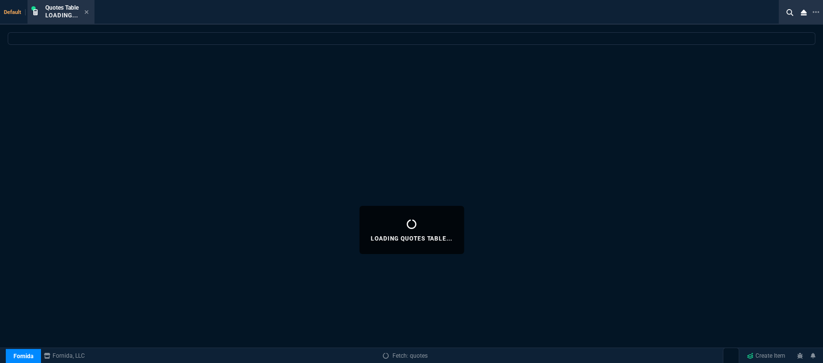
select select
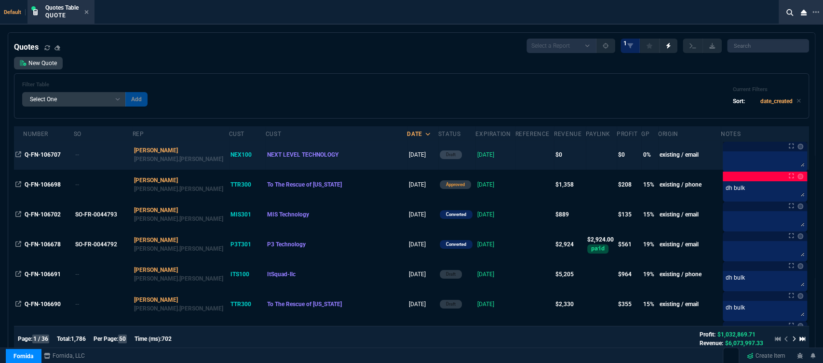
click at [515, 157] on td at bounding box center [534, 155] width 39 height 30
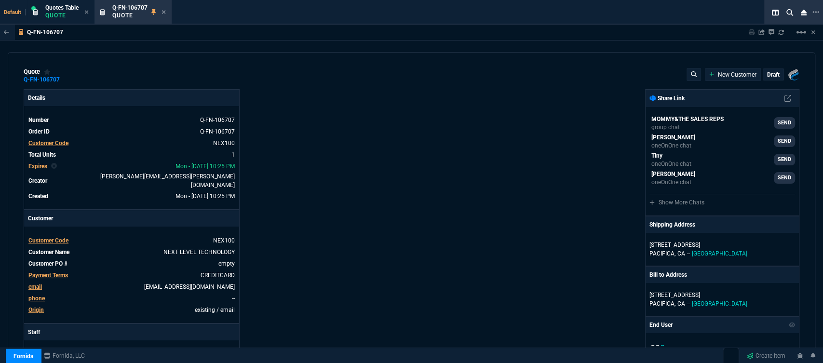
type input "1890"
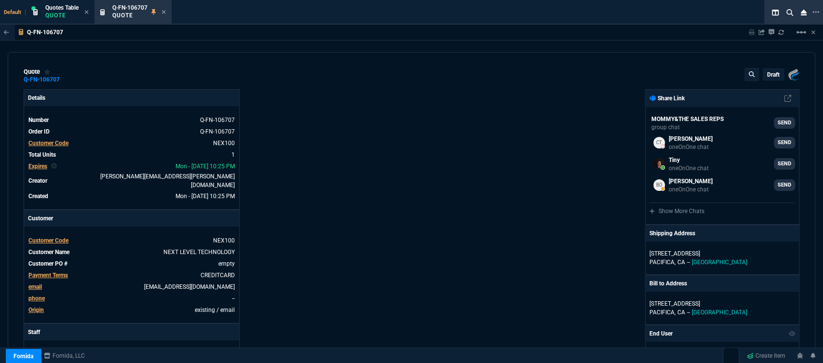
type input "100"
type input "1306"
type input "31"
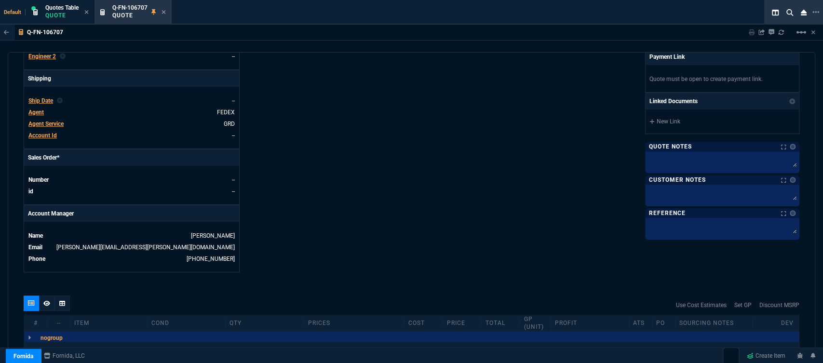
scroll to position [465, 0]
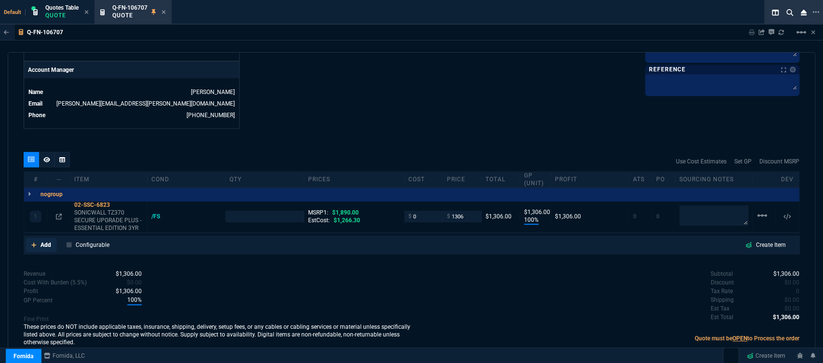
click at [33, 241] on fa-icon at bounding box center [33, 244] width 5 height 7
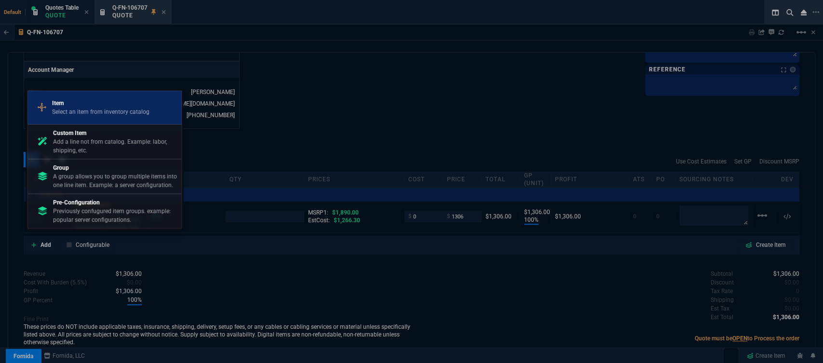
click at [75, 114] on p "Select an item from inventory catalog" at bounding box center [100, 111] width 97 height 9
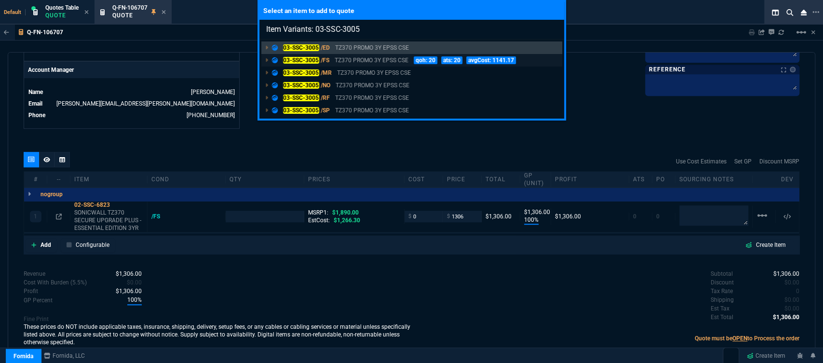
type input "Item Variants: 03-SSC-3005"
click at [382, 56] on p "TZ370 PROMO 3Y EPSS CSE" at bounding box center [371, 60] width 74 height 9
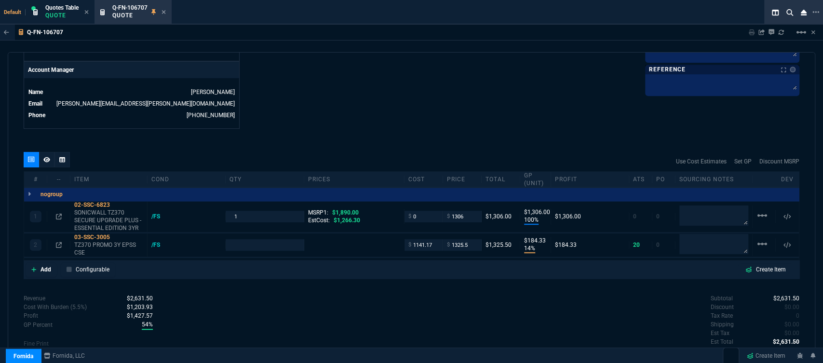
type input "100"
type input "1306"
type input "14"
type input "184"
type input "31"
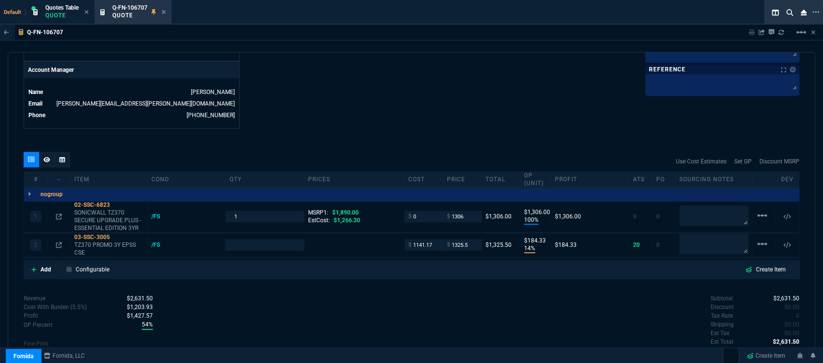
type input "1746.35"
type input "24"
click at [364, 306] on div "Revenue $2,631.50 Cost $1,141.17 Cost With Burden (5.5%) $1,203.93 Profit $1,42…" at bounding box center [218, 333] width 388 height 79
click at [435, 239] on div "$ 1141.17" at bounding box center [423, 244] width 39 height 11
click at [431, 239] on input "1141.17" at bounding box center [423, 244] width 30 height 11
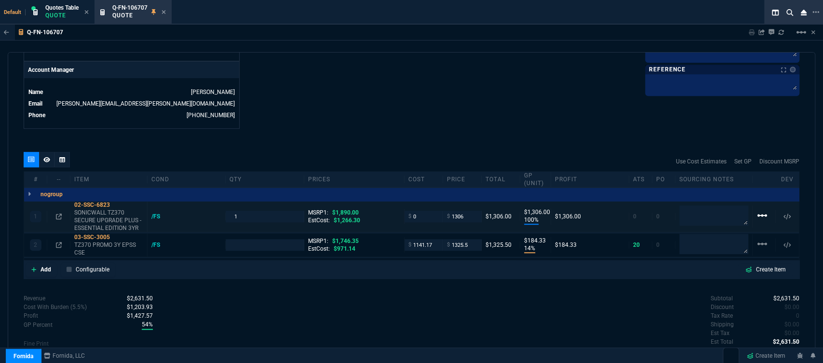
click at [758, 210] on mat-icon "linear_scale" at bounding box center [762, 216] width 12 height 12
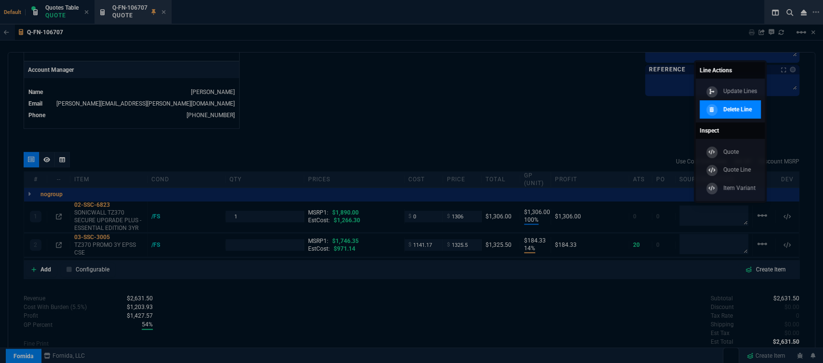
click at [749, 107] on p "Delete Line" at bounding box center [737, 109] width 28 height 9
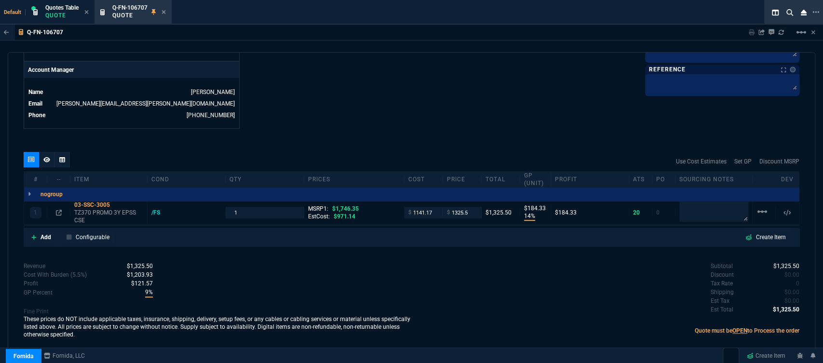
scroll to position [457, 0]
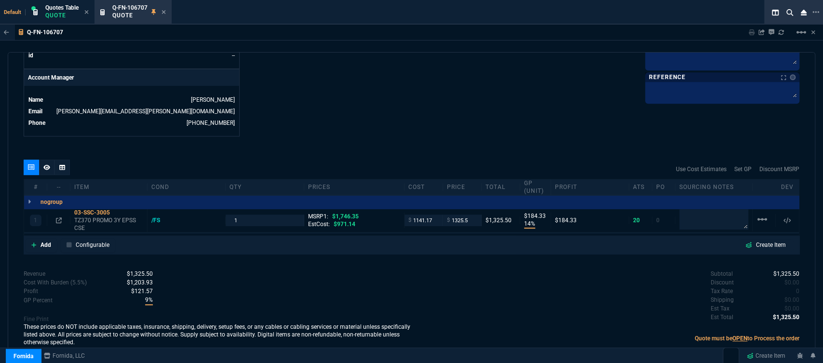
type input "14"
type input "184"
type input "24"
click at [111, 216] on p "TZ370 PROMO 3Y EPSS CSE" at bounding box center [108, 223] width 69 height 15
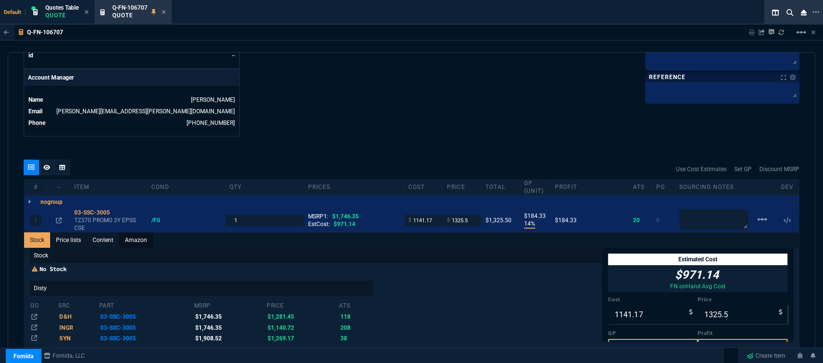
scroll to position [465, 0]
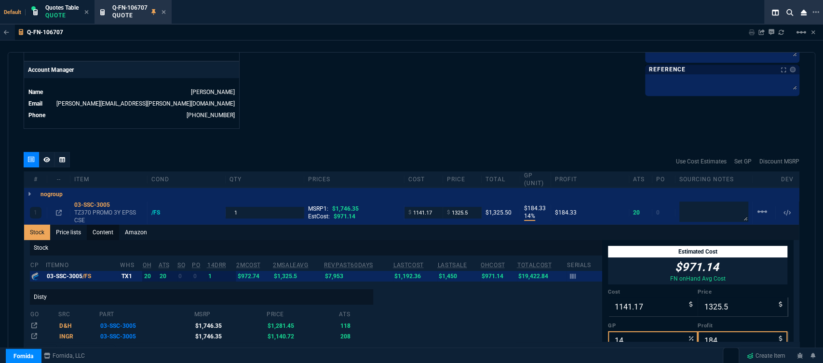
click at [104, 225] on link "Content" at bounding box center [103, 232] width 32 height 15
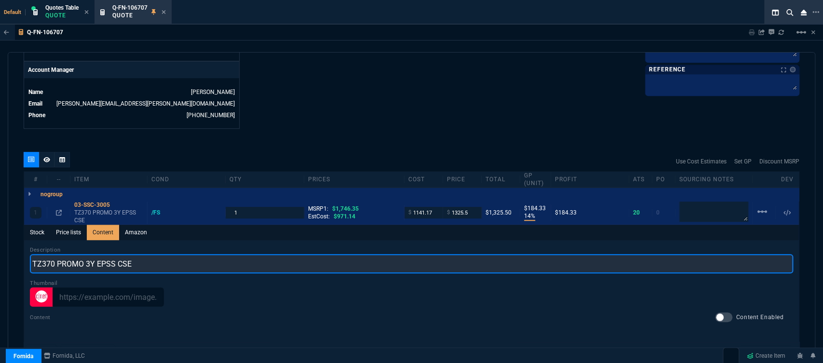
click at [203, 254] on input "TZ370 PROMO 3Y EPSS CSE" at bounding box center [411, 263] width 763 height 19
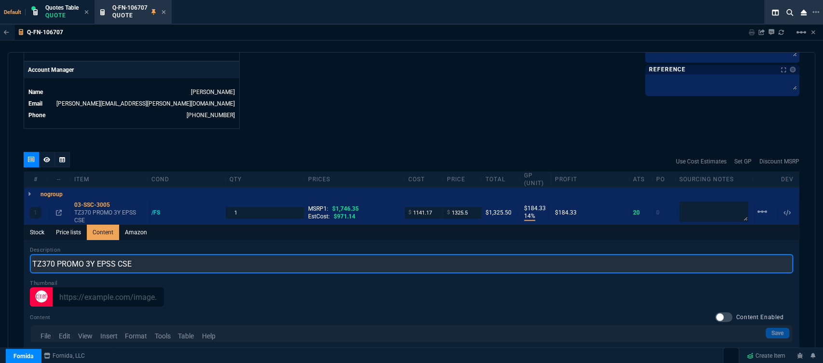
scroll to position [0, 0]
type input "TZ370 PROMO 3YR ESSENTIALS AND 1YR CSE"
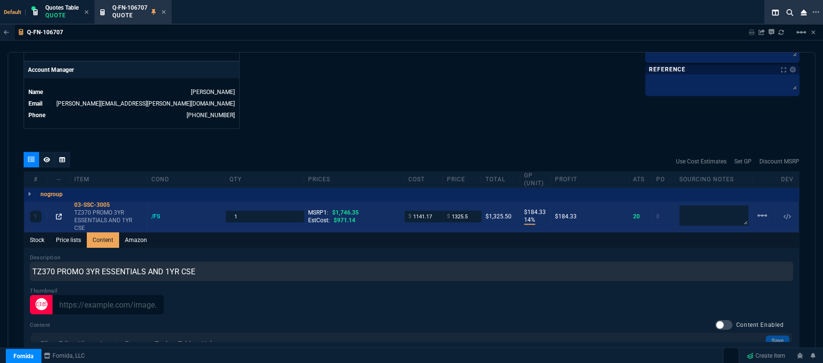
click at [56, 213] on icon at bounding box center [59, 216] width 6 height 6
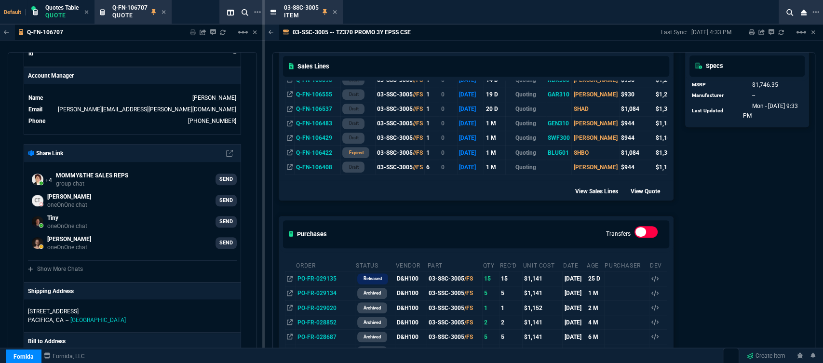
scroll to position [428, 0]
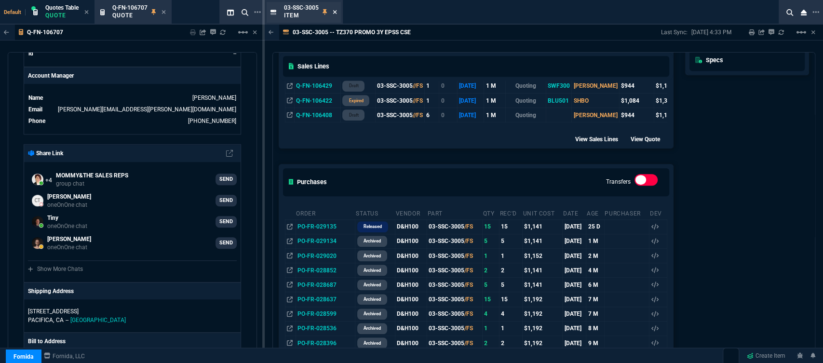
click at [333, 12] on icon at bounding box center [335, 12] width 4 height 6
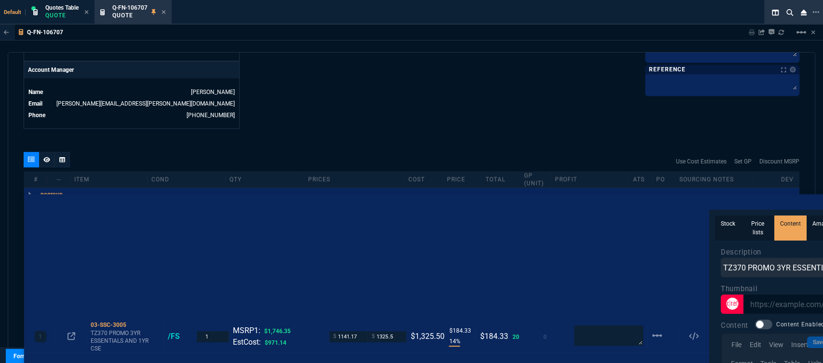
scroll to position [0, 0]
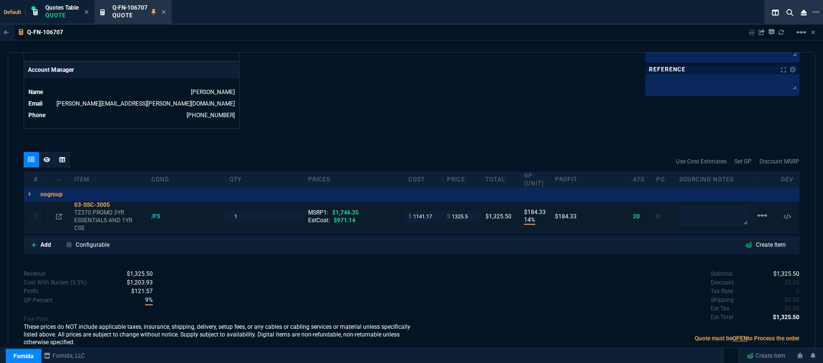
type input "14"
type input "184"
type input "24"
click at [433, 211] on input "1141.17" at bounding box center [423, 216] width 30 height 11
type input "966"
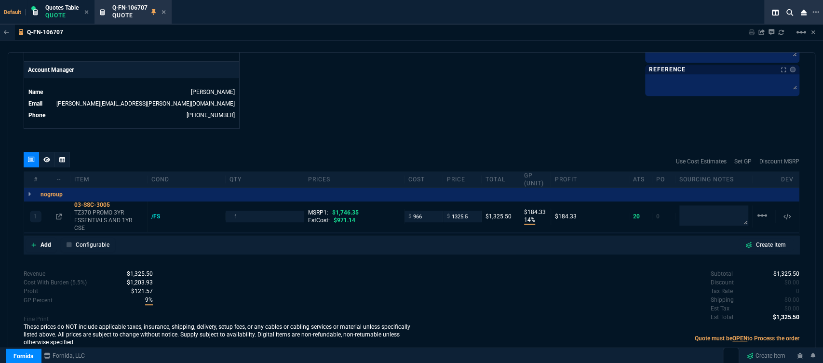
type input "966"
type input "27"
type input "360"
click at [116, 201] on fa-icon at bounding box center [116, 204] width 5 height 7
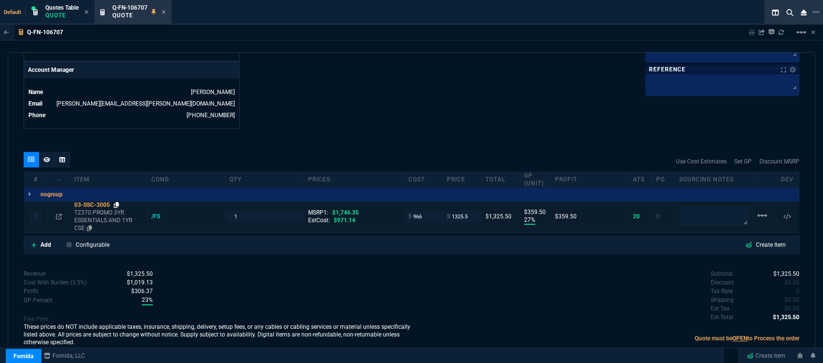
click at [118, 202] on icon at bounding box center [116, 205] width 5 height 6
click at [470, 211] on input "1325.5" at bounding box center [462, 216] width 30 height 11
type input "1310"
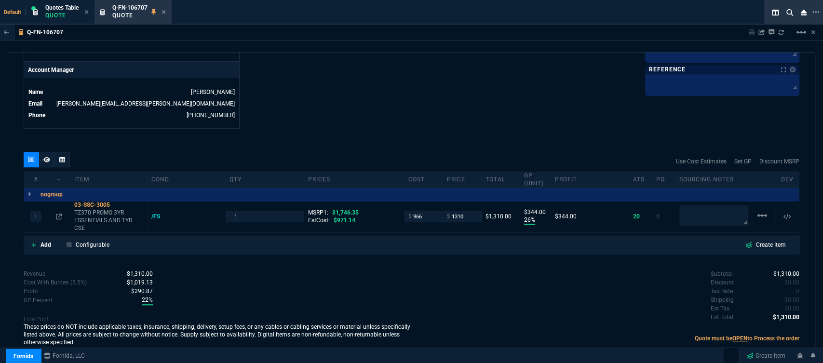
type input "26"
type input "344"
type input "25"
click at [466, 211] on input "1310" at bounding box center [462, 216] width 30 height 11
type input "1344"
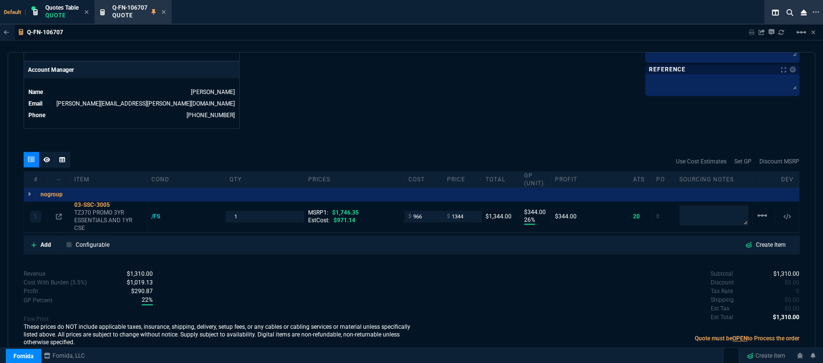
type input "1344"
type input "28"
type input "378"
type input "23"
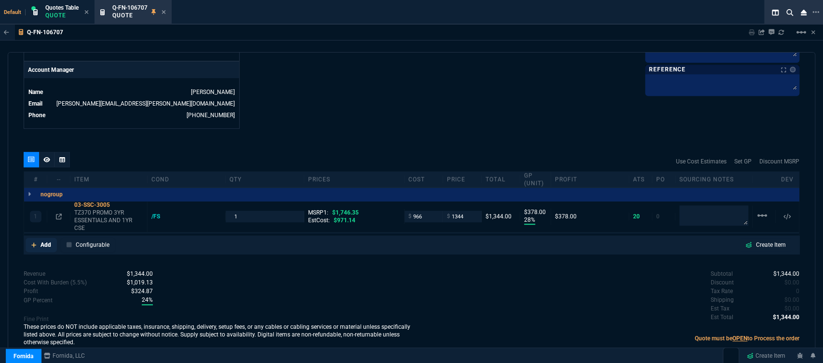
click at [35, 242] on icon at bounding box center [33, 245] width 5 height 6
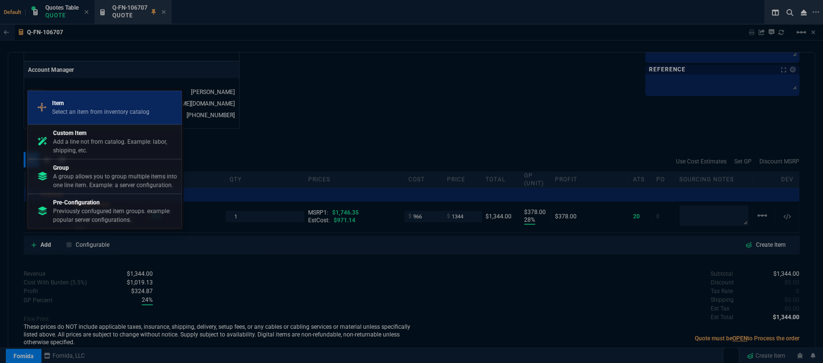
click at [107, 102] on p "Item" at bounding box center [100, 103] width 97 height 9
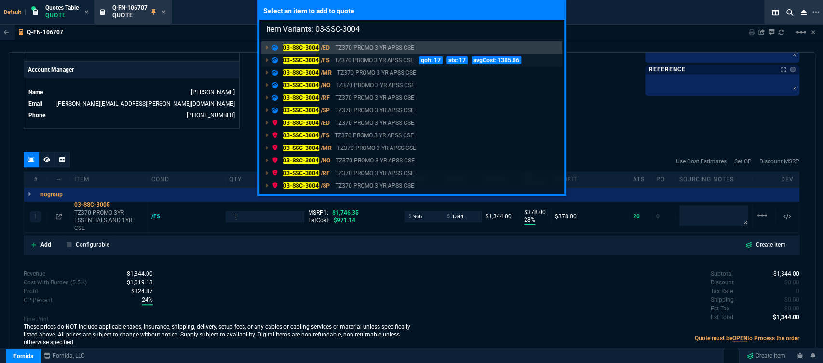
type input "Item Variants: 03-SSC-3004"
click at [396, 58] on p "TZ370 PROMO 3 YR APSS CSE" at bounding box center [373, 60] width 79 height 9
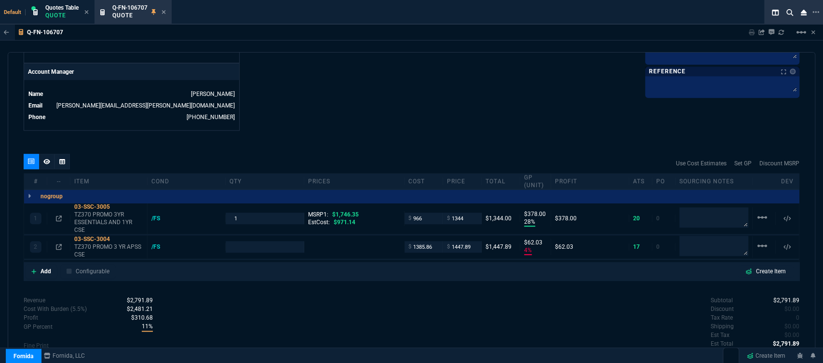
scroll to position [465, 0]
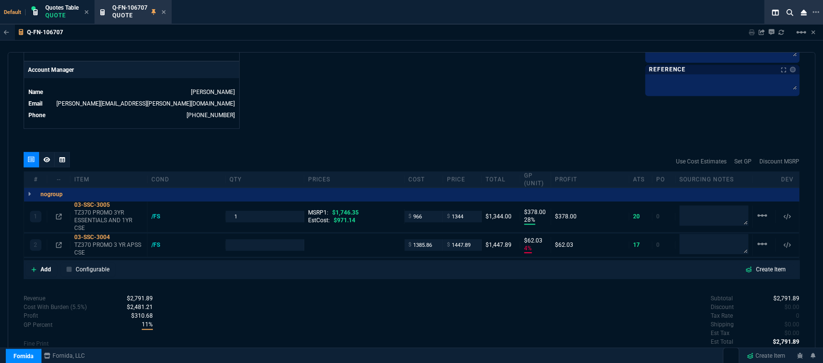
type input "28"
type input "378"
type input "4"
type input "62"
type input "23"
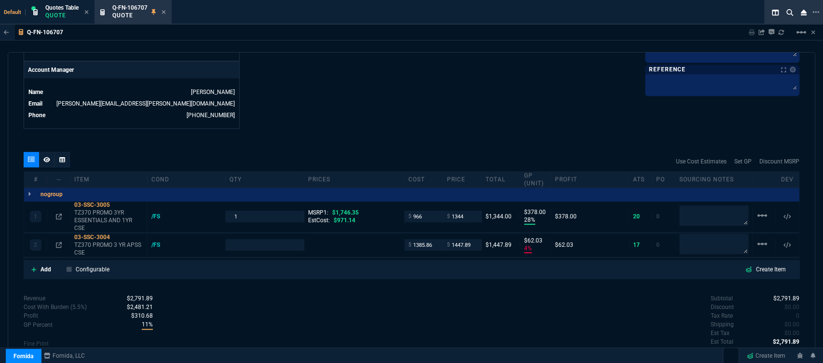
type input "1908.52"
type input "24"
click at [467, 211] on input "1344" at bounding box center [462, 216] width 30 height 11
type input "1334"
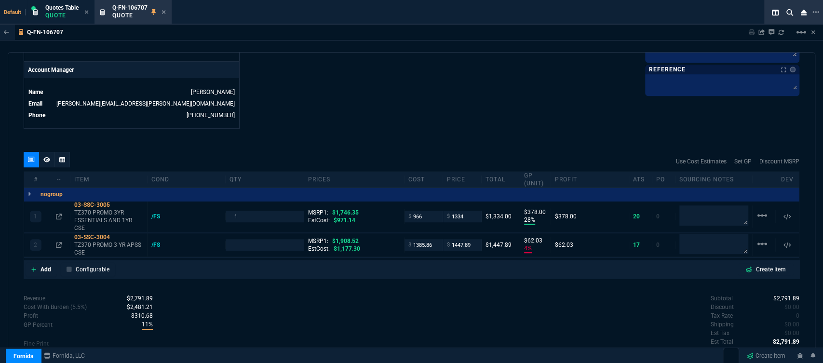
type input "1334"
type input "1"
type input "368"
type input "24"
click at [465, 211] on input "1334" at bounding box center [462, 216] width 30 height 11
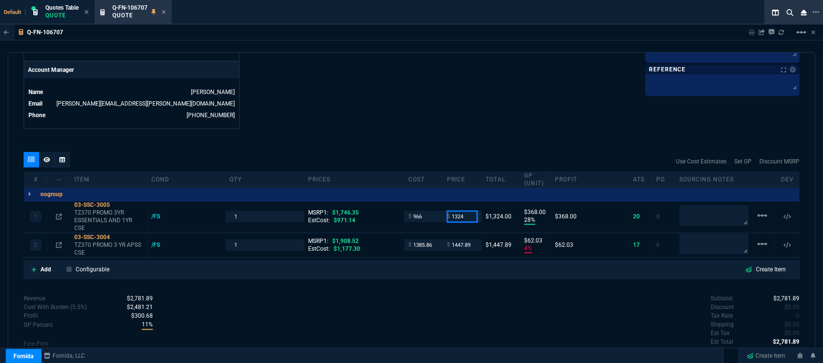
type input "1324"
type input "27"
type input "358"
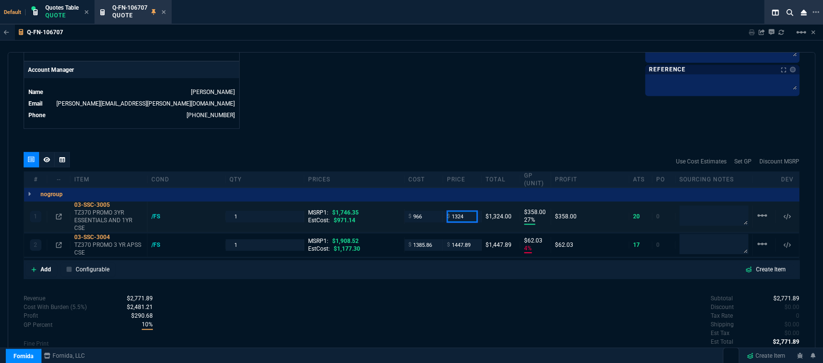
click at [466, 211] on input "1324" at bounding box center [462, 216] width 30 height 11
type input "1319"
type input "353"
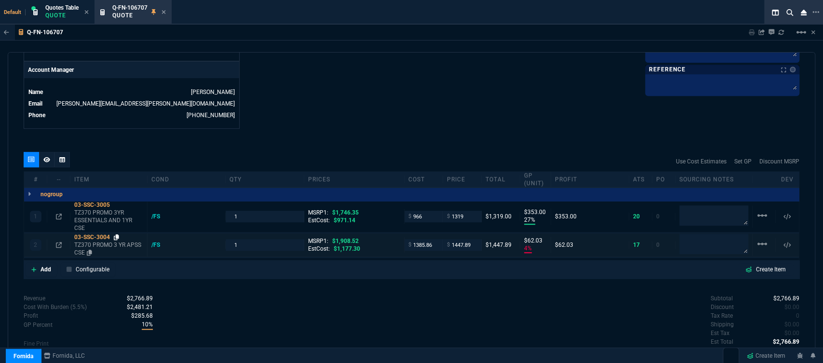
click at [119, 234] on icon at bounding box center [116, 237] width 5 height 6
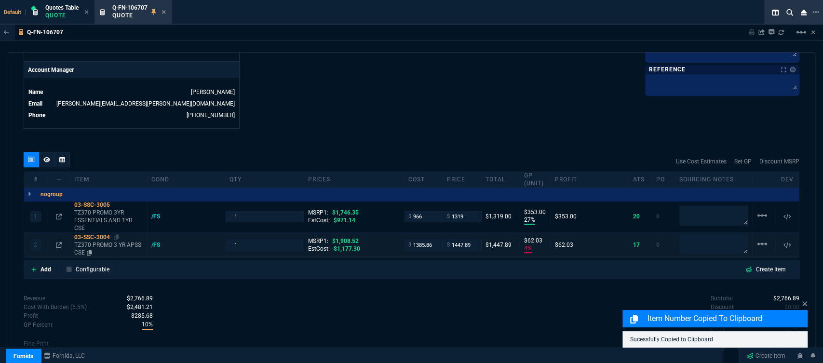
click at [106, 241] on p "TZ370 PROMO 3 YR APSS CSE" at bounding box center [108, 248] width 69 height 15
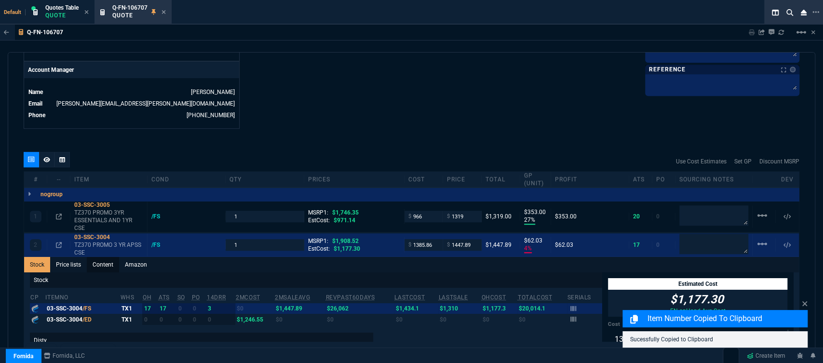
click at [105, 257] on link "Content" at bounding box center [103, 264] width 32 height 15
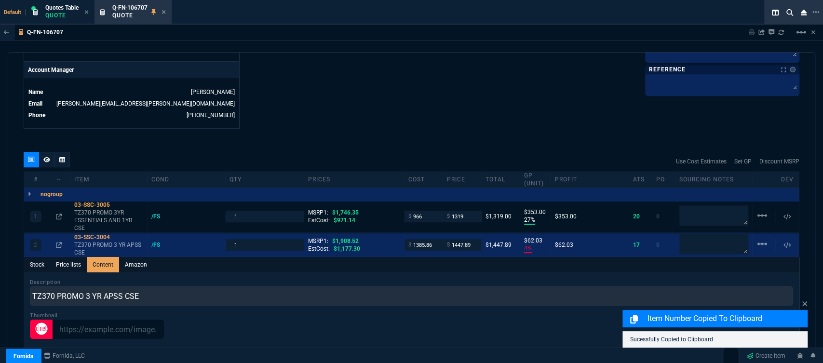
scroll to position [0, 0]
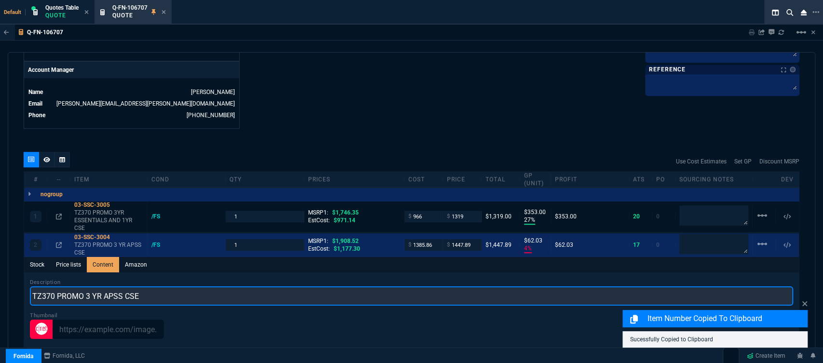
click at [150, 287] on input "TZ370 PROMO 3 YR APSS CSE" at bounding box center [411, 295] width 763 height 19
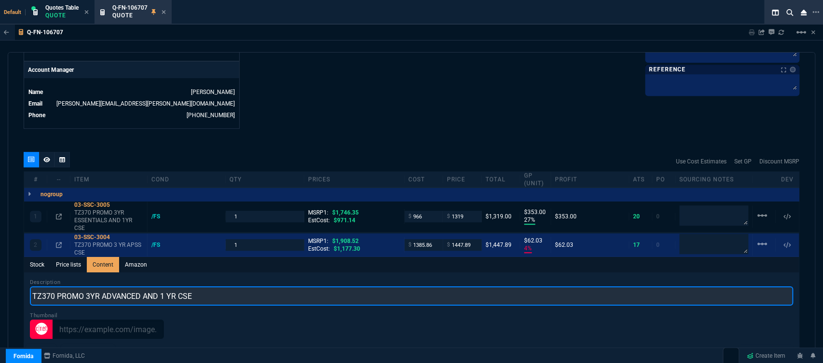
type input "TZ370 PROMO 3YR ADVANCED AND 1 YR CSE"
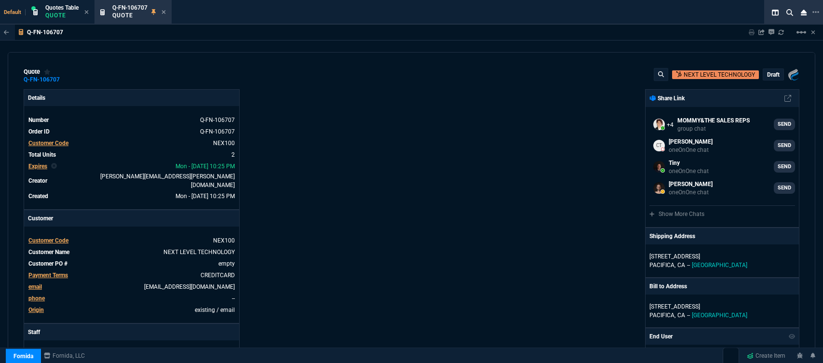
select select "12: [PERSON_NAME]"
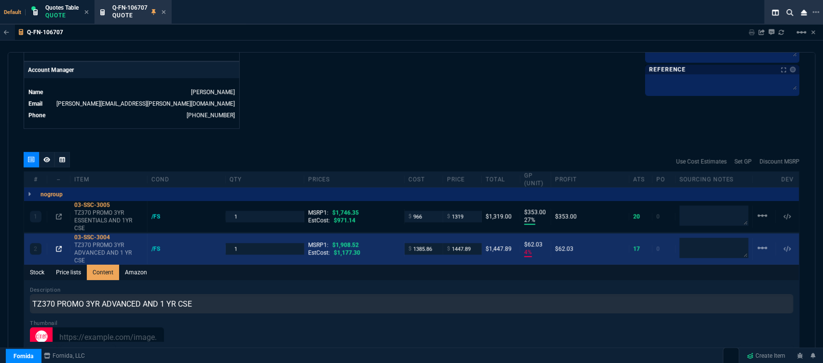
click at [57, 246] on icon at bounding box center [59, 249] width 6 height 6
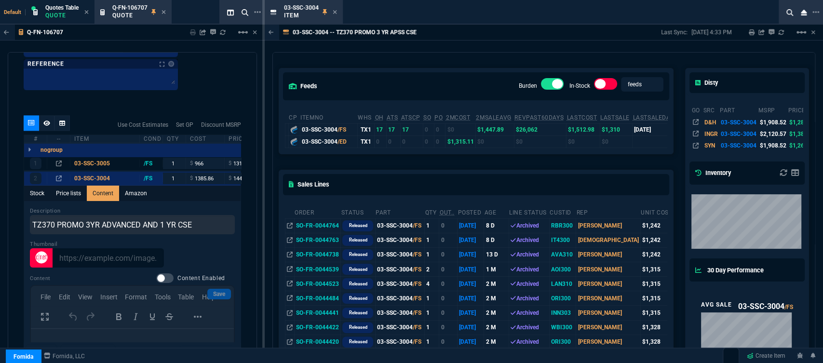
scroll to position [1017, 0]
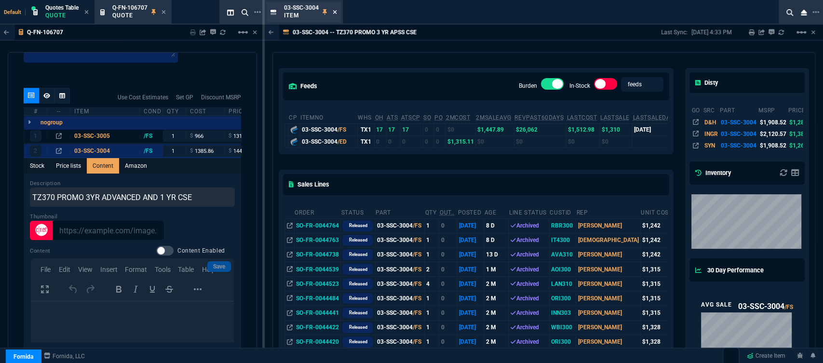
click at [335, 9] on icon at bounding box center [335, 12] width 4 height 6
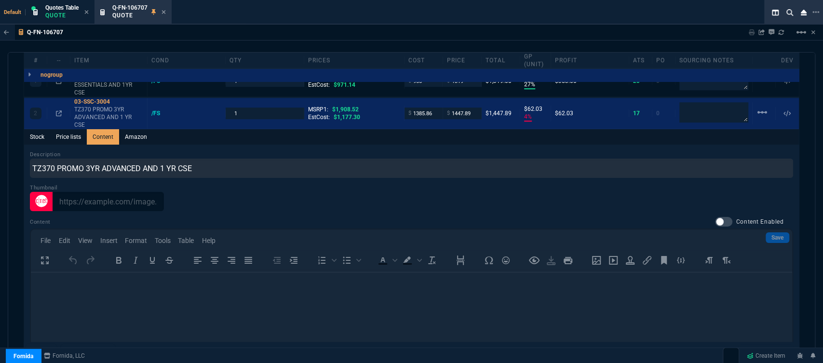
scroll to position [528, 0]
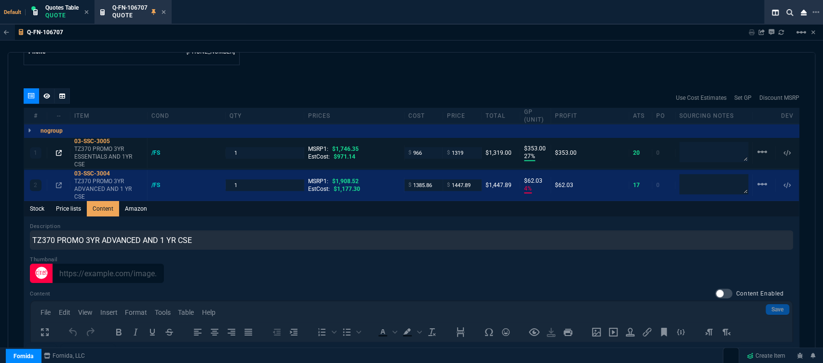
click at [59, 150] on icon at bounding box center [59, 153] width 6 height 6
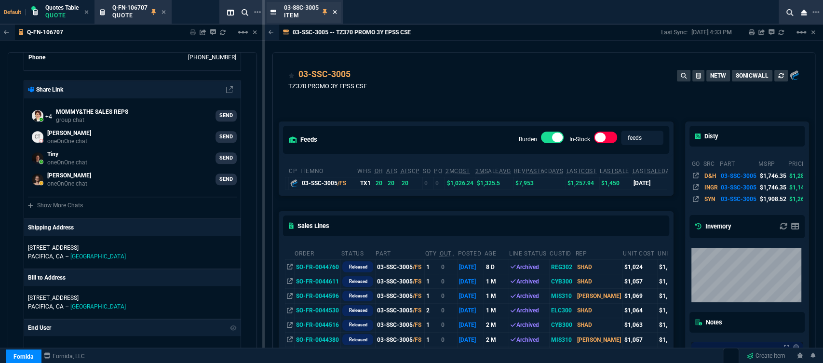
click at [334, 9] on fa-icon at bounding box center [335, 12] width 4 height 7
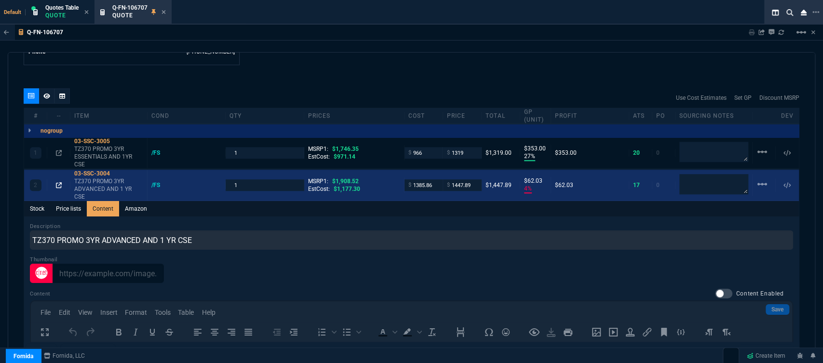
click at [57, 182] on icon at bounding box center [59, 185] width 6 height 6
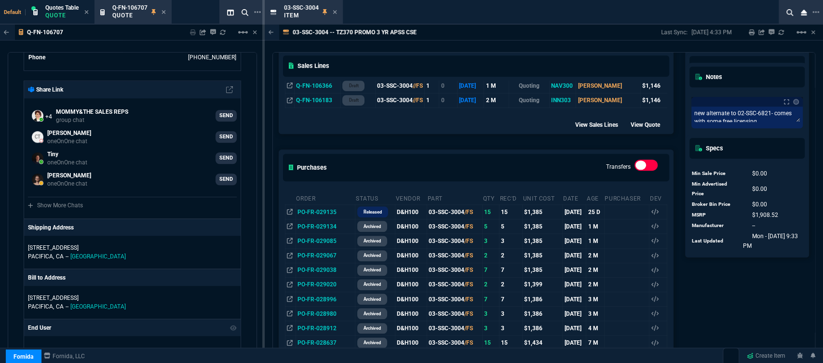
scroll to position [454, 0]
click at [335, 10] on icon at bounding box center [335, 12] width 4 height 6
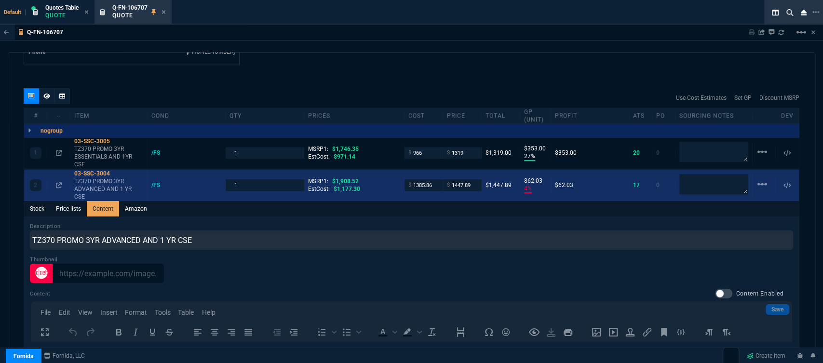
click at [436, 179] on div "$ 1385.86" at bounding box center [423, 184] width 39 height 11
click at [430, 179] on input "1385.86" at bounding box center [423, 184] width 30 height 11
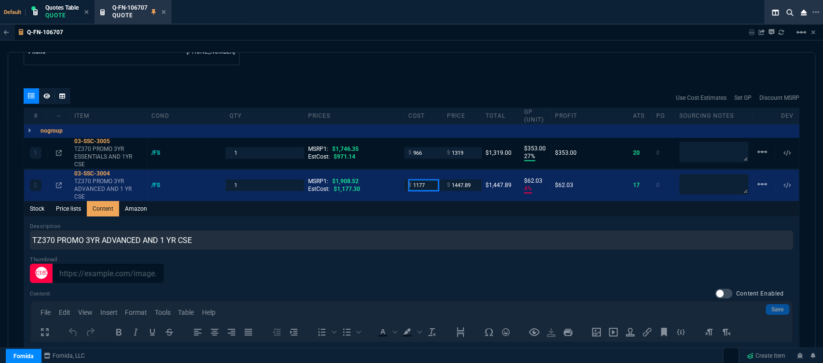
type input "1177"
click at [417, 222] on div "Description TZ370 PROMO 3YR ADVANCED AND 1 YR CSE" at bounding box center [411, 235] width 763 height 27
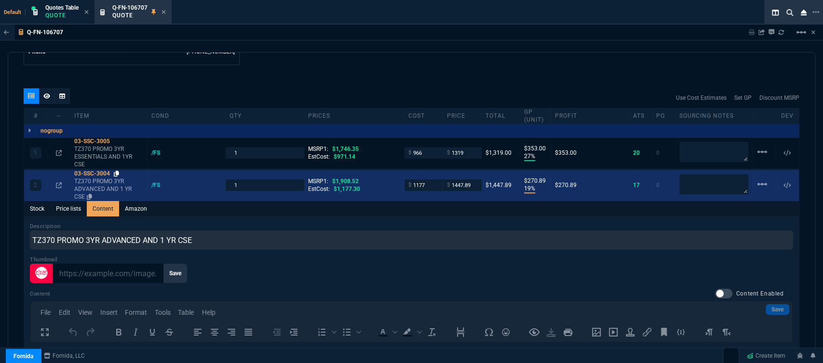
click at [116, 171] on icon at bounding box center [116, 174] width 5 height 6
click at [471, 179] on input "1447.89" at bounding box center [462, 184] width 30 height 11
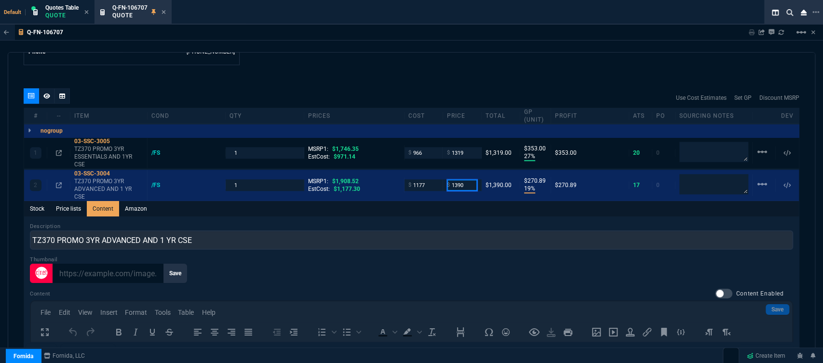
type input "1390"
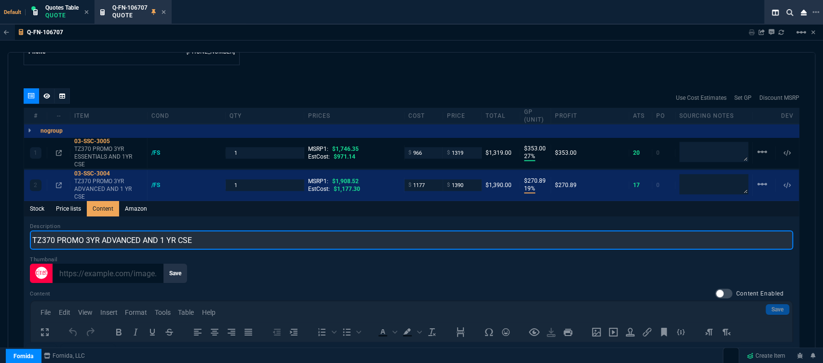
click at [437, 230] on input "TZ370 PROMO 3YR ADVANCED AND 1 YR CSE" at bounding box center [411, 239] width 763 height 19
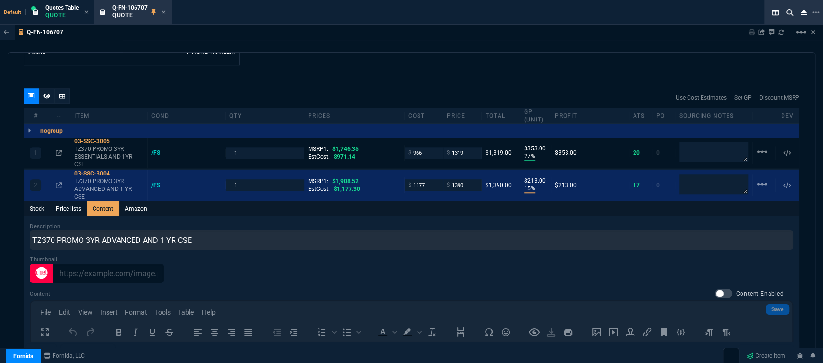
click at [428, 65] on div "quote Q-FN-106707 NEXT LEVEL TECHNOLOGY draft Fornida, LLC [STREET_ADDRESS] Det…" at bounding box center [411, 206] width 807 height 308
click at [164, 12] on icon at bounding box center [164, 12] width 4 height 4
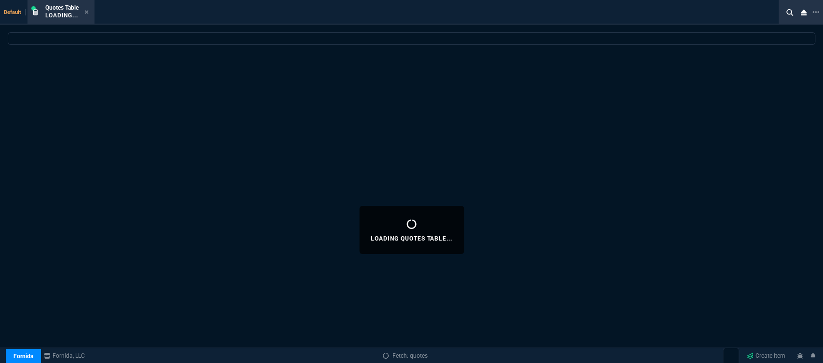
select select
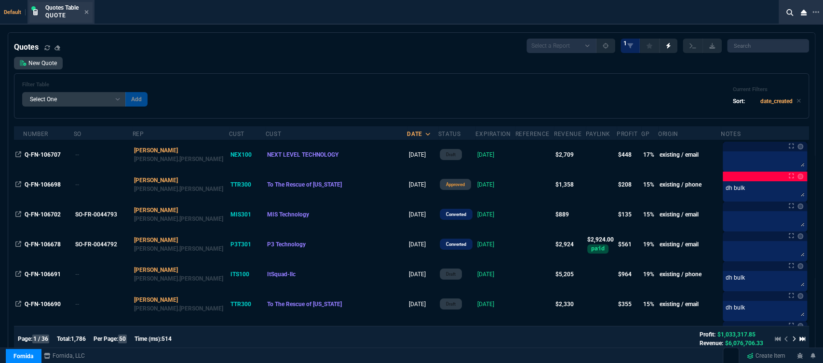
click at [89, 12] on div "Quotes Table Quote" at bounding box center [60, 12] width 63 height 21
click at [86, 13] on icon at bounding box center [87, 12] width 4 height 4
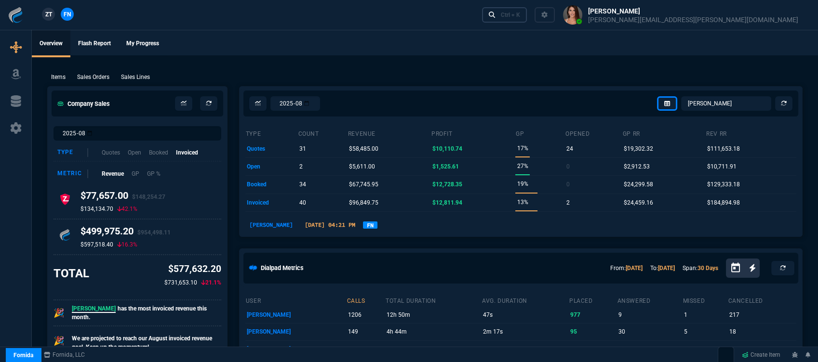
click at [520, 16] on div "Ctrl + K" at bounding box center [510, 15] width 19 height 8
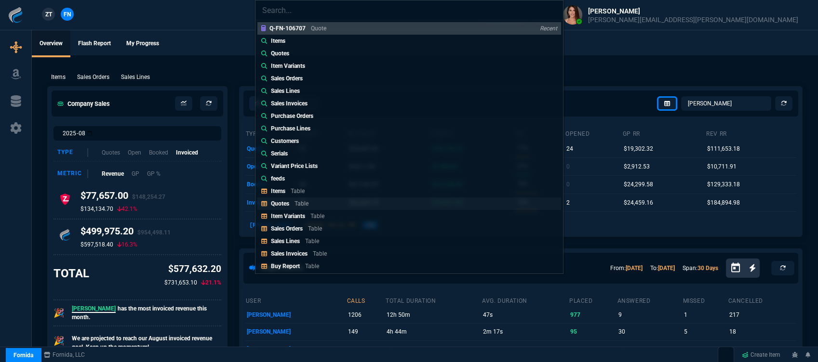
click at [333, 202] on link "Quotes Table" at bounding box center [409, 204] width 304 height 13
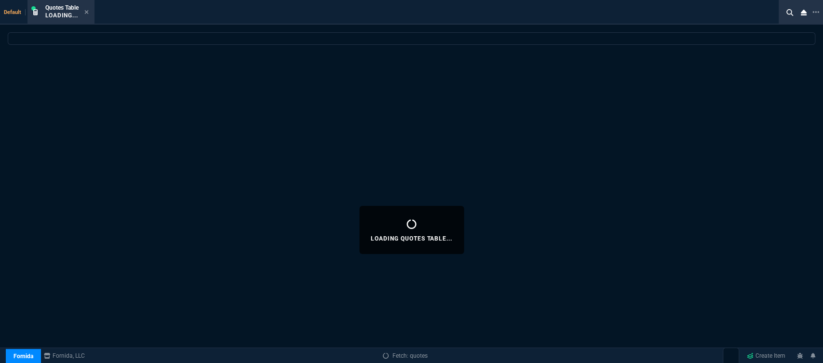
select select
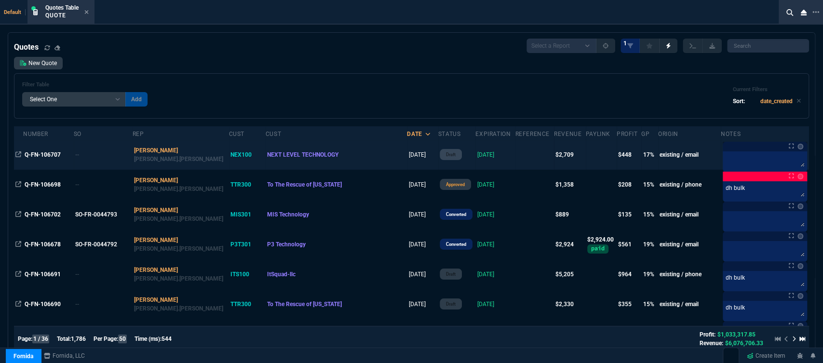
click at [515, 159] on td at bounding box center [534, 155] width 39 height 30
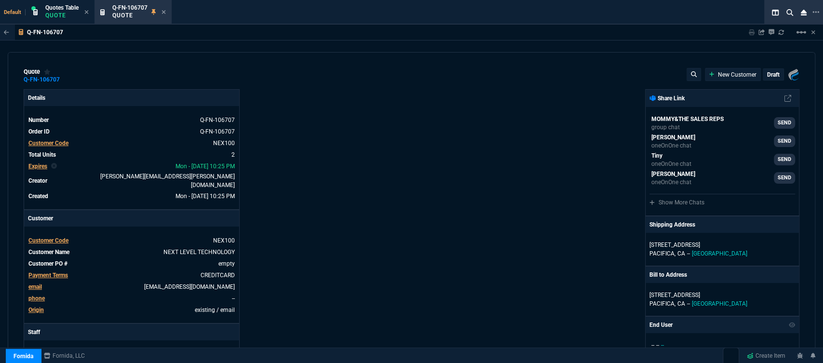
type input "1746.35"
type input "1908.52"
type input "27"
type input "353"
type input "15"
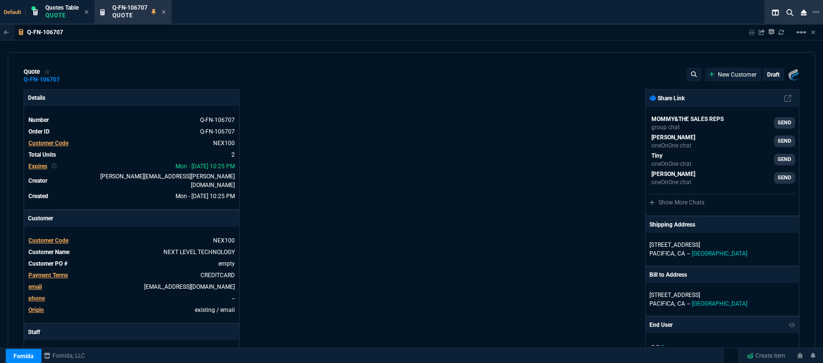
type input "213"
type input "24"
type input "27"
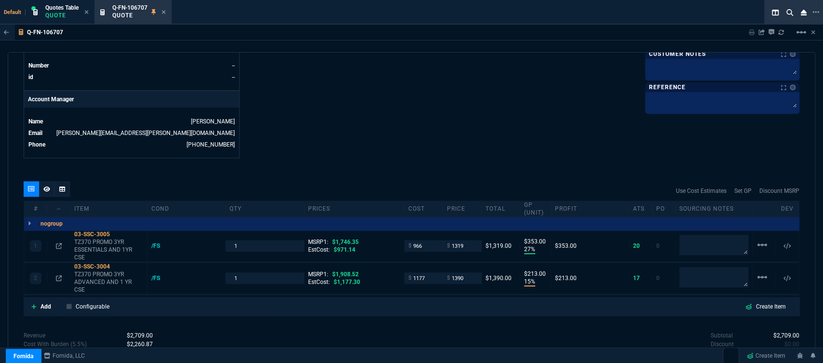
scroll to position [489, 0]
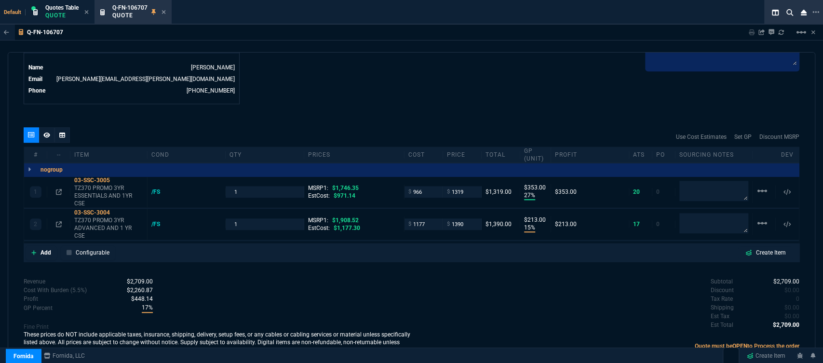
drag, startPoint x: 116, startPoint y: 173, endPoint x: 276, endPoint y: 81, distance: 184.2
click at [116, 177] on icon at bounding box center [116, 180] width 5 height 6
click at [756, 197] on mat-icon "linear_scale" at bounding box center [762, 191] width 12 height 12
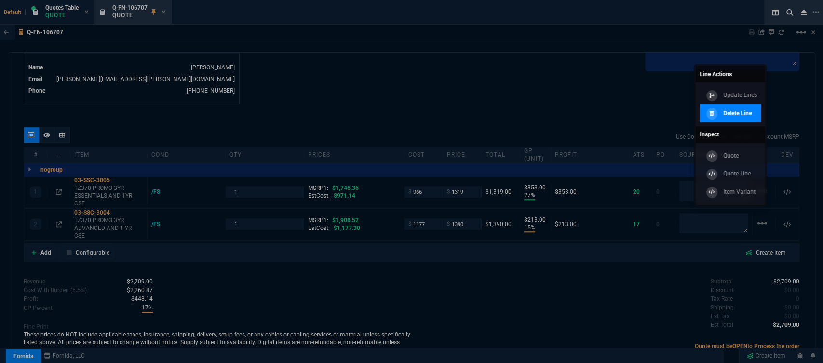
click at [740, 117] on p "Delete Line" at bounding box center [737, 113] width 28 height 9
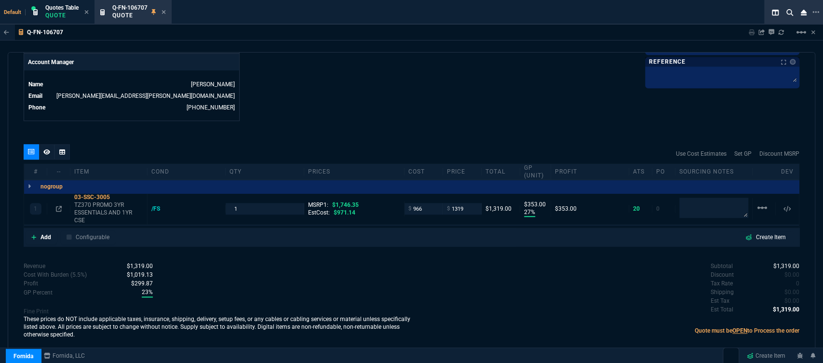
scroll to position [465, 0]
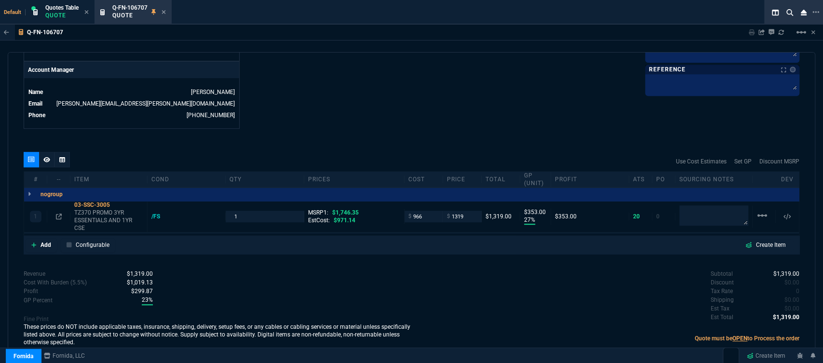
type input "27"
type input "353"
type input "24"
click at [46, 157] on icon at bounding box center [46, 160] width 7 height 6
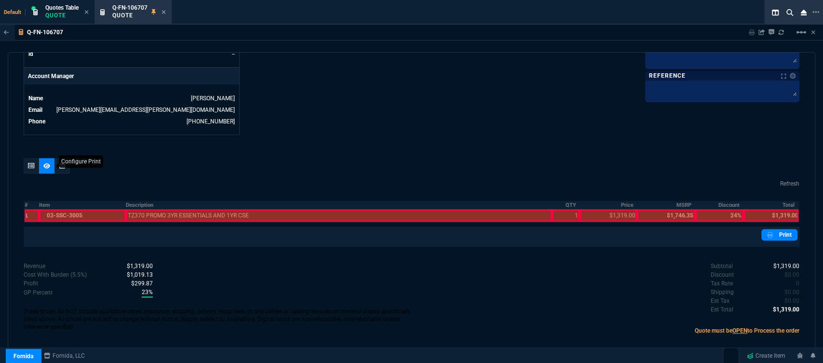
scroll to position [451, 0]
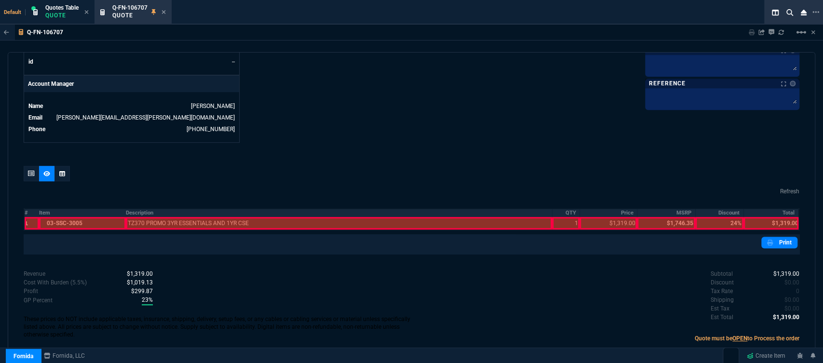
click at [69, 209] on th "Item" at bounding box center [82, 213] width 87 height 8
click at [232, 217] on div at bounding box center [339, 223] width 426 height 13
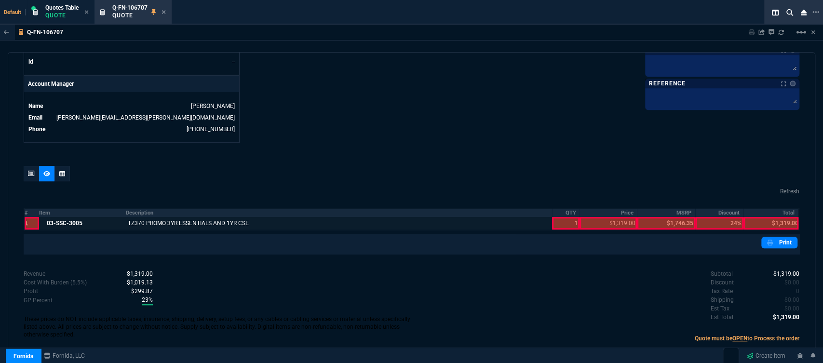
click at [559, 217] on div at bounding box center [566, 223] width 28 height 13
click at [606, 217] on div at bounding box center [607, 223] width 57 height 13
click at [760, 217] on div at bounding box center [770, 223] width 55 height 13
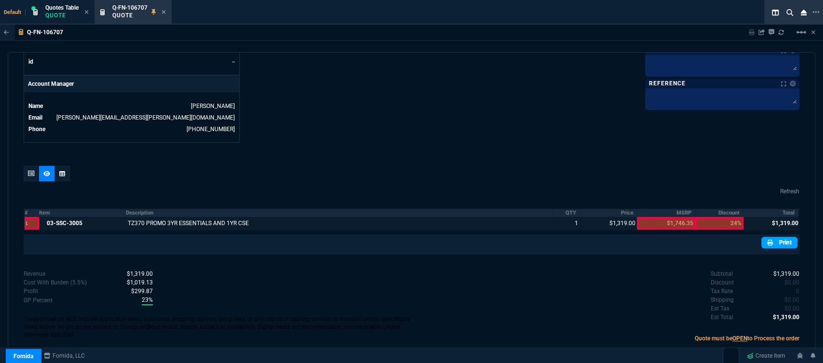
click at [775, 237] on link "Print" at bounding box center [779, 243] width 36 height 12
click at [167, 13] on div "Q-FN-106707 Quote" at bounding box center [132, 12] width 73 height 21
click at [163, 11] on icon at bounding box center [163, 12] width 4 height 6
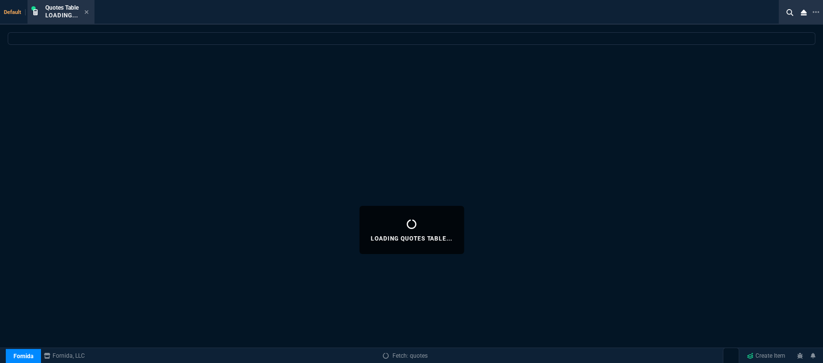
select select
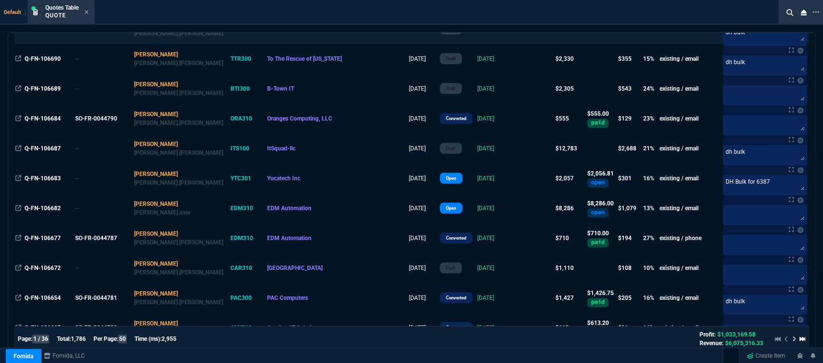
scroll to position [321, 0]
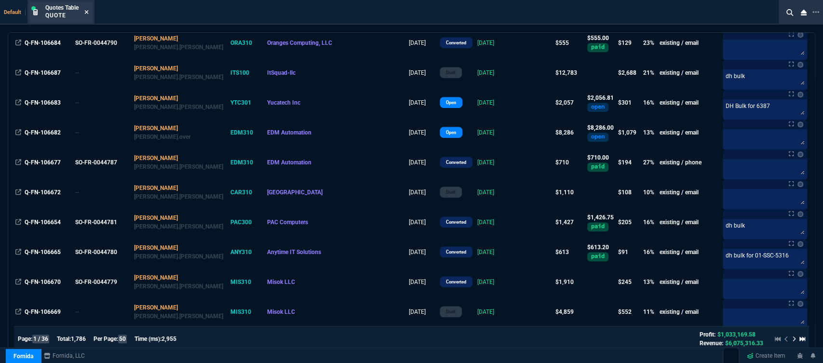
click at [86, 12] on icon at bounding box center [86, 12] width 4 height 6
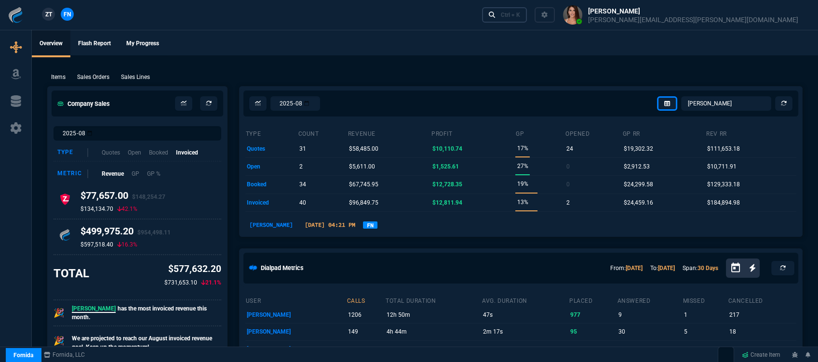
click at [520, 15] on div "Ctrl + K" at bounding box center [510, 15] width 19 height 8
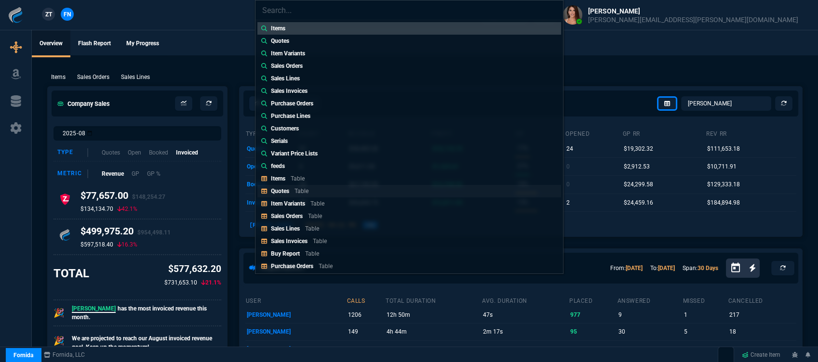
click at [298, 190] on p "Table" at bounding box center [301, 191] width 14 height 7
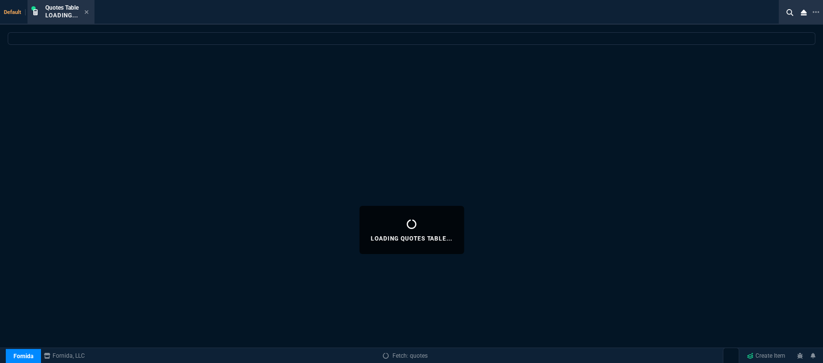
select select
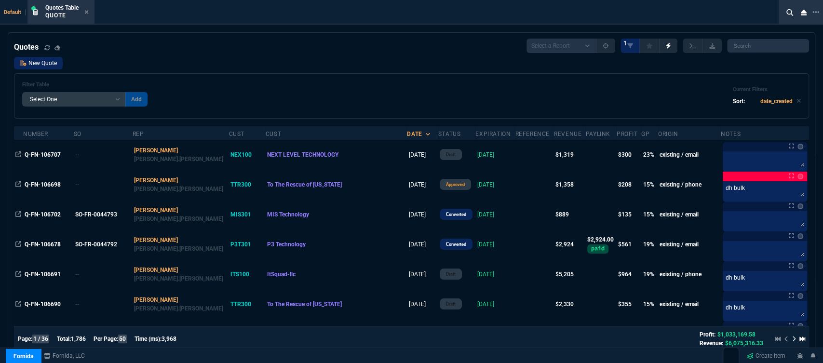
click at [45, 61] on link "New Quote" at bounding box center [38, 63] width 49 height 13
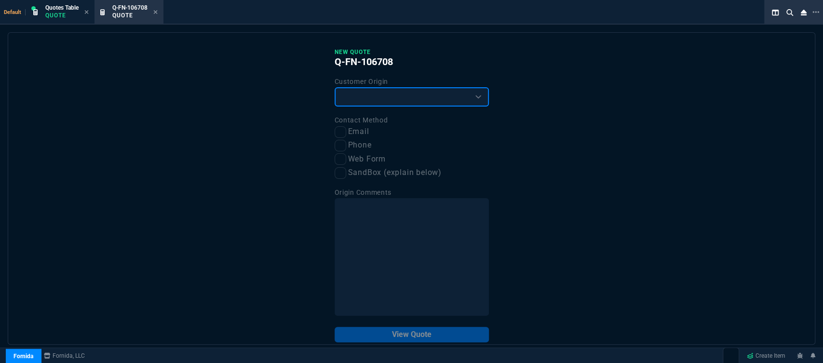
click at [373, 101] on select "Existing Customer Amazon Lead (first order) Website Lead (first order) Called (…" at bounding box center [411, 96] width 154 height 19
select select "existing"
click at [334, 88] on select "Existing Customer Amazon Lead (first order) Website Lead (first order) Called (…" at bounding box center [411, 96] width 154 height 19
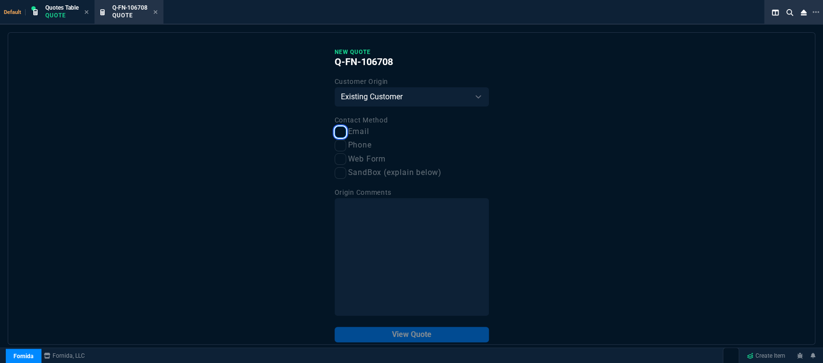
click at [340, 136] on input "Email" at bounding box center [340, 132] width 12 height 12
checkbox input "true"
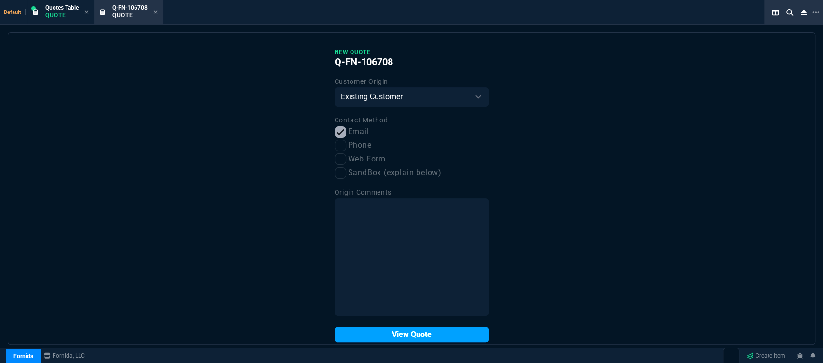
click at [401, 336] on button "View Quote" at bounding box center [411, 334] width 154 height 15
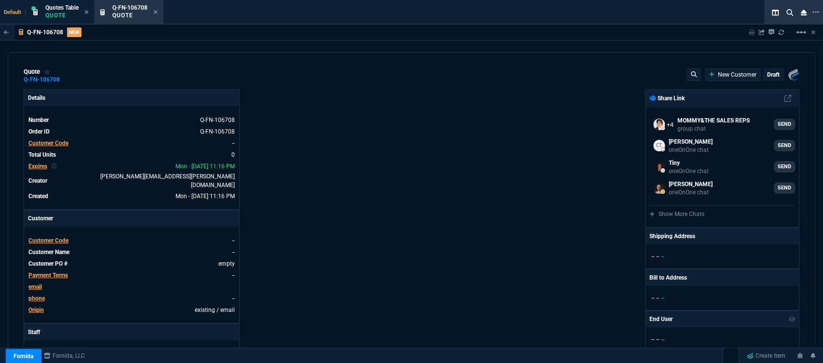
click at [63, 237] on span "Customer Code" at bounding box center [48, 240] width 40 height 7
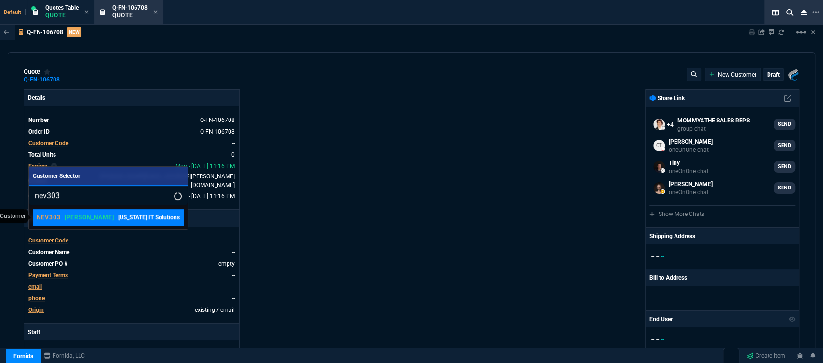
type input "nev303"
click at [86, 225] on link "NEV303 [PERSON_NAME] [US_STATE] IT Solutions" at bounding box center [108, 217] width 151 height 16
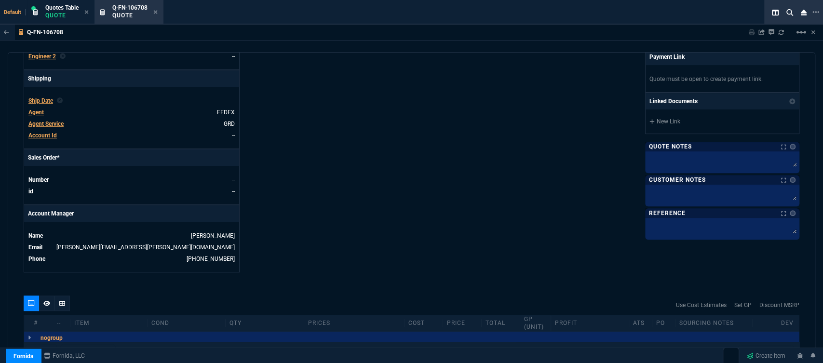
scroll to position [432, 0]
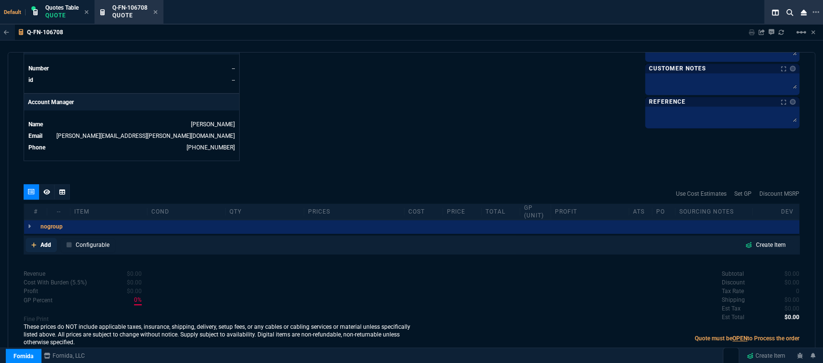
click at [32, 242] on icon at bounding box center [33, 245] width 5 height 6
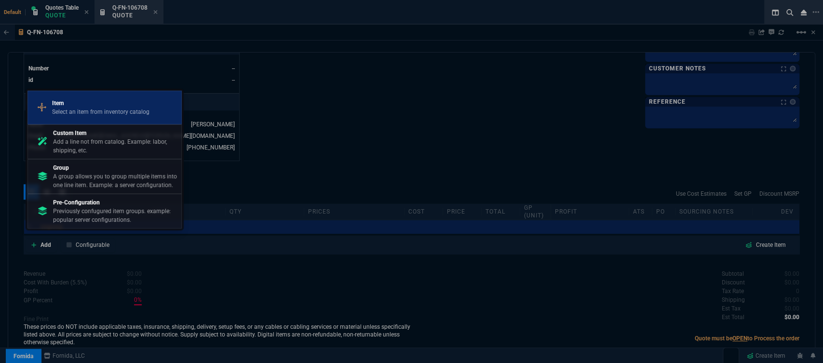
click at [100, 107] on p "Item" at bounding box center [100, 103] width 97 height 9
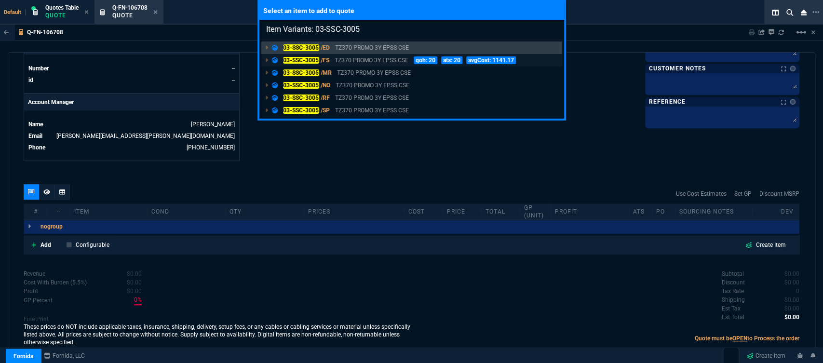
type input "Item Variants: 03-SSC-3005"
click at [382, 62] on p "TZ370 PROMO 3Y EPSS CSE" at bounding box center [371, 60] width 74 height 9
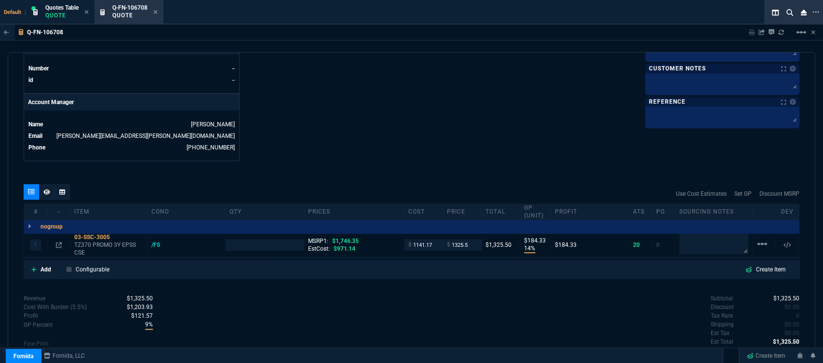
type input "14"
type input "184"
type input "24"
click at [107, 241] on p "TZ370 PROMO 3Y EPSS CSE" at bounding box center [108, 248] width 69 height 15
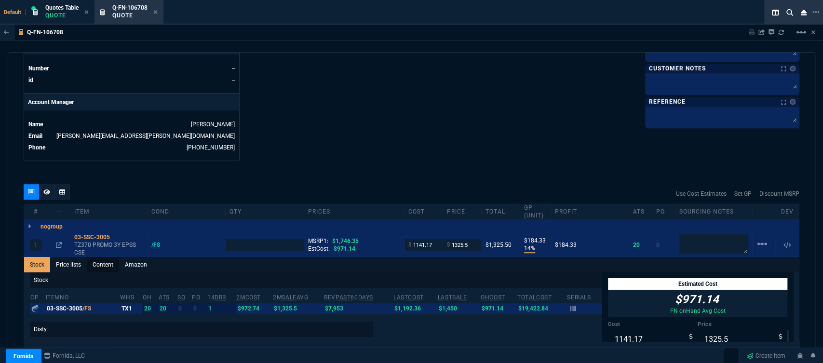
click at [108, 259] on link "Content" at bounding box center [103, 264] width 32 height 15
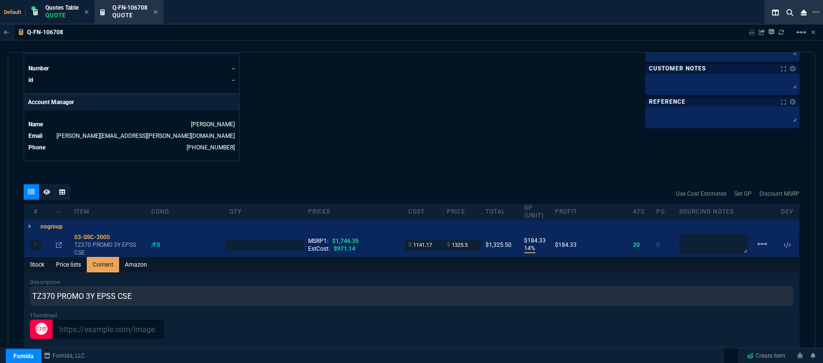
scroll to position [0, 0]
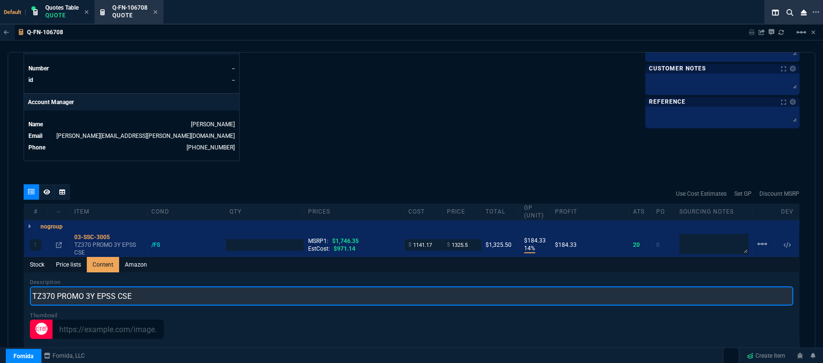
click at [162, 291] on input "TZ370 PROMO 3Y EPSS CSE" at bounding box center [411, 295] width 763 height 19
type input "TZ370 PROMO 3YR ESSENTIALS AND 1YR CSE"
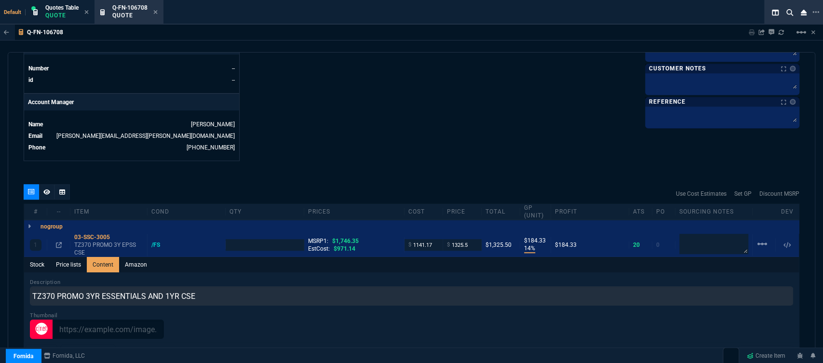
click at [353, 39] on div "Q-FN-106708 Sharing Q-FN-106708 Link Dev Link Share on Teams linear_scale" at bounding box center [411, 33] width 823 height 16
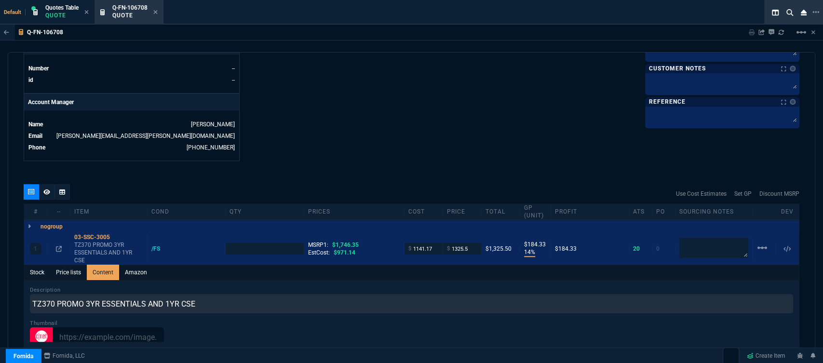
type input "1"
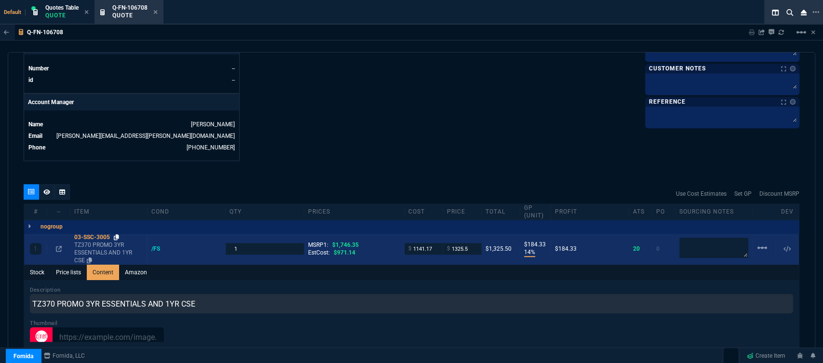
click at [117, 234] on icon at bounding box center [116, 237] width 5 height 6
click at [470, 243] on input "1325.5" at bounding box center [462, 248] width 30 height 11
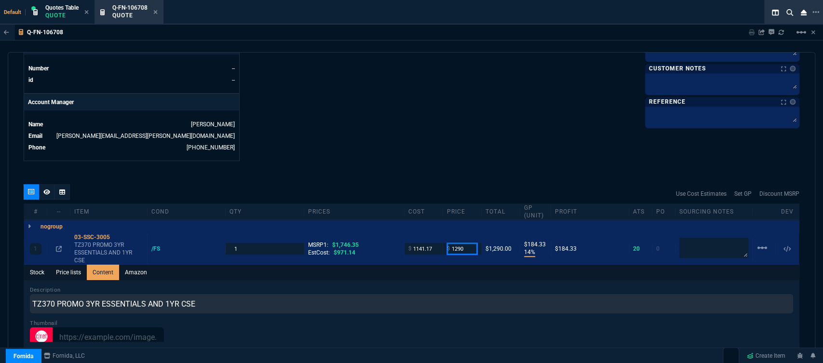
type input "1290"
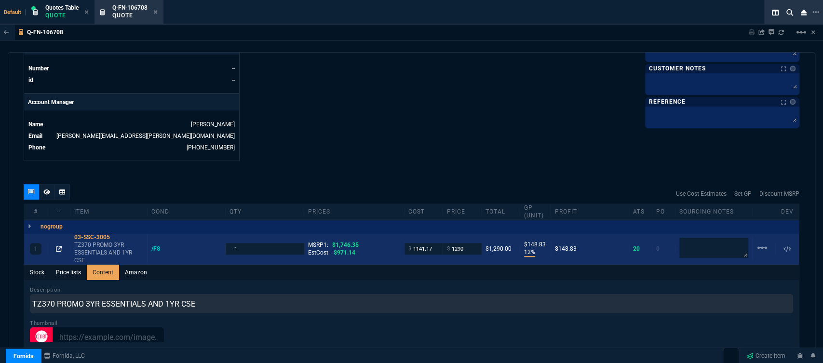
click at [60, 246] on icon at bounding box center [59, 249] width 6 height 6
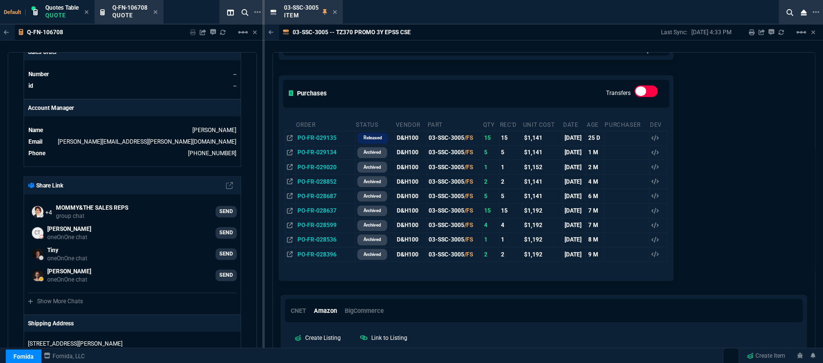
scroll to position [491, 0]
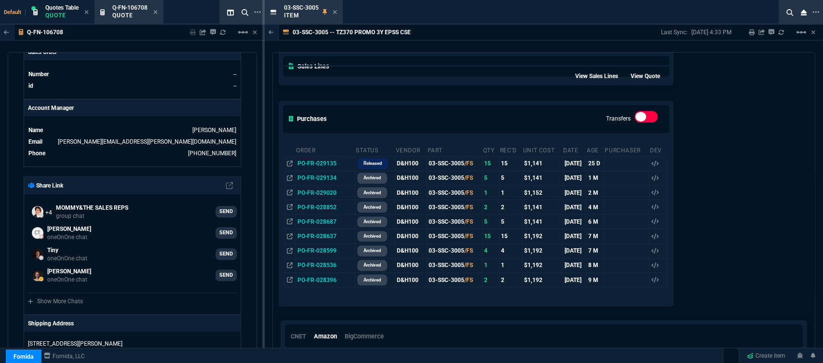
click at [333, 13] on icon at bounding box center [335, 12] width 4 height 6
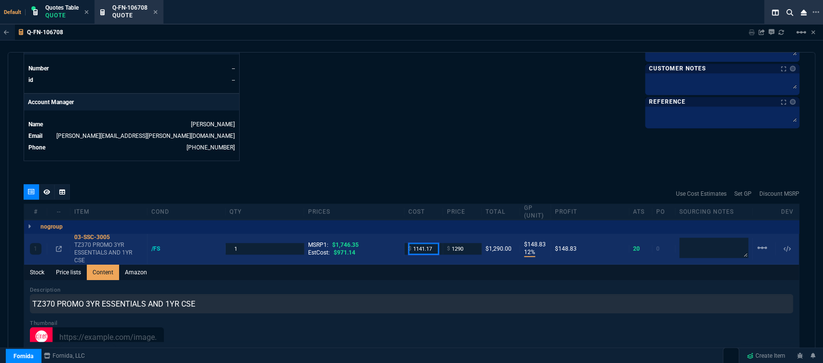
click at [432, 243] on input "1141.17" at bounding box center [423, 248] width 30 height 11
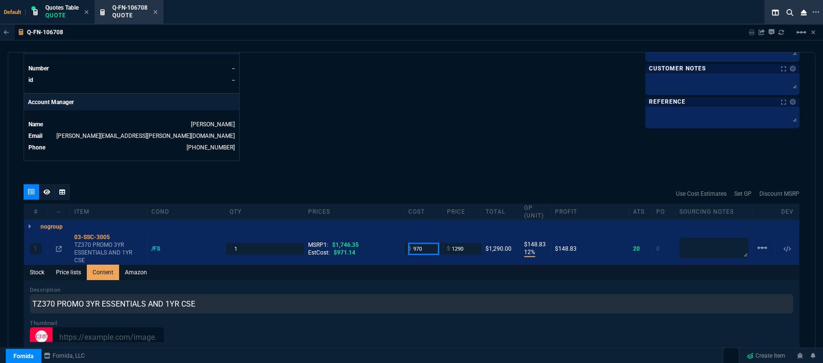
type input "970"
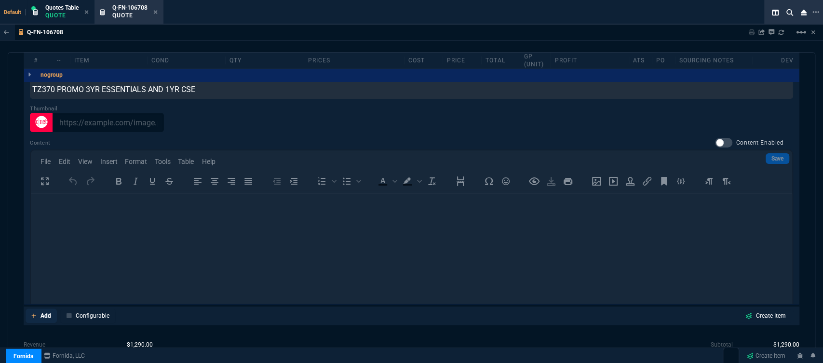
click at [34, 313] on icon at bounding box center [33, 316] width 5 height 6
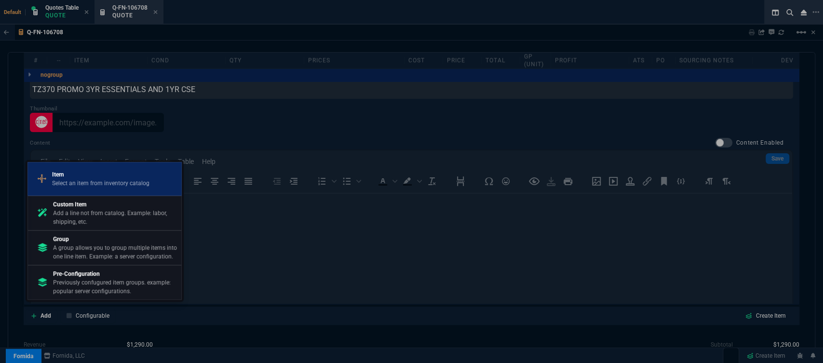
click at [68, 173] on p "Item" at bounding box center [100, 174] width 97 height 9
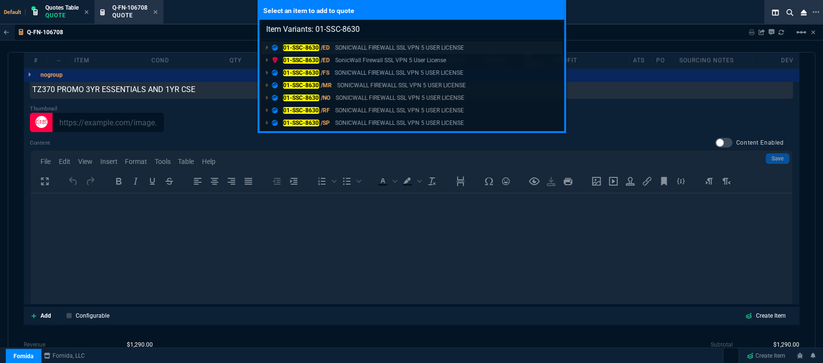
type input "Item Variants: 01-SSC-8630"
click at [374, 48] on p "SONICWALL FIREWALL SSL VPN 5 USER LICENSE" at bounding box center [399, 47] width 129 height 9
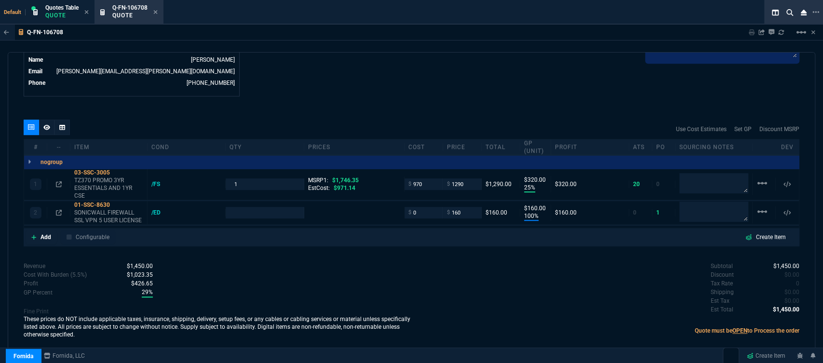
scroll to position [489, 0]
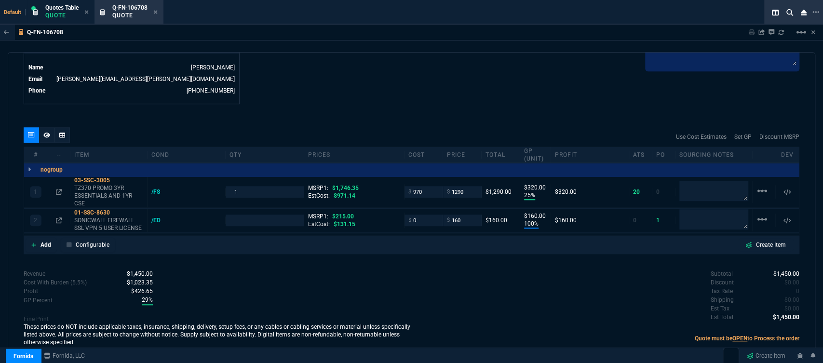
type input "25"
type input "320"
type input "100"
type input "160"
type input "26"
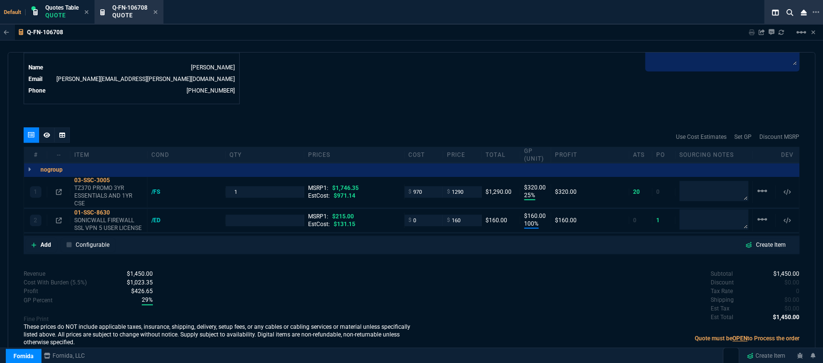
type input "26"
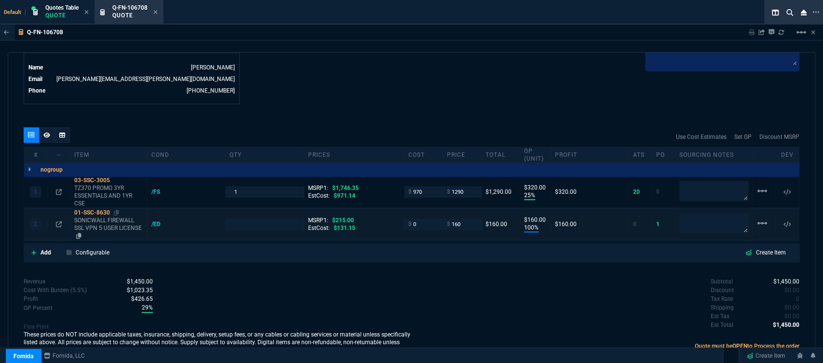
click at [118, 220] on p "SONICWALL FIREWALL SSL VPN 5 USER LICENSE" at bounding box center [108, 227] width 69 height 23
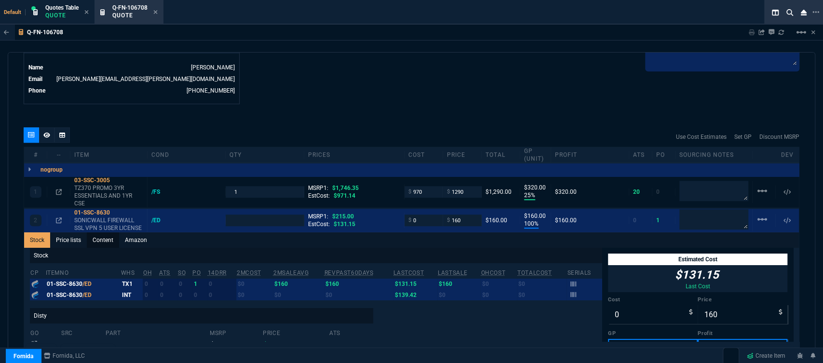
click at [106, 232] on link "Content" at bounding box center [103, 239] width 32 height 15
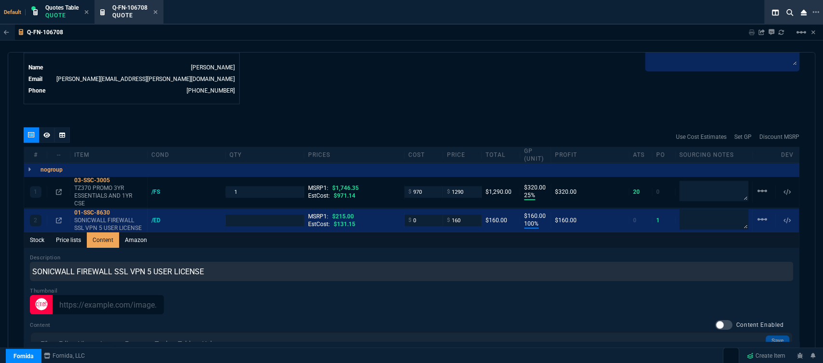
scroll to position [0, 0]
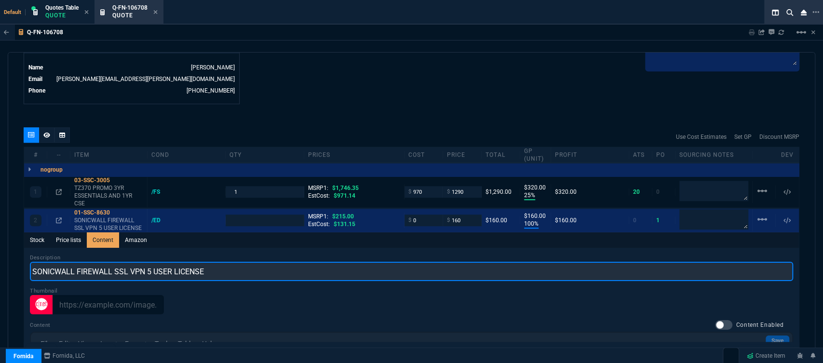
click at [114, 263] on input "SONICWALL FIREWALL SSL VPN 5 USER LICENSE" at bounding box center [411, 271] width 763 height 19
type input "SONICWALL SSL VPN 5 USER LICENSE"
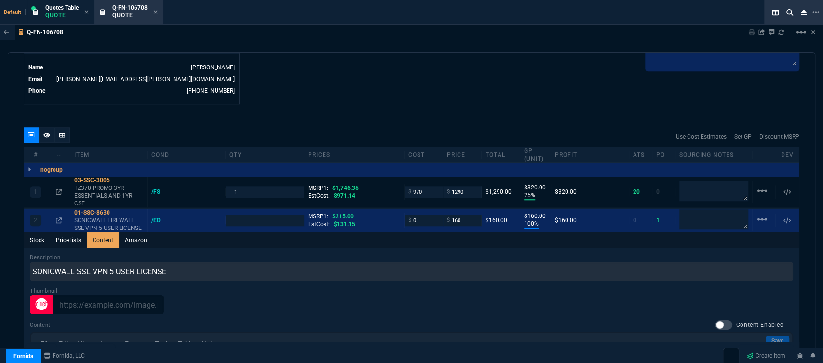
click at [382, 33] on div "Q-FN-106708 Sharing Q-FN-106708 Link Dev Link Share on Teams linear_scale" at bounding box center [411, 33] width 823 height 16
type input "1"
click at [117, 210] on icon at bounding box center [116, 213] width 5 height 6
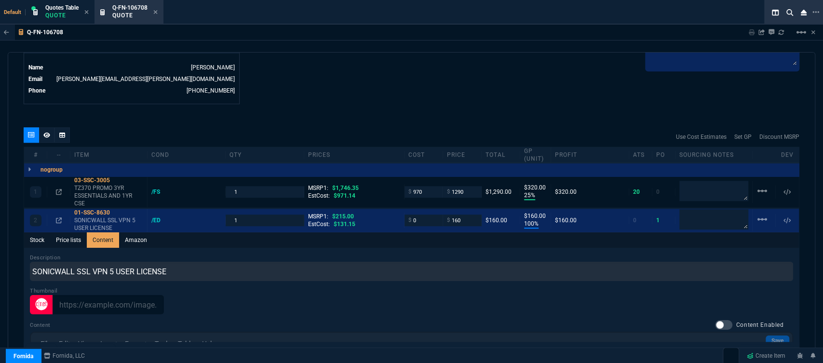
scroll to position [382, 0]
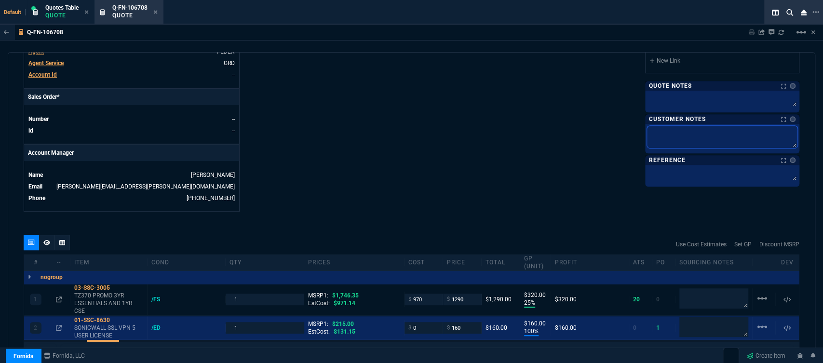
click at [661, 135] on textarea at bounding box center [722, 137] width 150 height 22
type textarea "E"
type textarea "ET"
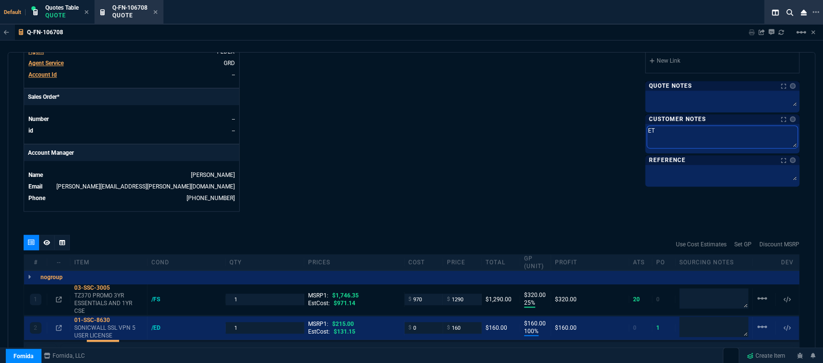
type textarea "ETA"
type textarea "ETA 3"
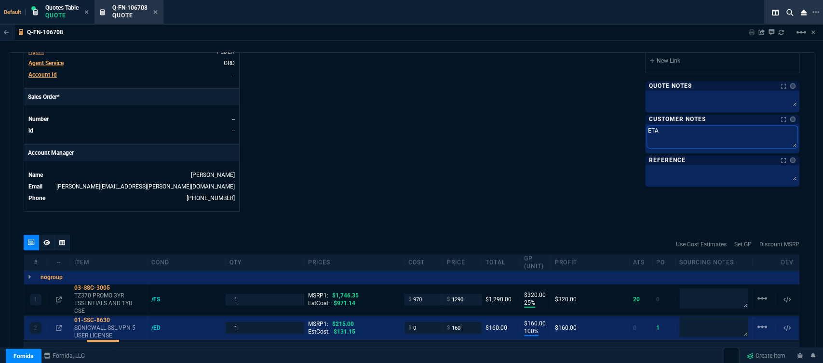
type textarea "ETA 3"
type textarea "ETA 3-"
type textarea "ETA 3-5"
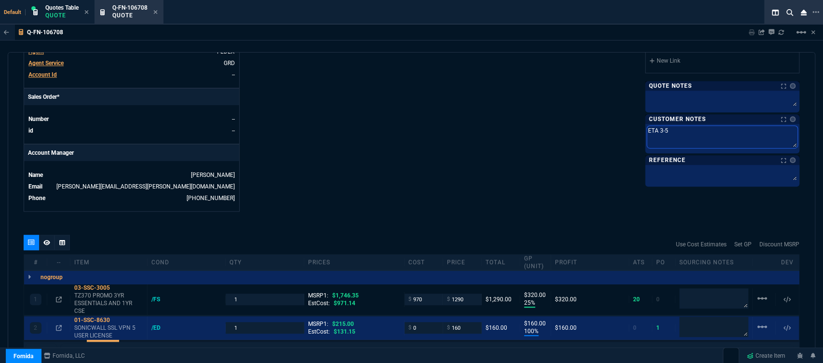
type textarea "ETA 3-5"
type textarea "ETA 3-5 B"
type textarea "ETA 3-5 Bi"
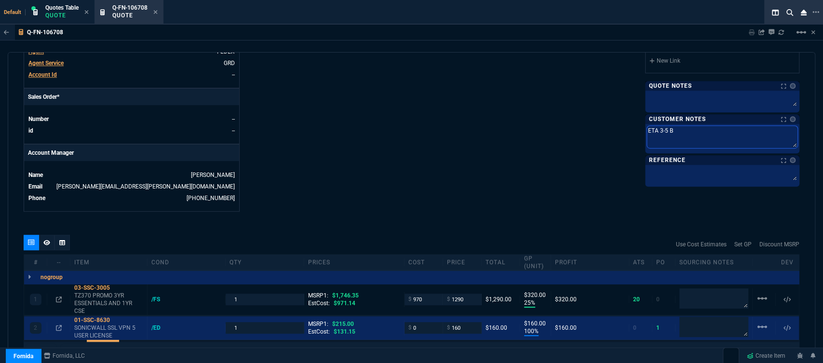
type textarea "ETA 3-5 Bi"
type textarea "ETA 3-5 Biz"
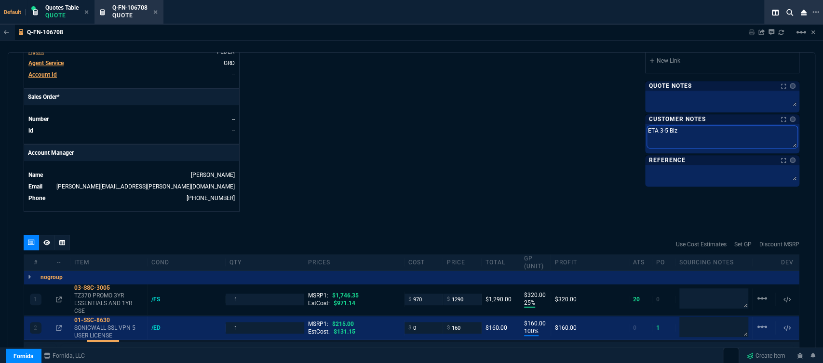
type textarea "ETA 3-5 Biz D"
type textarea "ETA 3-5 Biz Da"
type textarea "ETA 3-5 Biz Dat"
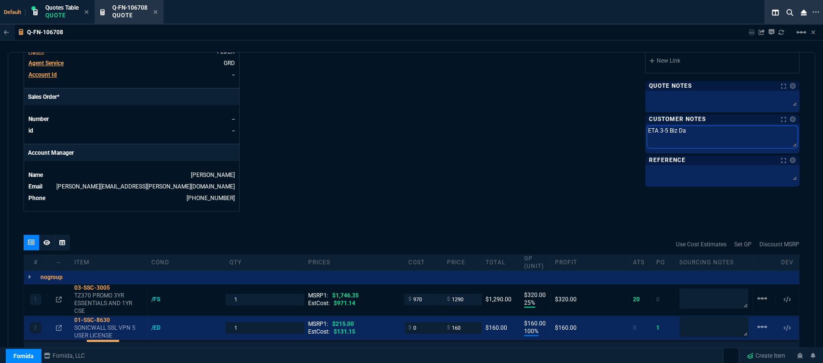
type textarea "ETA 3-5 Biz Dat"
type textarea "ETA 3-5 Biz Da"
type textarea "ETA 3-5 Biz Day"
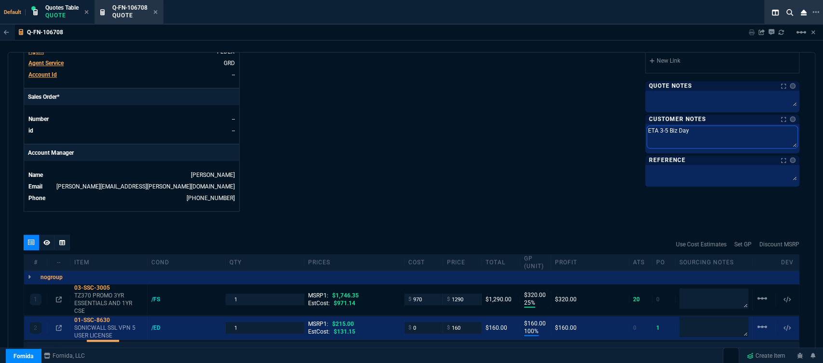
type textarea "ETA 3-5 Biz Days"
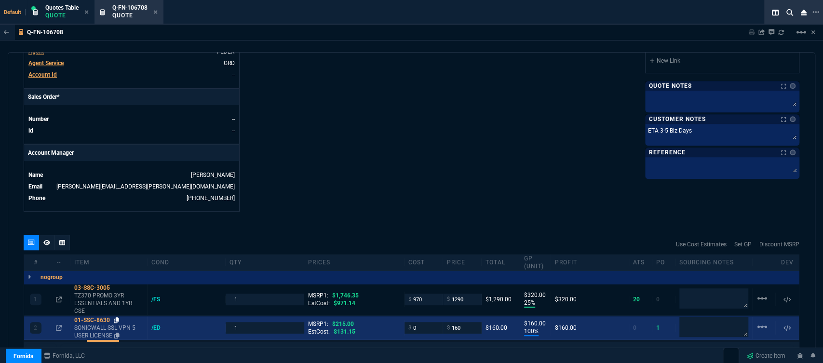
click at [118, 317] on icon at bounding box center [116, 320] width 5 height 6
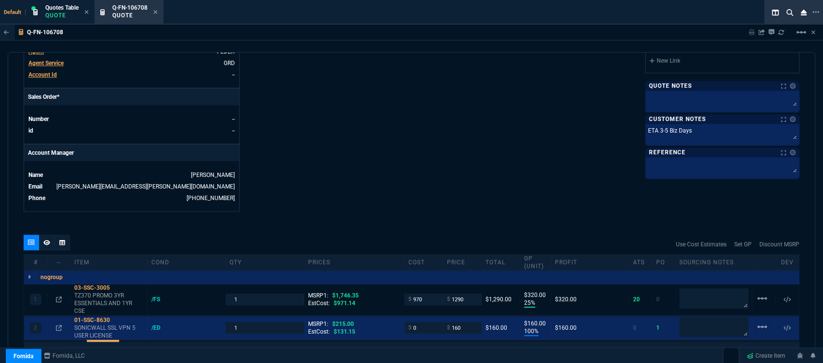
click at [441, 235] on div "Use Cost Estimates Set GP Discount MSRP" at bounding box center [411, 244] width 775 height 19
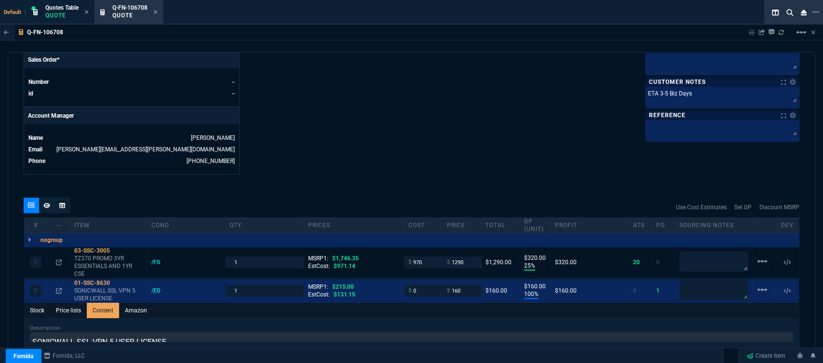
scroll to position [436, 0]
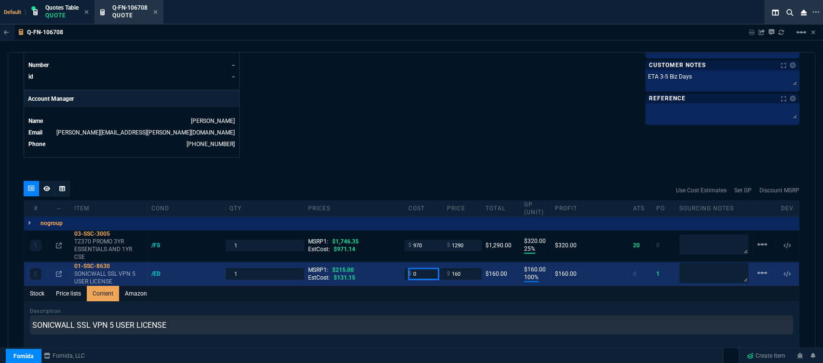
drag, startPoint x: 416, startPoint y: 271, endPoint x: 396, endPoint y: 269, distance: 20.8
click at [396, 269] on div "2 01-SSC-8630 SONICWALL SSL VPN 5 USER LICENSE /ED 1 MSRP1: $215.00 EstCost: $1…" at bounding box center [411, 274] width 774 height 24
type input "125"
click at [117, 263] on icon at bounding box center [116, 266] width 5 height 6
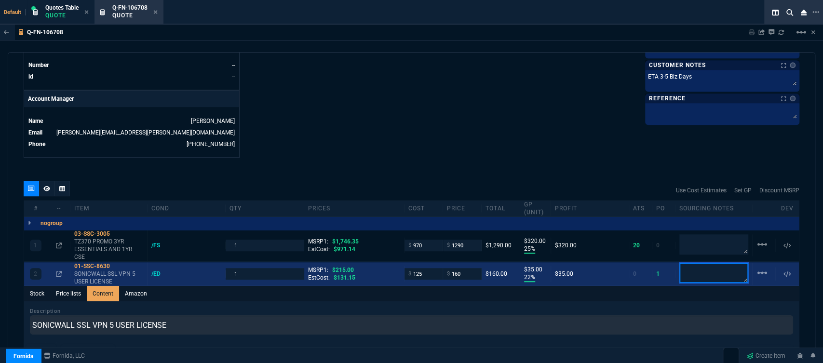
click at [711, 263] on textarea at bounding box center [713, 273] width 69 height 20
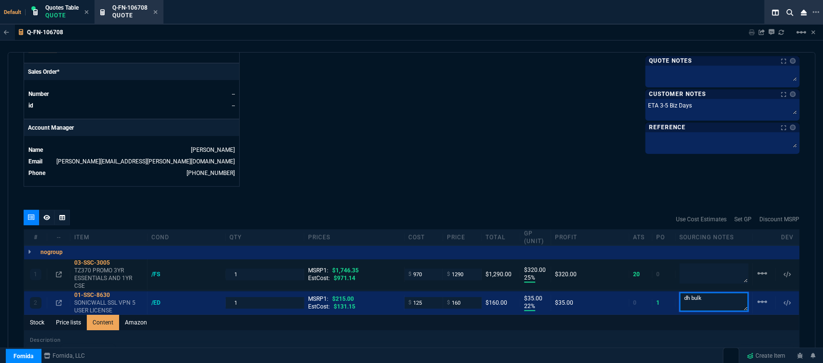
scroll to position [382, 0]
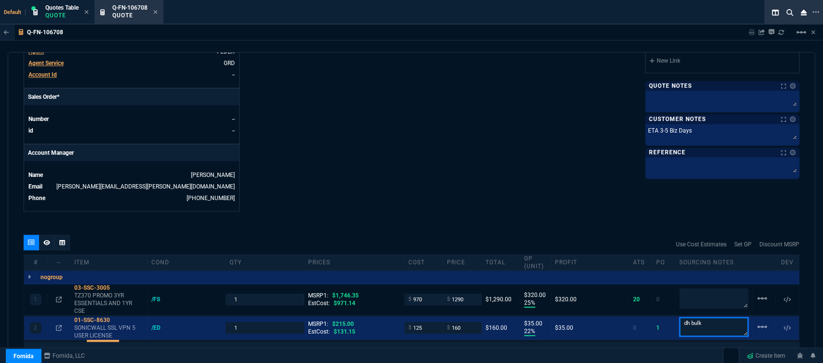
type textarea "dh bulk"
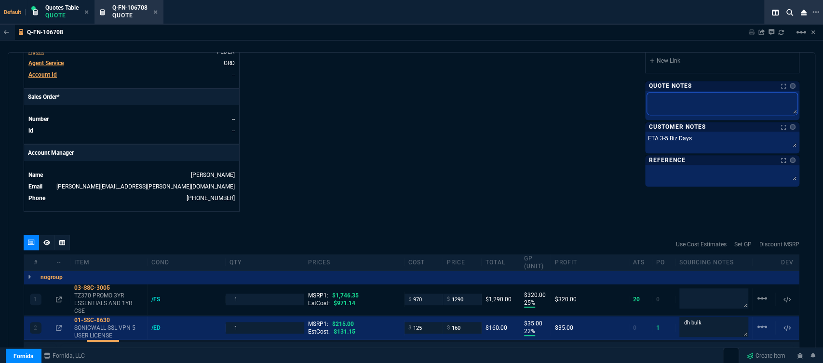
click at [677, 101] on textarea at bounding box center [722, 104] width 150 height 22
type textarea "d"
type textarea "dh"
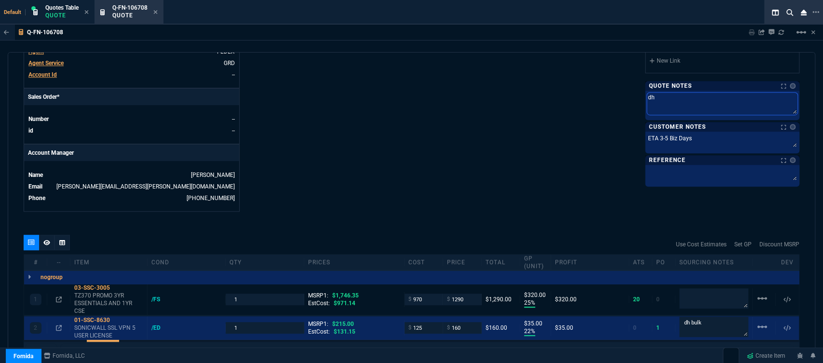
type textarea "dh"
type textarea "dh b"
type textarea "dh bu"
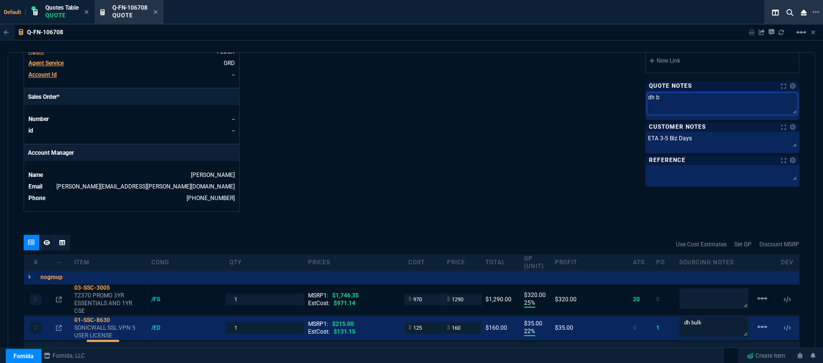
type textarea "dh bu"
type textarea "dh bul"
type textarea "dh bulk"
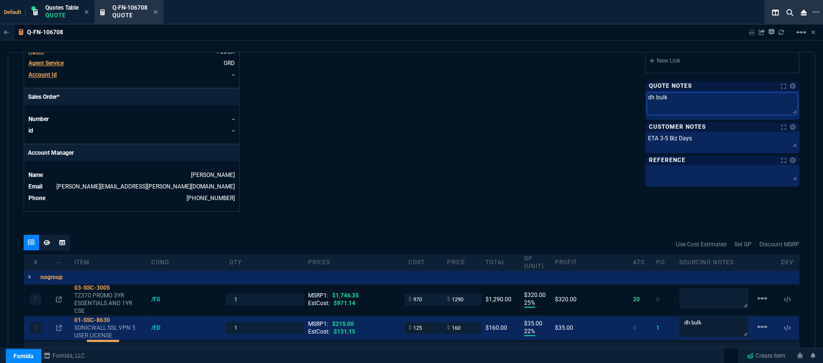
type textarea "dh bulk"
type textarea "dh bulk f"
type textarea "dh bulk fo"
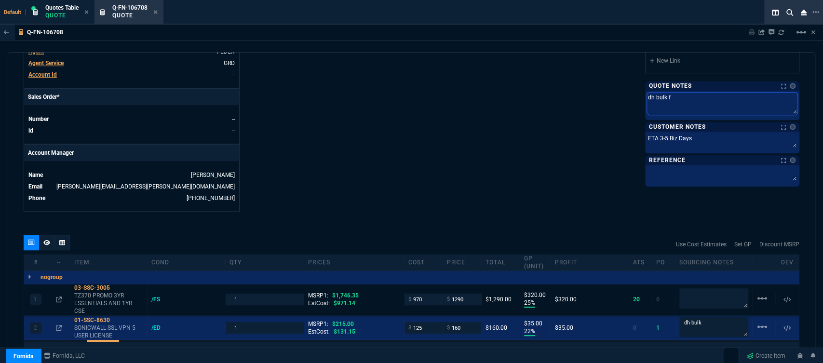
type textarea "dh bulk fo"
type textarea "dh bulk for"
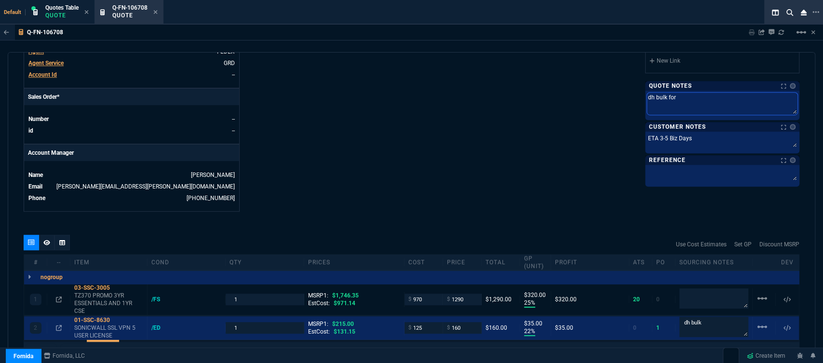
type textarea "dh bulk for 0"
type textarea "dh bulk for 01"
type textarea "dh bulk for 01-"
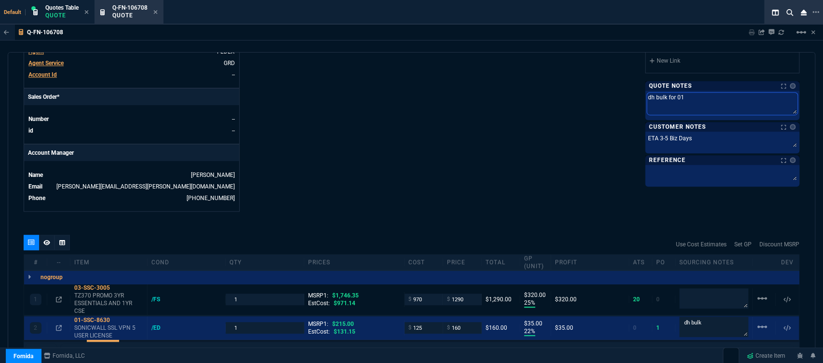
type textarea "dh bulk for 01-"
type textarea "dh bulk for 01-s"
type textarea "dh bulk for 01-ss"
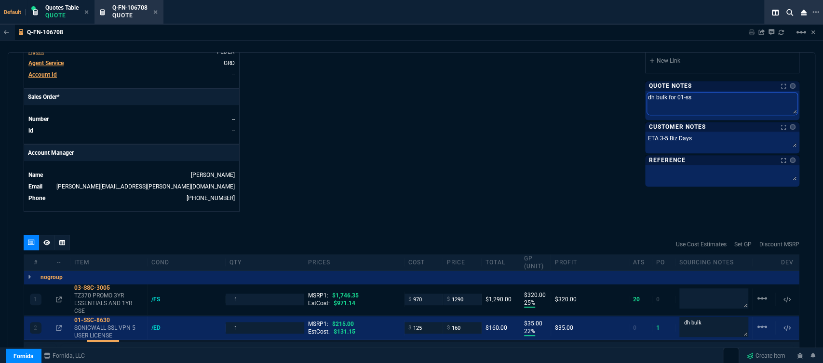
type textarea "dh bulk for 01-ssc"
type textarea "dh bulk for 01-ssc-"
type textarea "dh bulk for 01-ssc-8"
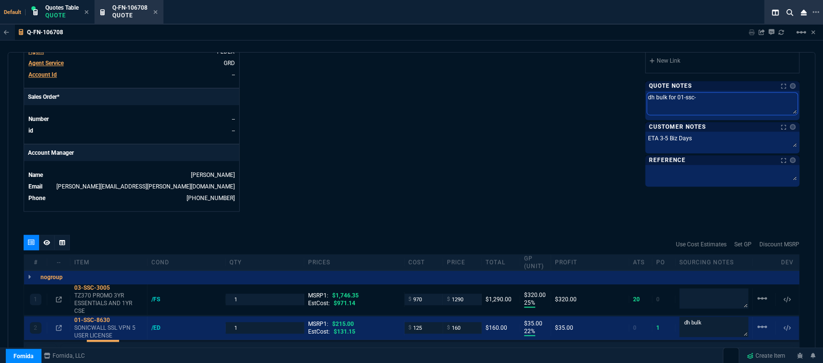
type textarea "dh bulk for 01-ssc-8"
type textarea "dh bulk for 01-ssc-86"
type textarea "dh bulk for 01-ssc-863"
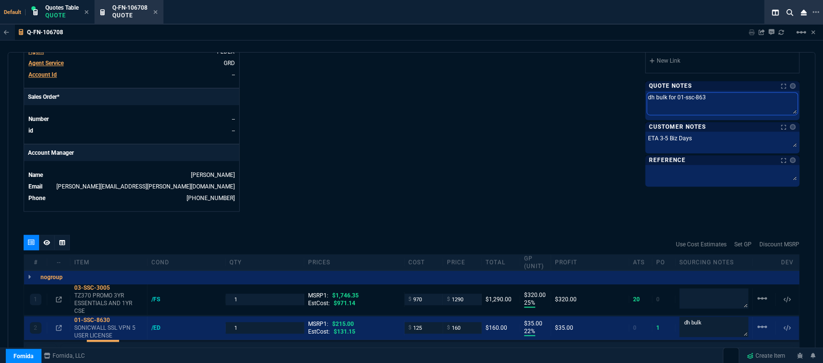
type textarea "dh bulk for 01-ssc-8630"
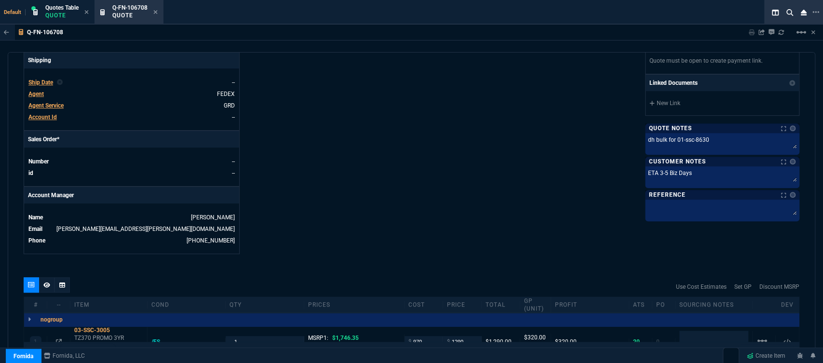
scroll to position [436, 0]
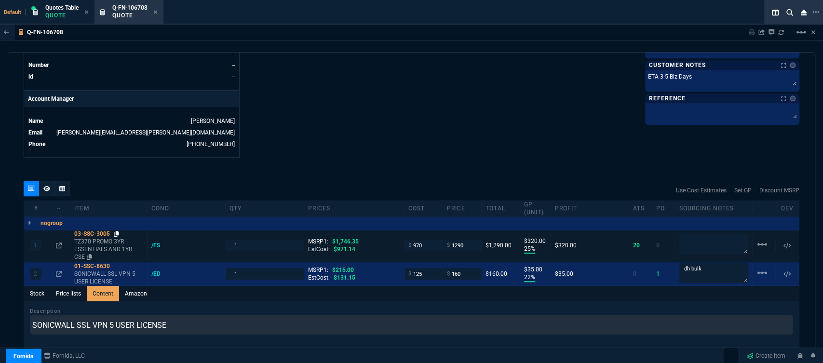
click at [116, 231] on icon at bounding box center [116, 234] width 5 height 6
click at [464, 268] on input "160" at bounding box center [462, 273] width 30 height 11
type input "159"
click at [158, 10] on icon at bounding box center [155, 12] width 4 height 6
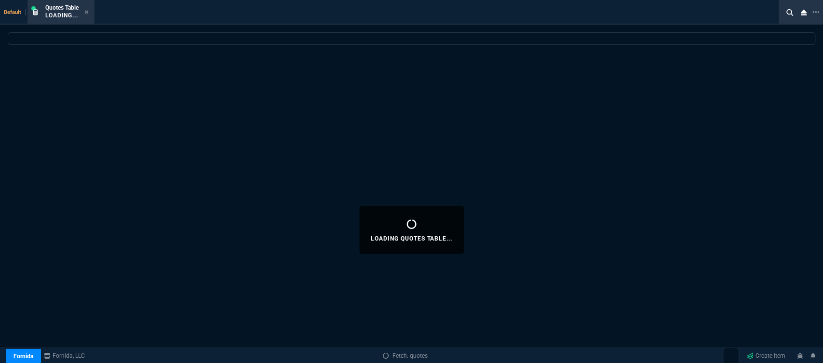
select select
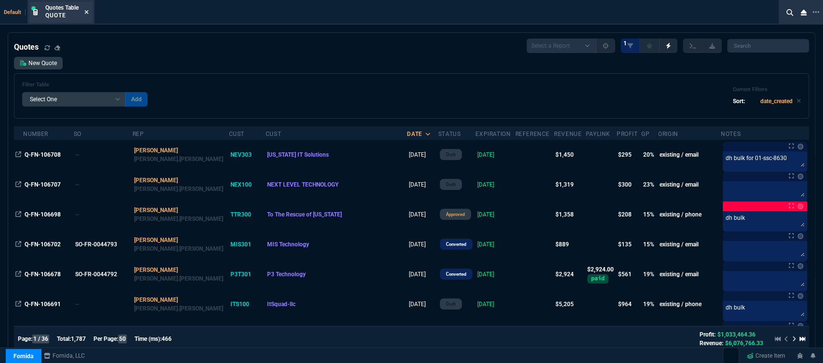
click at [86, 11] on icon at bounding box center [86, 12] width 4 height 6
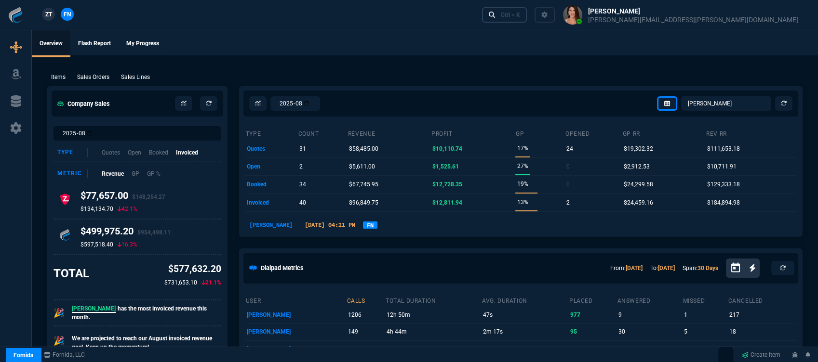
click at [520, 18] on div "Ctrl + K" at bounding box center [510, 15] width 19 height 8
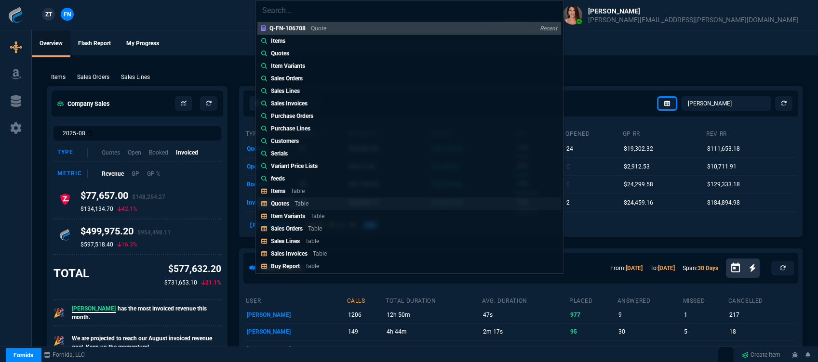
click at [314, 201] on link "Quotes Table" at bounding box center [409, 204] width 304 height 13
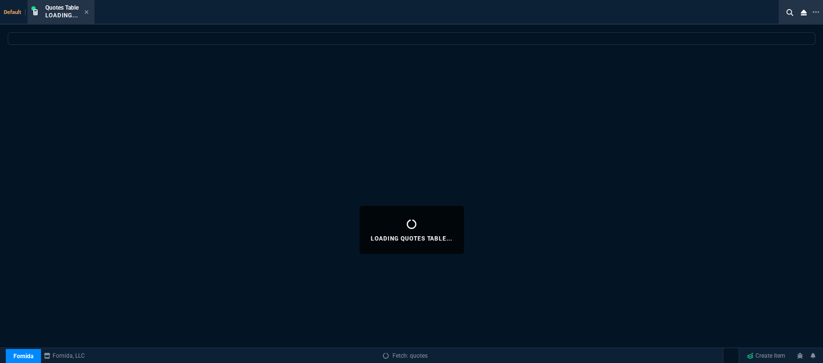
select select
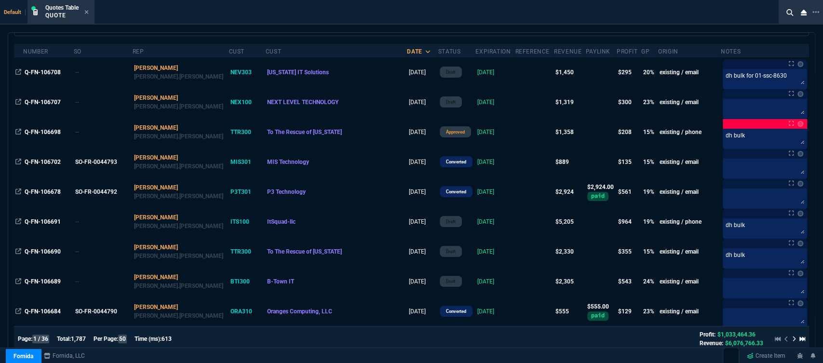
scroll to position [107, 0]
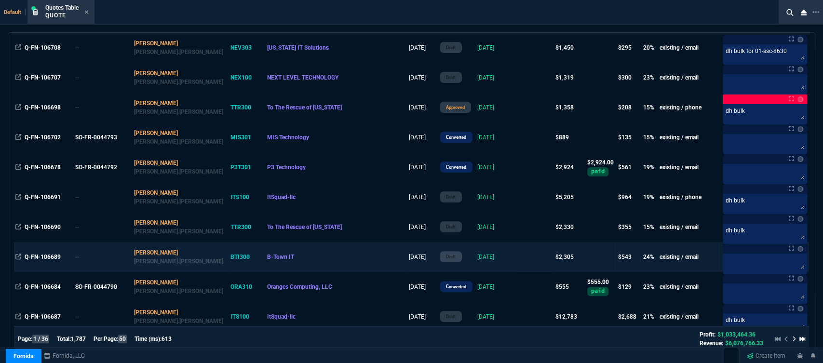
click at [478, 257] on td "[DATE]" at bounding box center [495, 257] width 40 height 30
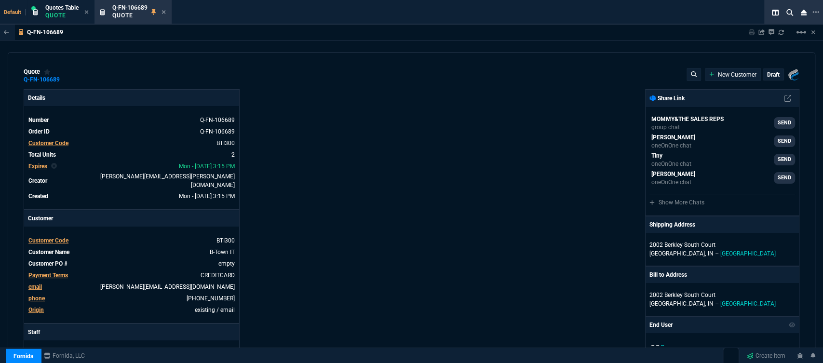
type input "21"
type input "190"
type input "31"
type input "425"
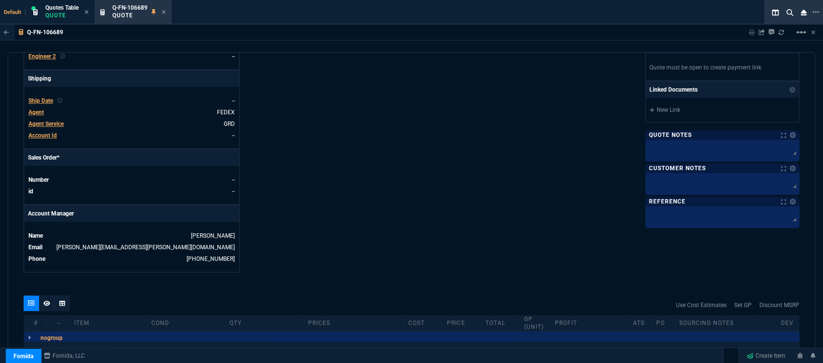
scroll to position [489, 0]
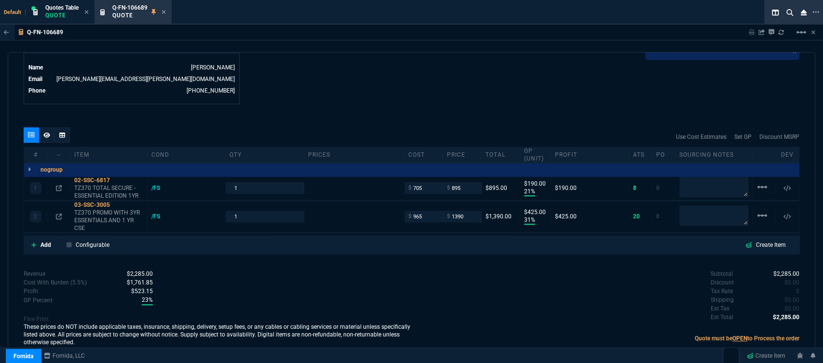
type input "1270"
type input "1746.35"
type input "30"
type input "20"
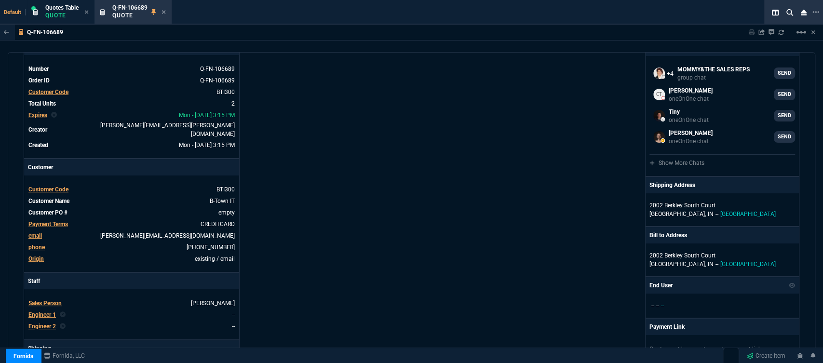
scroll to position [0, 0]
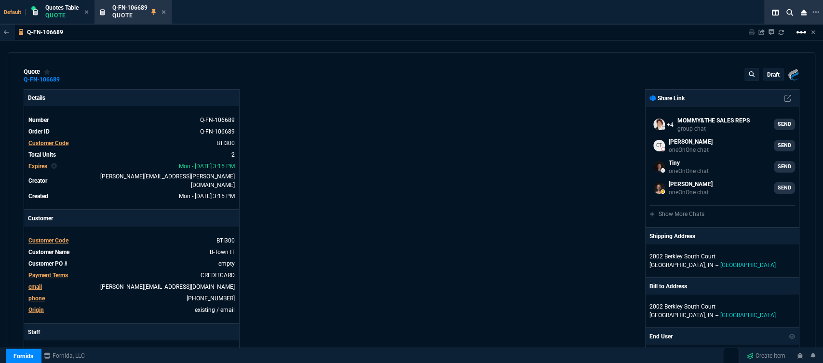
click at [800, 32] on mat-icon "linear_scale" at bounding box center [801, 33] width 12 height 12
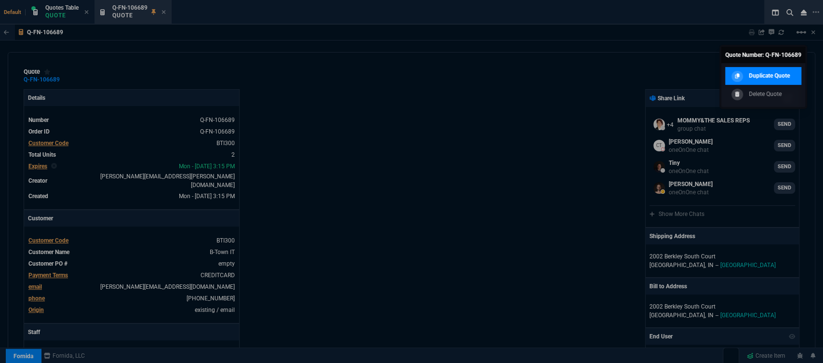
click at [776, 73] on p "Duplicate Quote" at bounding box center [768, 75] width 41 height 9
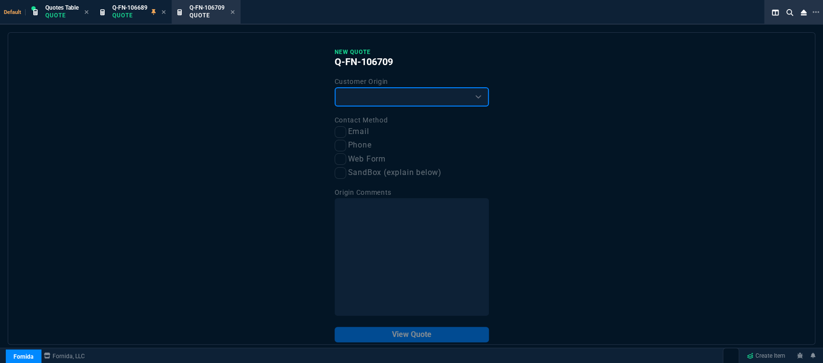
click at [384, 97] on select "Existing Customer Amazon Lead (first order) Website Lead (first order) Called (…" at bounding box center [411, 96] width 154 height 19
select select "existing"
click at [334, 88] on select "Existing Customer Amazon Lead (first order) Website Lead (first order) Called (…" at bounding box center [411, 96] width 154 height 19
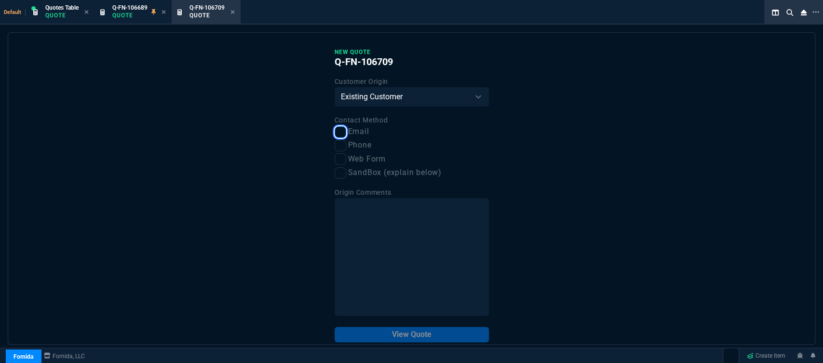
click at [339, 134] on input "Email" at bounding box center [340, 132] width 12 height 12
checkbox input "true"
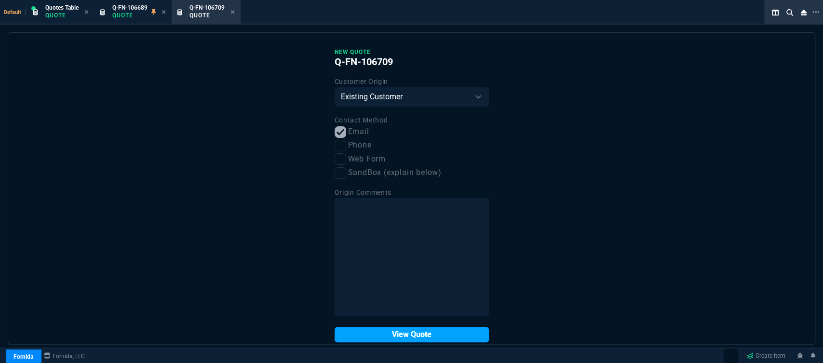
click at [399, 333] on button "View Quote" at bounding box center [411, 334] width 154 height 15
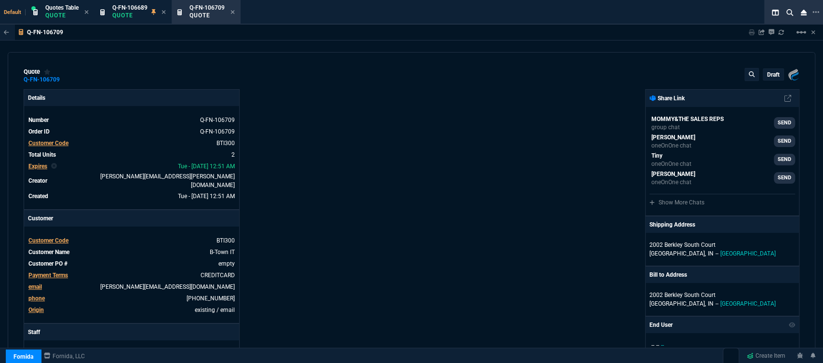
type input "21"
type input "190"
type input "31"
type input "425"
type input "30"
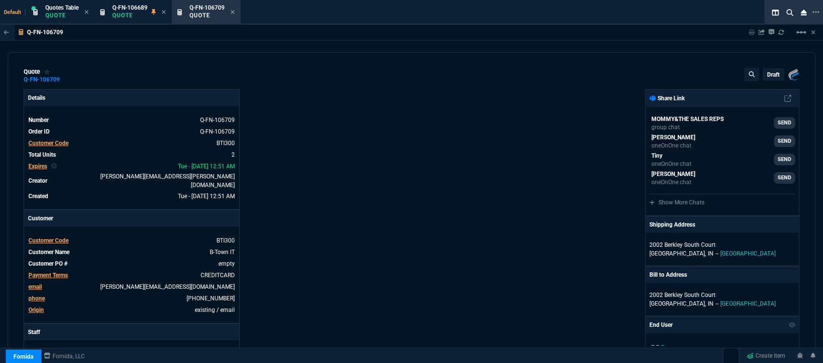
type input "20"
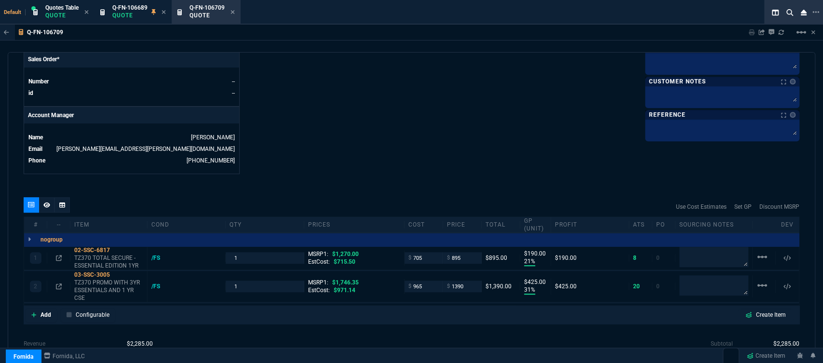
scroll to position [489, 0]
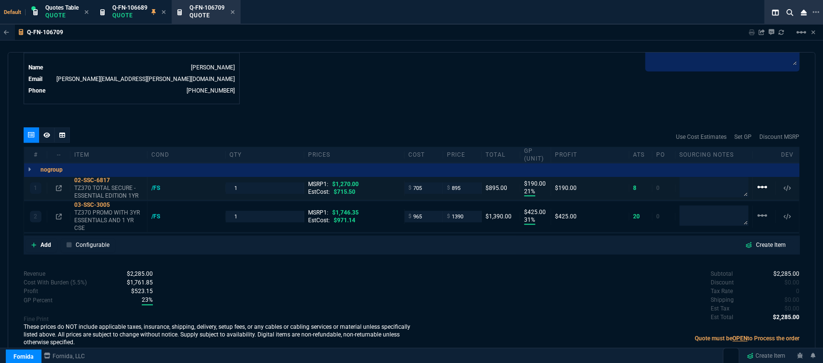
click at [758, 181] on mat-icon "linear_scale" at bounding box center [762, 187] width 12 height 12
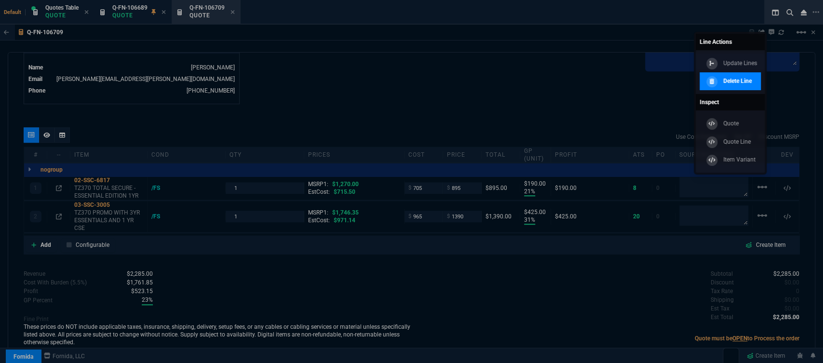
click at [748, 88] on link "Delete Line" at bounding box center [729, 81] width 61 height 18
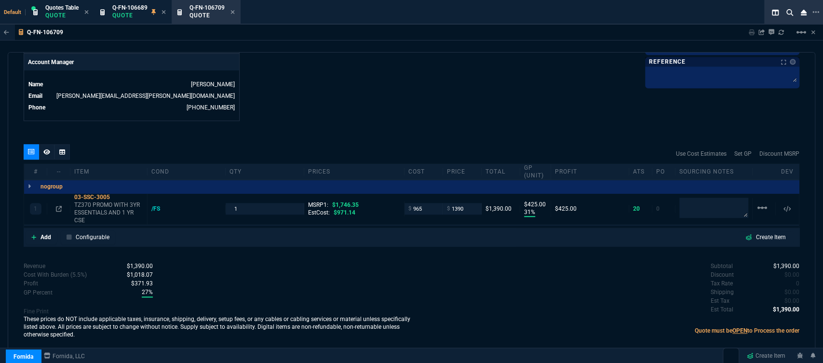
type input "31"
type input "425"
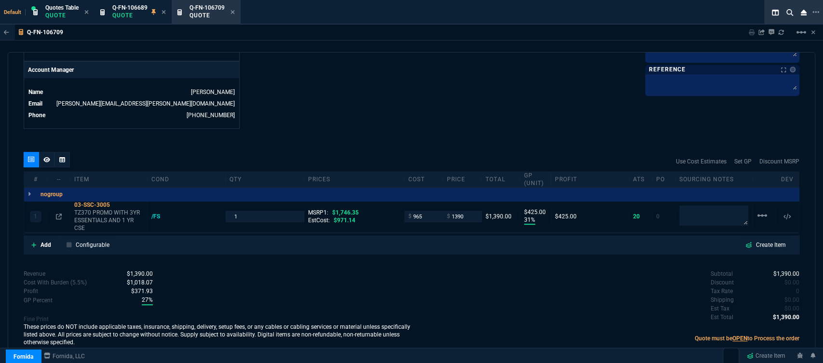
type input "20"
click at [796, 288] on span "0" at bounding box center [797, 291] width 3 height 7
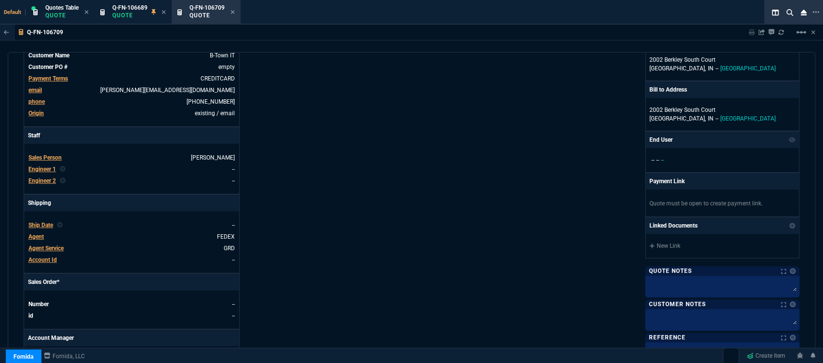
scroll to position [0, 0]
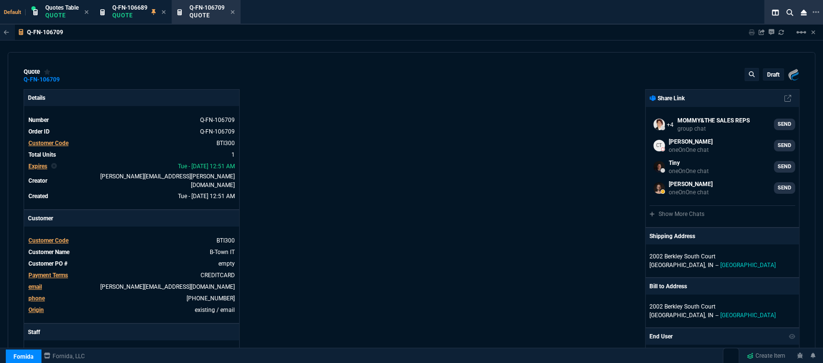
click at [768, 80] on div "draft" at bounding box center [773, 74] width 20 height 11
click at [768, 71] on p "draft" at bounding box center [773, 75] width 13 height 8
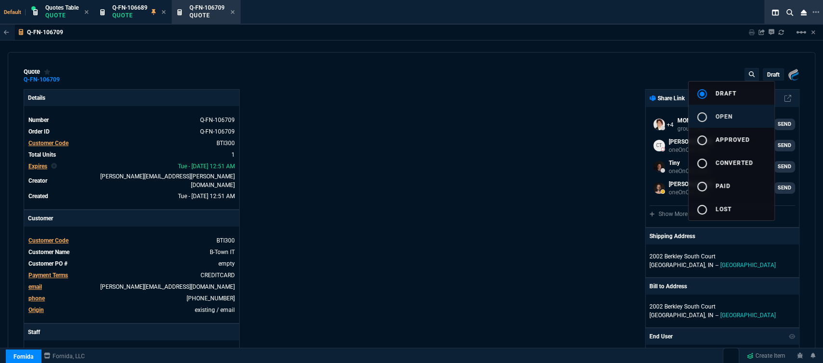
click at [730, 115] on span "open" at bounding box center [723, 116] width 17 height 7
click at [546, 150] on div at bounding box center [411, 181] width 823 height 363
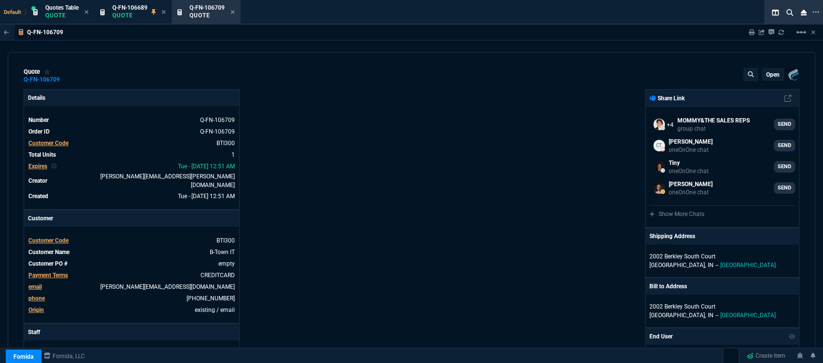
type input "31"
type input "425"
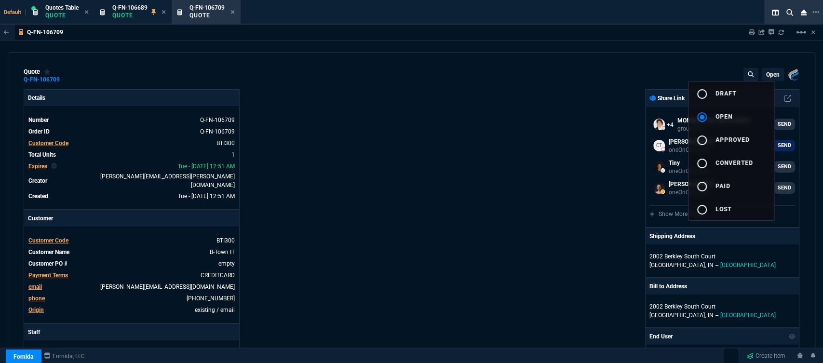
type input "20"
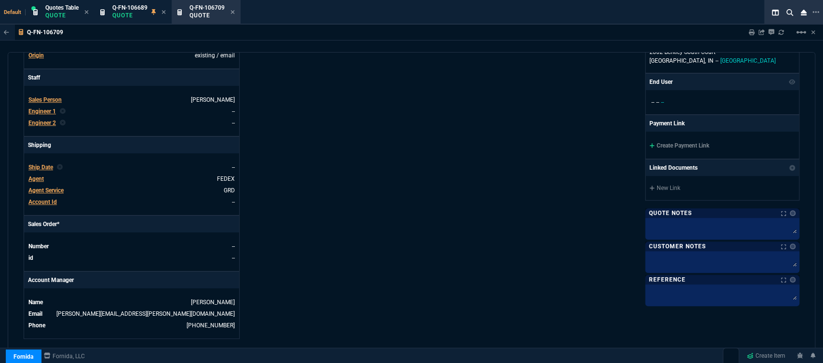
scroll to position [216, 0]
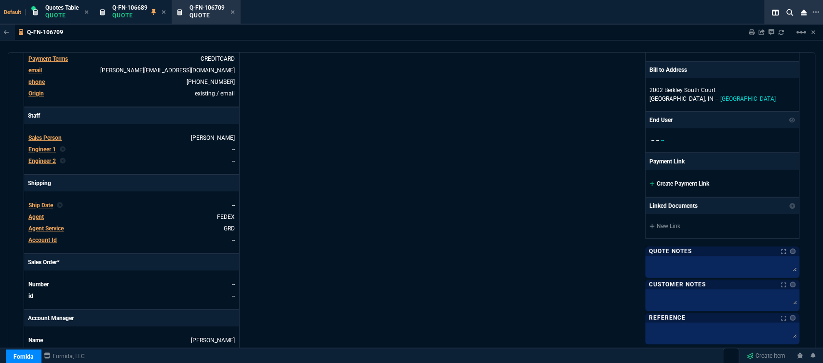
click at [649, 182] on icon at bounding box center [651, 184] width 5 height 6
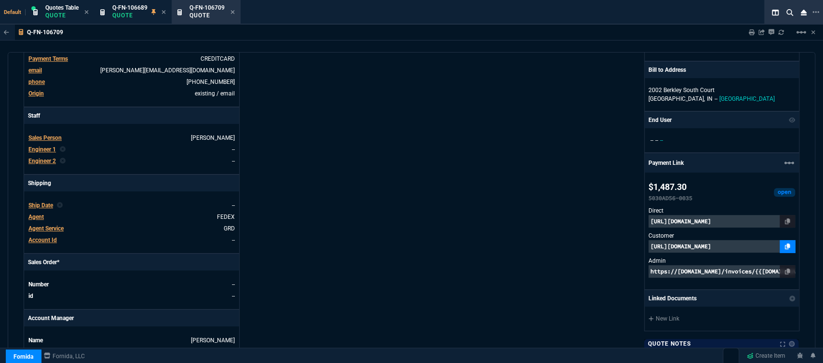
click at [785, 245] on link at bounding box center [786, 246] width 15 height 13
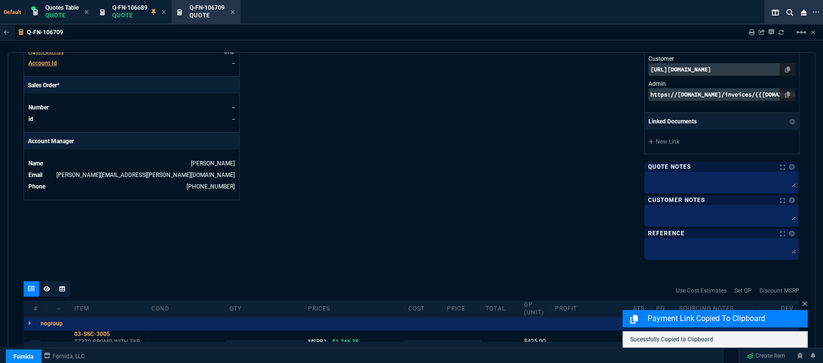
scroll to position [527, 0]
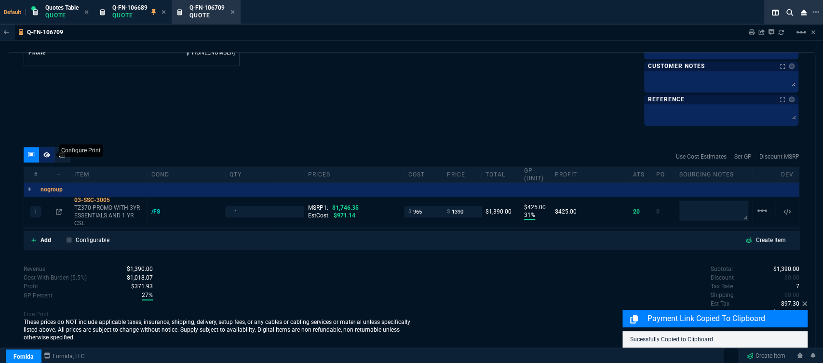
click at [48, 154] on icon at bounding box center [46, 155] width 7 height 6
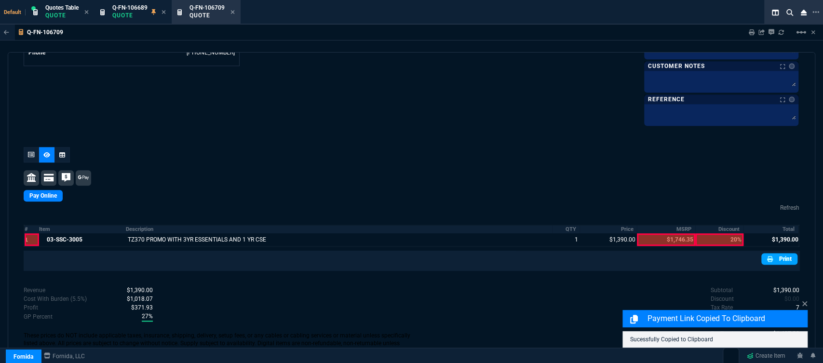
click at [778, 259] on link "Print" at bounding box center [779, 259] width 36 height 12
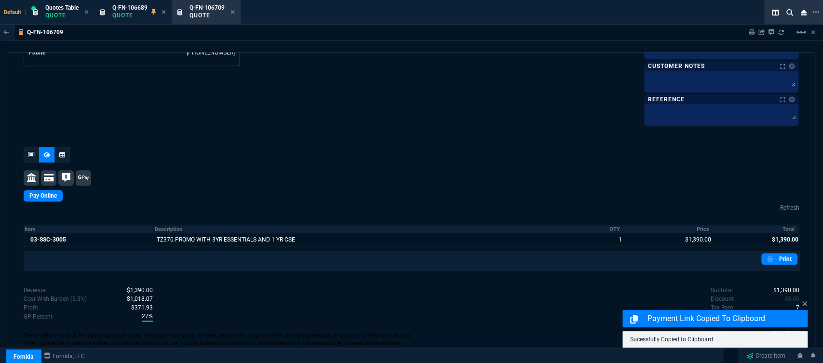
scroll to position [475, 0]
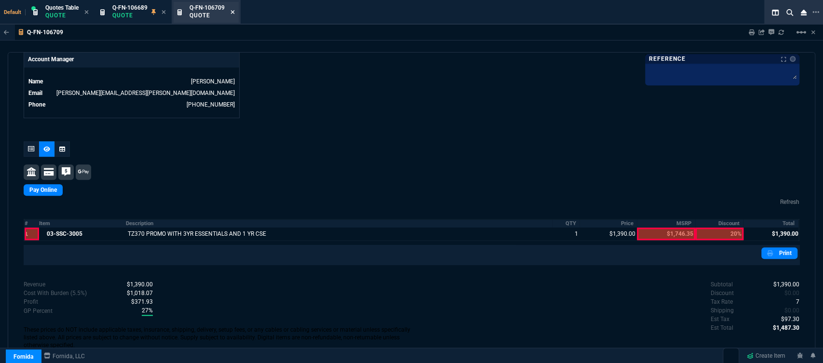
click at [234, 13] on icon at bounding box center [233, 12] width 4 height 4
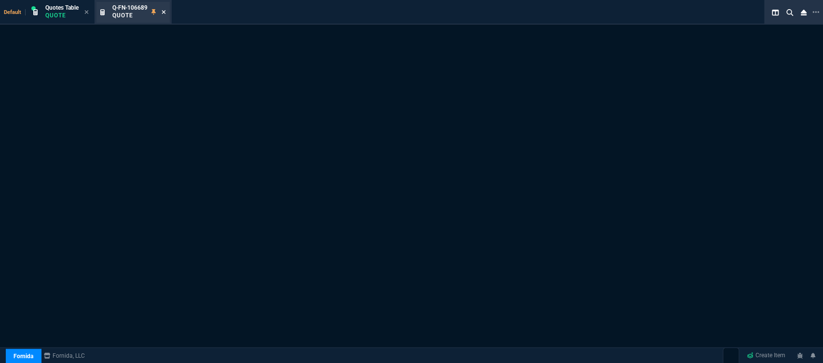
click at [166, 13] on icon at bounding box center [163, 12] width 4 height 6
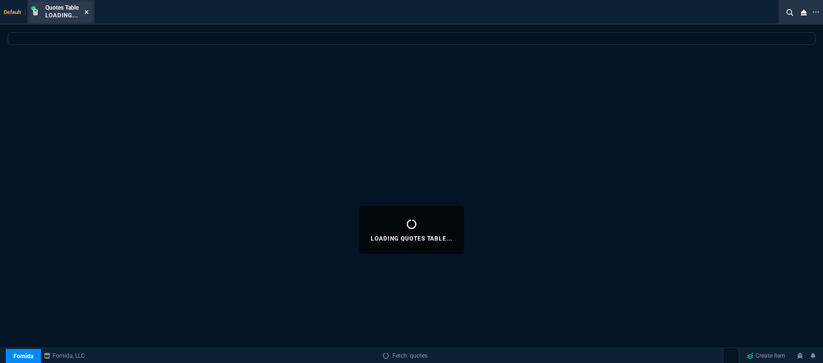
click at [88, 9] on nx-icon at bounding box center [86, 13] width 4 height 8
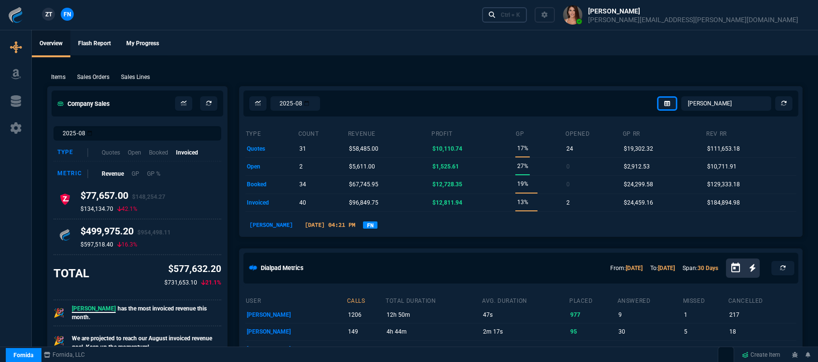
click at [520, 13] on div "Ctrl + K" at bounding box center [510, 15] width 19 height 8
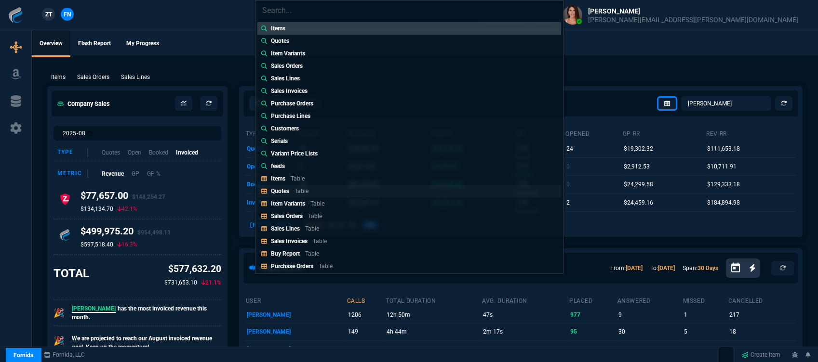
click at [293, 196] on link "Quotes Table" at bounding box center [409, 191] width 304 height 13
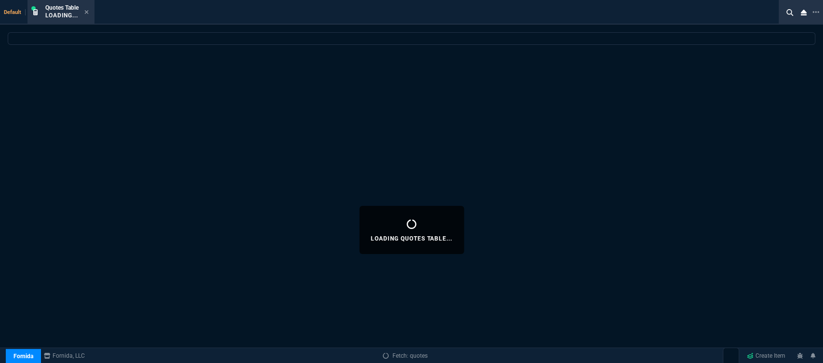
select select
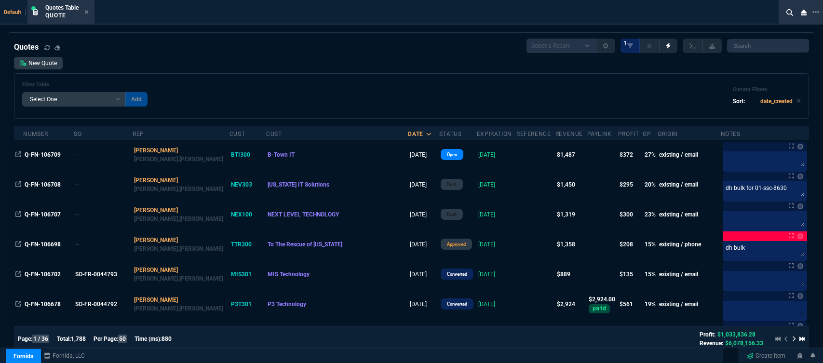
select select "12: [PERSON_NAME]"
select select
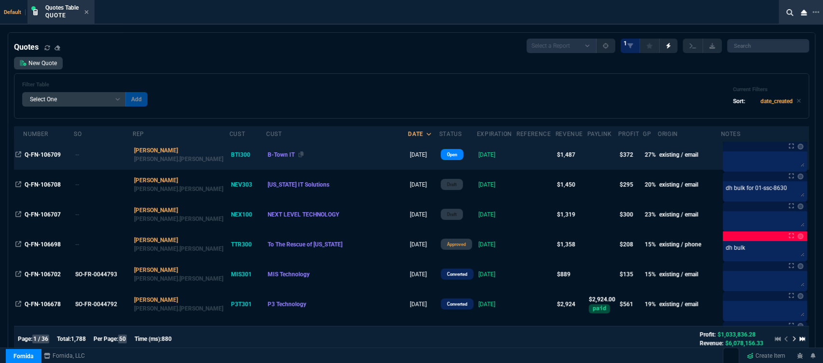
click at [300, 157] on div "B-Town IT" at bounding box center [336, 154] width 139 height 9
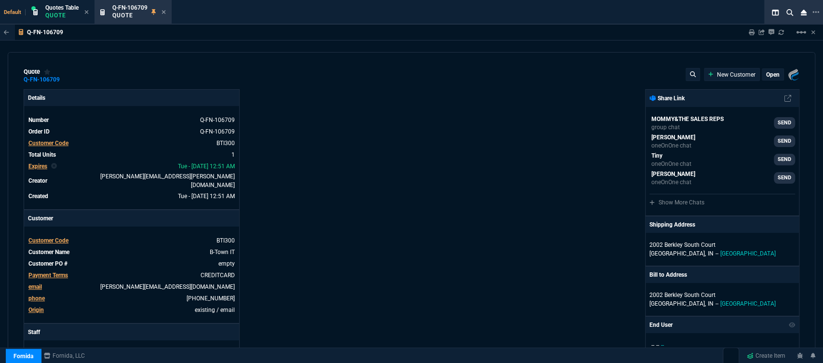
type input "31"
type input "425"
type input "1746.35"
type input "20"
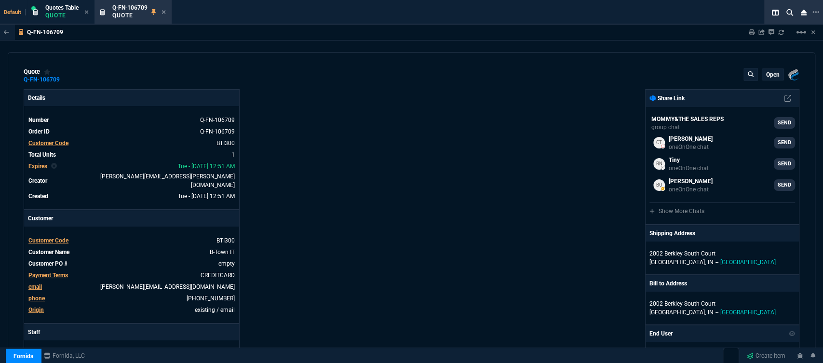
scroll to position [214, 0]
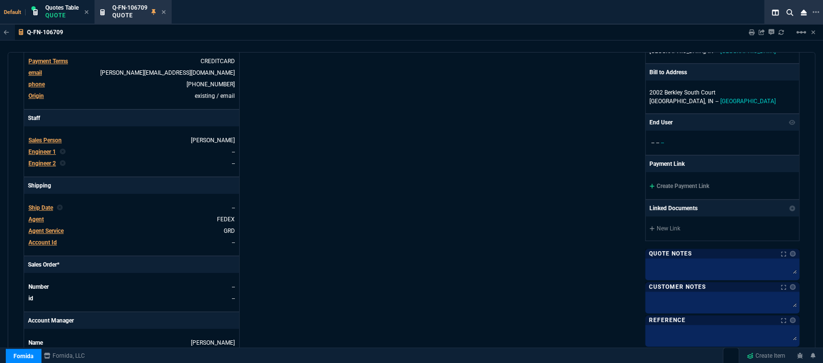
click at [645, 186] on div "Create Payment Link" at bounding box center [721, 185] width 153 height 27
click at [649, 186] on icon at bounding box center [651, 186] width 5 height 5
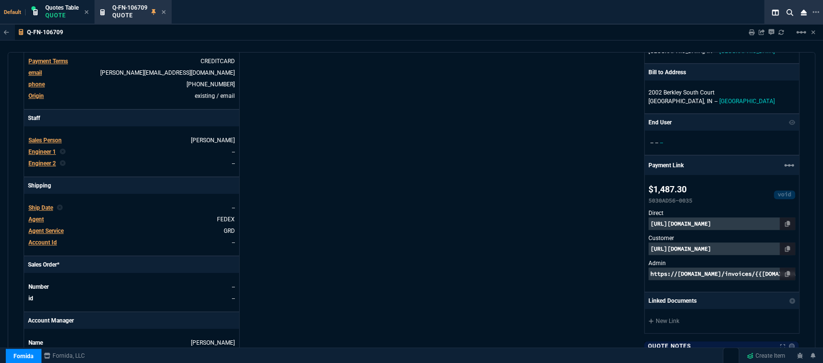
click at [166, 12] on icon at bounding box center [163, 12] width 4 height 6
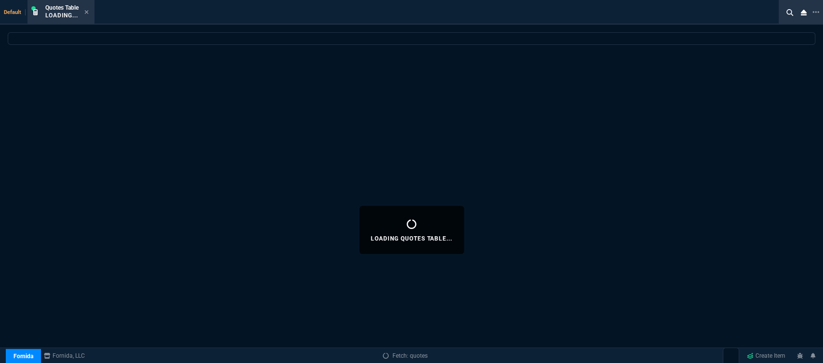
select select
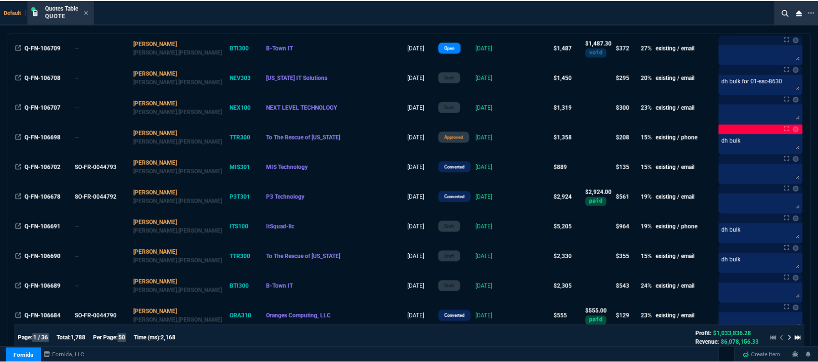
scroll to position [321, 0]
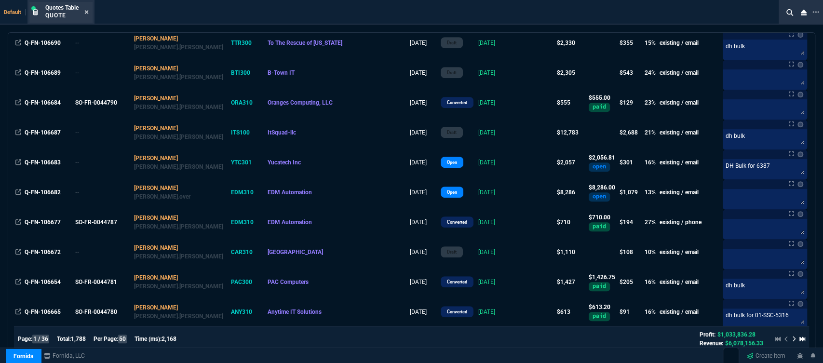
click at [87, 13] on icon at bounding box center [87, 12] width 4 height 4
